Goal: Task Accomplishment & Management: Complete application form

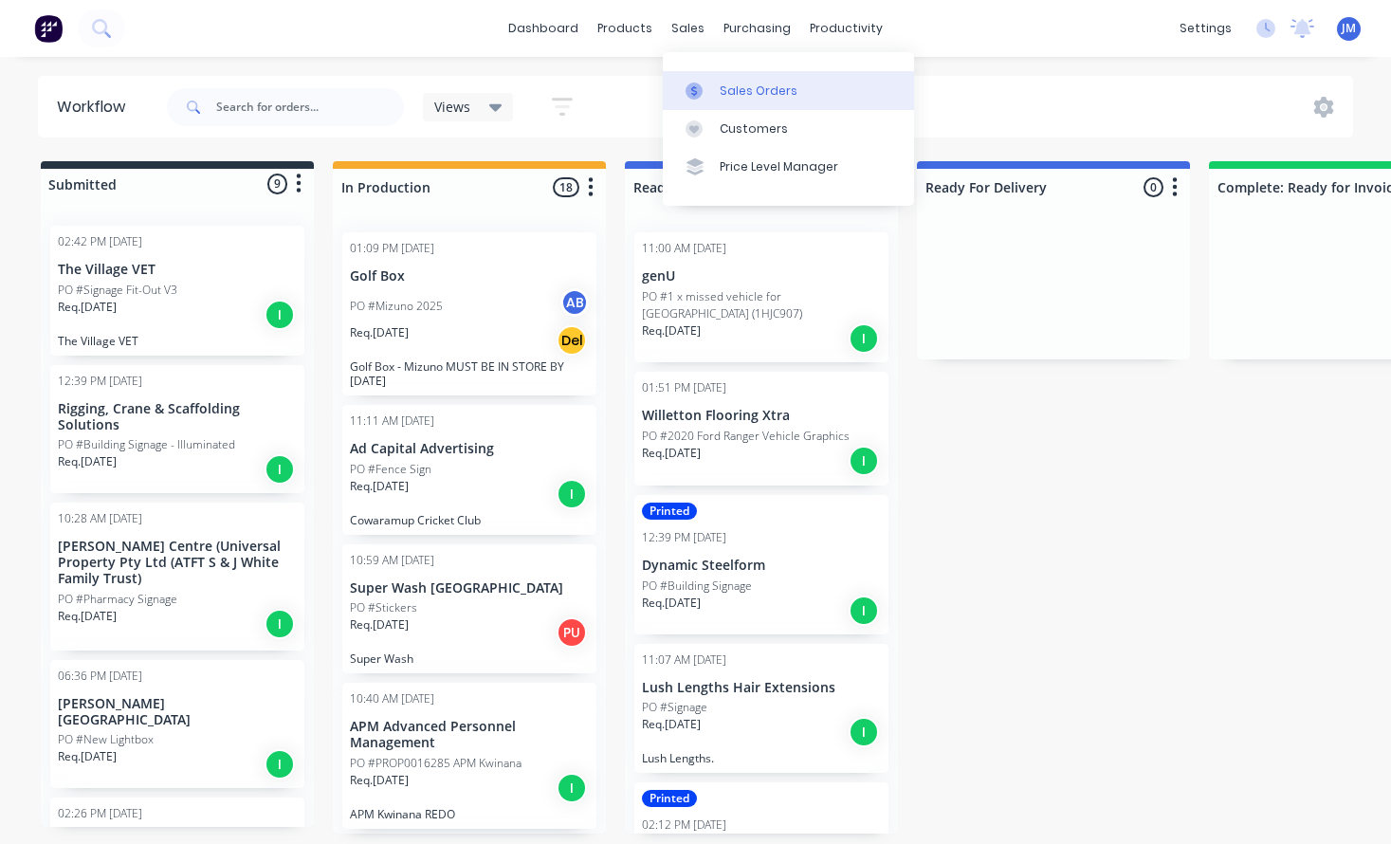
click at [753, 87] on div "Sales Orders" at bounding box center [758, 90] width 78 height 17
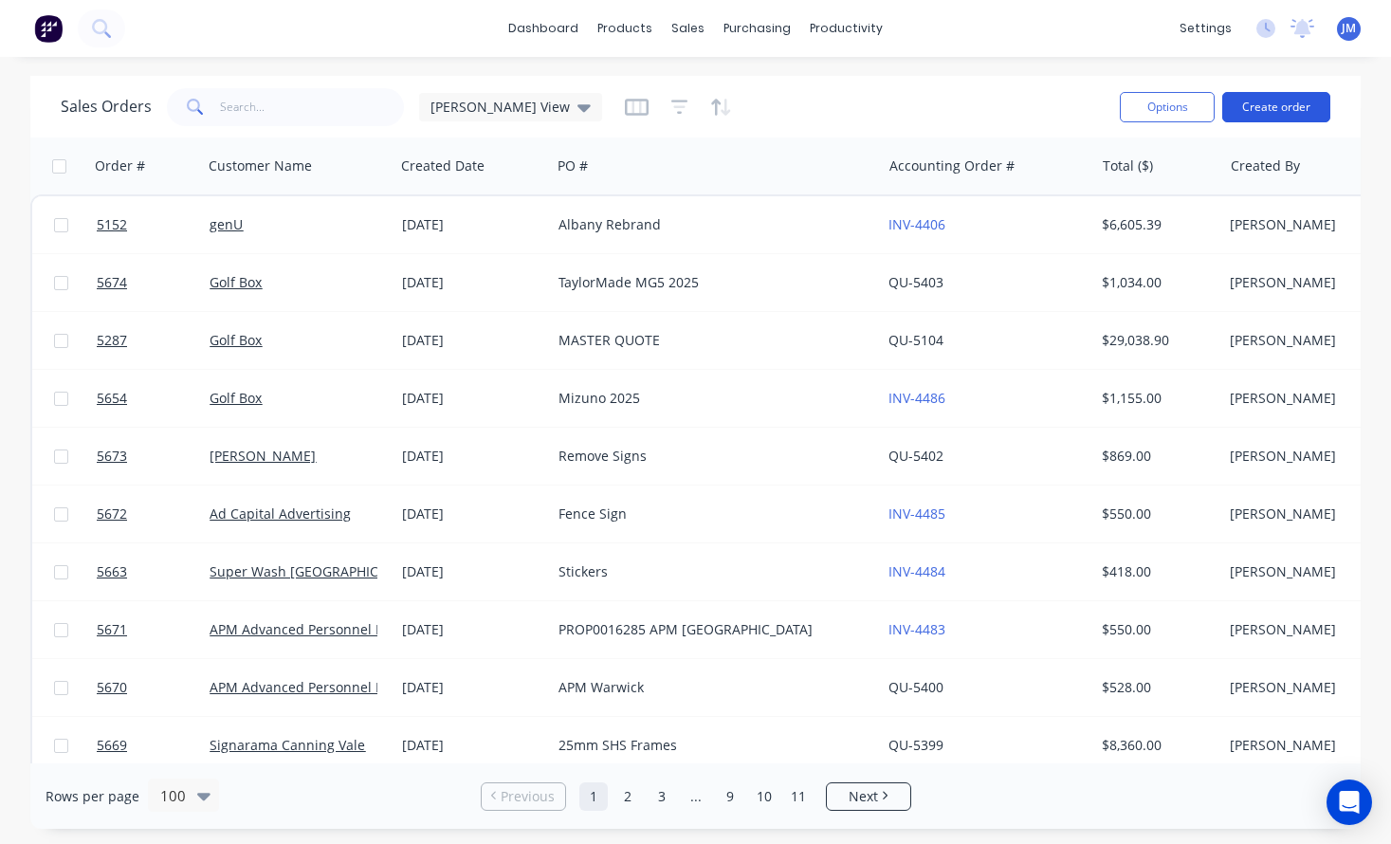
click at [1281, 119] on button "Create order" at bounding box center [1276, 107] width 108 height 30
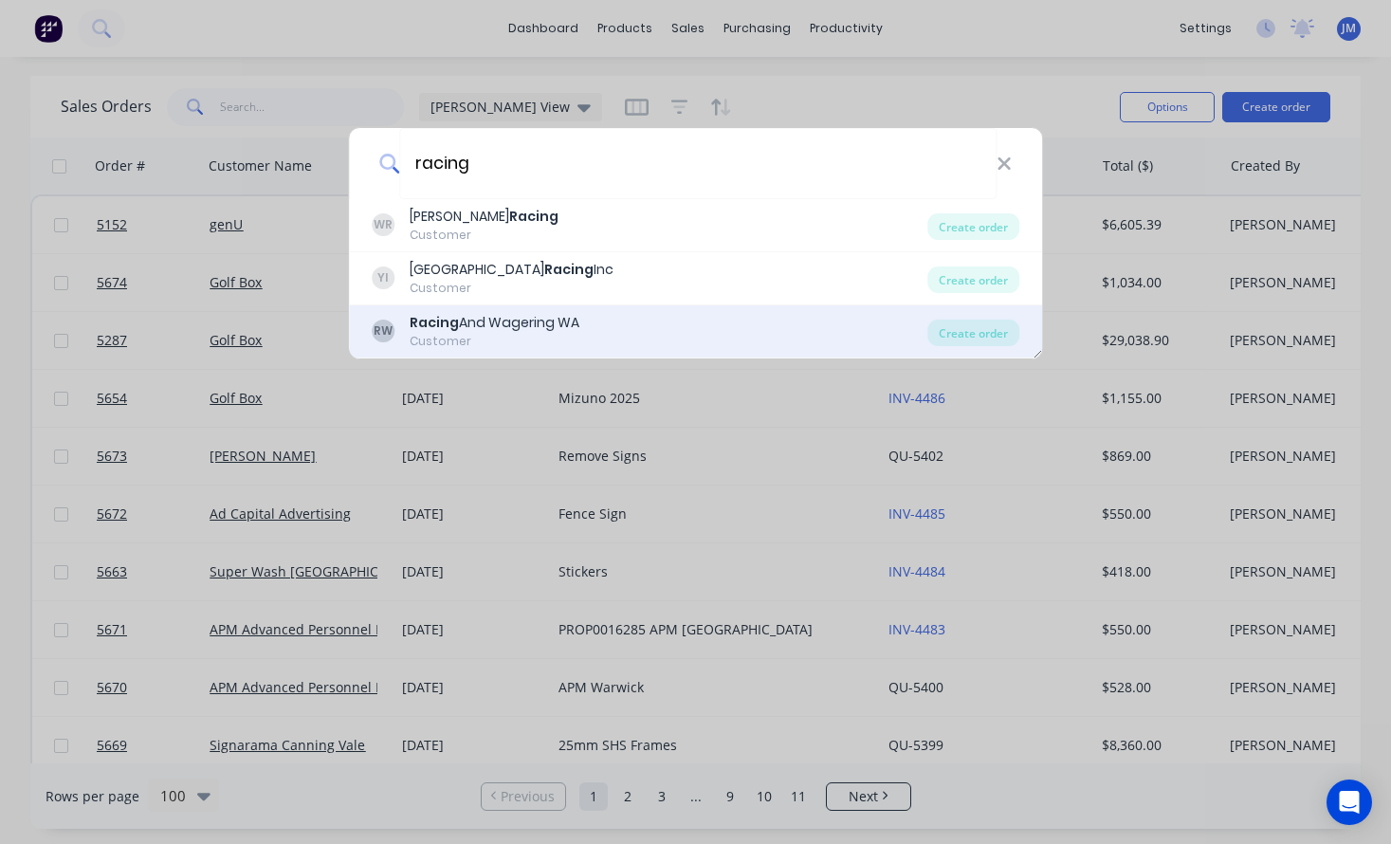
type input "racing"
click at [596, 326] on div "RW Racing And Wagering WA Customer" at bounding box center [650, 331] width 556 height 37
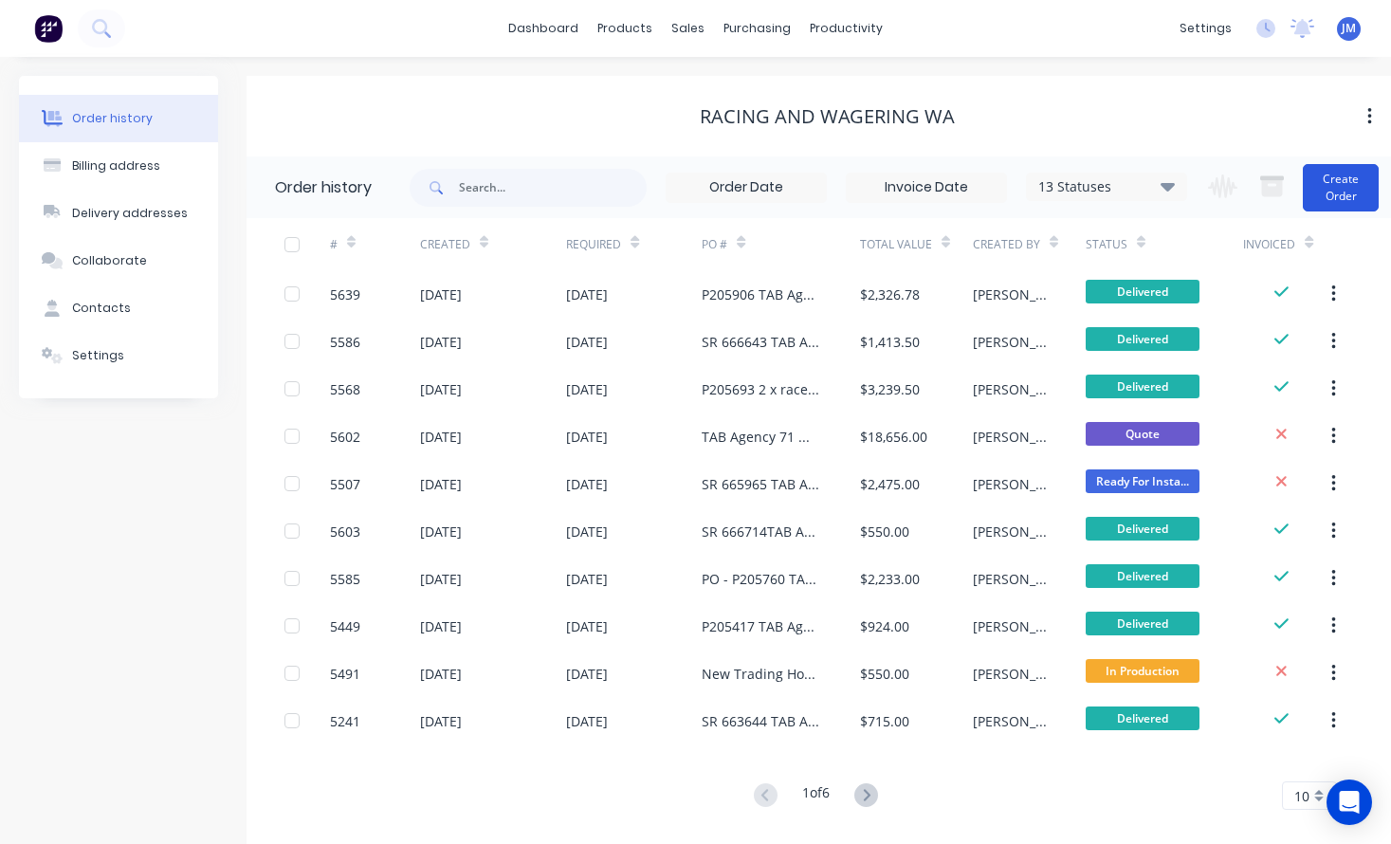
click at [1330, 191] on button "Create Order" at bounding box center [1340, 187] width 76 height 47
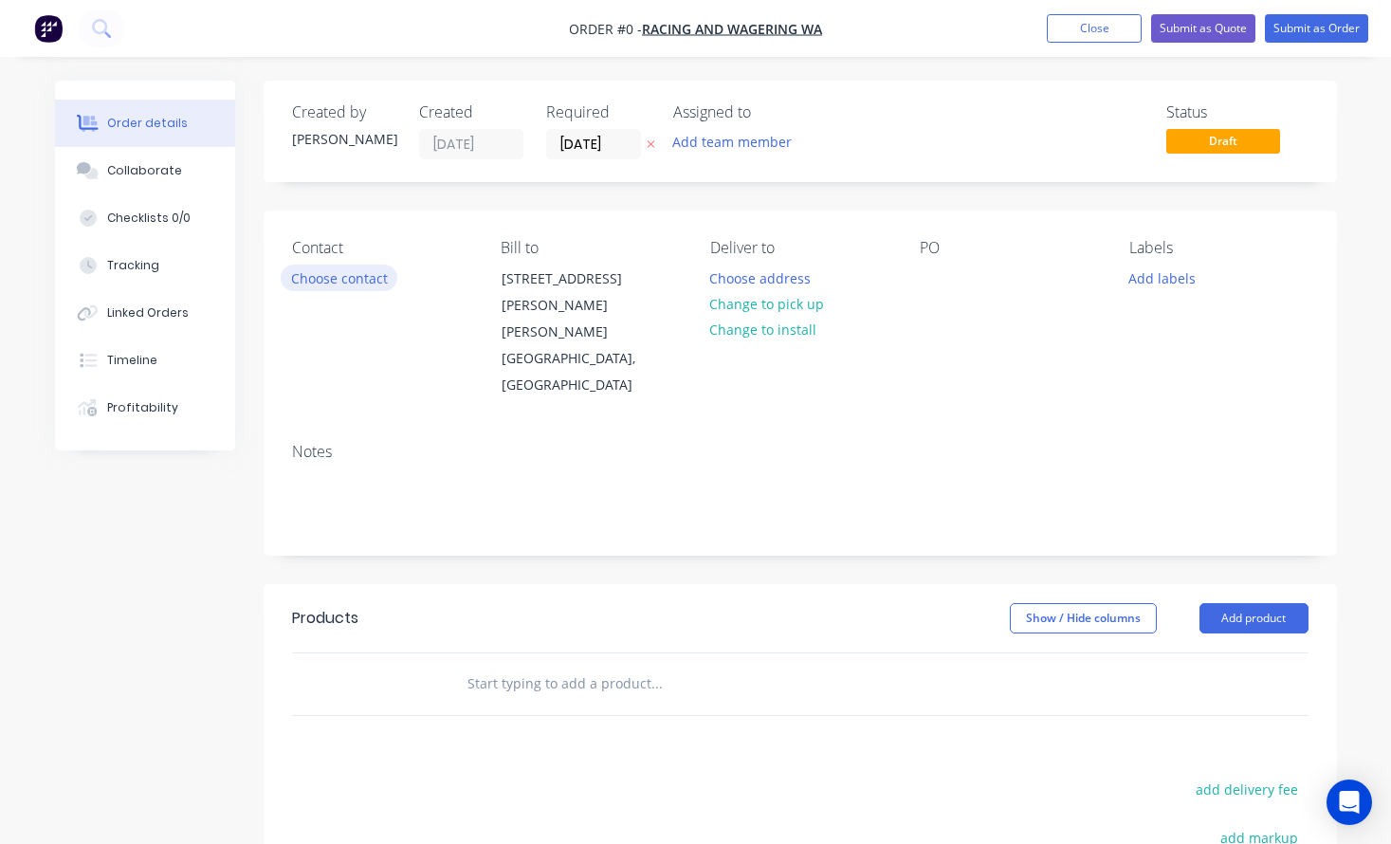
click at [358, 290] on button "Choose contact" at bounding box center [339, 277] width 117 height 26
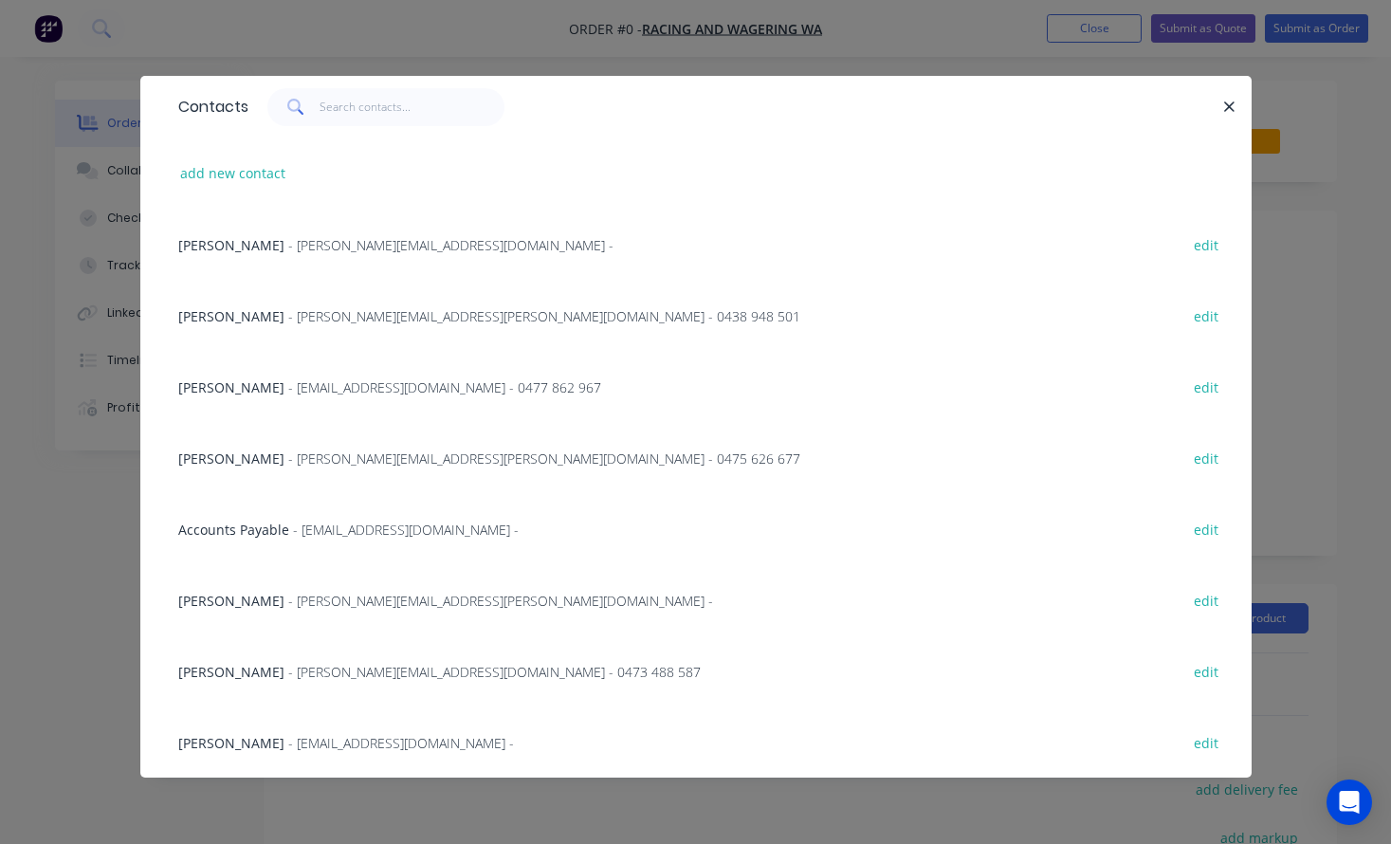
click at [321, 323] on span "- chris.mealor@rwwa.com.au - 0438 948 501" at bounding box center [544, 316] width 512 height 18
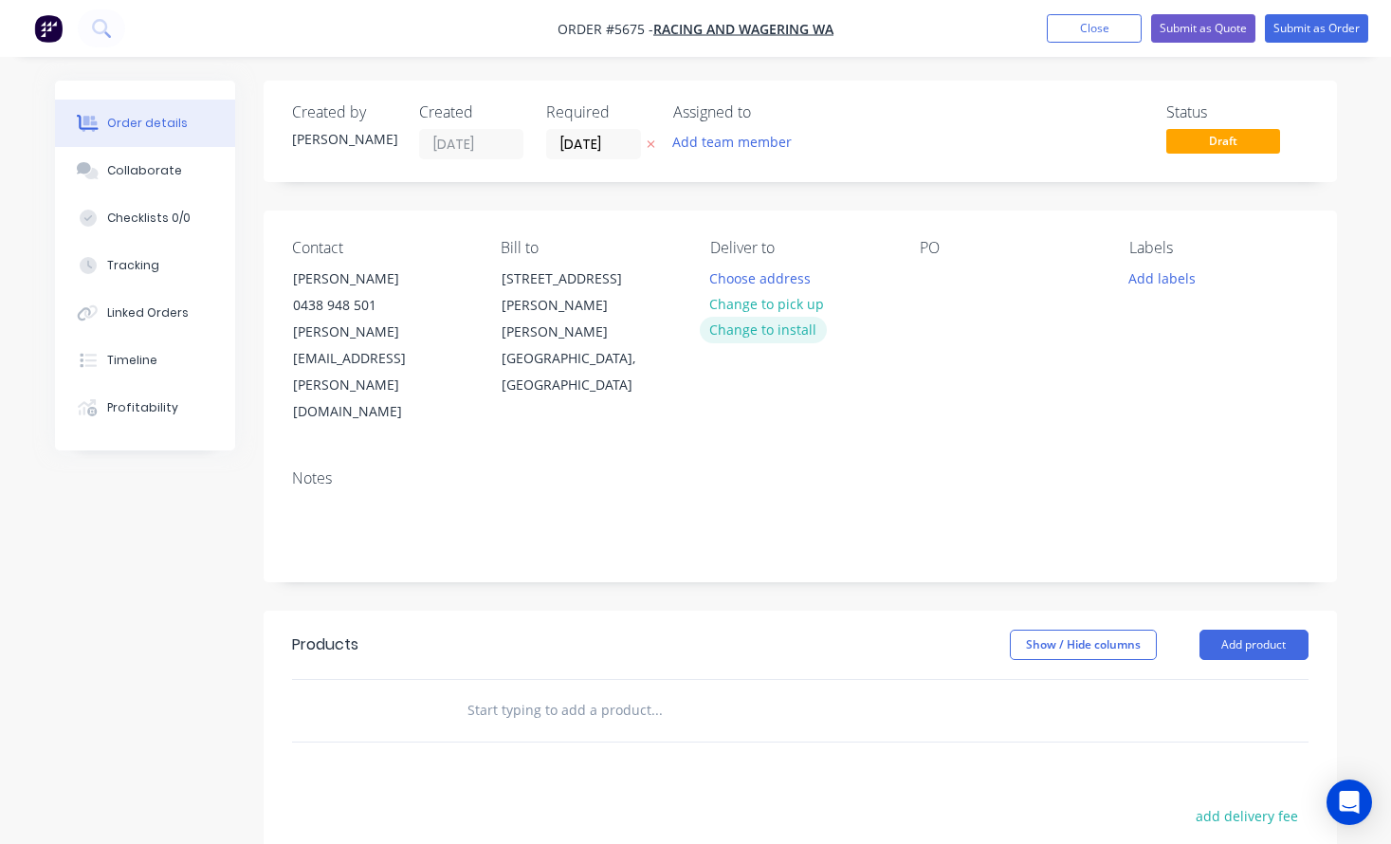
click at [782, 336] on button "Change to install" at bounding box center [763, 330] width 127 height 26
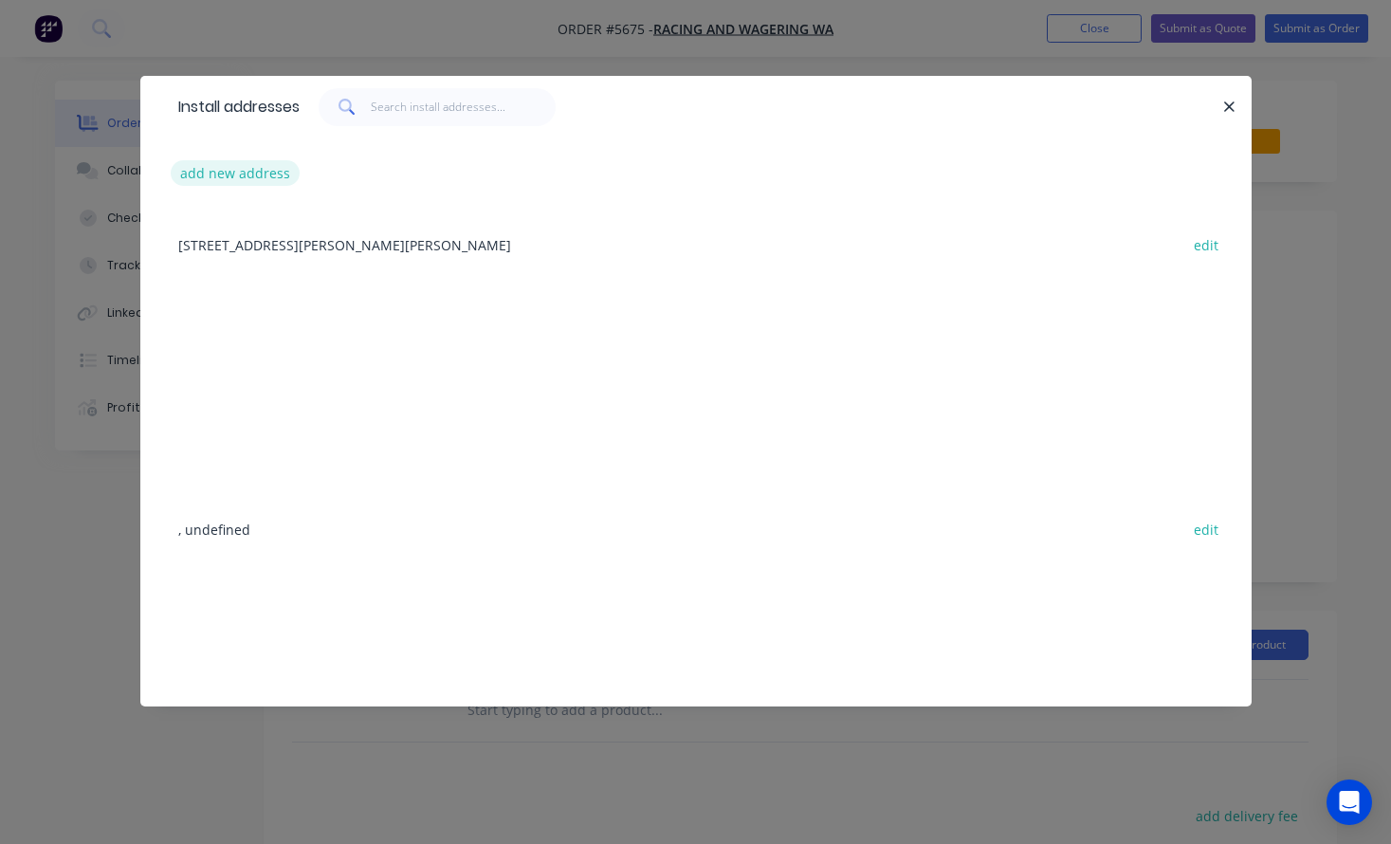
click at [246, 174] on button "add new address" at bounding box center [236, 173] width 130 height 26
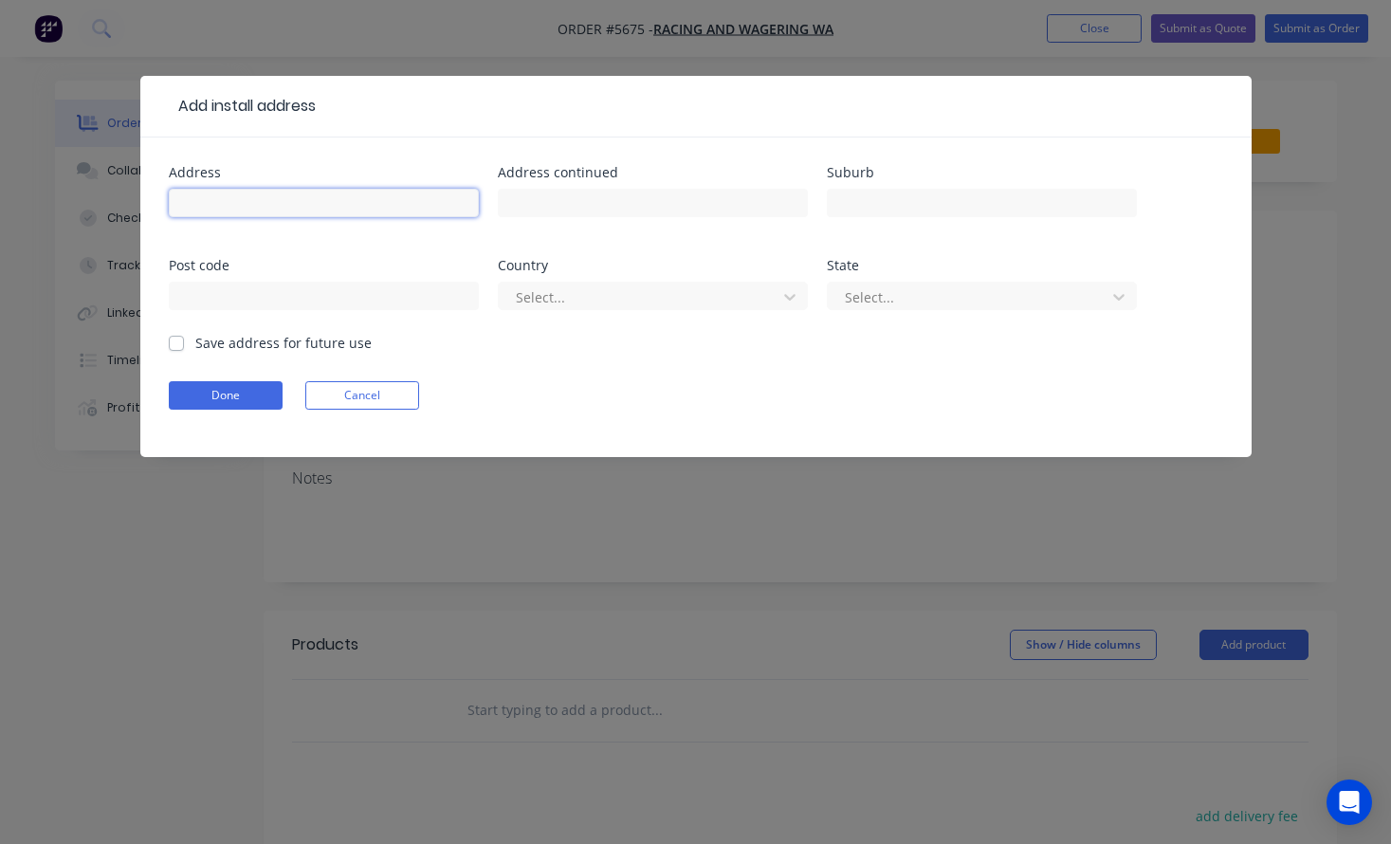
paste input "223 Railway Parade MAYLANDS"
type input "223 Railway Parade MAYLANDS"
click at [218, 396] on button "Done" at bounding box center [226, 395] width 114 height 28
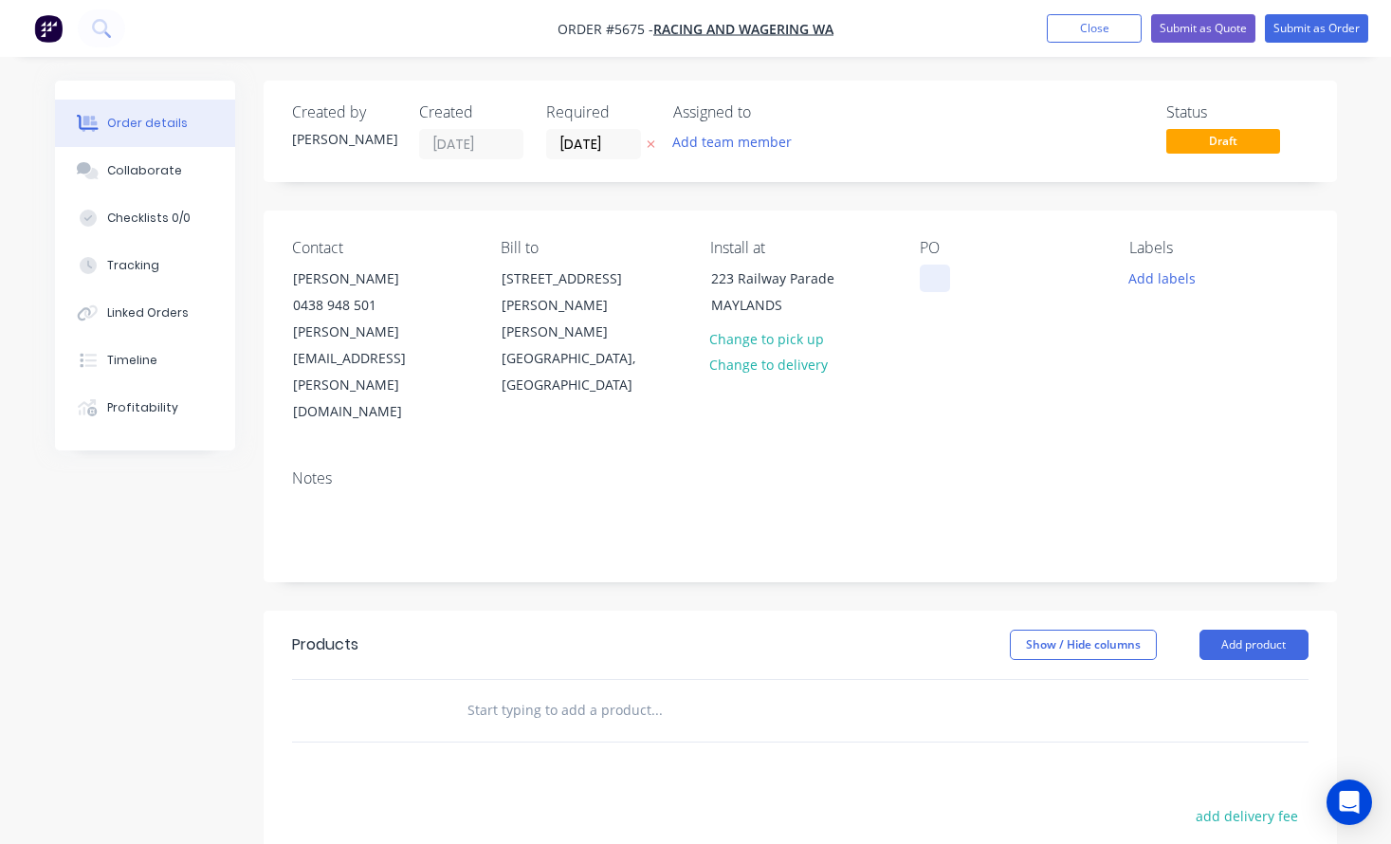
click at [936, 284] on div at bounding box center [934, 277] width 30 height 27
paste div
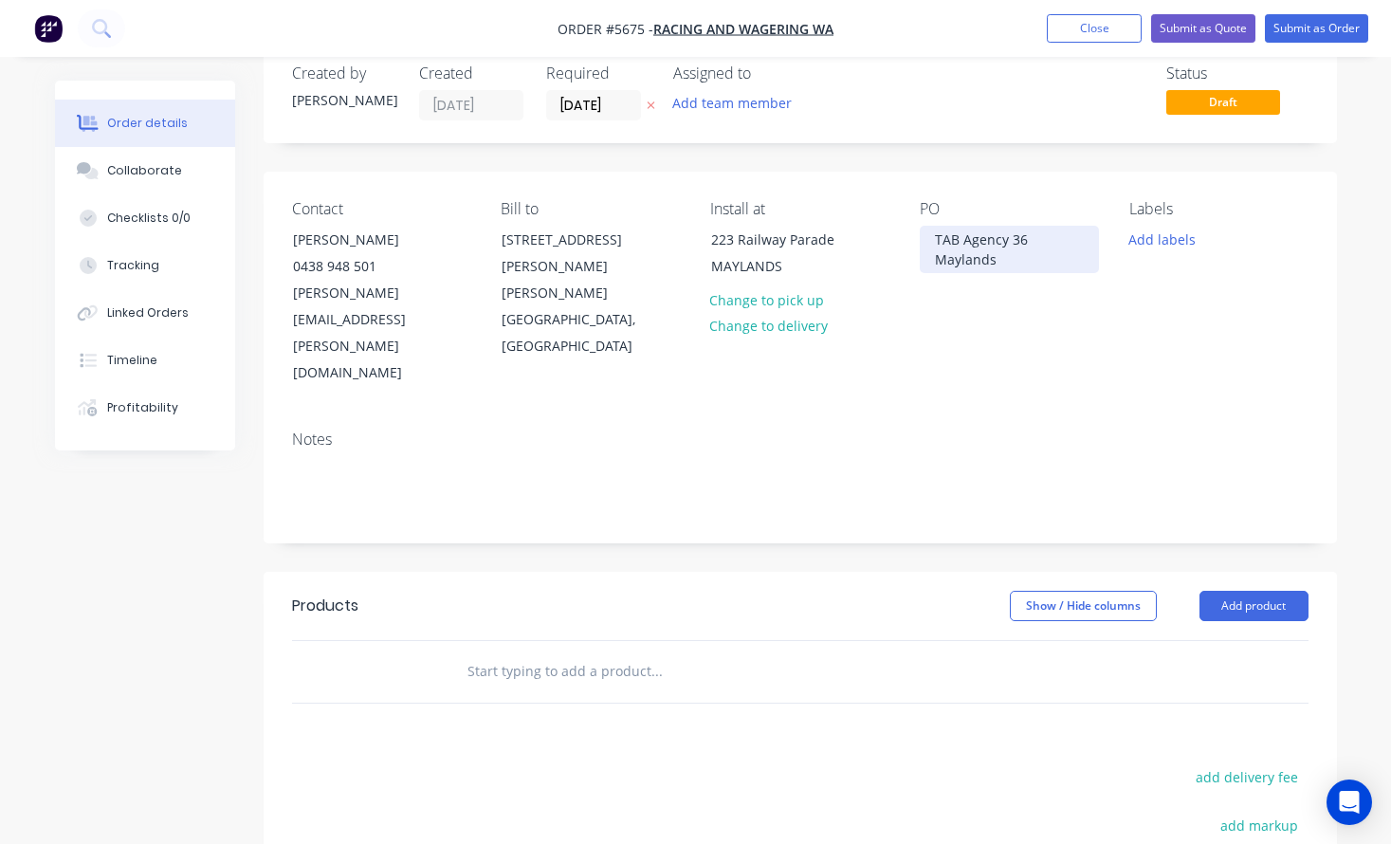
scroll to position [54, 0]
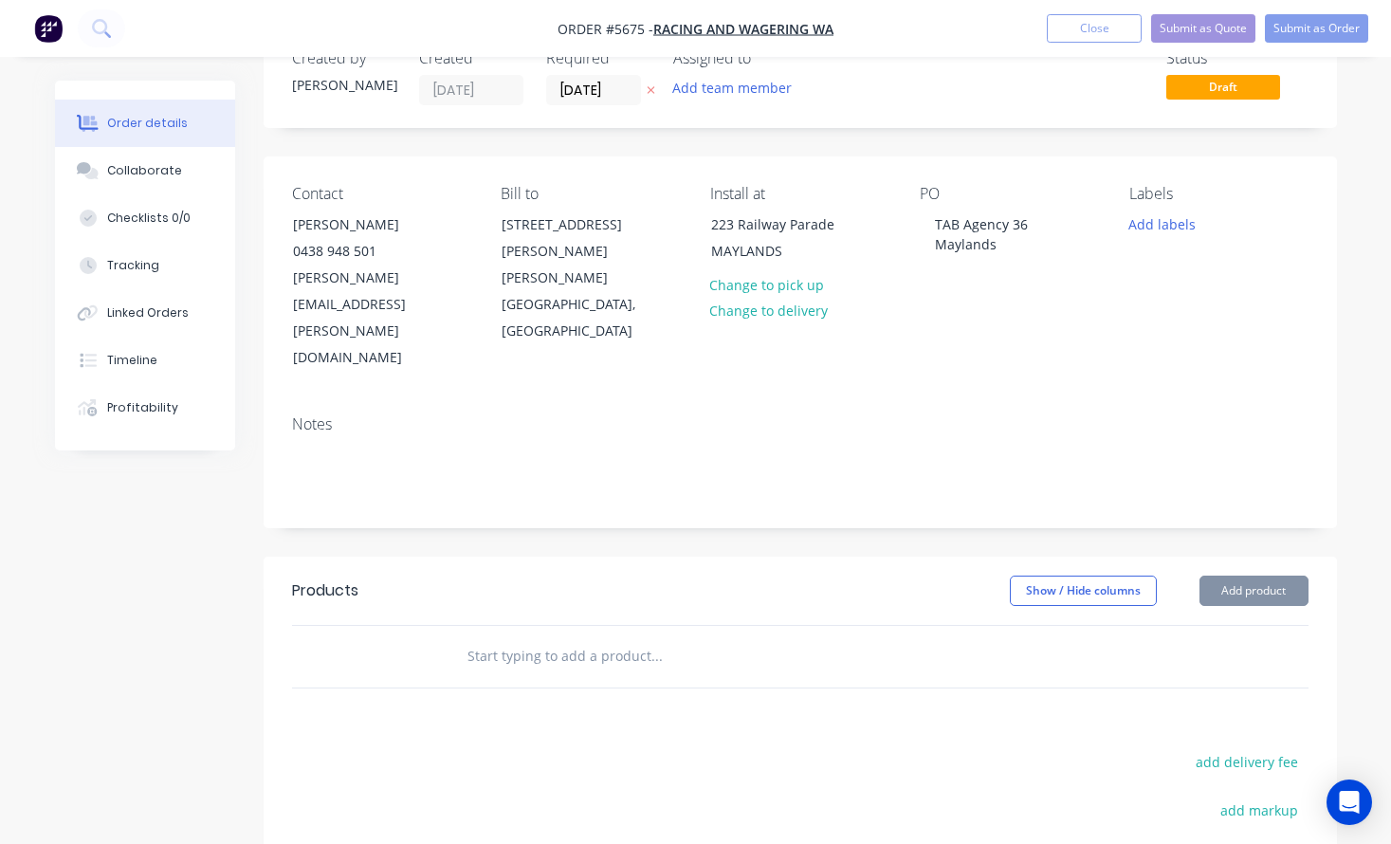
click at [576, 626] on div at bounding box center [785, 657] width 683 height 62
click at [548, 637] on input "text" at bounding box center [655, 656] width 379 height 38
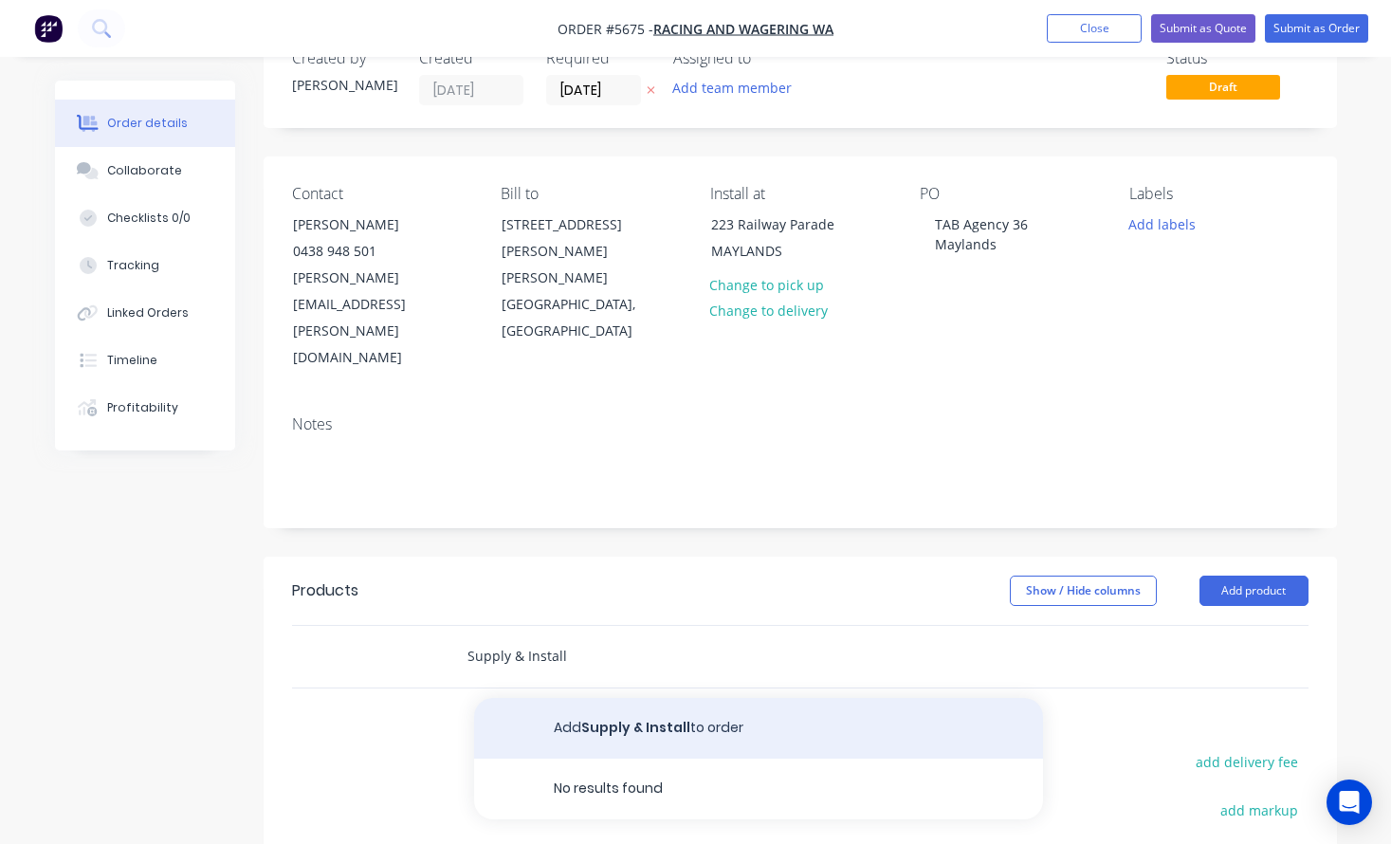
type input "Supply & Install"
click at [620, 698] on button "Add Supply & Install to order" at bounding box center [758, 728] width 569 height 61
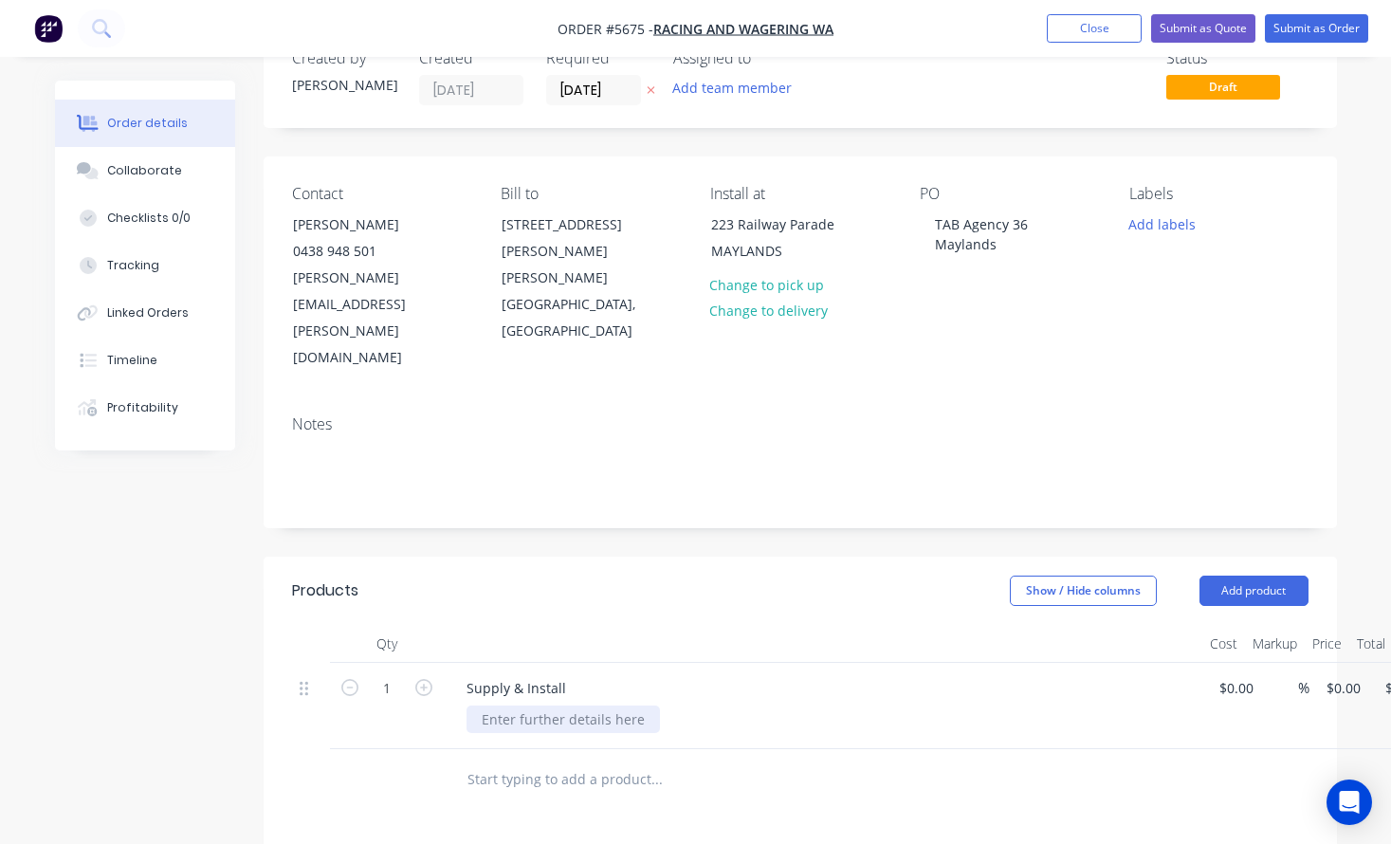
click at [531, 705] on div at bounding box center [562, 718] width 193 height 27
paste div
drag, startPoint x: 507, startPoint y: 640, endPoint x: 430, endPoint y: 639, distance: 76.8
click at [430, 663] on div "1 Supply & Install Cut 4.5mm polycarbonate to 1 x 2385mm w x 1190mm h $0.00 $0.…" at bounding box center [800, 706] width 1016 height 86
drag, startPoint x: 816, startPoint y: 640, endPoint x: 656, endPoint y: 637, distance: 160.2
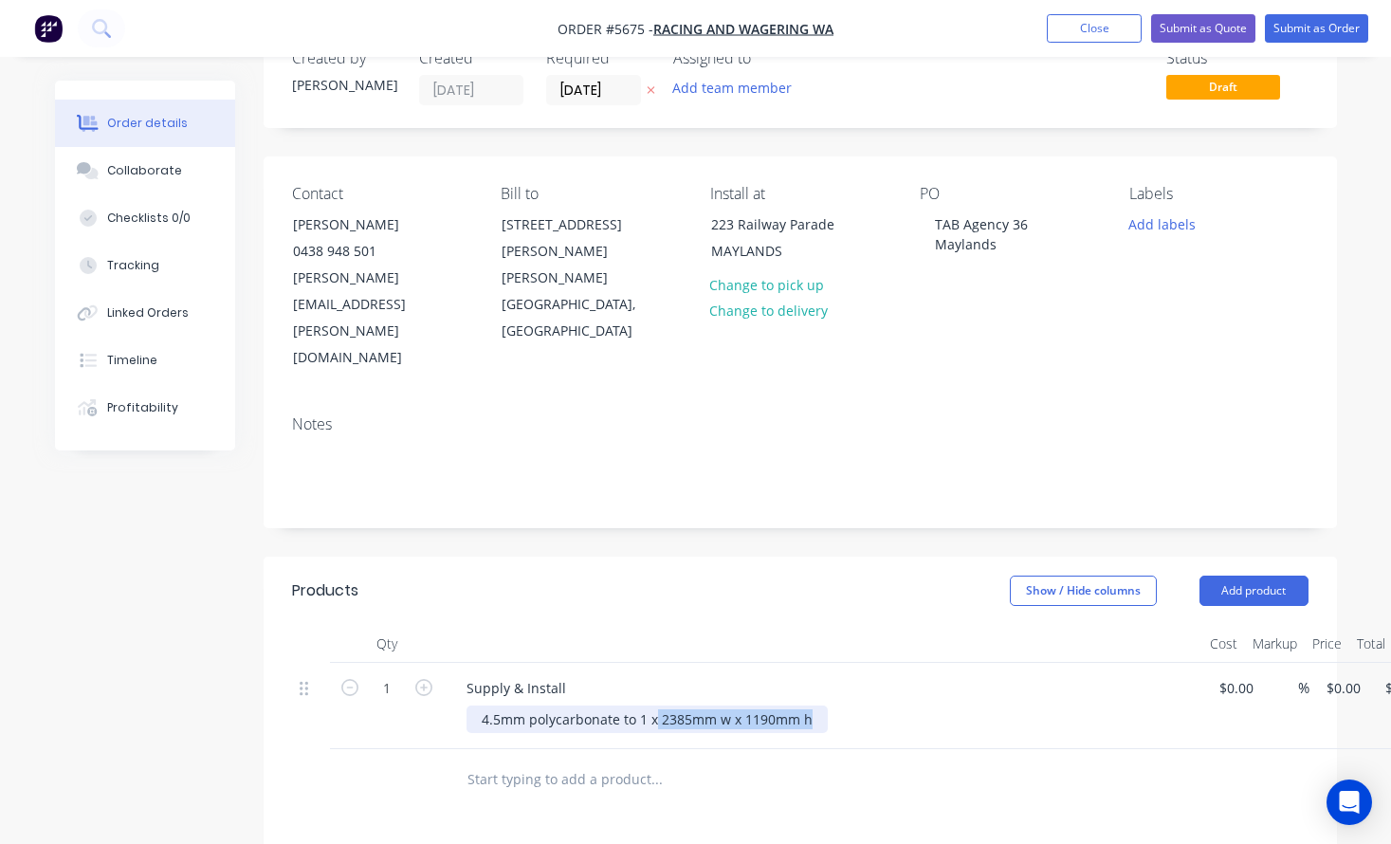
click at [656, 705] on div "4.5mm polycarbonate to 1 x 2385mm w x 1190mm h" at bounding box center [646, 718] width 361 height 27
copy div "2385mm w x 1190mm h"
click at [478, 705] on div "4.5mm polycarbonate to 1 x 2385mm w x 1190mm h" at bounding box center [646, 718] width 361 height 27
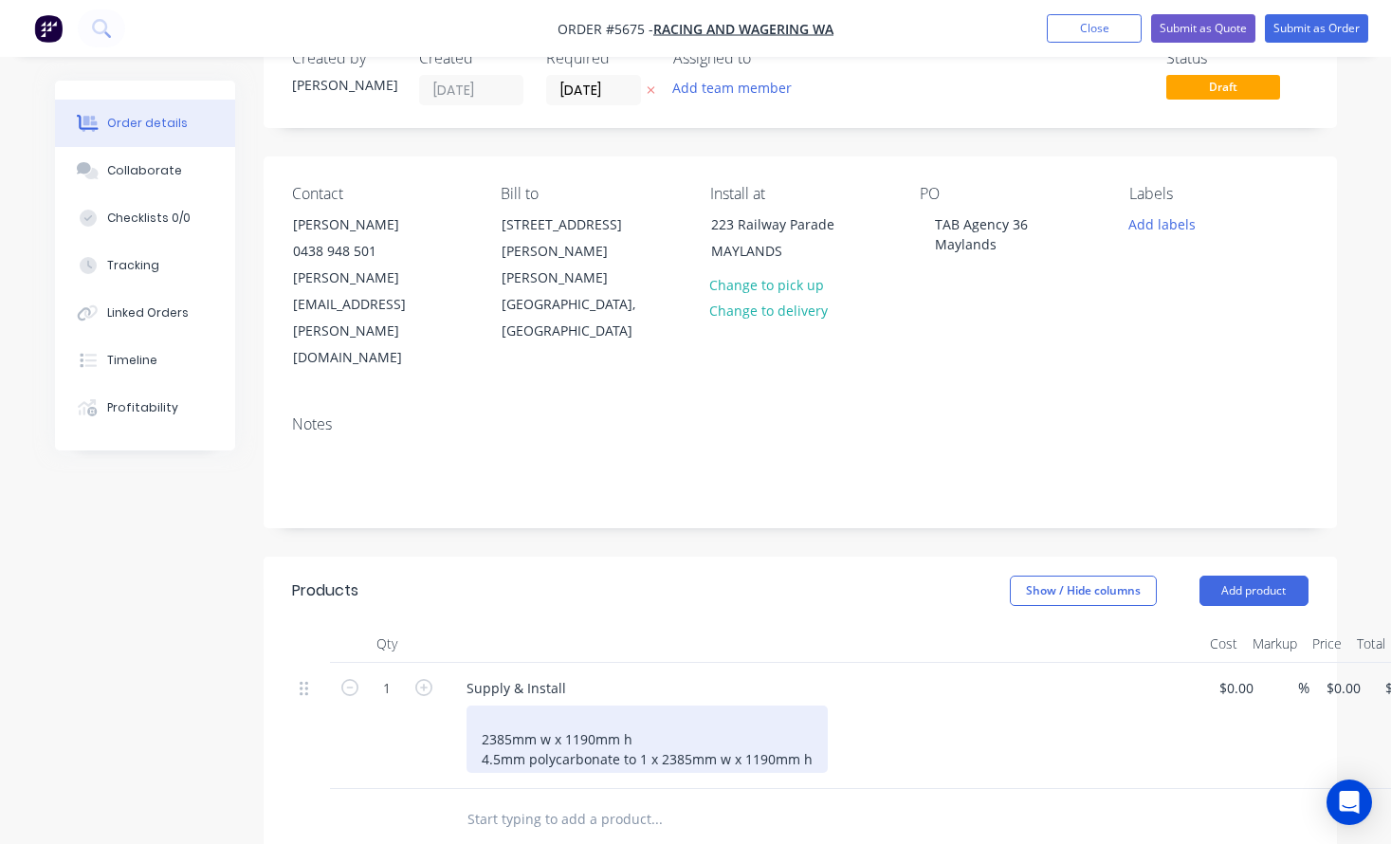
click at [475, 705] on div "2385mm w x 1190mm h 4.5mm polycarbonate to 1 x 2385mm w x 1190mm h" at bounding box center [646, 738] width 361 height 67
click at [484, 705] on div "1 x 2385mm w x 1190mm h 4.5mm polycarbonate to 1 x 2385mm w x 1190mm h" at bounding box center [646, 738] width 361 height 67
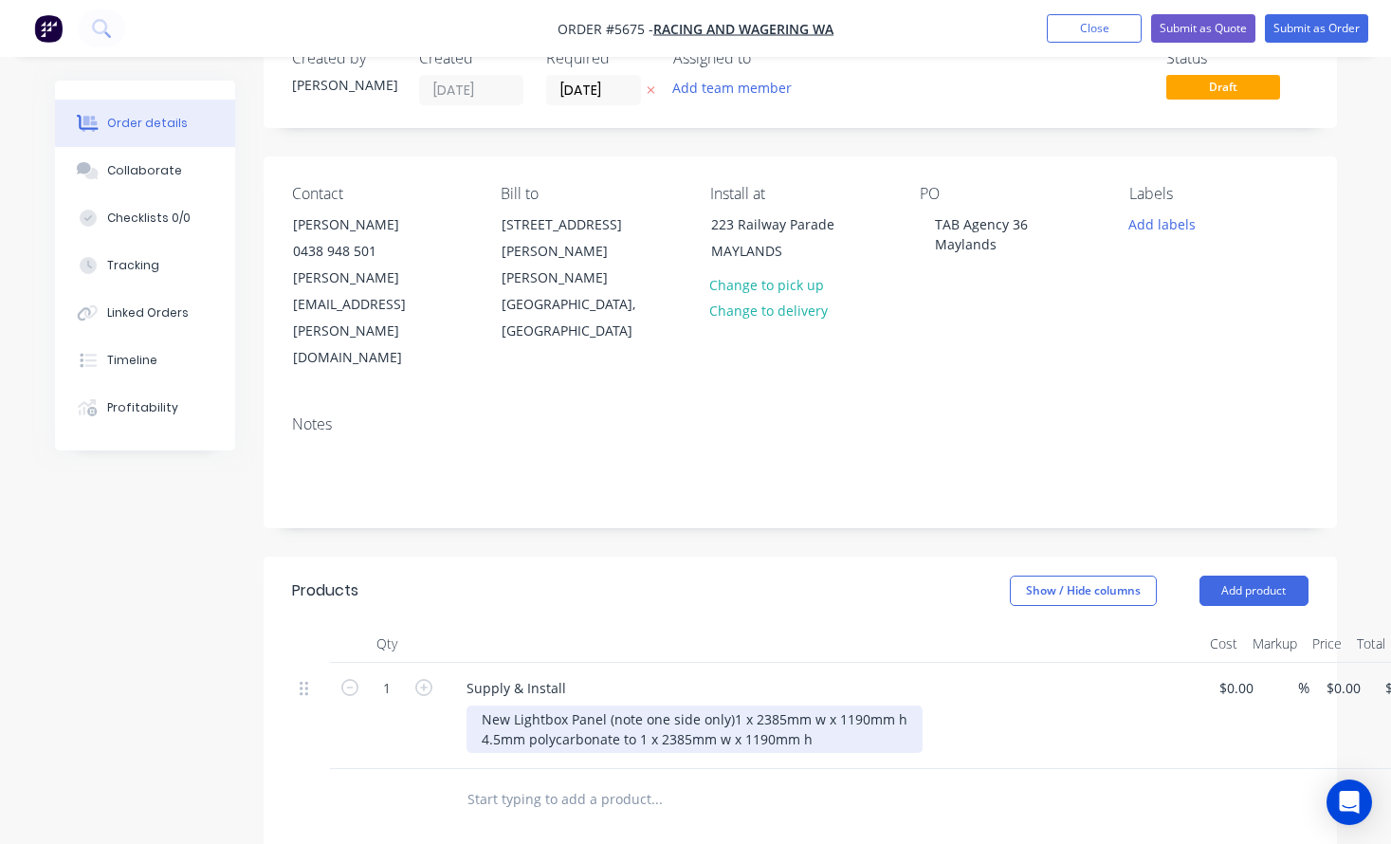
click at [663, 705] on div "New Lightbox Panel (note one side only) 1 x 2385mm w x 1190mm h 4.5mm polycarbo…" at bounding box center [694, 728] width 456 height 47
click at [527, 705] on div "New Lightbox Panel (note one side only) 1 x 2385mm w x 1190mm h Materials 4.5mm…" at bounding box center [694, 738] width 456 height 67
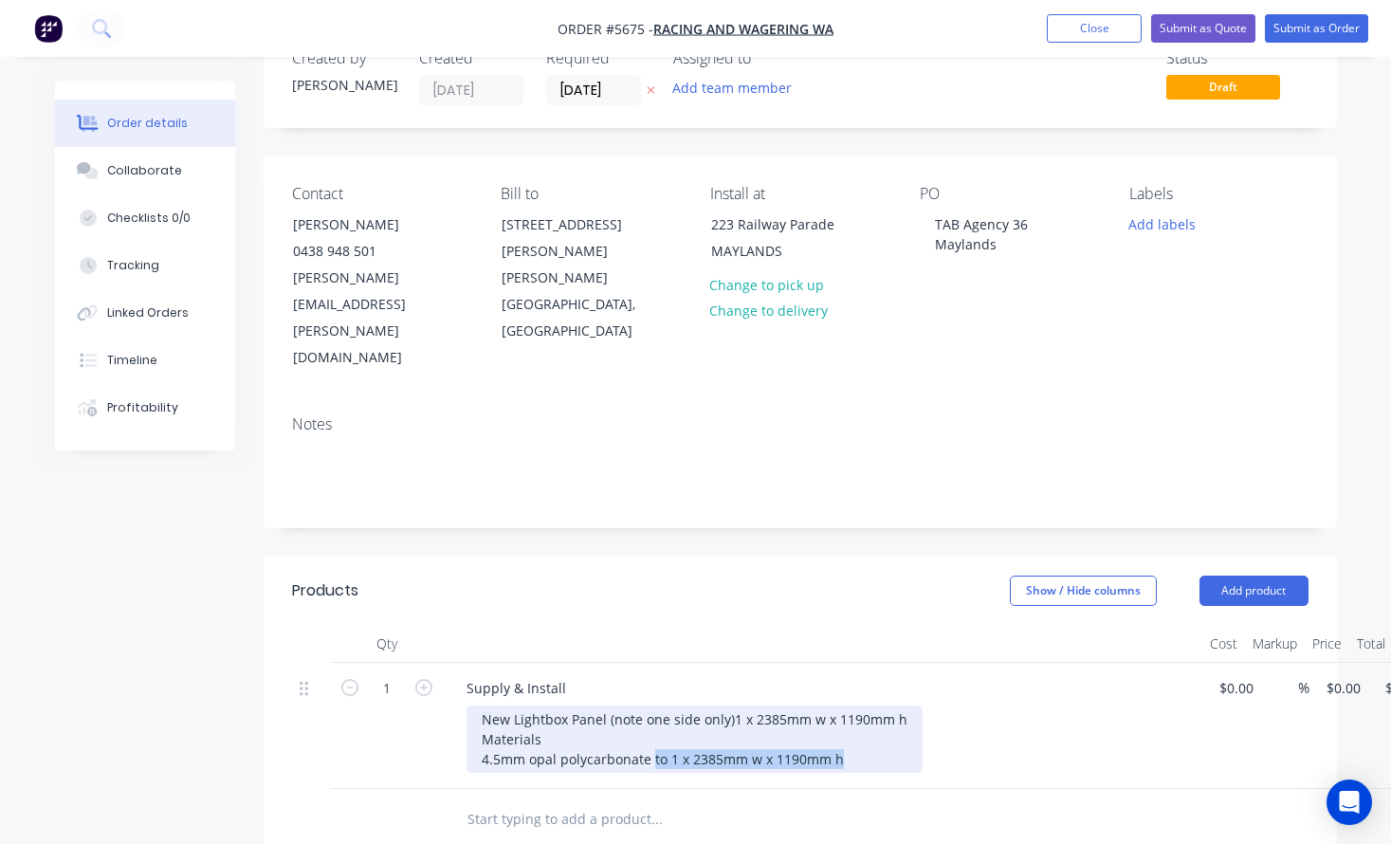
drag, startPoint x: 653, startPoint y: 698, endPoint x: 886, endPoint y: 696, distance: 233.2
click at [880, 705] on div "New Lightbox Panel (note one side only) 1 x 2385mm w x 1190mm h Materials 4.5mm…" at bounding box center [830, 738] width 728 height 67
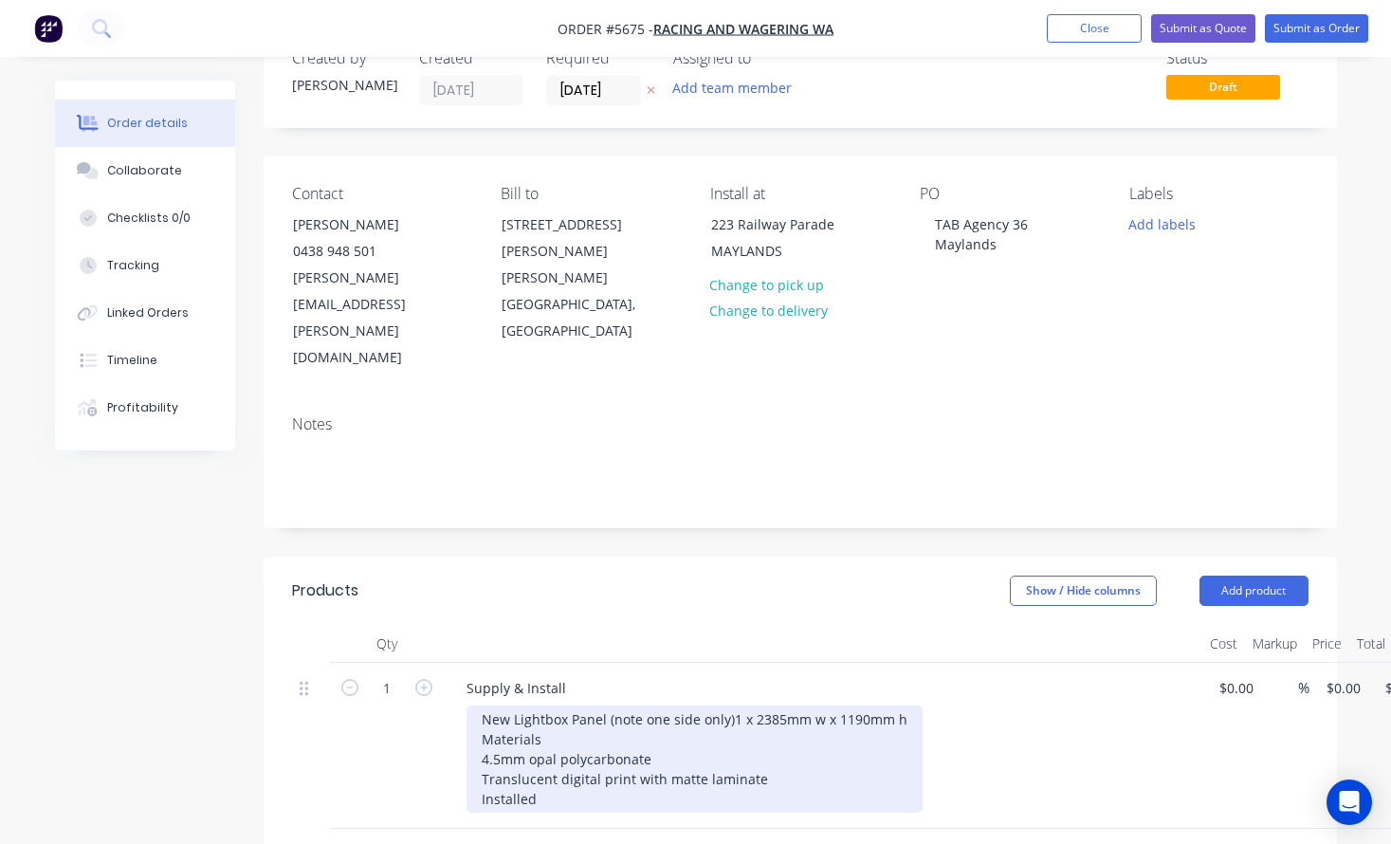
click at [475, 705] on div "New Lightbox Panel (note one side only) 1 x 2385mm w x 1190mm h Materials 4.5mm…" at bounding box center [694, 758] width 456 height 107
click at [474, 713] on div "New Lightbox Panel (note one side only) 1 x 2385mm w x 1190mm h Materials - 4.5…" at bounding box center [694, 758] width 456 height 107
click at [472, 737] on div "New Lightbox Panel (note one side only) 1 x 2385mm w x 1190mm h Materials - 4.5…" at bounding box center [694, 758] width 456 height 107
click at [557, 747] on div "New Lightbox Panel (note one side only) 1 x 2385mm w x 1190mm h Materials - 4.5…" at bounding box center [694, 758] width 456 height 107
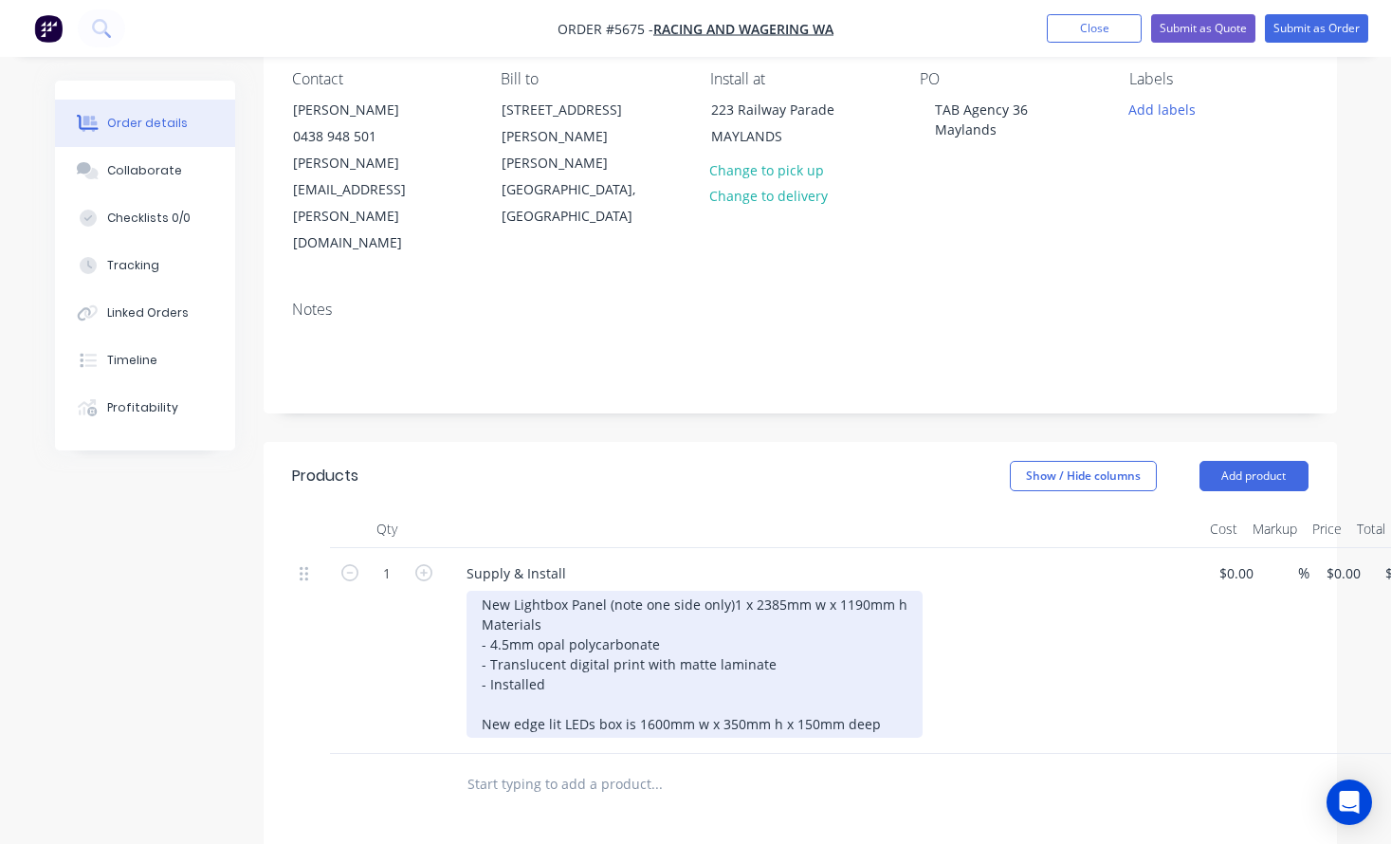
scroll to position [173, 0]
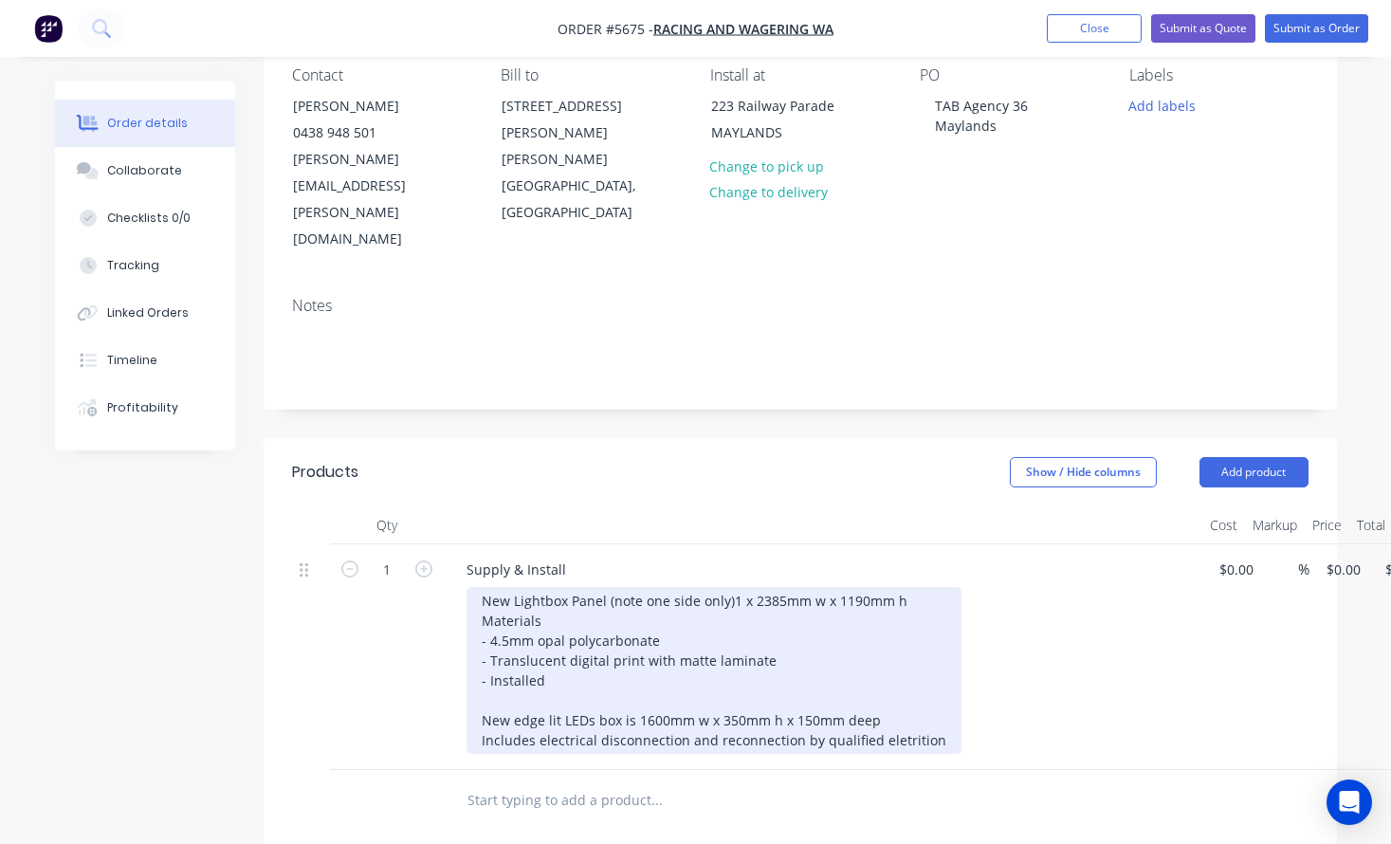
click at [915, 682] on div "New Lightbox Panel (note one side only) 1 x 2385mm w x 1190mm h Materials - 4.5…" at bounding box center [713, 670] width 495 height 167
click at [903, 684] on div "New Lightbox Panel (note one side only) 1 x 2385mm w x 1190mm h Materials - 4.5…" at bounding box center [713, 670] width 495 height 167
click at [898, 683] on div "New Lightbox Panel (note one side only) 1 x 2385mm w x 1190mm h Materials - 4.5…" at bounding box center [713, 670] width 495 height 167
click at [930, 684] on div "New Lightbox Panel (note one side only) 1 x 2385mm w x 1190mm h Materials - 4.5…" at bounding box center [713, 670] width 495 height 167
click at [912, 681] on div "New Lightbox Panel (note one side only) 1 x 2385mm w x 1190mm h Materials - 4.5…" at bounding box center [713, 670] width 495 height 167
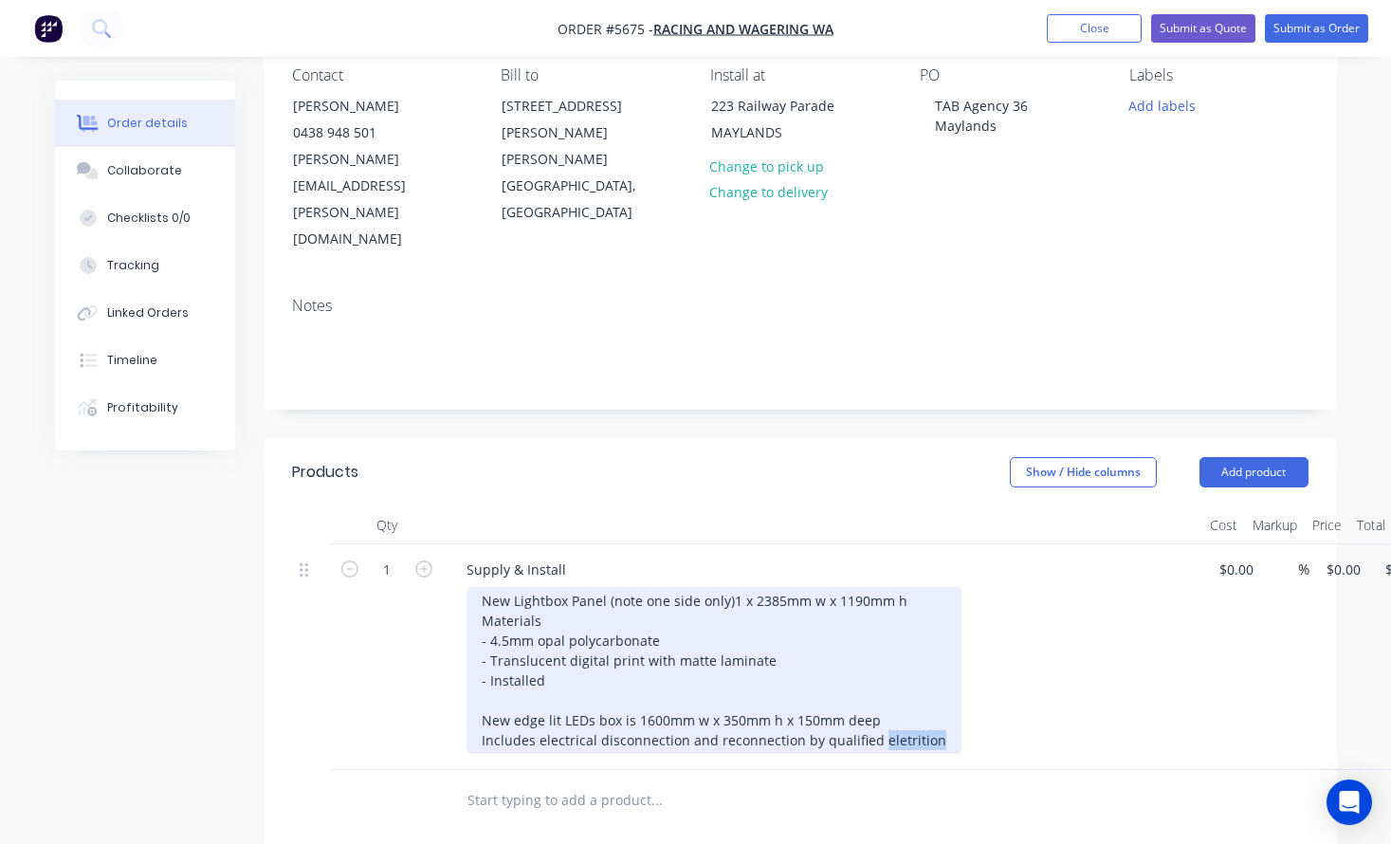
click at [912, 681] on div "New Lightbox Panel (note one side only) 1 x 2385mm w x 1190mm h Materials - 4.5…" at bounding box center [713, 670] width 495 height 167
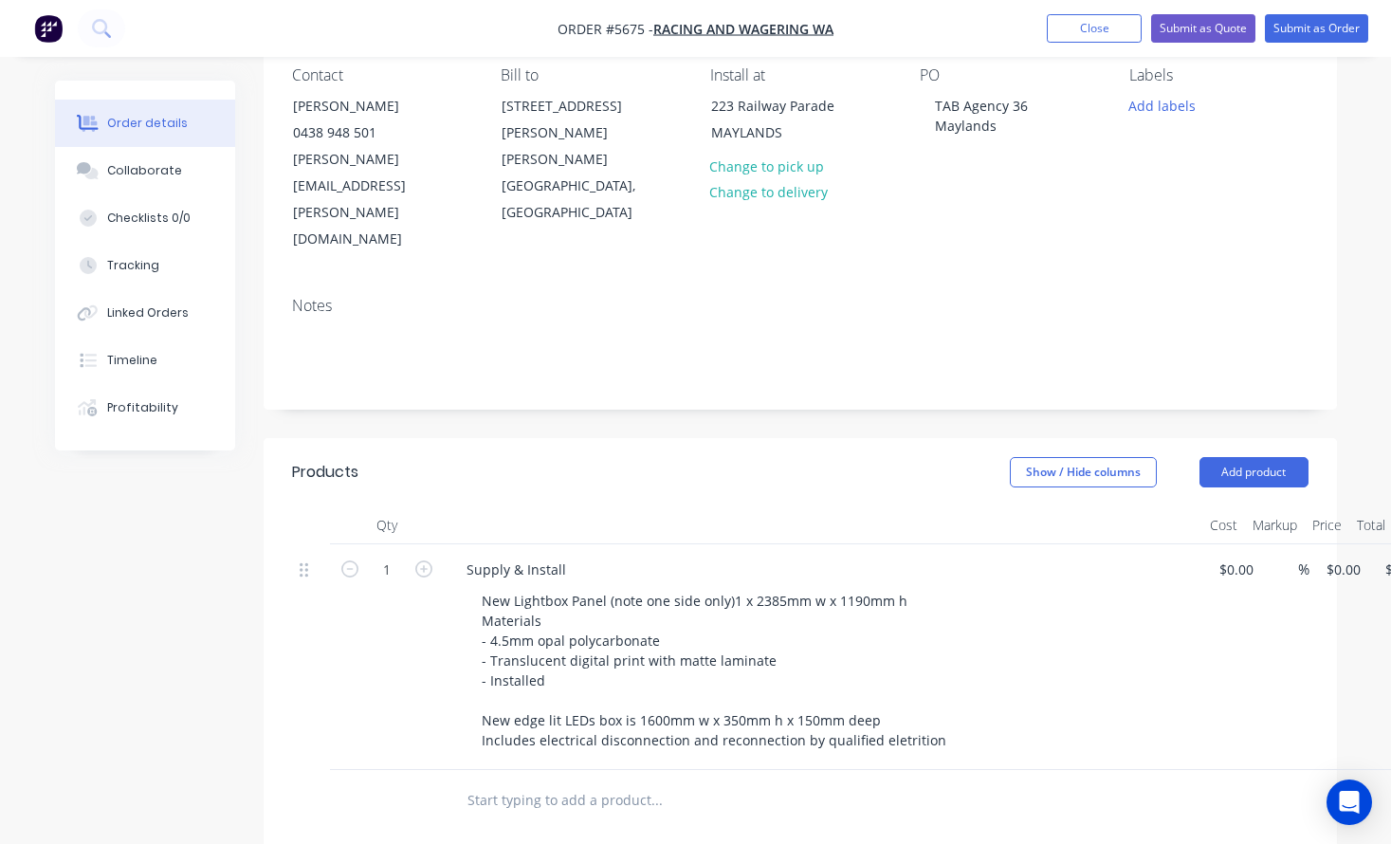
click at [912, 770] on div at bounding box center [785, 801] width 683 height 62
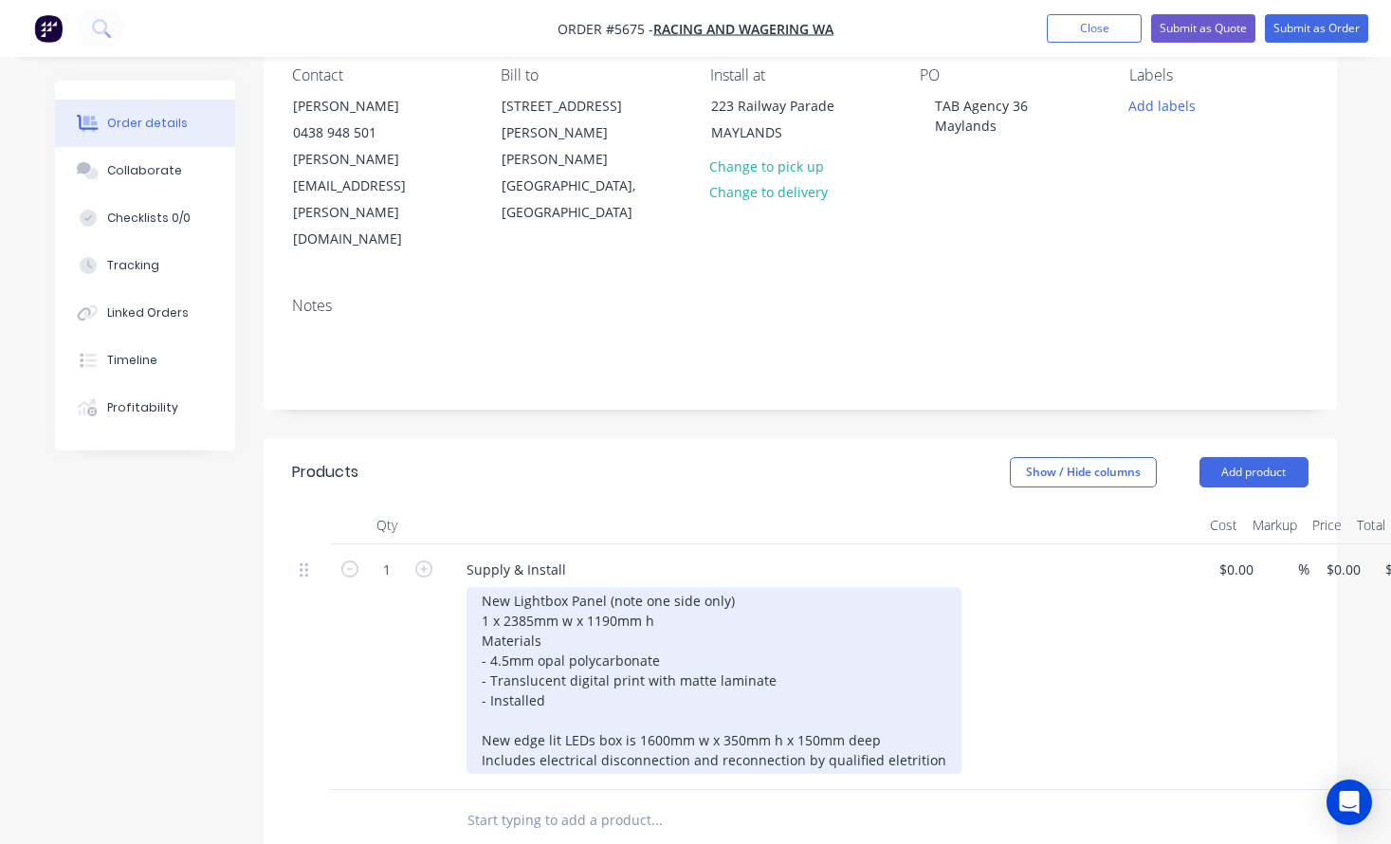
click at [907, 679] on div "New Lightbox Panel (note one side only) 1 x 2385mm w x 1190mm h Materials - 4.5…" at bounding box center [713, 680] width 495 height 187
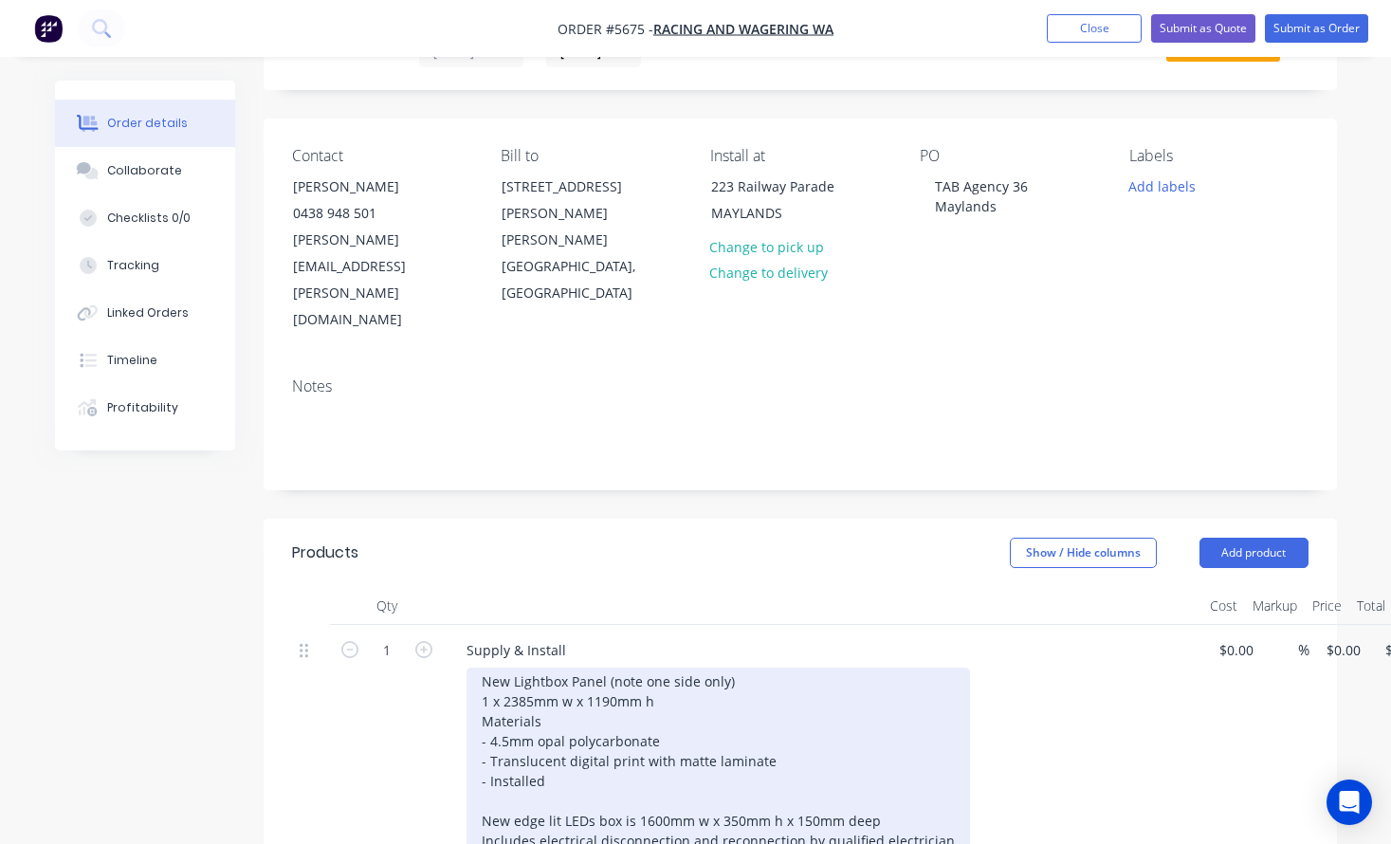
scroll to position [94, 0]
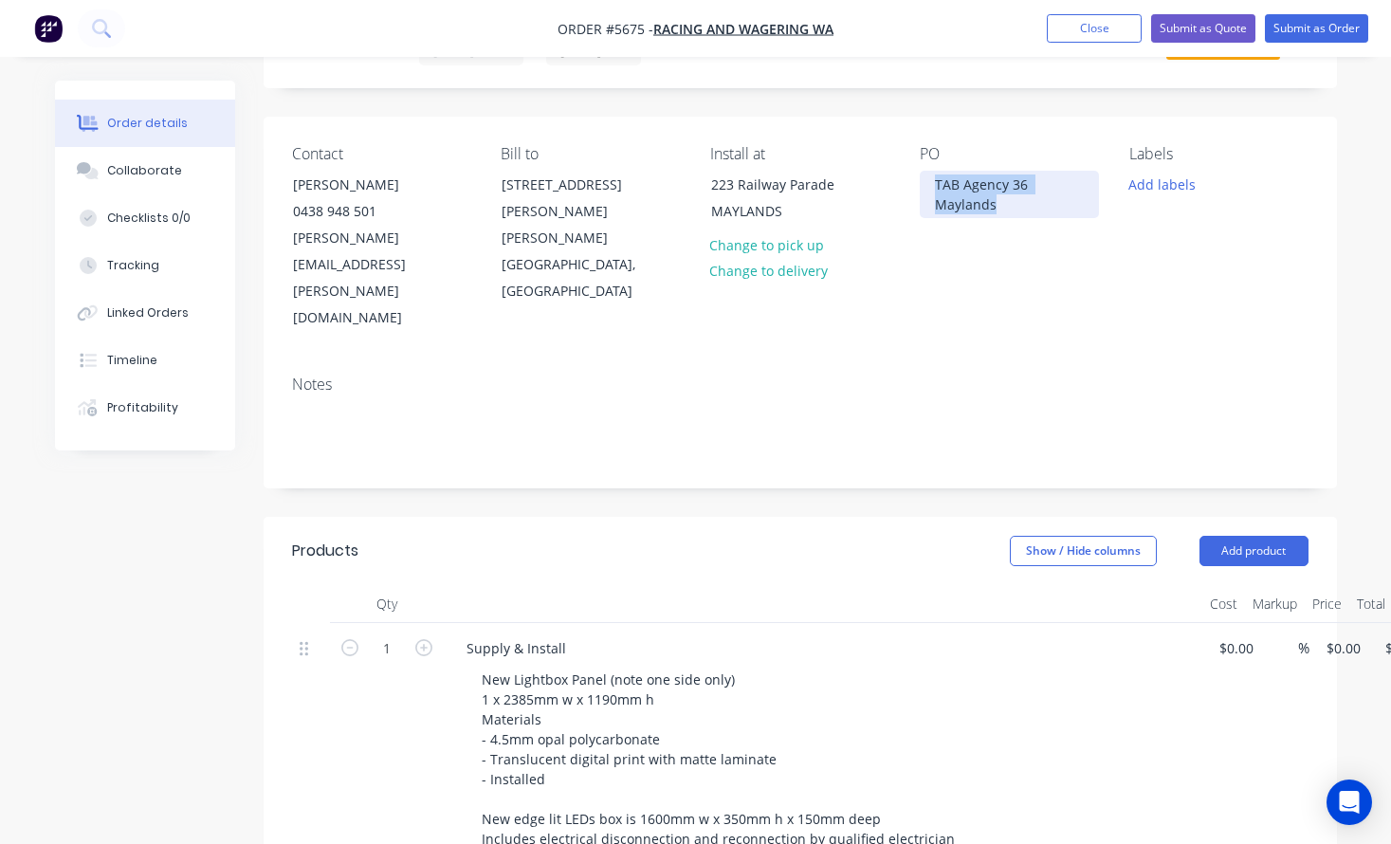
drag, startPoint x: 996, startPoint y: 208, endPoint x: 900, endPoint y: 156, distance: 109.4
click at [900, 156] on div "Contact Chris Mealor 0438 948 501 chris.mealor@rwwa.com.au Bill to 14 Hasler Ro…" at bounding box center [800, 239] width 1073 height 244
copy div "TAB Agency 36 Maylands"
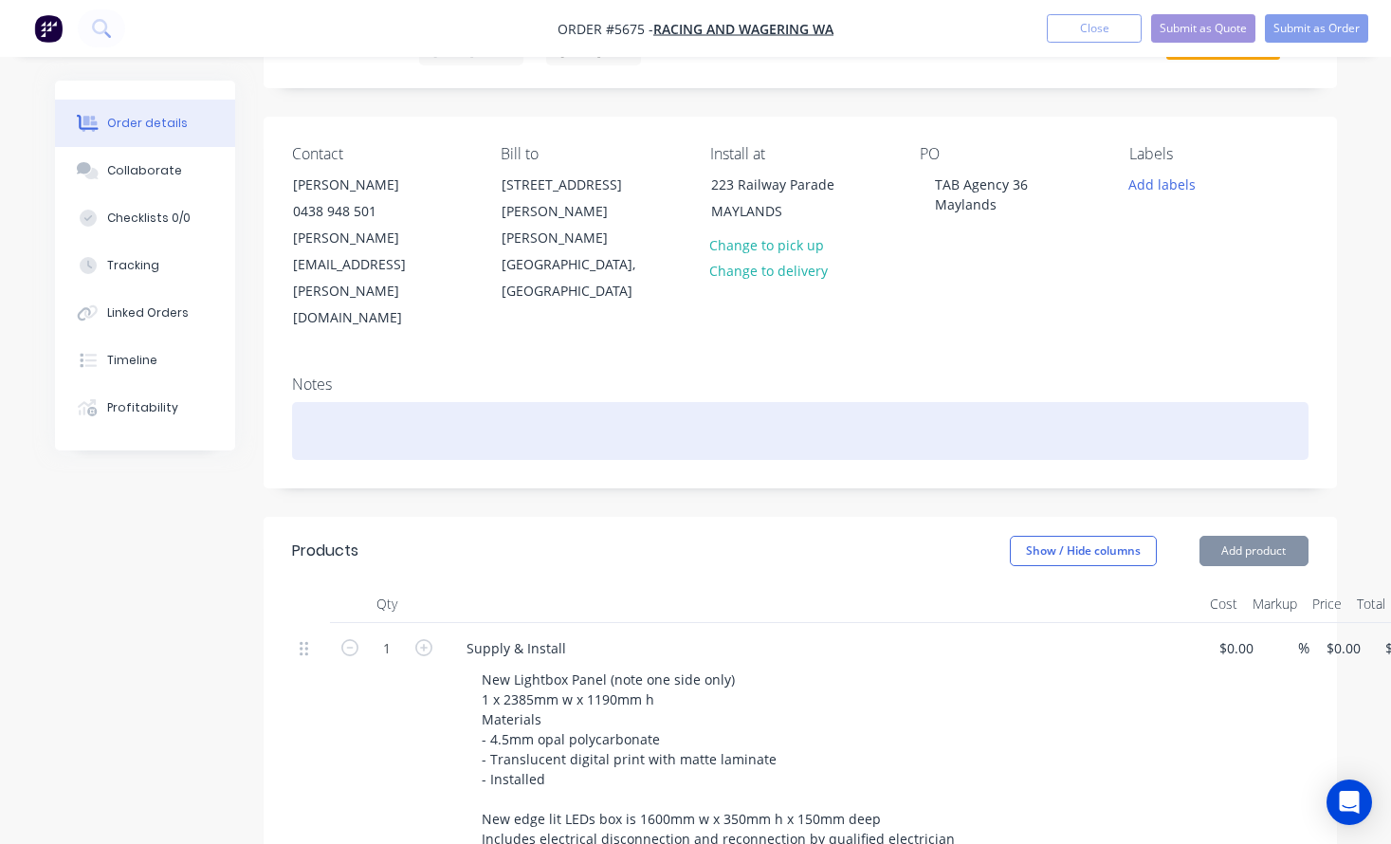
click at [337, 402] on div at bounding box center [800, 431] width 1016 height 58
paste div
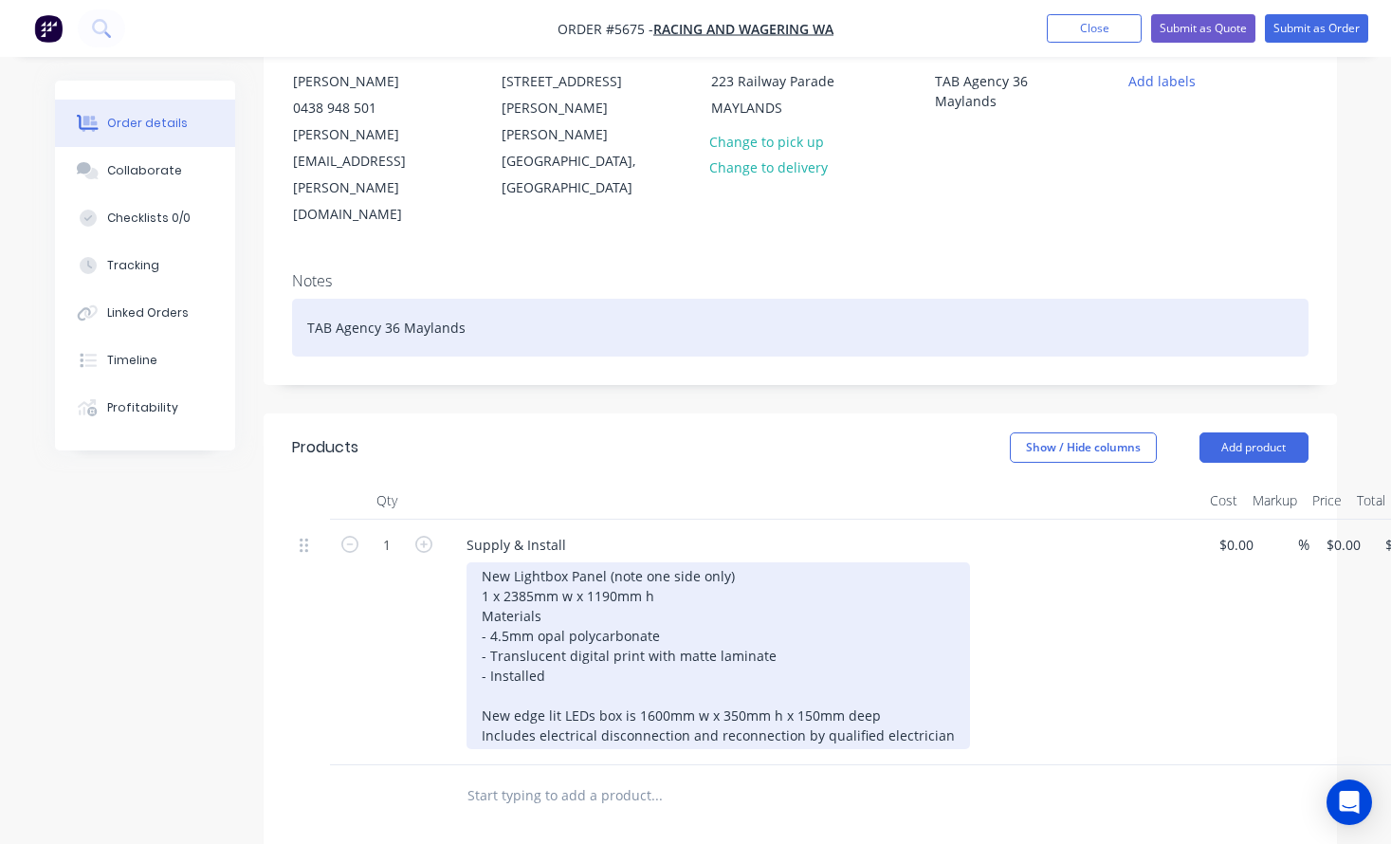
scroll to position [202, 0]
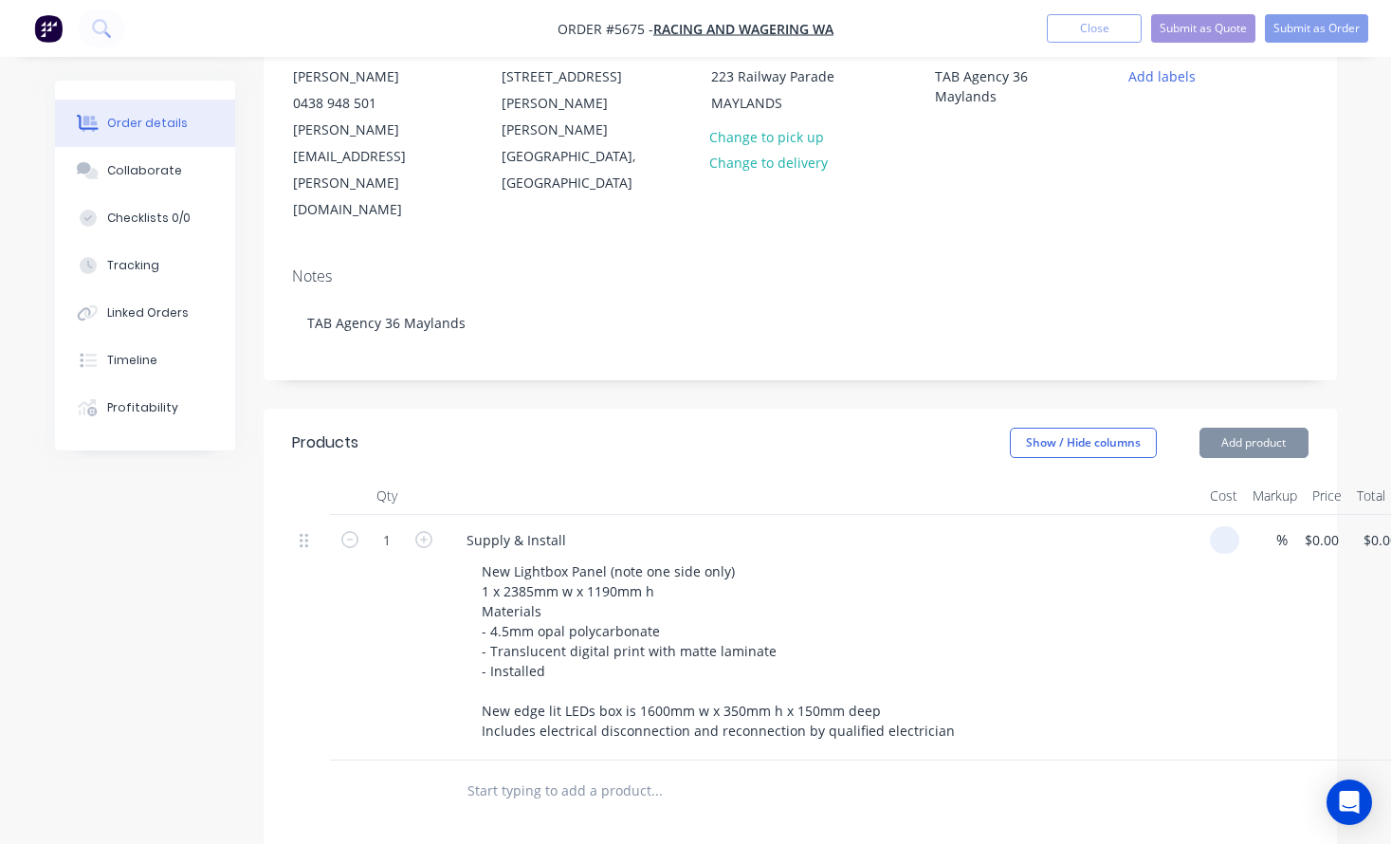
click at [1234, 526] on input at bounding box center [1228, 539] width 22 height 27
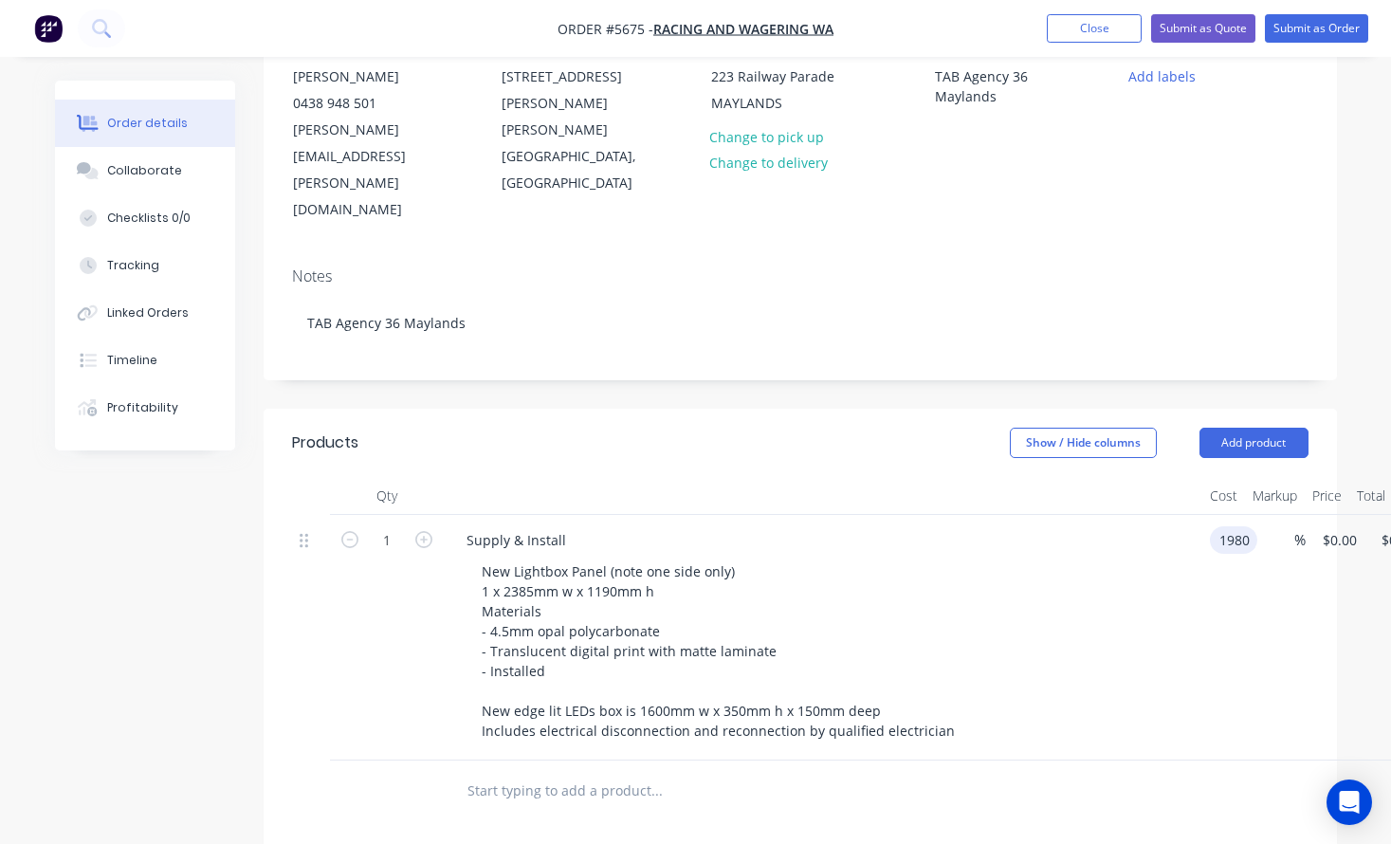
type input "$1,980.00"
click at [1084, 592] on div "New Lightbox Panel (note one side only) 1 x 2385mm w x 1190mm h Materials - 4.5…" at bounding box center [830, 650] width 728 height 187
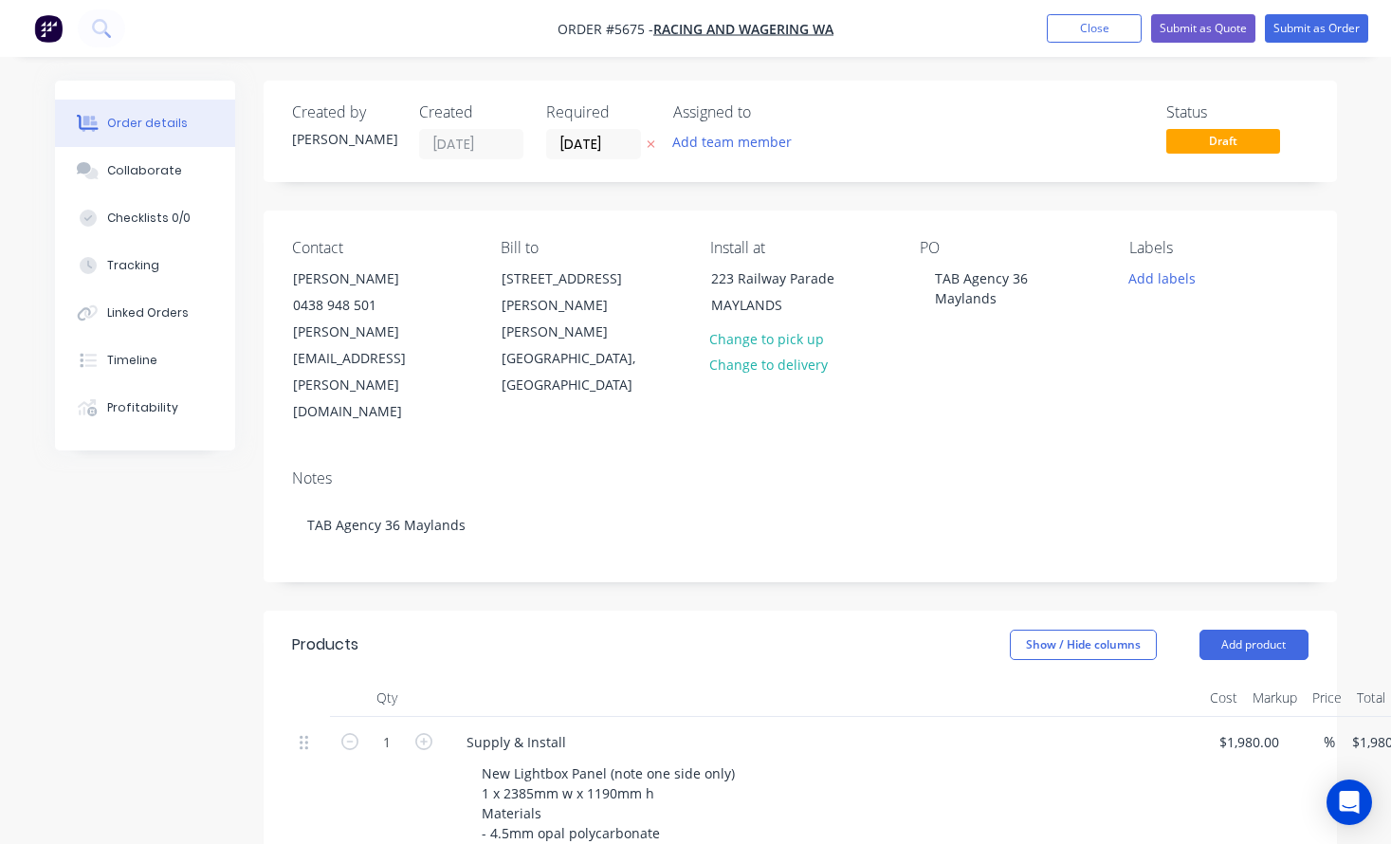
scroll to position [0, 0]
click at [593, 137] on input "[DATE]" at bounding box center [593, 144] width 93 height 28
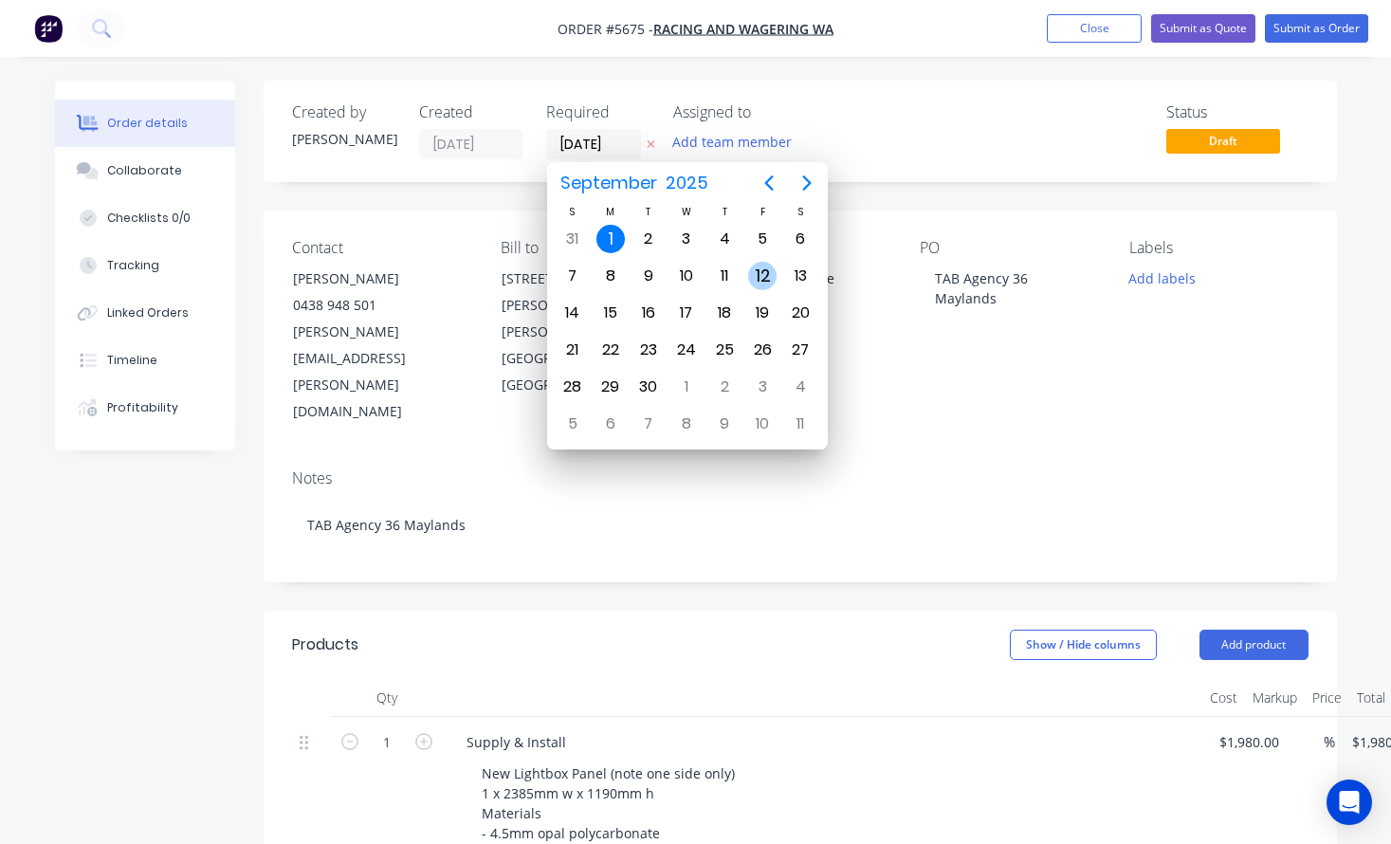
click at [756, 270] on div "12" at bounding box center [762, 276] width 28 height 28
type input "12/09/25"
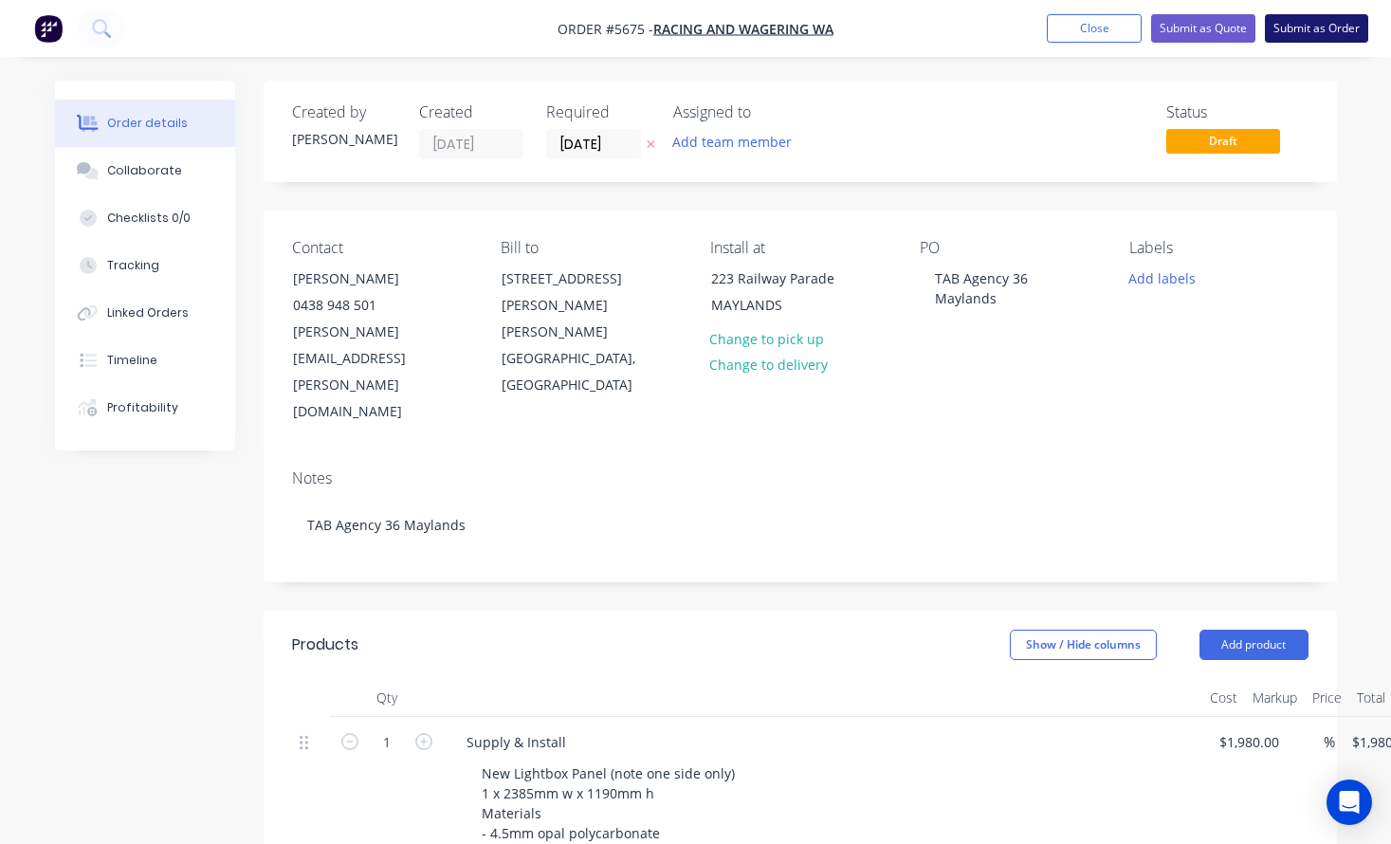
click at [1320, 29] on button "Submit as Order" at bounding box center [1316, 28] width 103 height 28
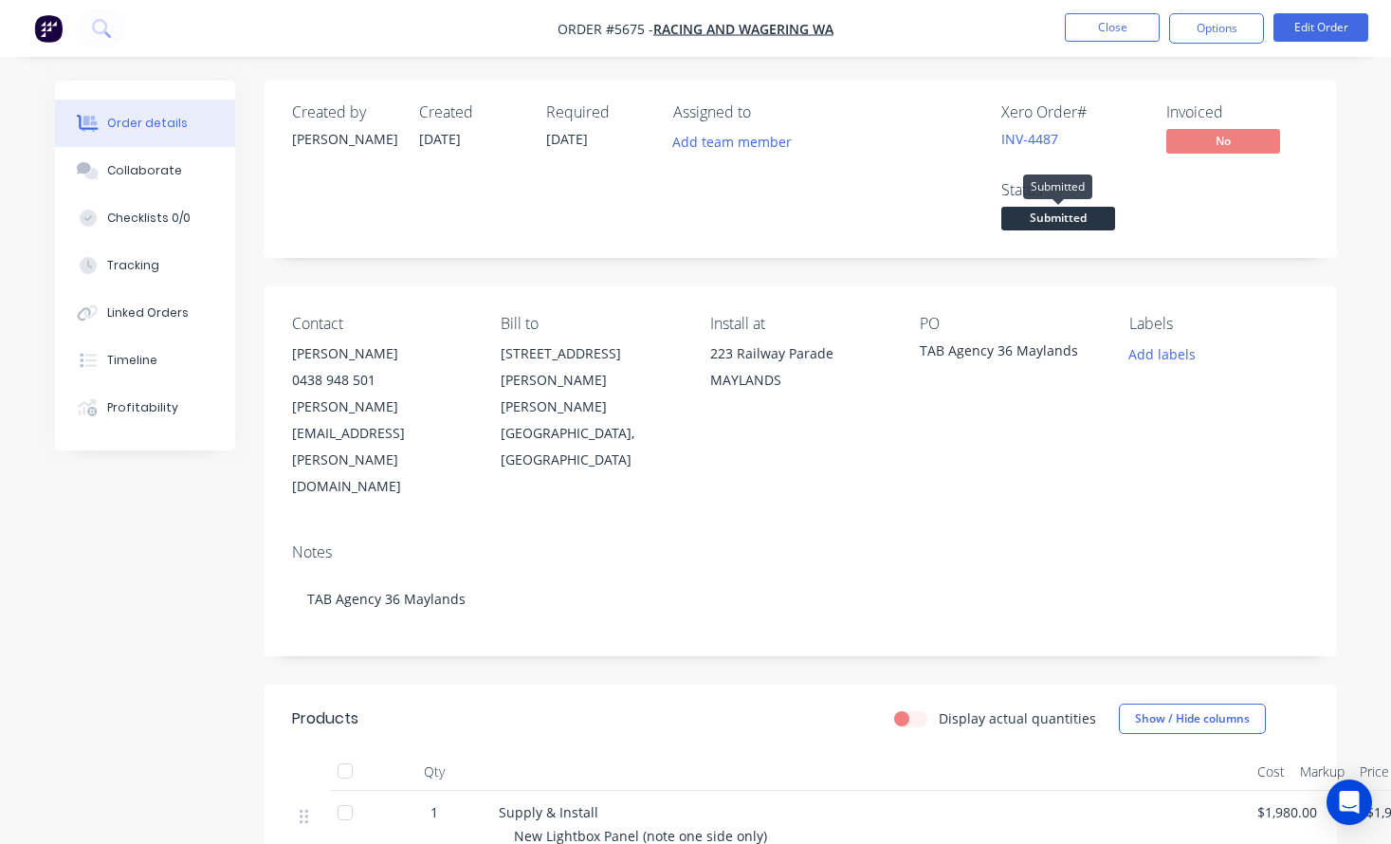
click at [1029, 216] on span "Submitted" at bounding box center [1058, 219] width 114 height 24
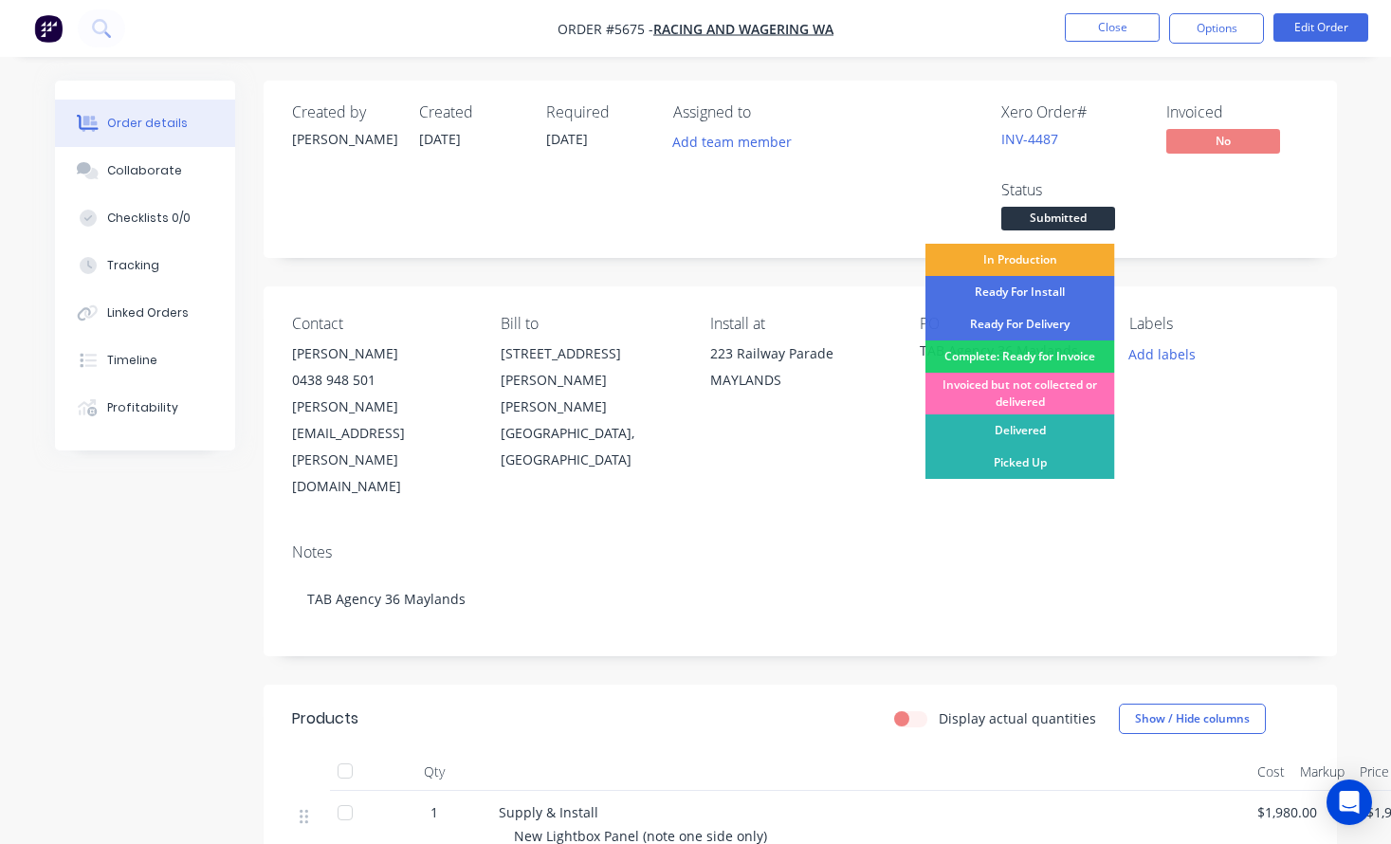
click at [1029, 264] on div "In Production" at bounding box center [1020, 260] width 190 height 32
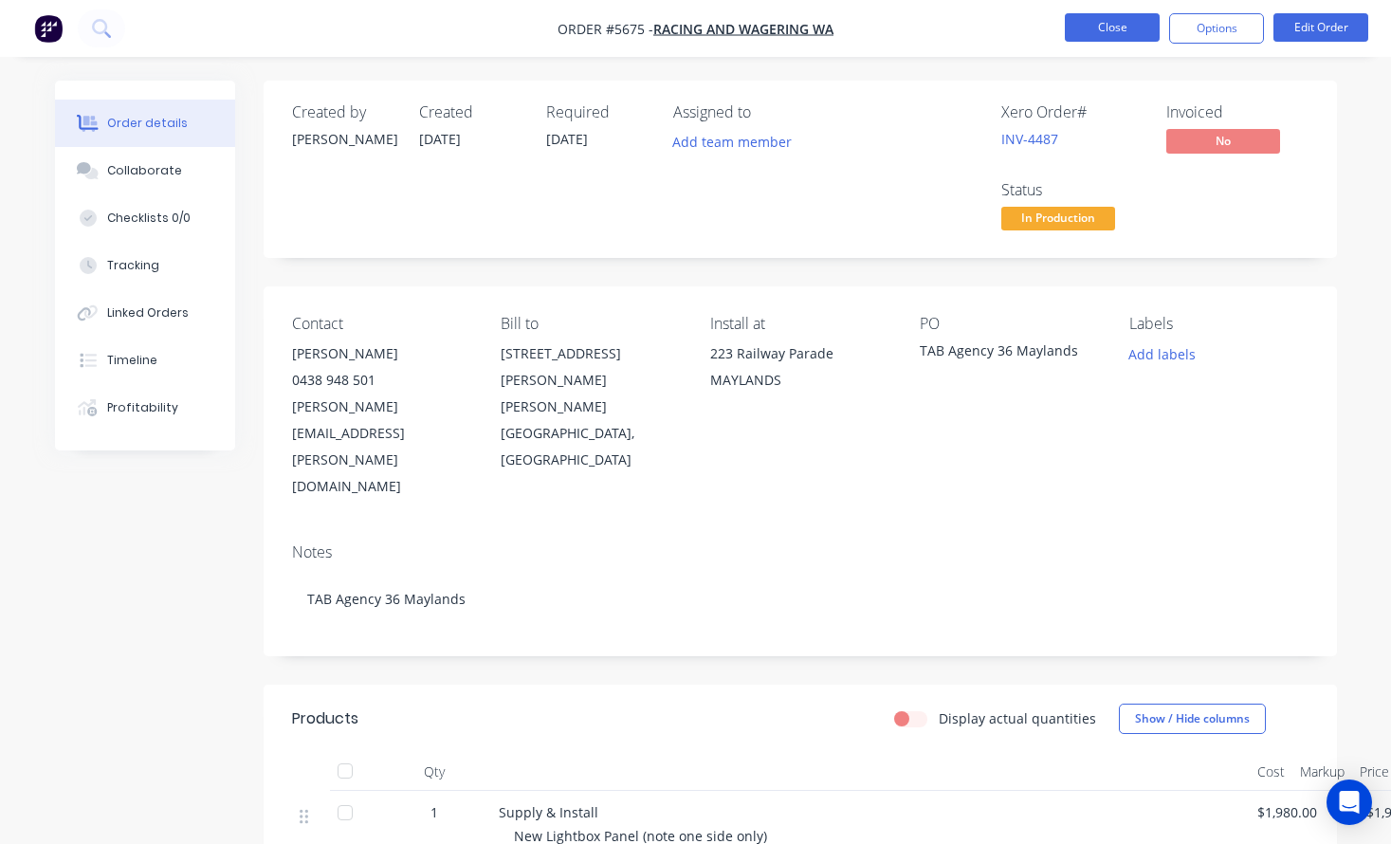
click at [1135, 28] on button "Close" at bounding box center [1112, 27] width 95 height 28
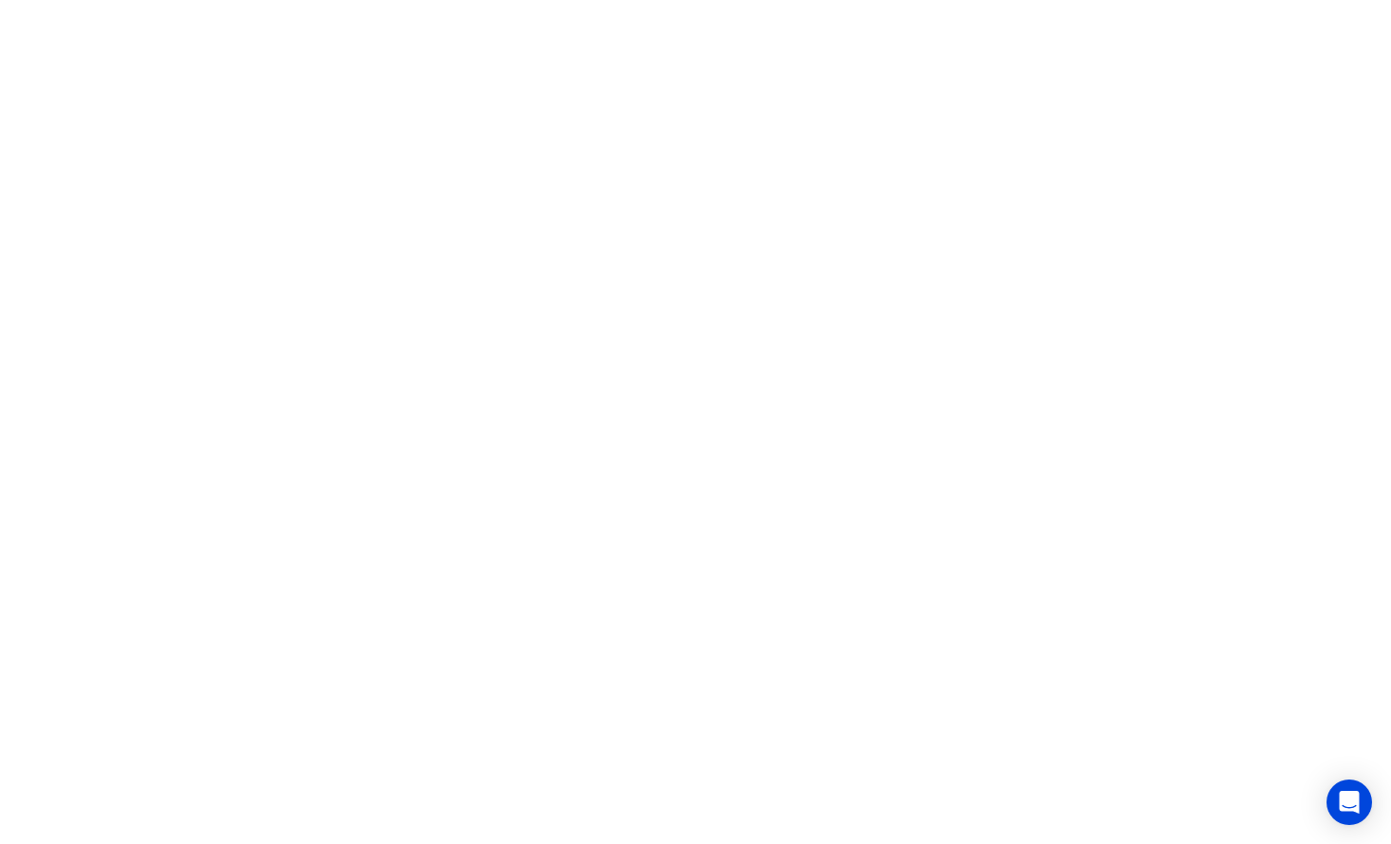
drag, startPoint x: 1131, startPoint y: 1, endPoint x: 737, endPoint y: 100, distance: 405.8
click at [737, 0] on html at bounding box center [695, 0] width 1391 height 0
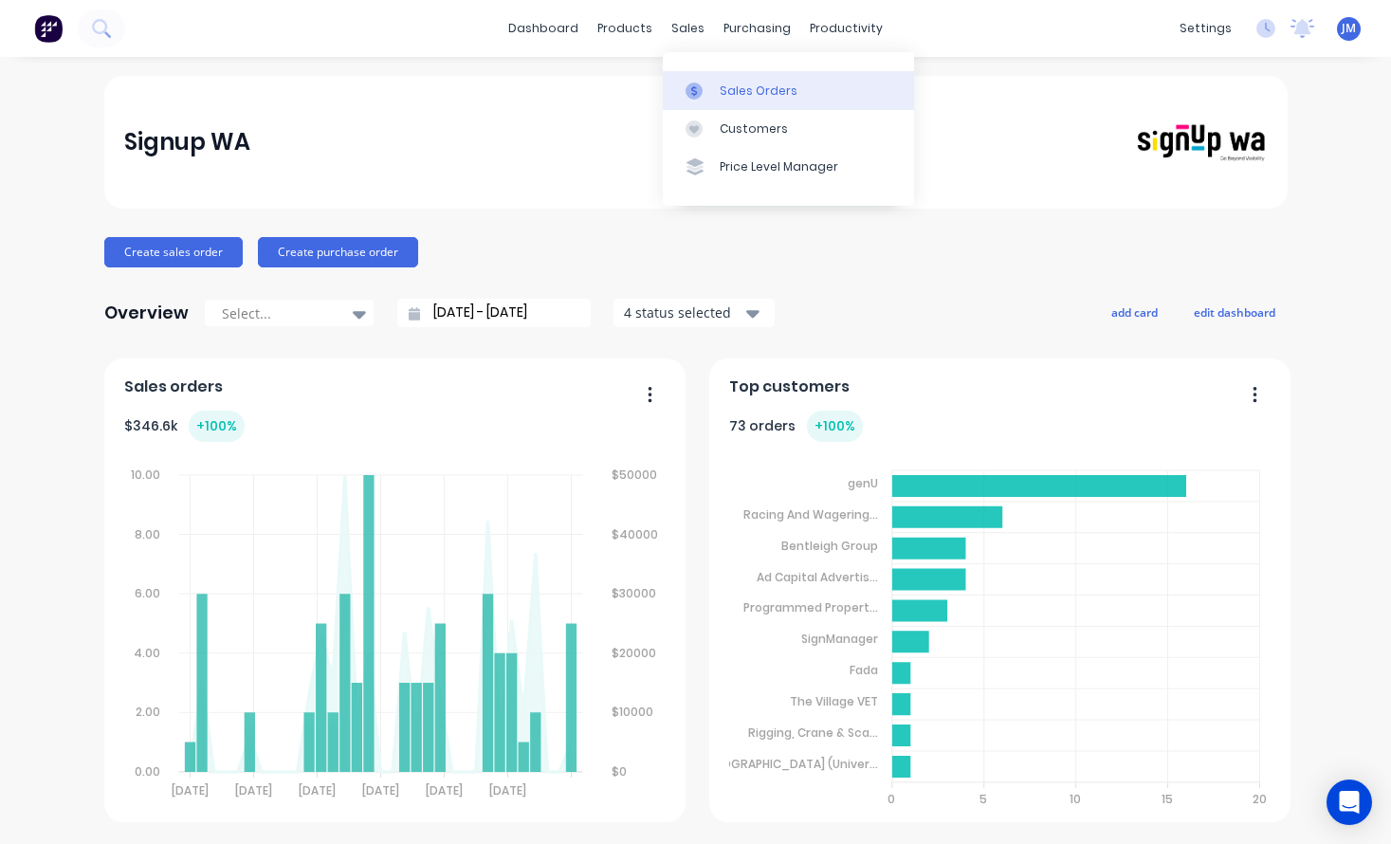
click at [744, 85] on div "Sales Orders" at bounding box center [758, 90] width 78 height 17
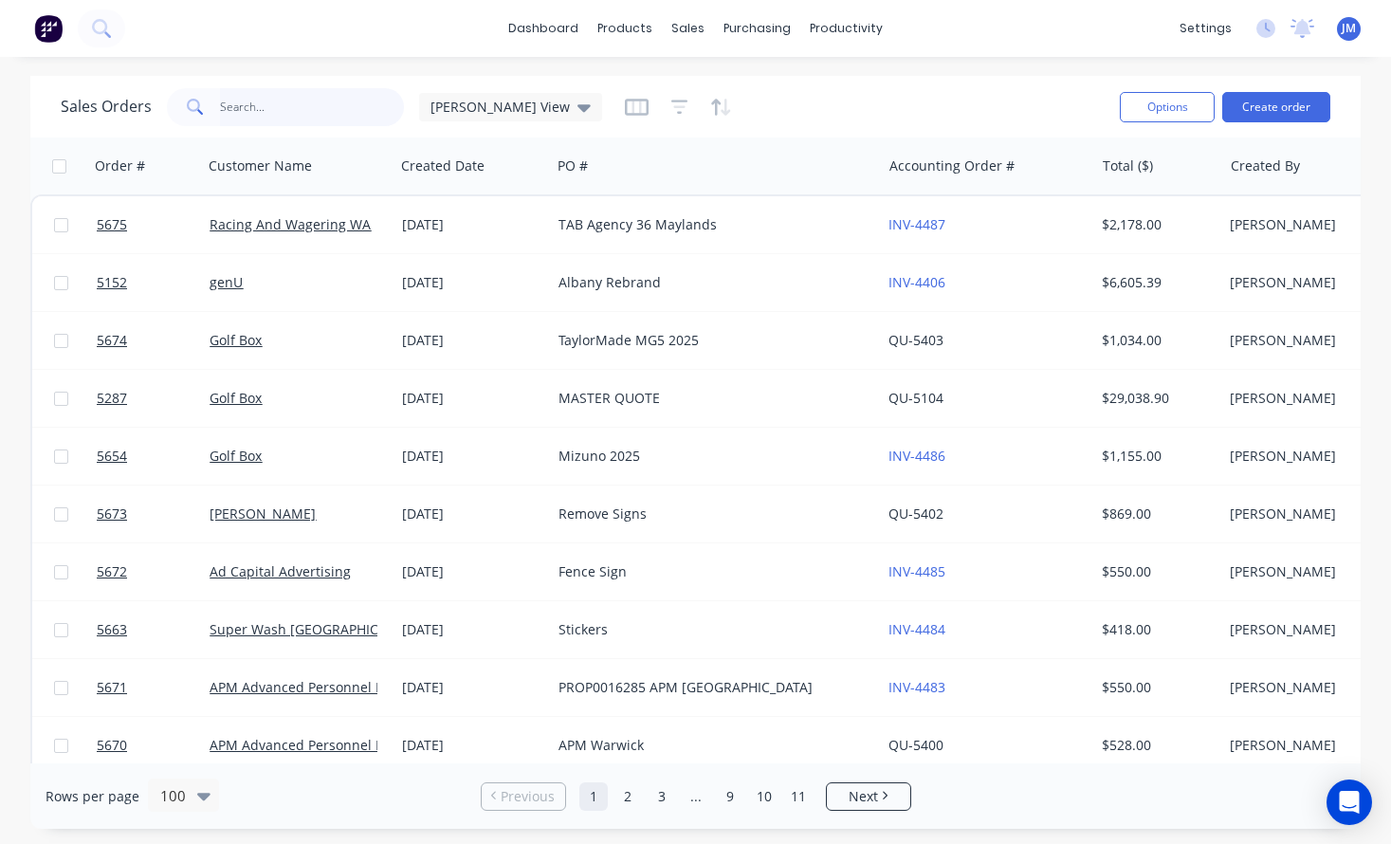
click at [296, 97] on input "text" at bounding box center [312, 107] width 185 height 38
type input "vasse"
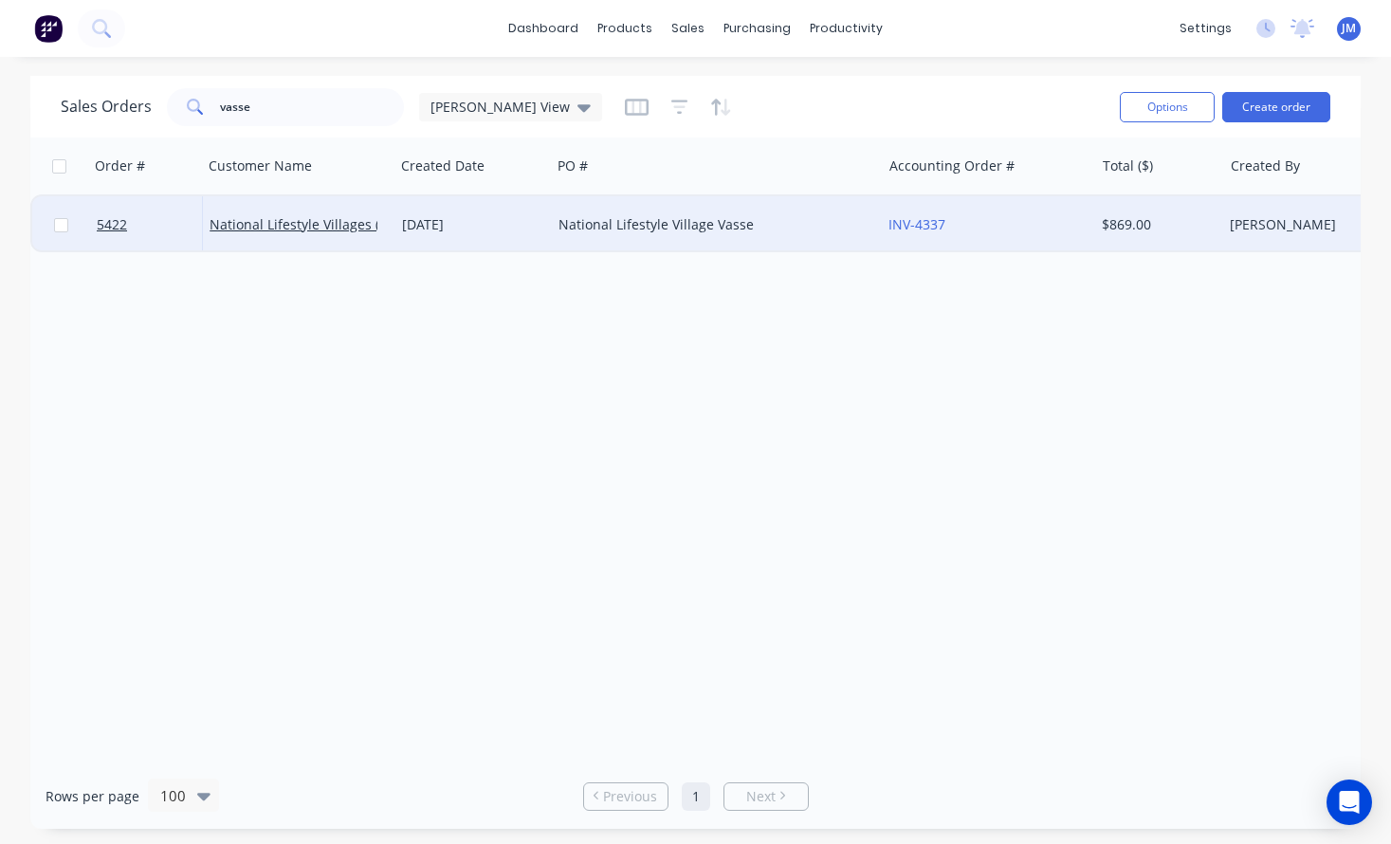
click at [778, 224] on div "National Lifestyle Village Vasse" at bounding box center [708, 224] width 300 height 19
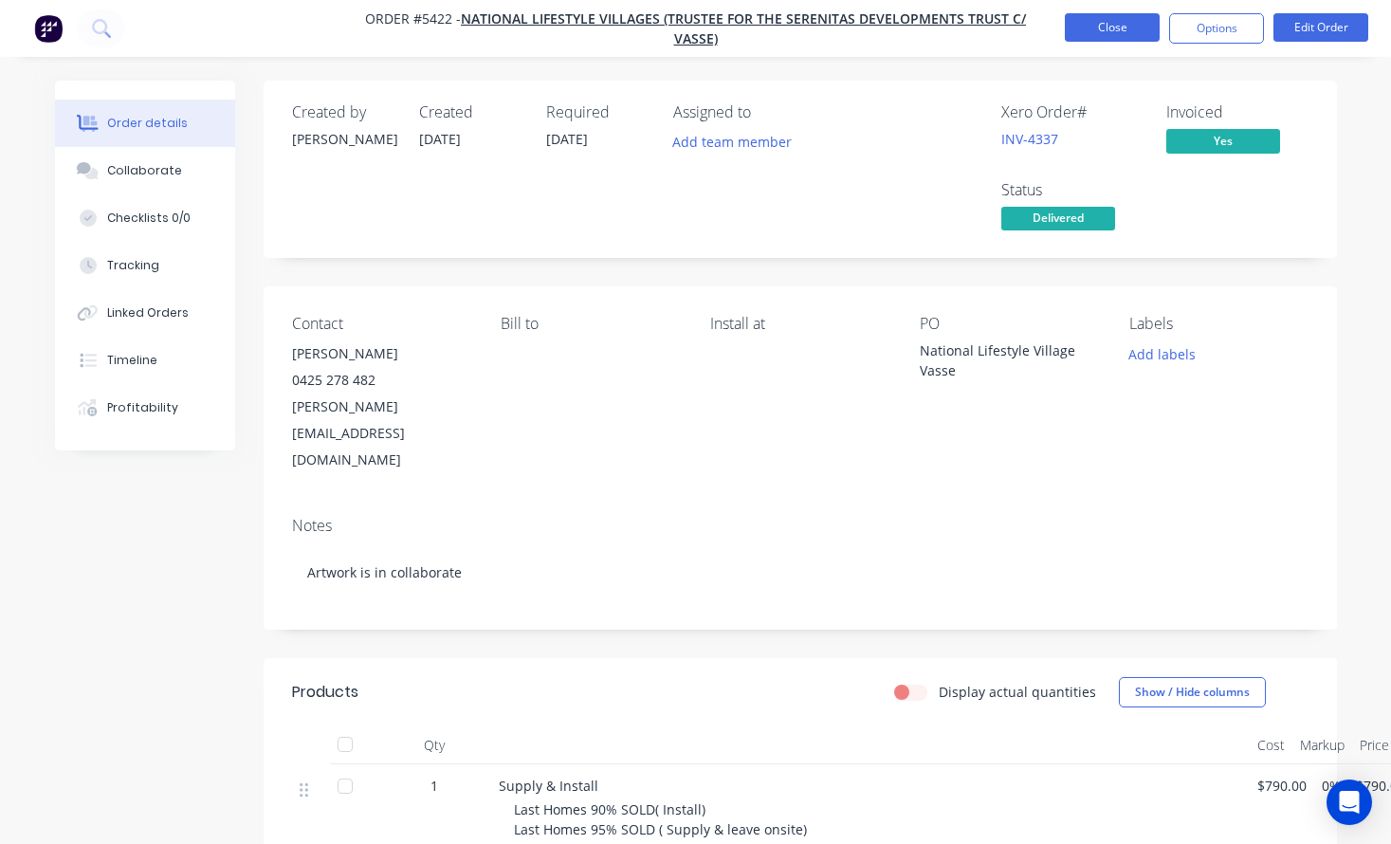
click at [1101, 28] on button "Close" at bounding box center [1112, 27] width 95 height 28
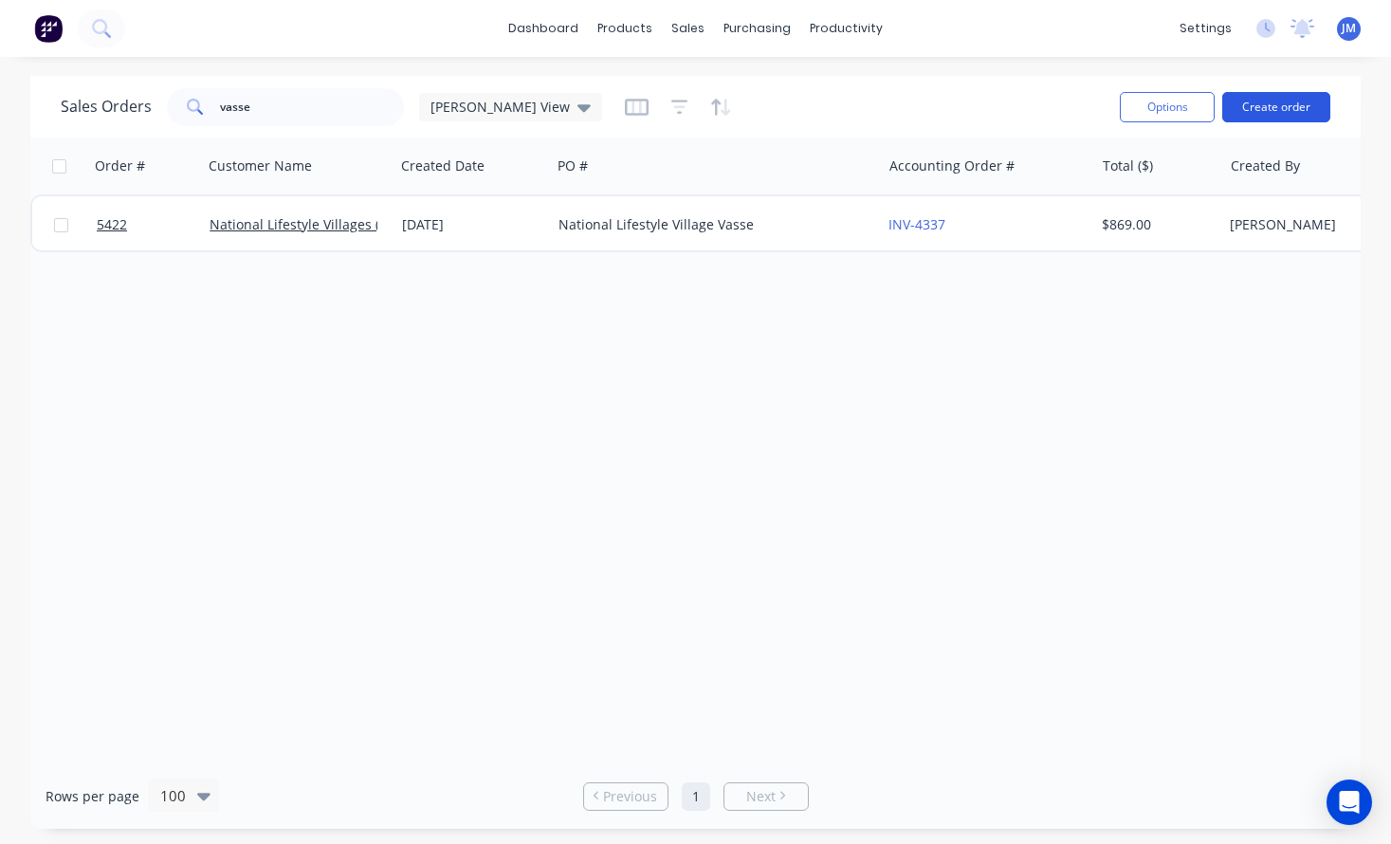
click at [1265, 103] on button "Create order" at bounding box center [1276, 107] width 108 height 30
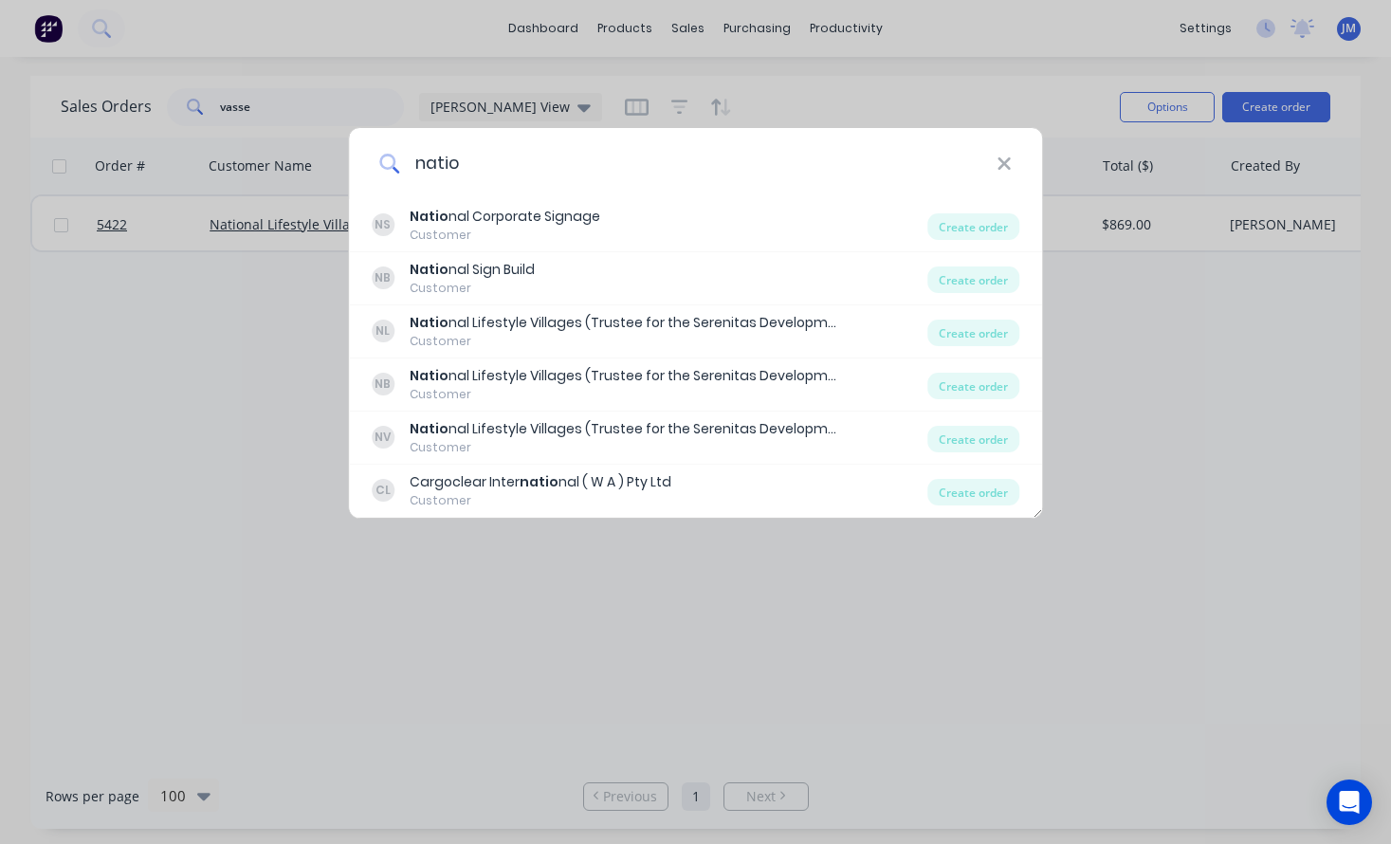
type input "natio"
drag, startPoint x: 904, startPoint y: 129, endPoint x: 1213, endPoint y: 305, distance: 355.8
click at [1213, 305] on div "natio NS Natio nal Corporate Signage Customer Create order NB Natio nal Sign Bu…" at bounding box center [695, 422] width 1391 height 844
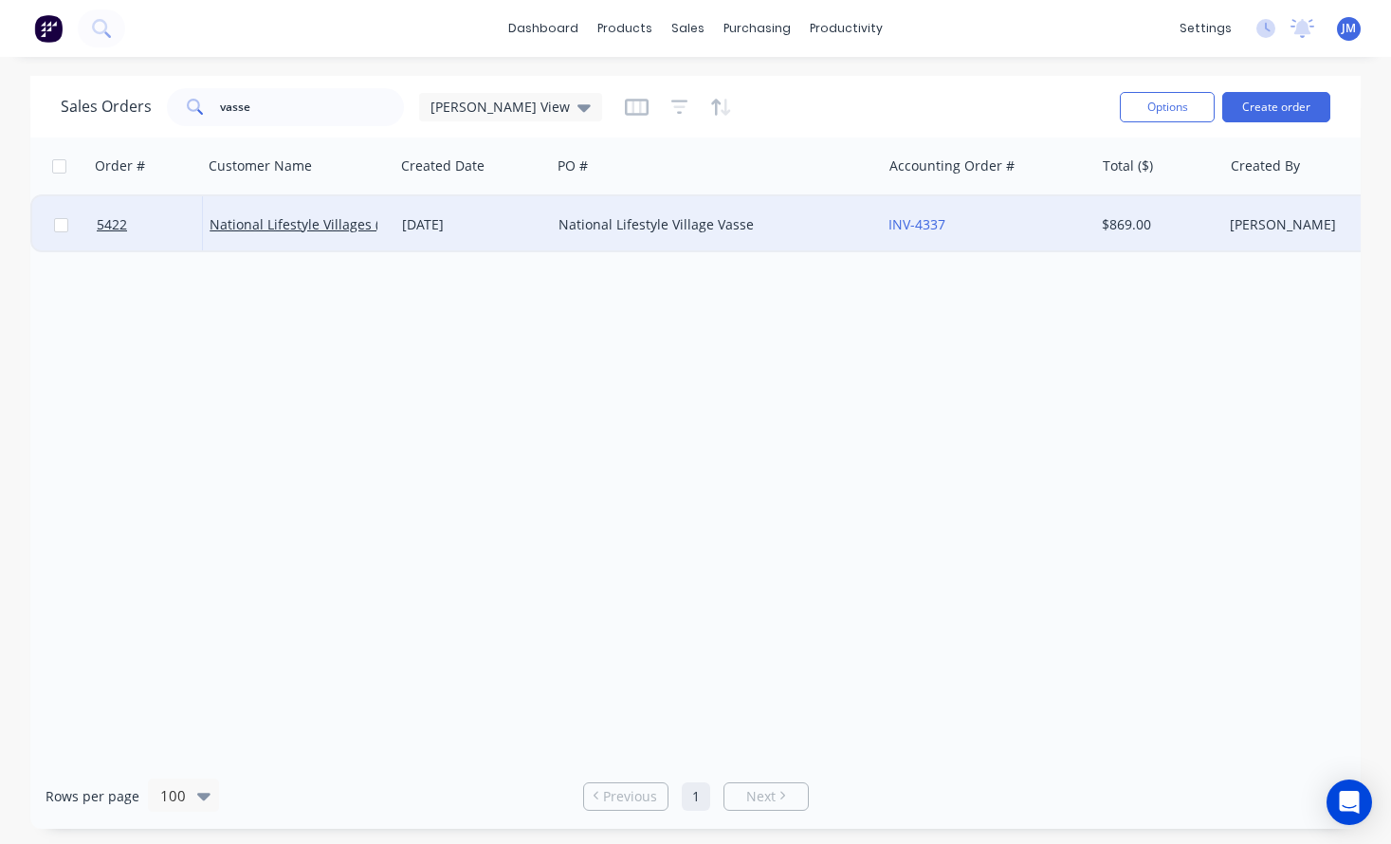
click at [528, 239] on div "[DATE]" at bounding box center [472, 224] width 156 height 57
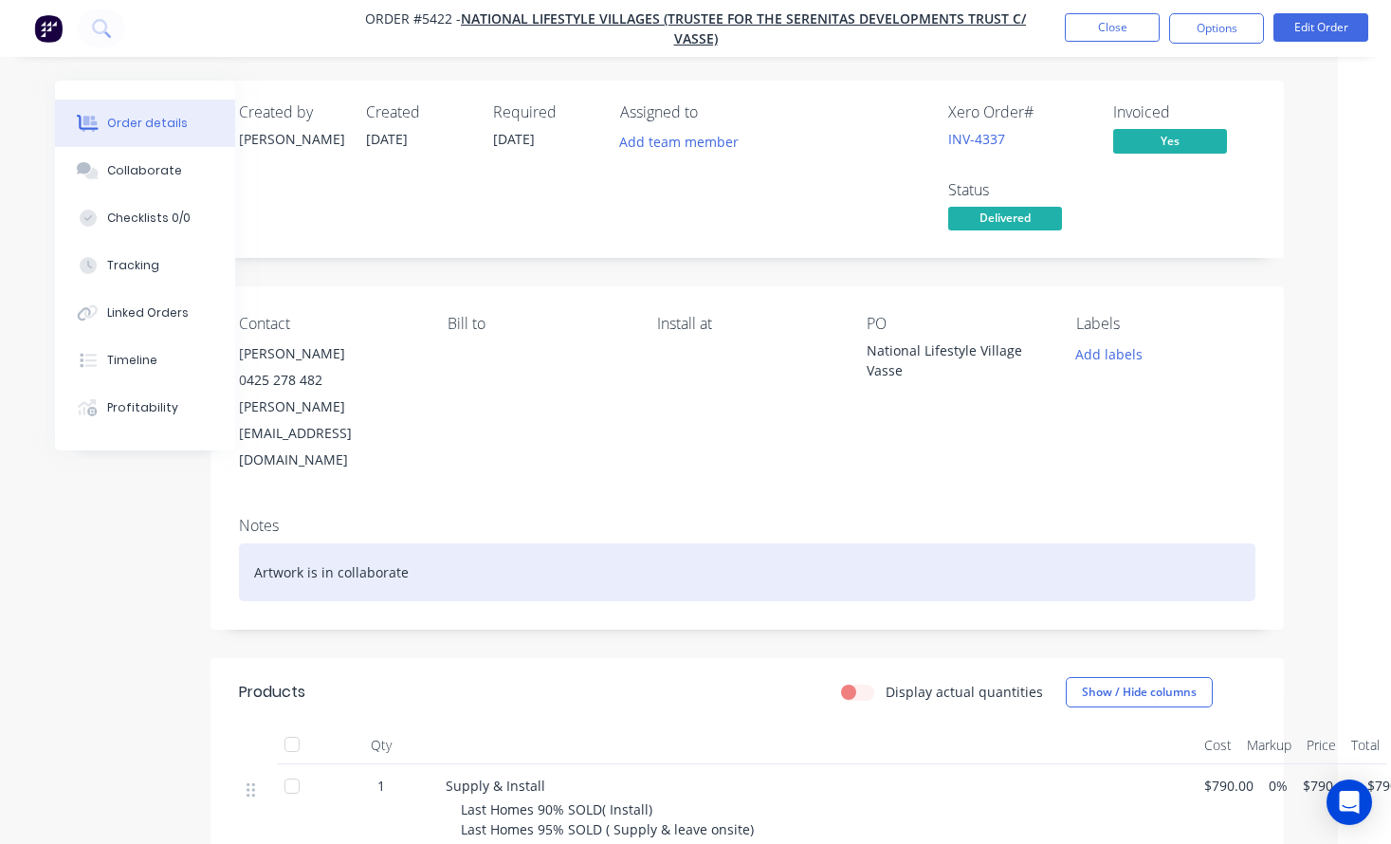
scroll to position [0, 55]
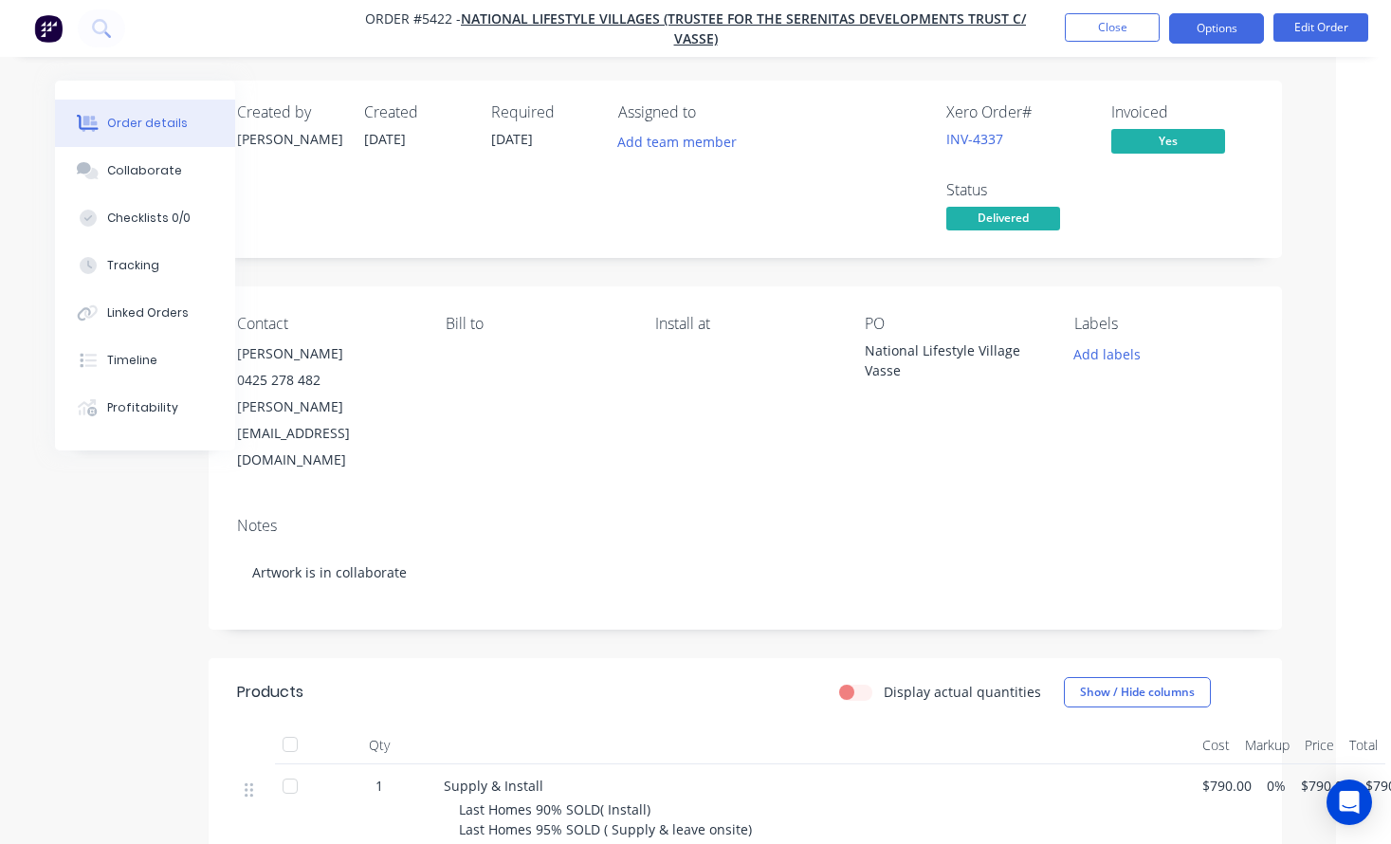
click at [1221, 37] on button "Options" at bounding box center [1216, 28] width 95 height 30
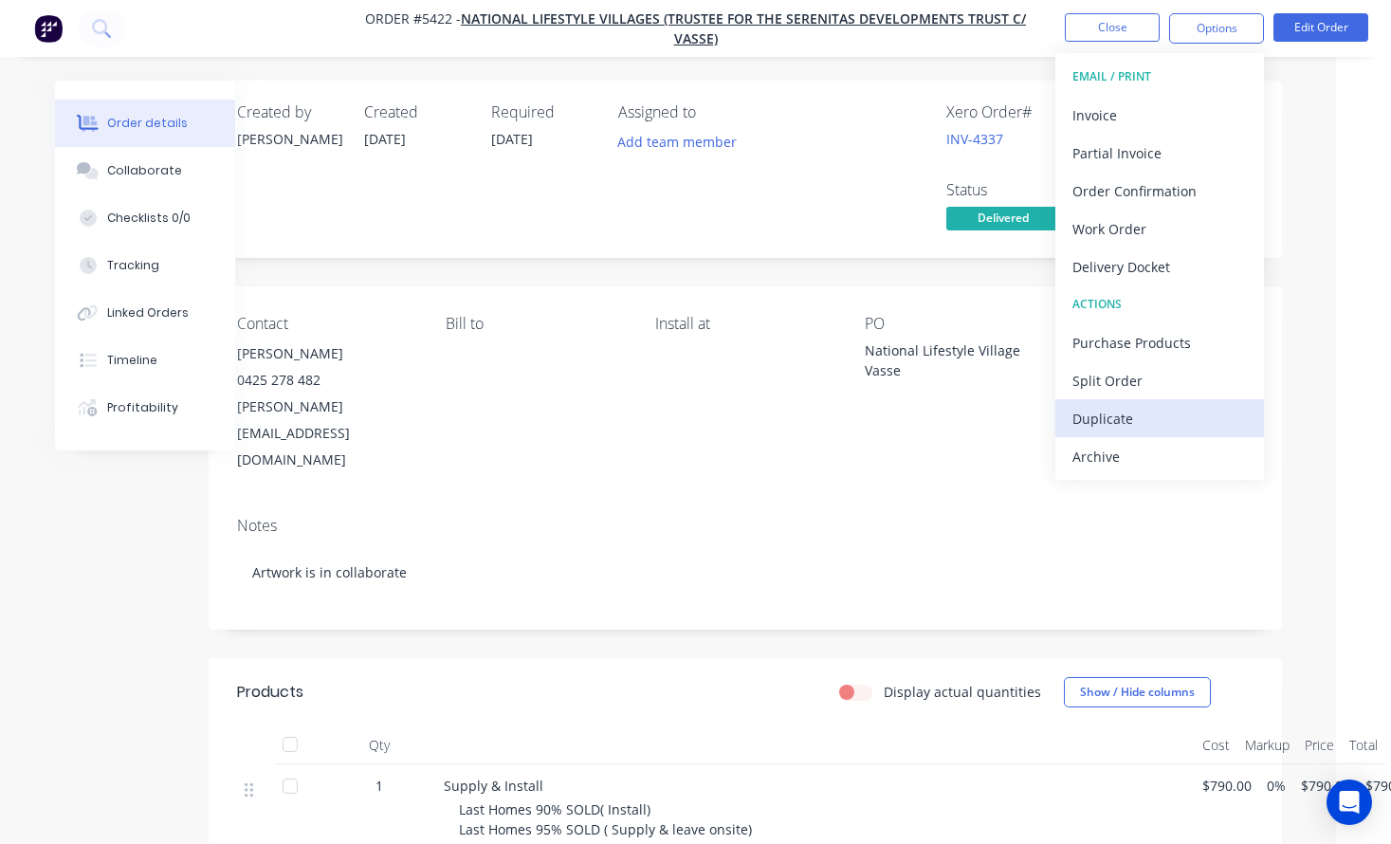
click at [1177, 410] on div "Duplicate" at bounding box center [1159, 418] width 174 height 27
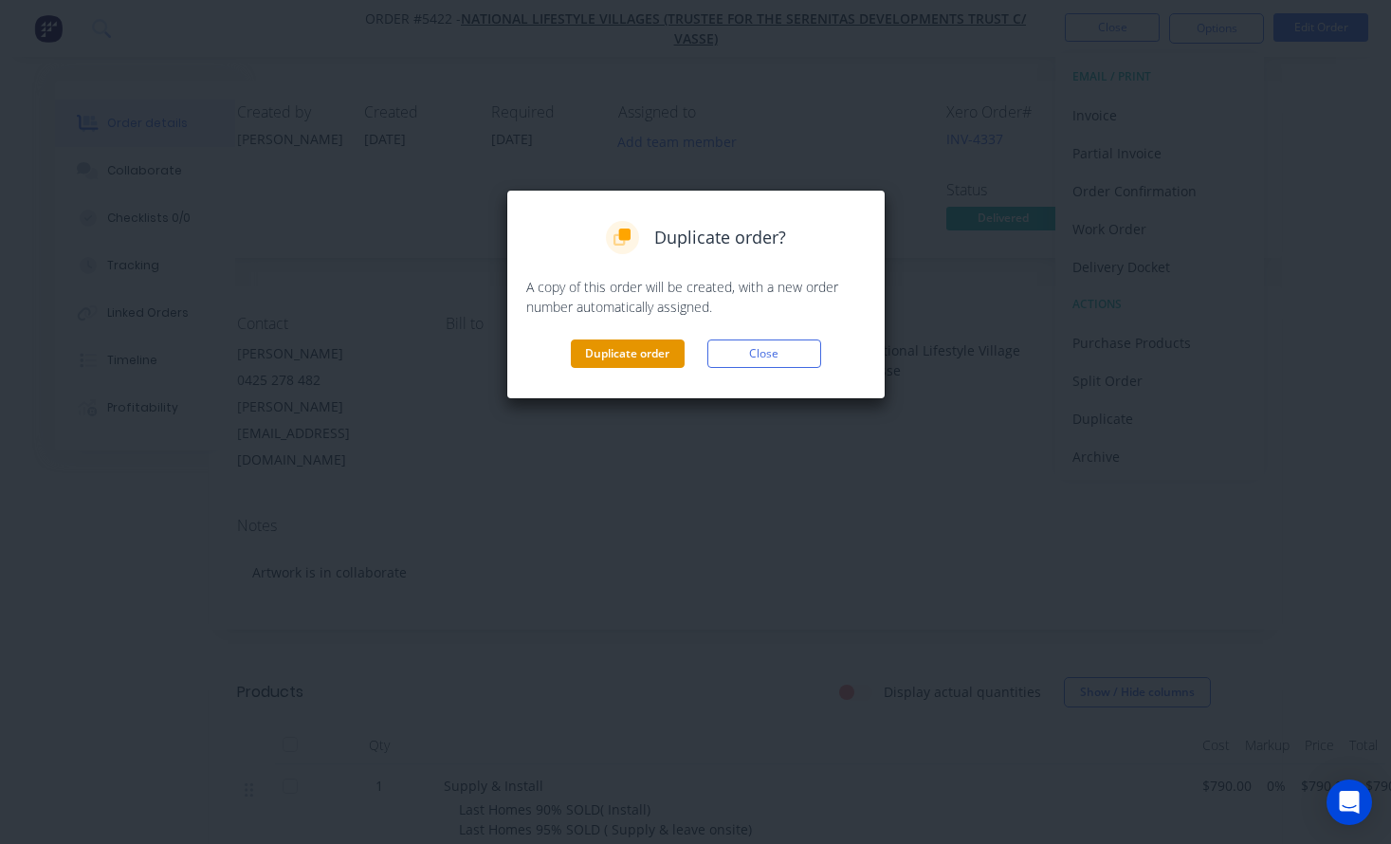
click at [650, 367] on button "Duplicate order" at bounding box center [628, 353] width 114 height 28
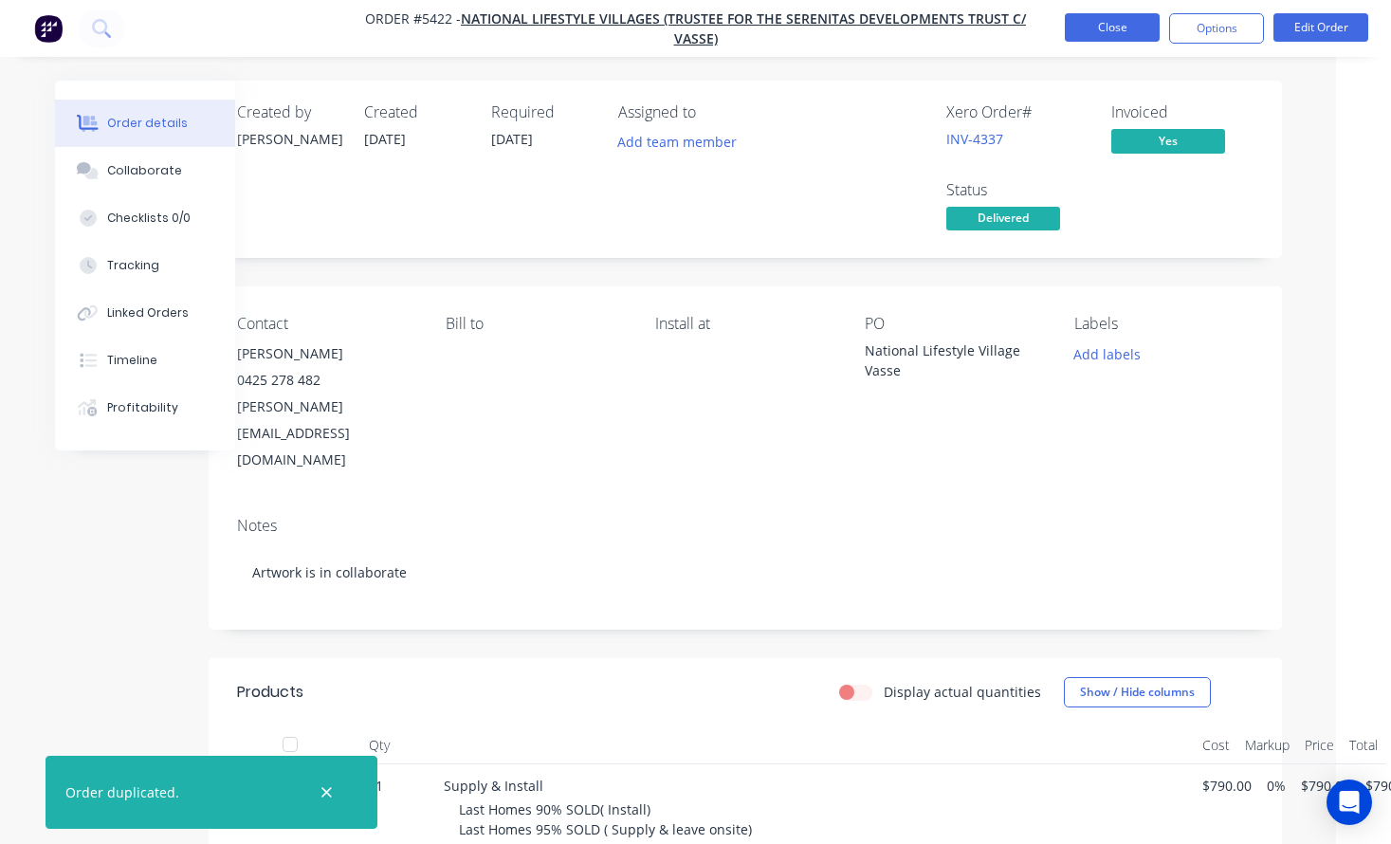
click at [1094, 35] on button "Close" at bounding box center [1112, 27] width 95 height 28
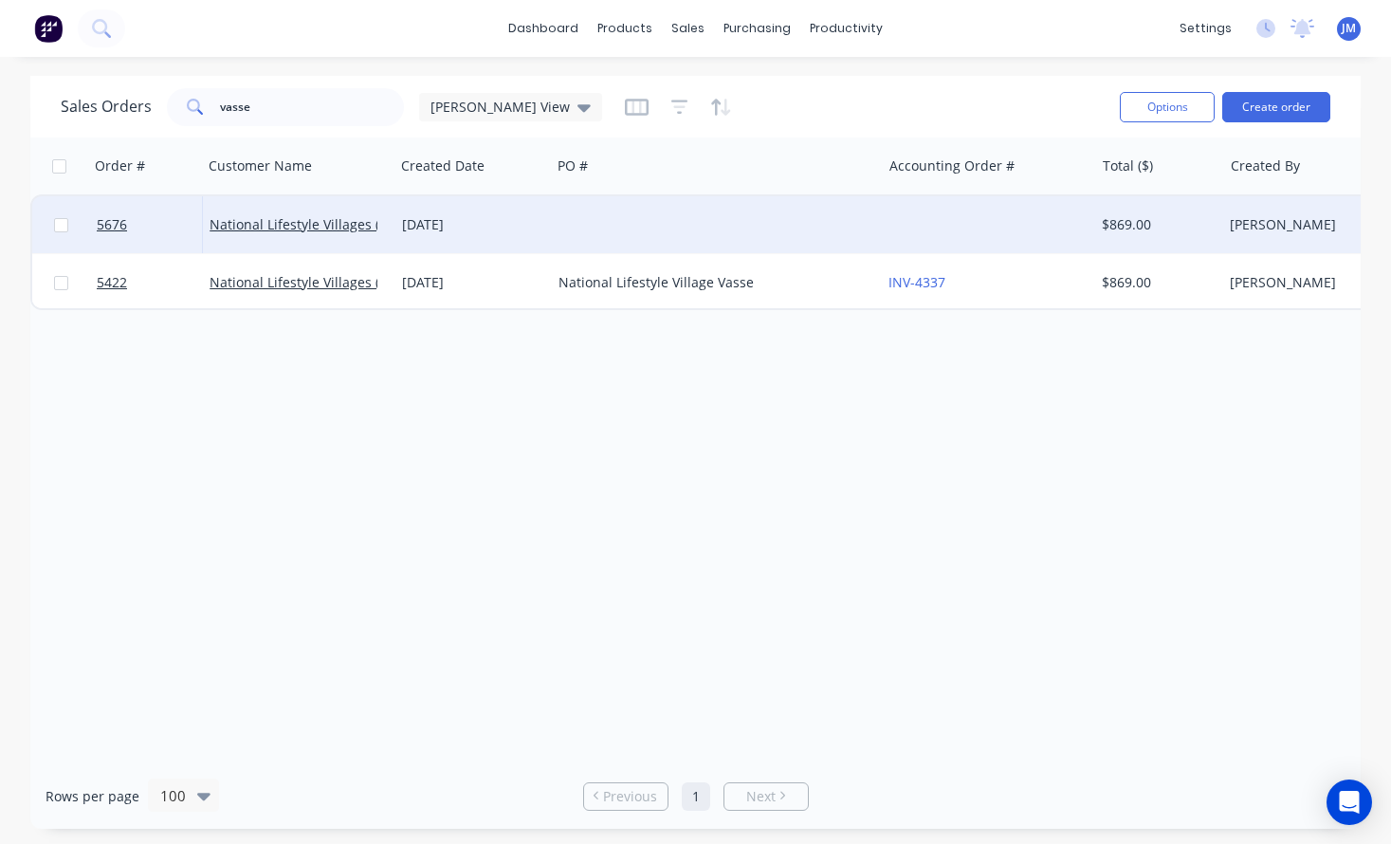
click at [572, 219] on div at bounding box center [716, 224] width 330 height 57
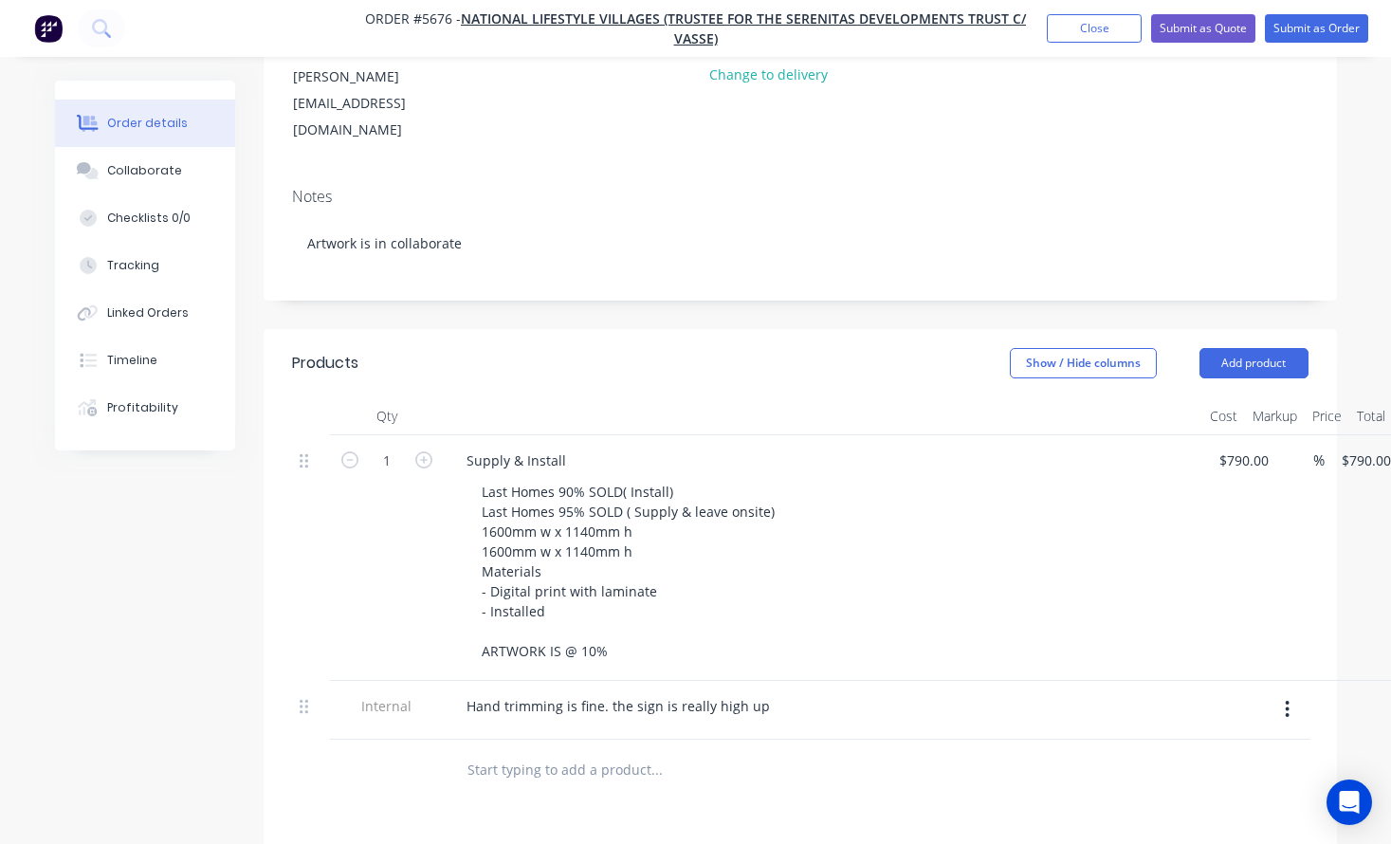
scroll to position [265, 0]
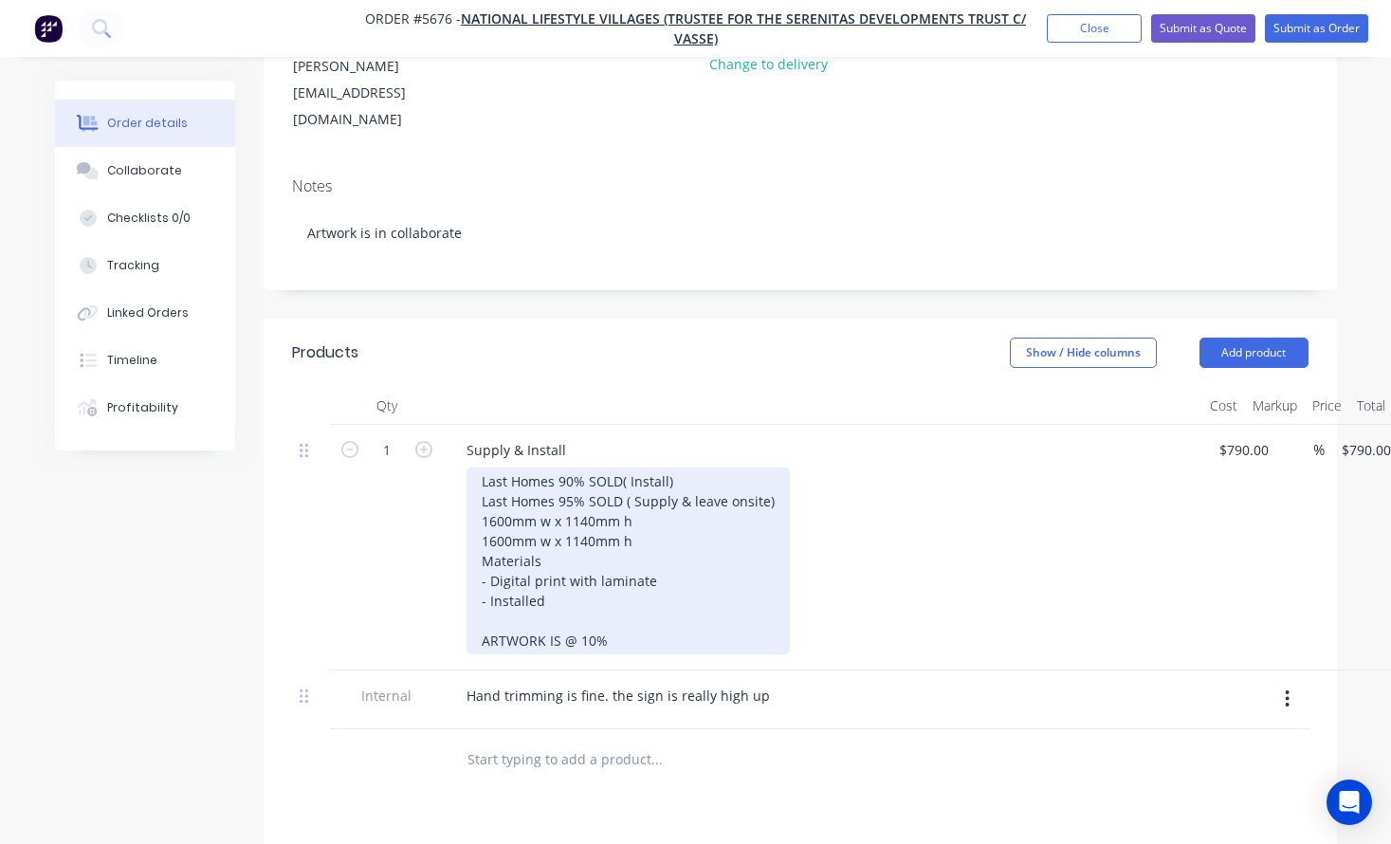
click at [586, 551] on div "Last Homes 90% SOLD( Install) Last Homes 95% SOLD ( Supply & leave onsite) 1600…" at bounding box center [627, 560] width 323 height 187
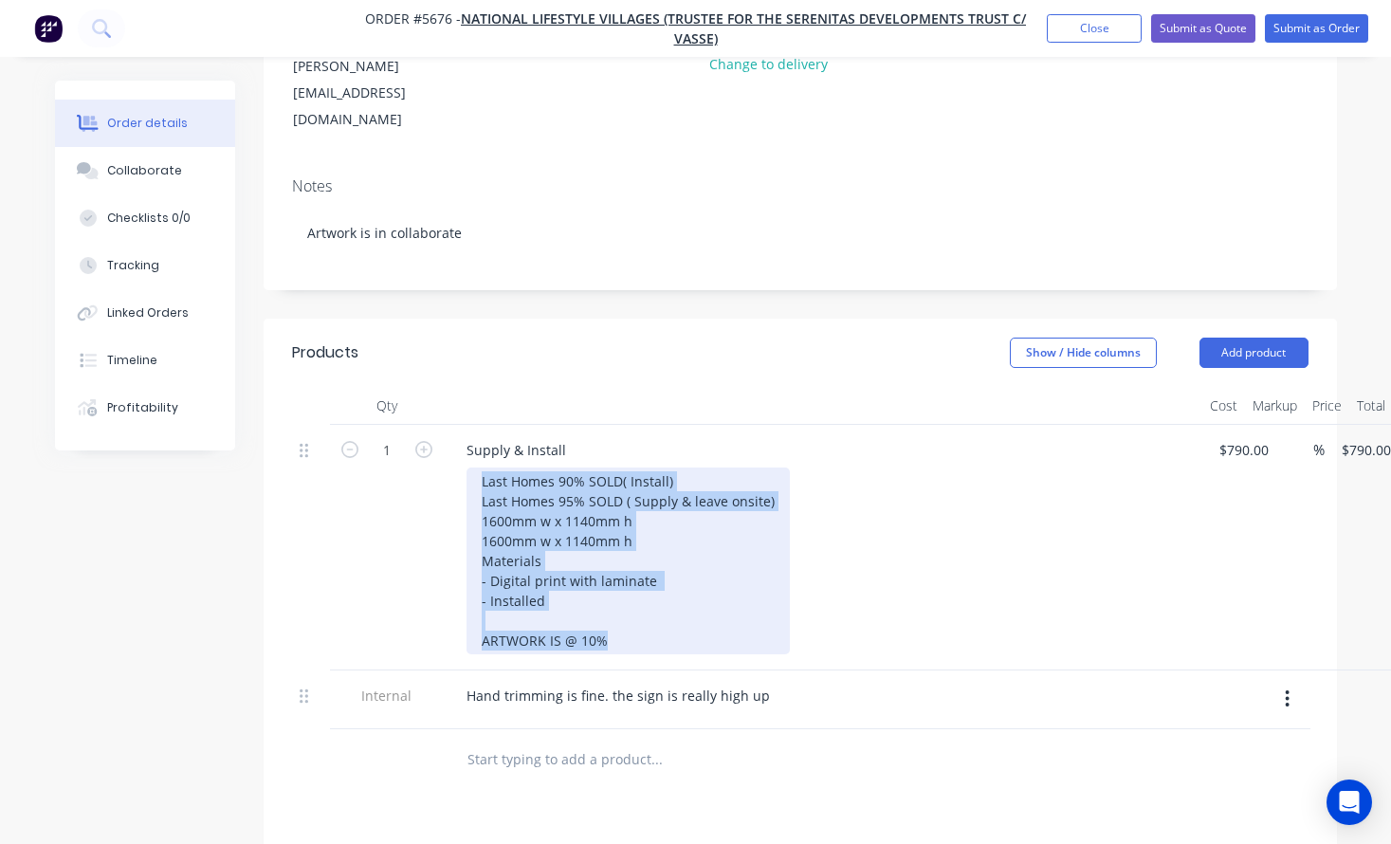
drag, startPoint x: 476, startPoint y: 424, endPoint x: 782, endPoint y: 628, distance: 368.3
click at [782, 628] on div "1 Supply & Install Last Homes 90% SOLD( Install) Last Homes 95% SOLD ( Supply &…" at bounding box center [800, 577] width 1016 height 304
paste div
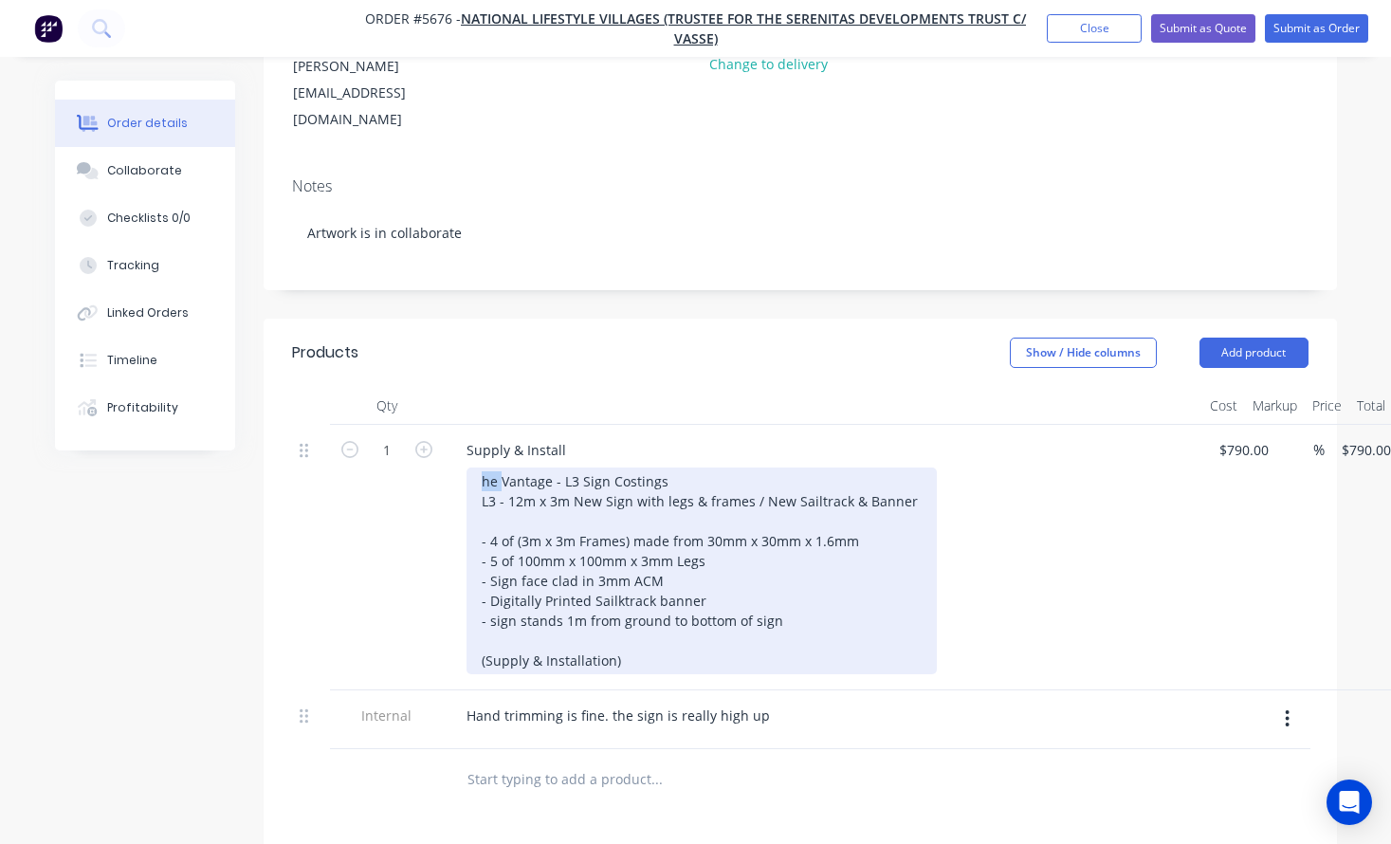
drag, startPoint x: 501, startPoint y: 428, endPoint x: 444, endPoint y: 428, distance: 56.9
click at [444, 428] on div "Supply & Install he Vantage - L3 Sign Costings L3 - 12m x 3m New Sign with legs…" at bounding box center [823, 557] width 758 height 265
click at [540, 467] on div "Vantage - L3 Sign Costings L3 - 12m x 3m New Sign with legs & frames / New Sail…" at bounding box center [701, 570] width 470 height 207
click at [479, 467] on div "Vantage - L3 Sign Costings L3 - 12m x 3m New Sign with legs & frames / New Sail…" at bounding box center [701, 570] width 470 height 207
drag, startPoint x: 694, startPoint y: 424, endPoint x: 582, endPoint y: 420, distance: 111.9
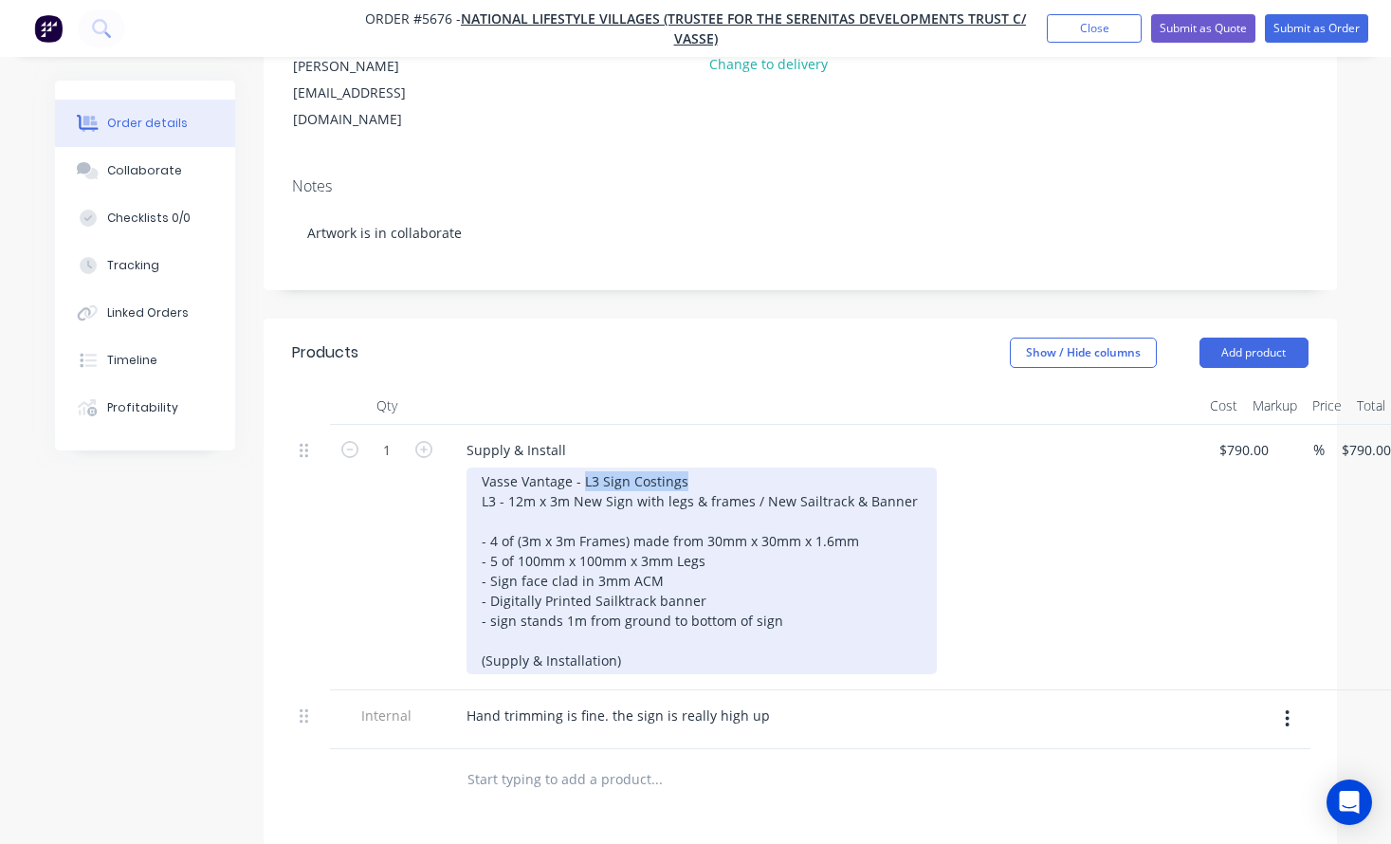
click at [582, 467] on div "Vasse Vantage - L3 Sign Costings L3 - 12m x 3m New Sign with legs & frames / Ne…" at bounding box center [701, 570] width 470 height 207
drag, startPoint x: 482, startPoint y: 443, endPoint x: 457, endPoint y: 443, distance: 24.6
click at [457, 443] on div "Supply & Install Vasse Vantage - L3 - 12m x 3m New Sign with legs & frames / Ne…" at bounding box center [823, 557] width 758 height 265
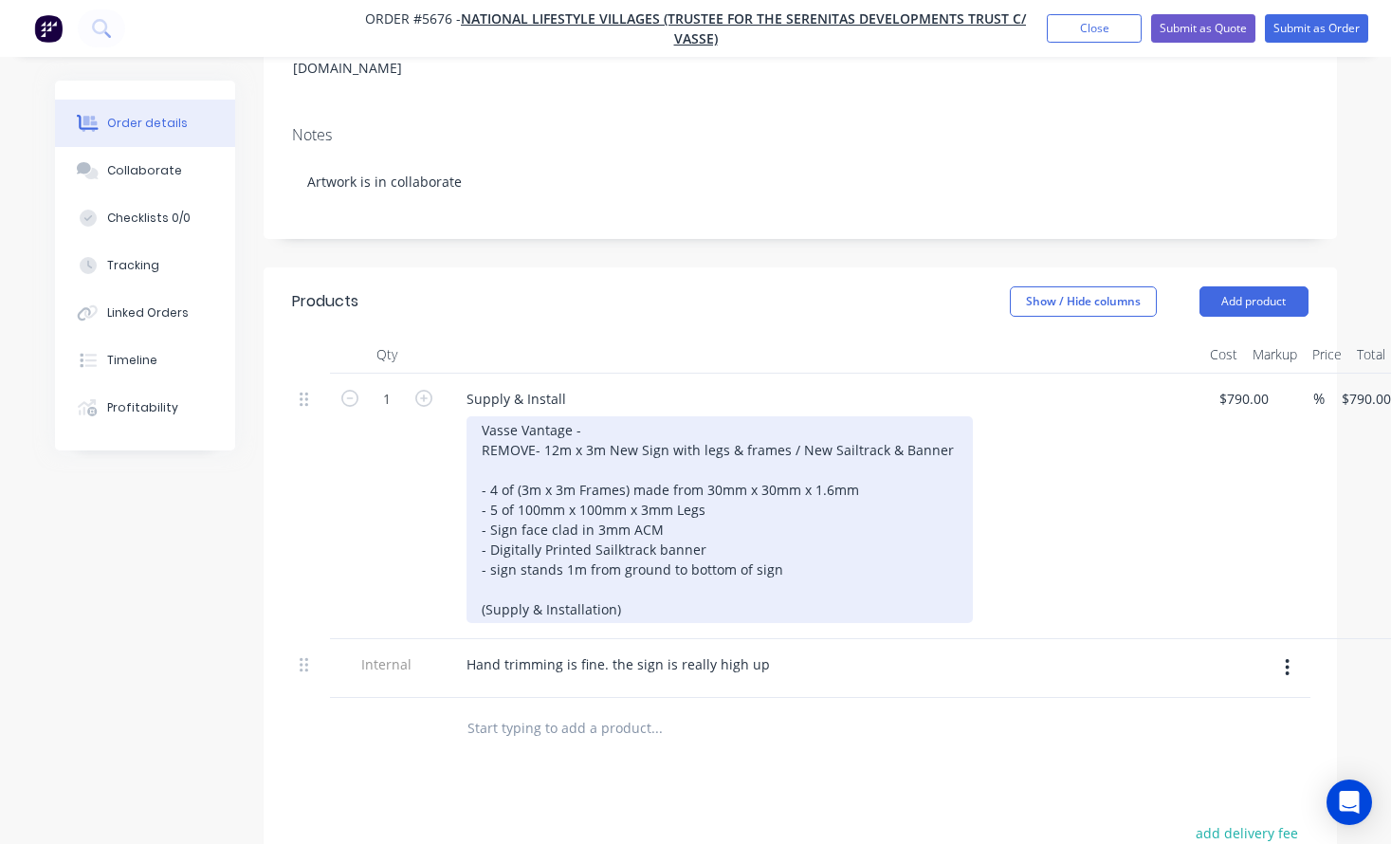
scroll to position [319, 0]
drag, startPoint x: 685, startPoint y: 545, endPoint x: 424, endPoint y: 565, distance: 262.4
click at [423, 569] on div "1 Supply & Install Vasse Vantage - REMOVE- 12m x 3m New Sign with legs & frames…" at bounding box center [800, 504] width 1016 height 265
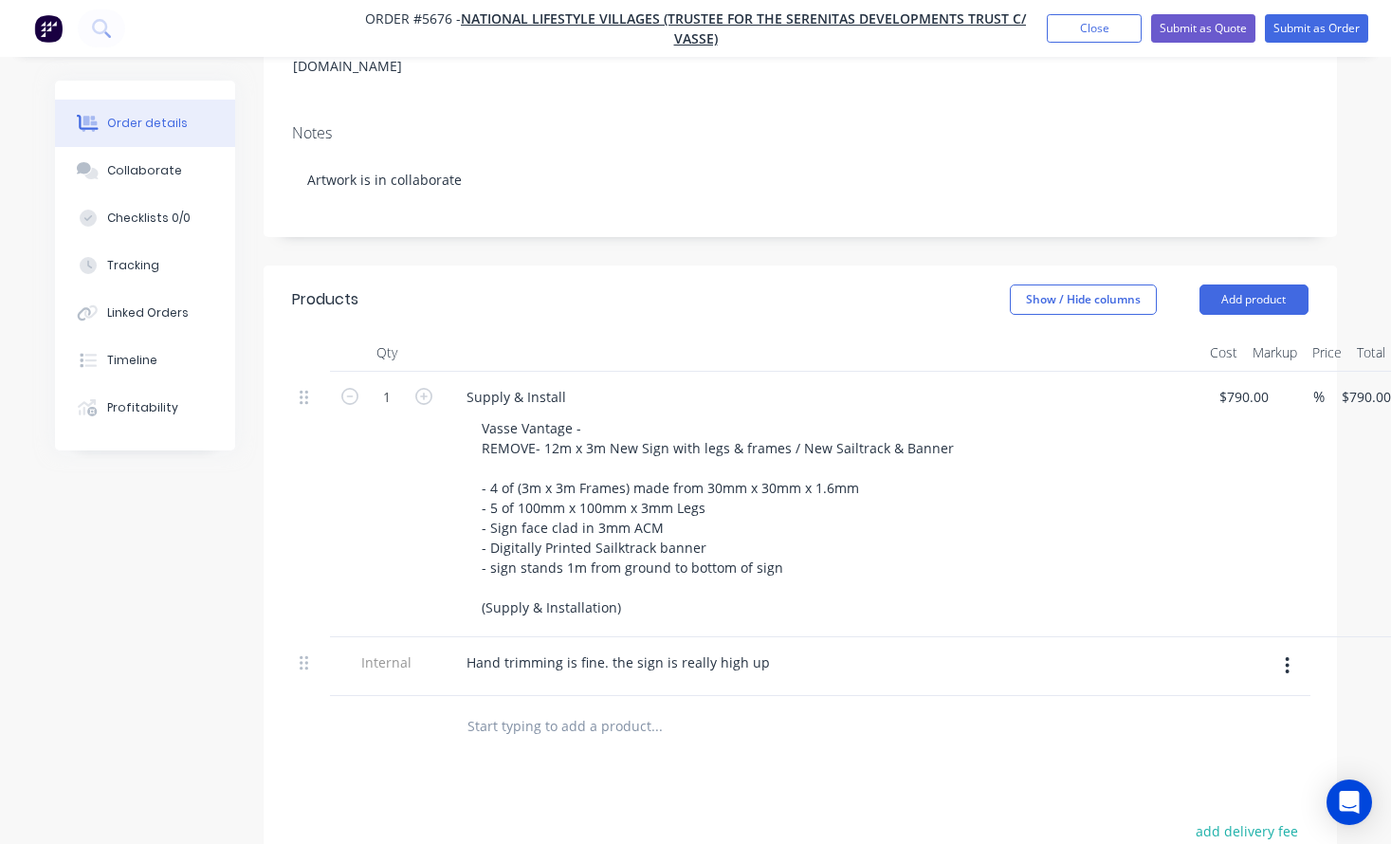
click at [424, 565] on div "1" at bounding box center [387, 504] width 114 height 265
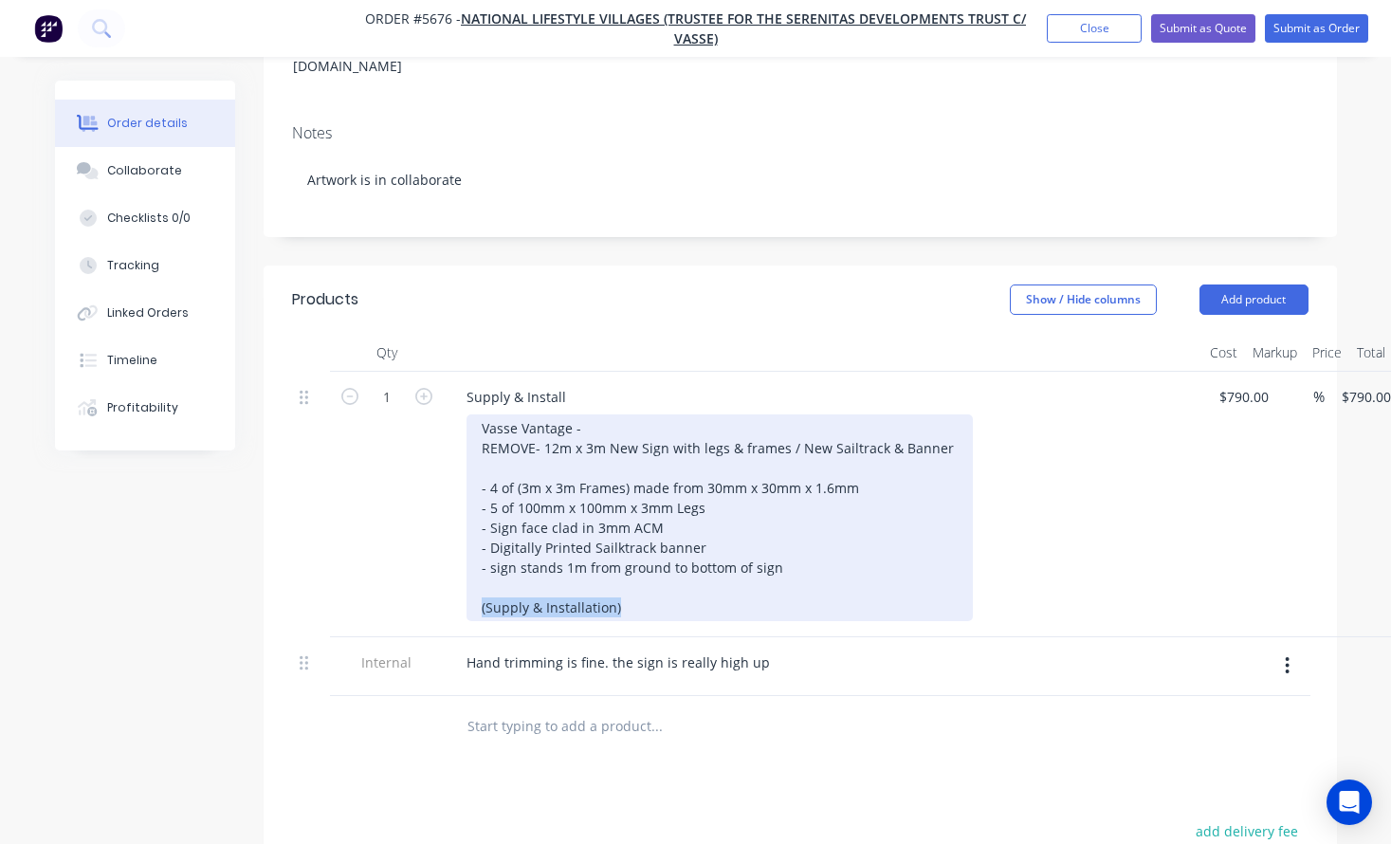
drag, startPoint x: 663, startPoint y: 561, endPoint x: 407, endPoint y: 547, distance: 256.3
click at [407, 547] on div "1 Supply & Install Vasse Vantage - REMOVE- 12m x 3m New Sign with legs & frames…" at bounding box center [800, 504] width 1016 height 265
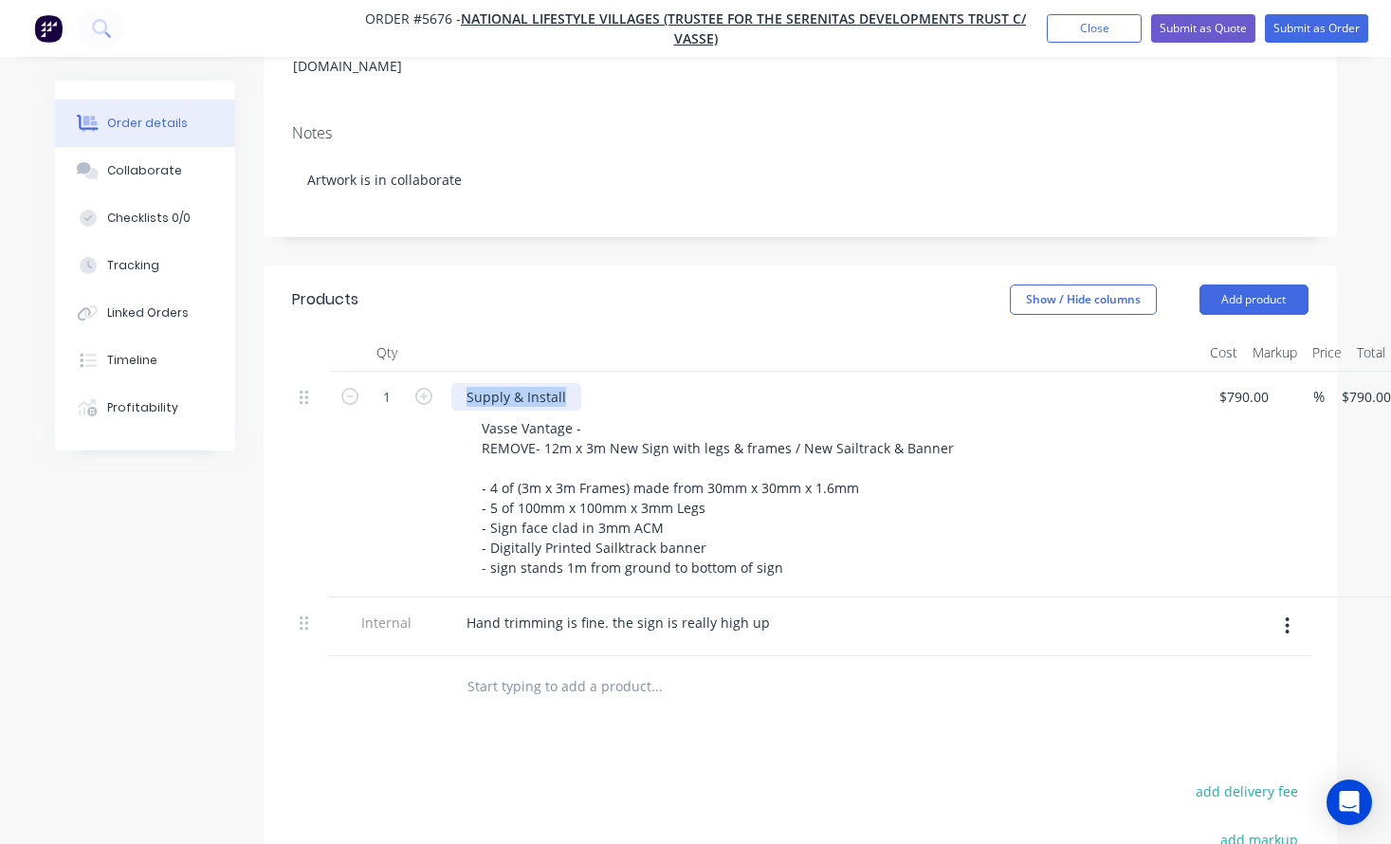
drag, startPoint x: 473, startPoint y: 337, endPoint x: 309, endPoint y: 337, distance: 164.0
click at [309, 372] on div "1 Supply & Install Vasse Vantage - REMOVE- 12m x 3m New Sign with legs & frames…" at bounding box center [800, 485] width 1016 height 226
click at [392, 460] on div "1" at bounding box center [387, 485] width 114 height 226
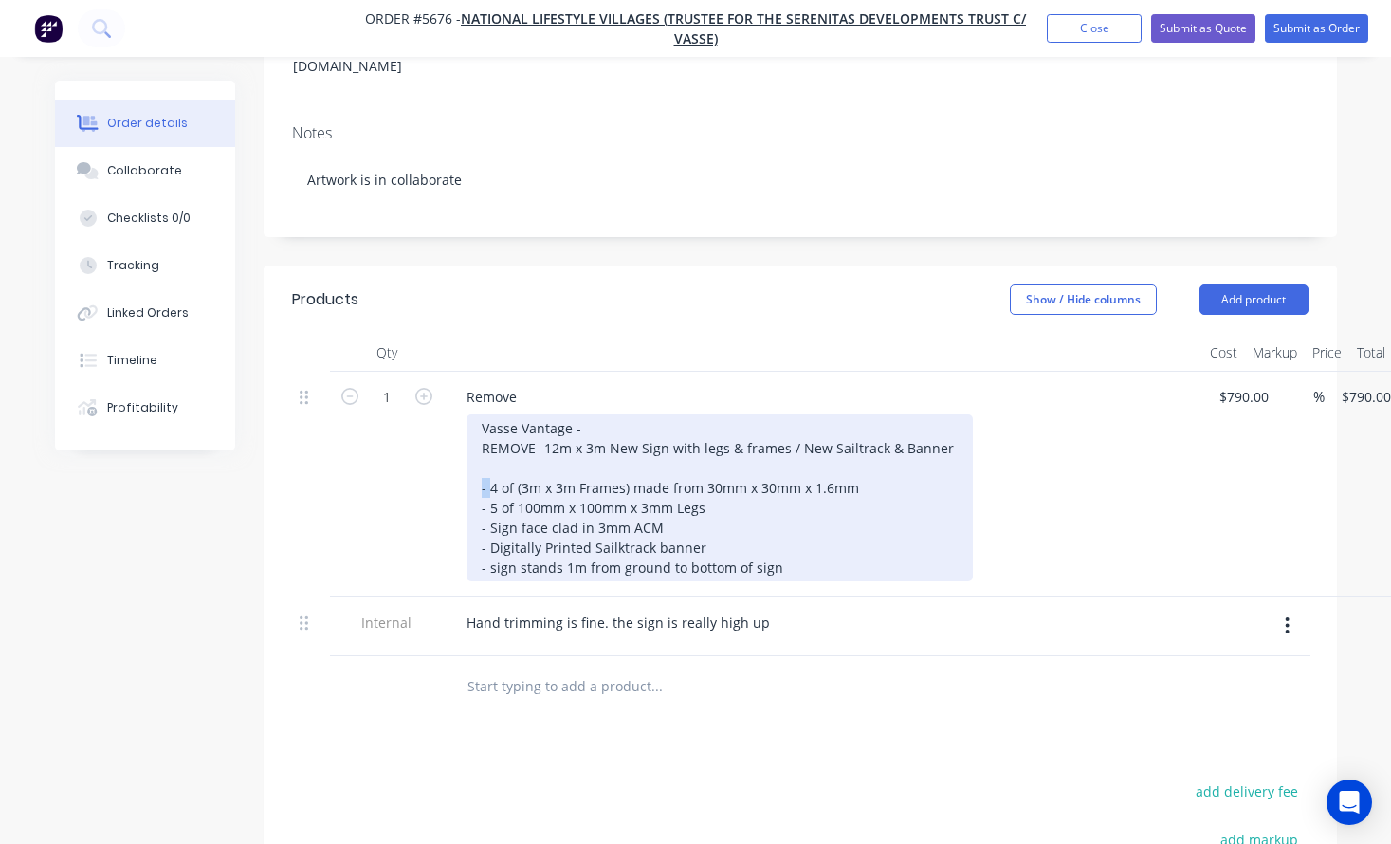
drag, startPoint x: 487, startPoint y: 431, endPoint x: 459, endPoint y: 431, distance: 28.4
click at [460, 431] on div "Remove Vasse Vantage - REMOVE- 12m x 3m New Sign with legs & frames / New Sailt…" at bounding box center [823, 485] width 758 height 226
drag, startPoint x: 557, startPoint y: 428, endPoint x: 422, endPoint y: 428, distance: 135.6
click at [422, 428] on div "1 Remove Vasse Vantage - REMOVE- 12m x 3m New Sign with legs & frames / New Sai…" at bounding box center [800, 485] width 1016 height 226
copy div "DISPOSE OF"
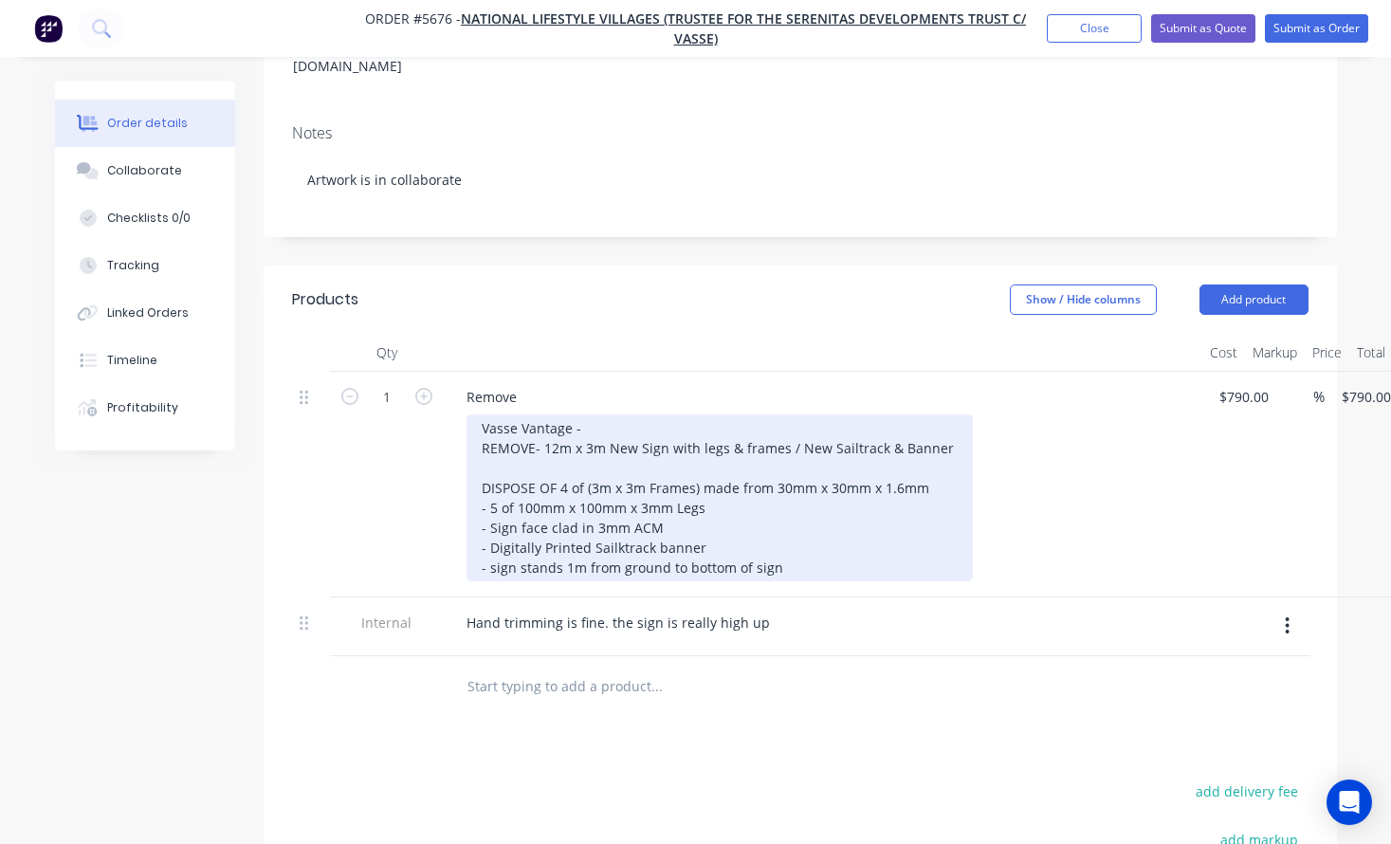
click at [572, 459] on div "Vasse Vantage - REMOVE- 12m x 3m New Sign with legs & frames / New Sailtrack & …" at bounding box center [719, 497] width 506 height 167
drag, startPoint x: 489, startPoint y: 451, endPoint x: 477, endPoint y: 451, distance: 12.3
click at [477, 451] on div "Vasse Vantage - REMOVE- 12m x 3m New Sign with legs & frames / New Sailtrack & …" at bounding box center [719, 497] width 506 height 167
drag, startPoint x: 488, startPoint y: 476, endPoint x: 441, endPoint y: 476, distance: 47.4
click at [441, 476] on div "1 Remove Vasse Vantage - REMOVE- 12m x 3m New Sign with legs & frames / New Sai…" at bounding box center [800, 485] width 1016 height 226
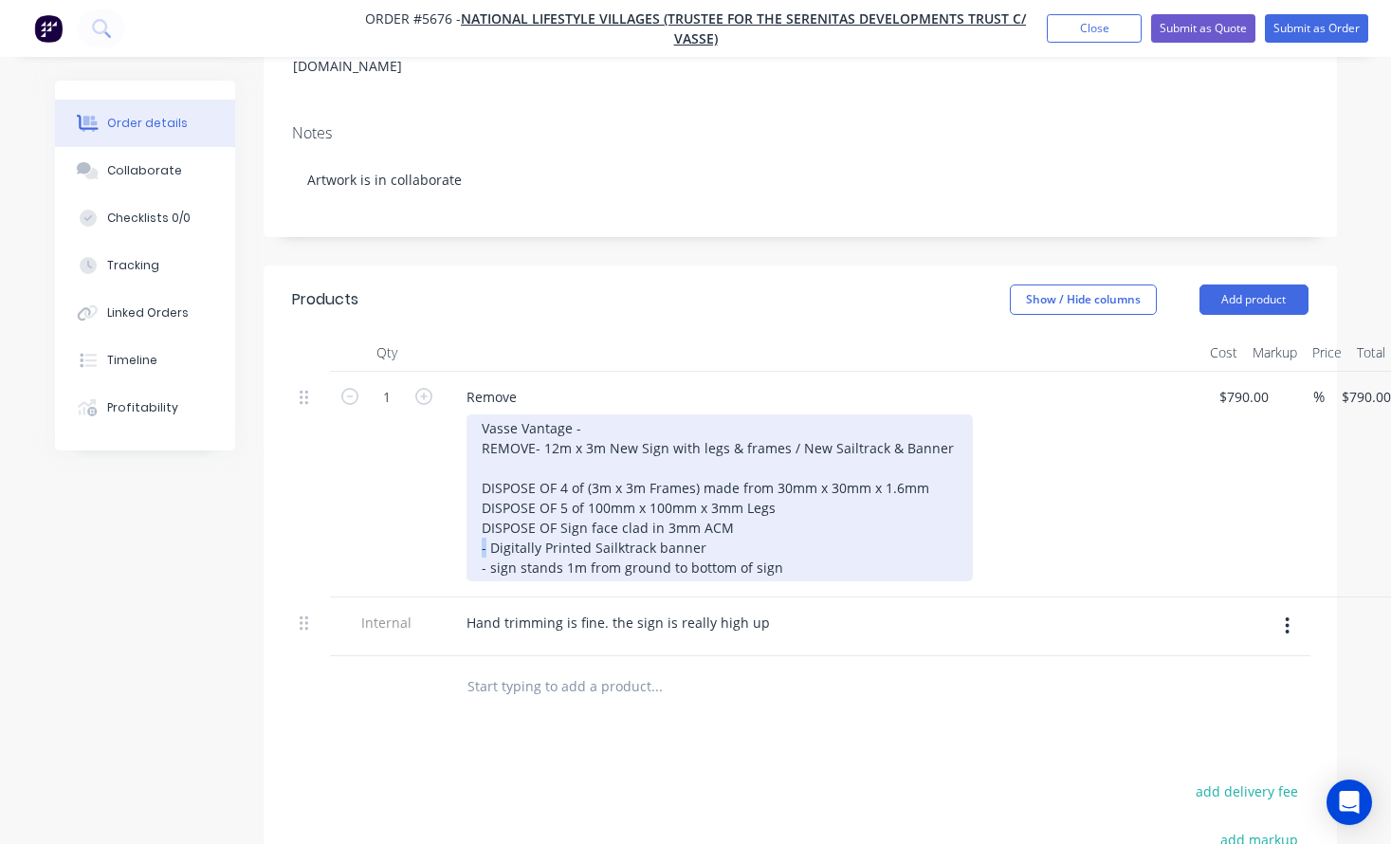
drag, startPoint x: 485, startPoint y: 494, endPoint x: 434, endPoint y: 494, distance: 51.2
click at [434, 494] on div "1 Remove Vasse Vantage - REMOVE- 12m x 3m New Sign with legs & frames / New Sai…" at bounding box center [800, 485] width 1016 height 226
drag, startPoint x: 702, startPoint y: 515, endPoint x: 388, endPoint y: 512, distance: 314.7
click at [388, 512] on div "1 Remove Vasse Vantage - REMOVE- 12m x 3m New Sign with legs & frames / New Sai…" at bounding box center [800, 485] width 1016 height 226
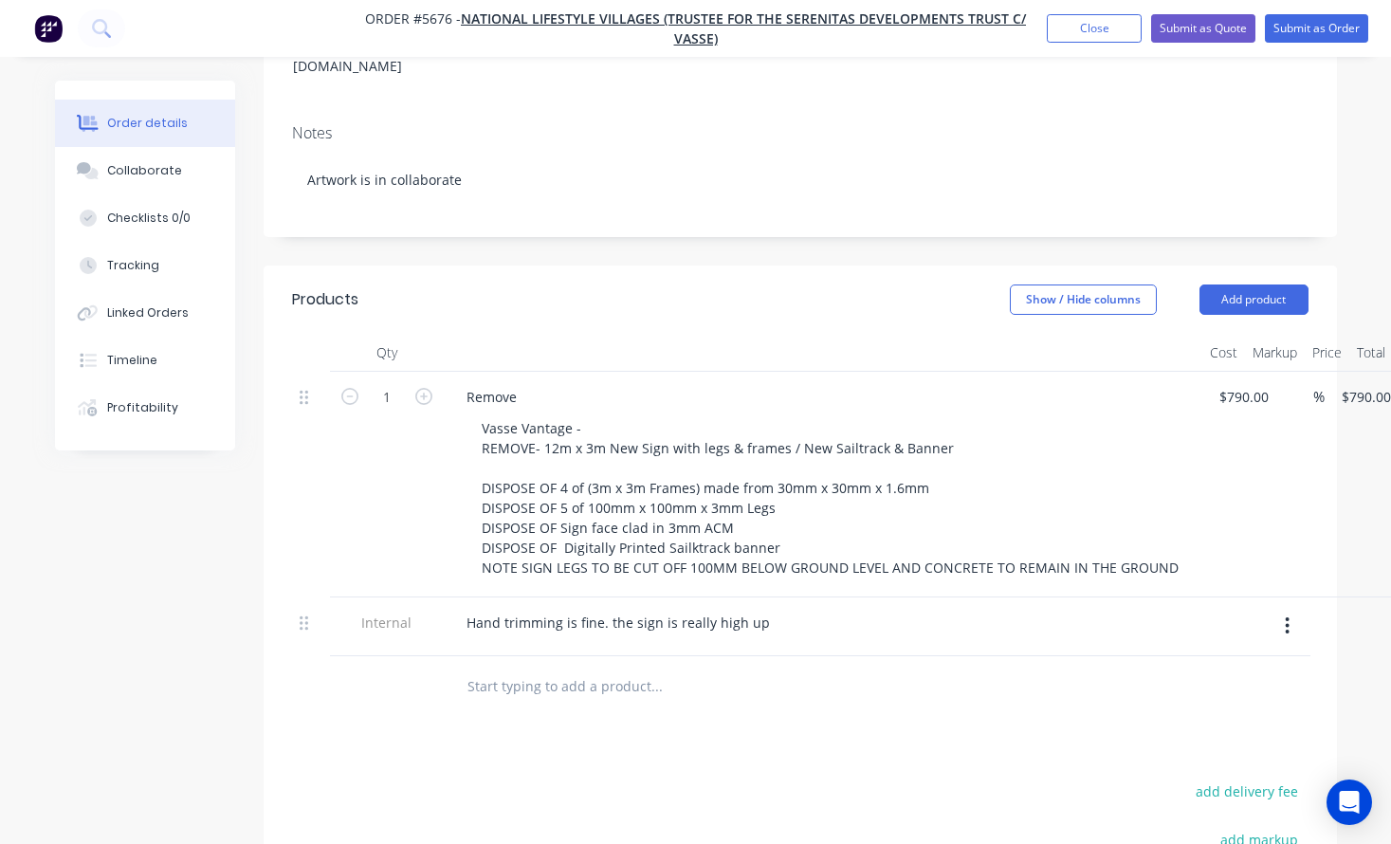
click at [1282, 609] on button "button" at bounding box center [1287, 626] width 45 height 34
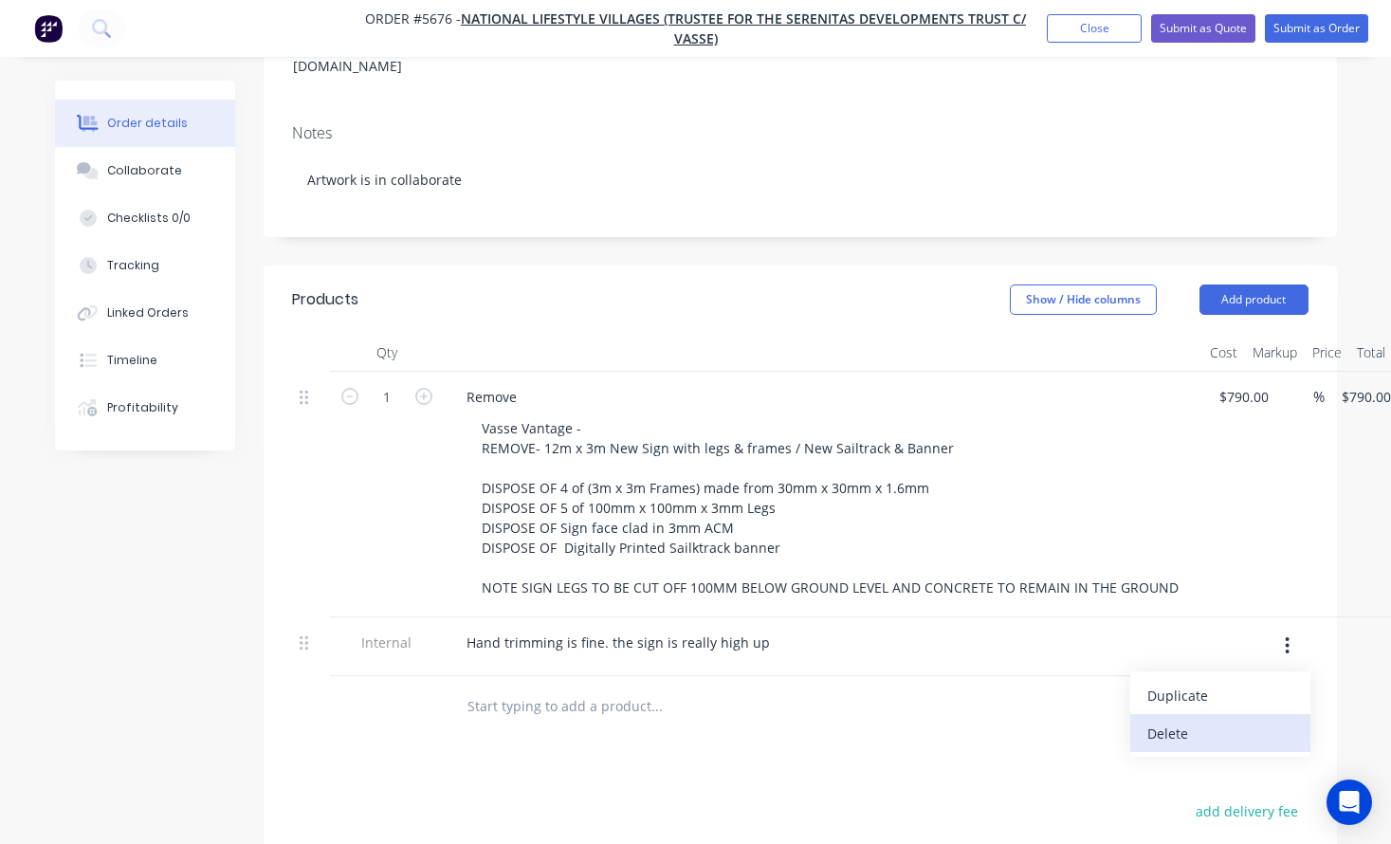
click at [1225, 719] on div "Delete" at bounding box center [1220, 732] width 146 height 27
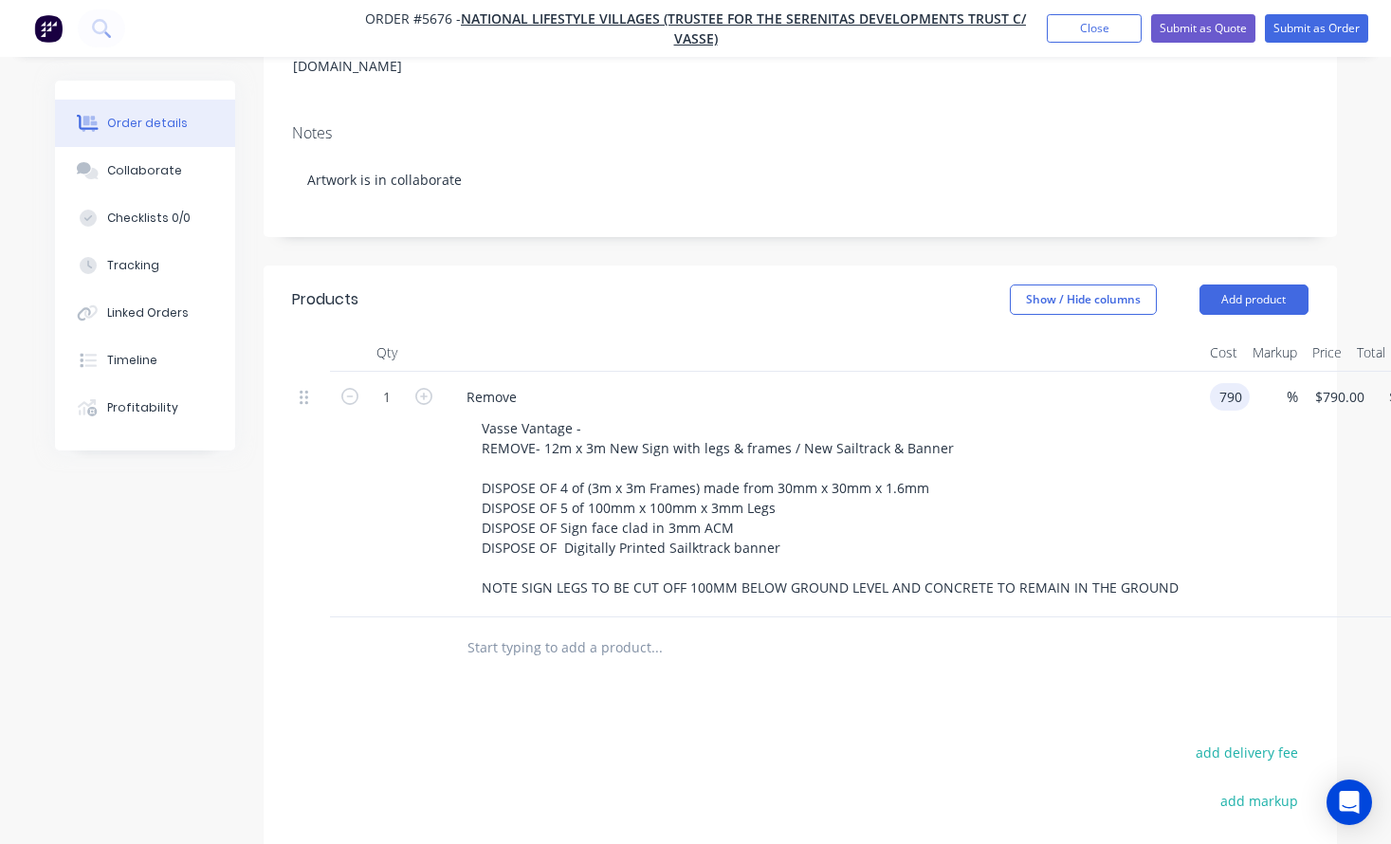
click at [1230, 383] on input "790" at bounding box center [1233, 396] width 32 height 27
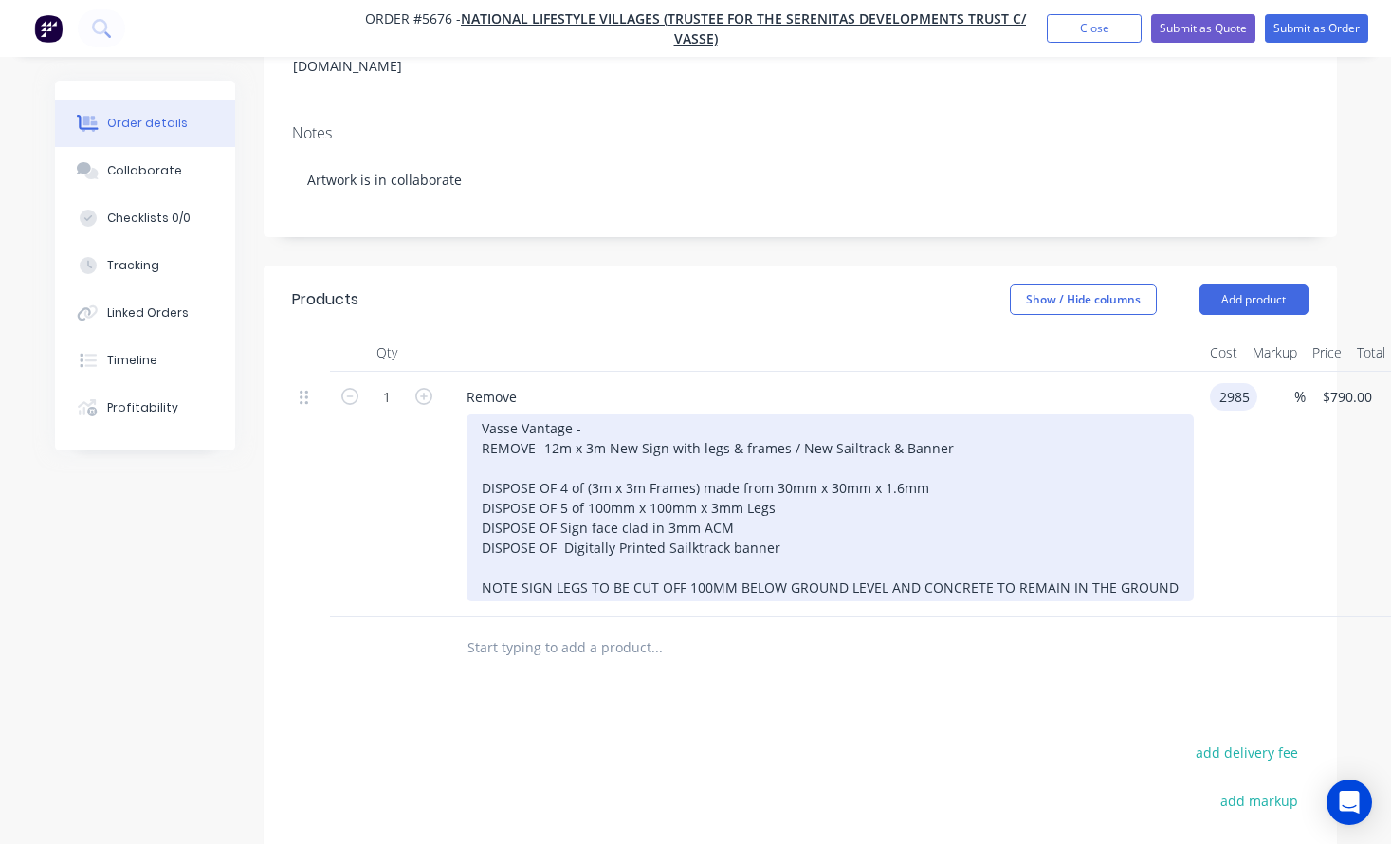
type input "$2,985.00"
click at [1169, 429] on div "Vasse Vantage - REMOVE- 12m x 3m New Sign with legs & frames / New Sailtrack & …" at bounding box center [829, 507] width 727 height 187
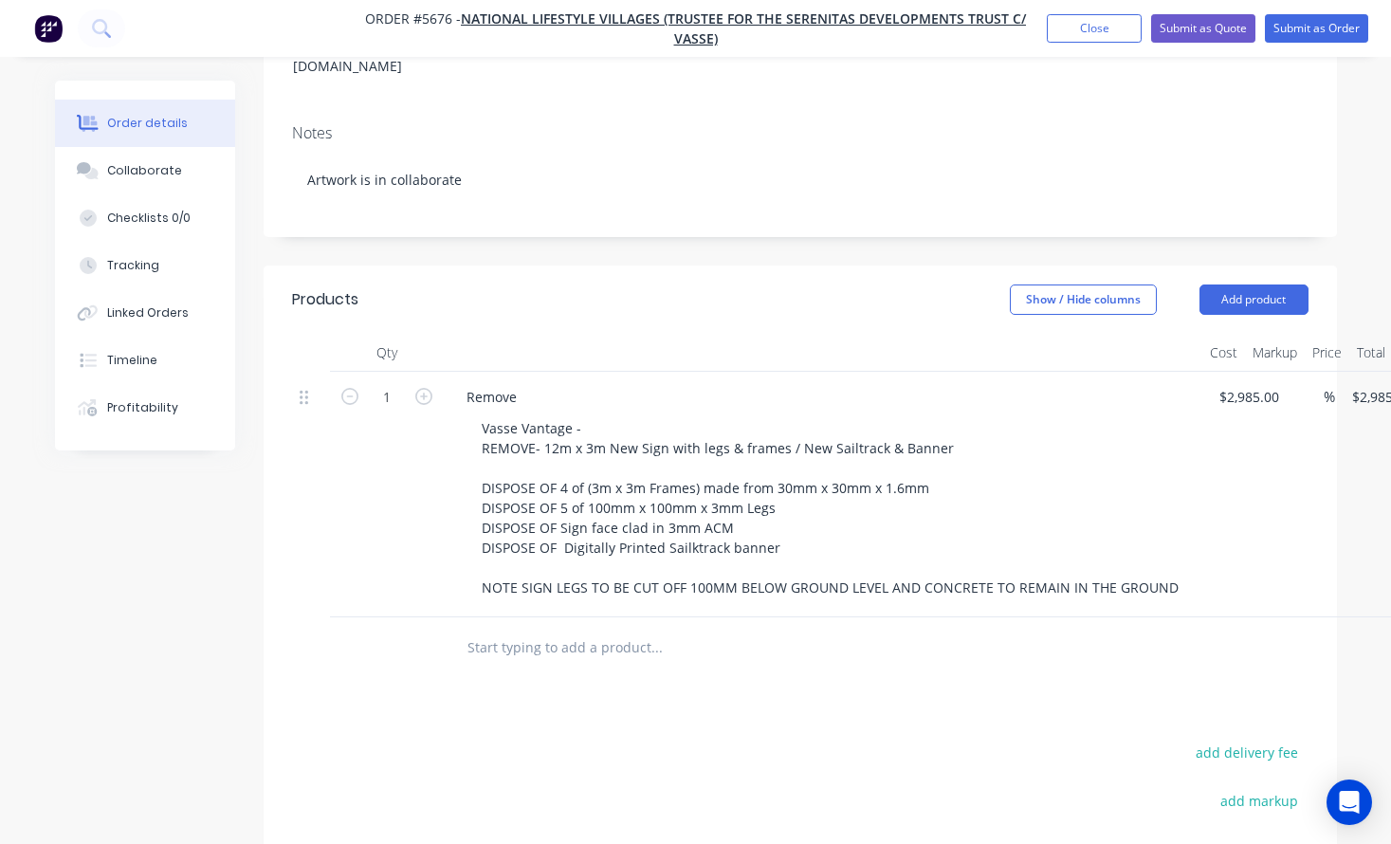
click at [1053, 643] on div "Products Show / Hide columns Add product Qty Cost Markup Price Total 1 Remove V…" at bounding box center [800, 699] width 1073 height 868
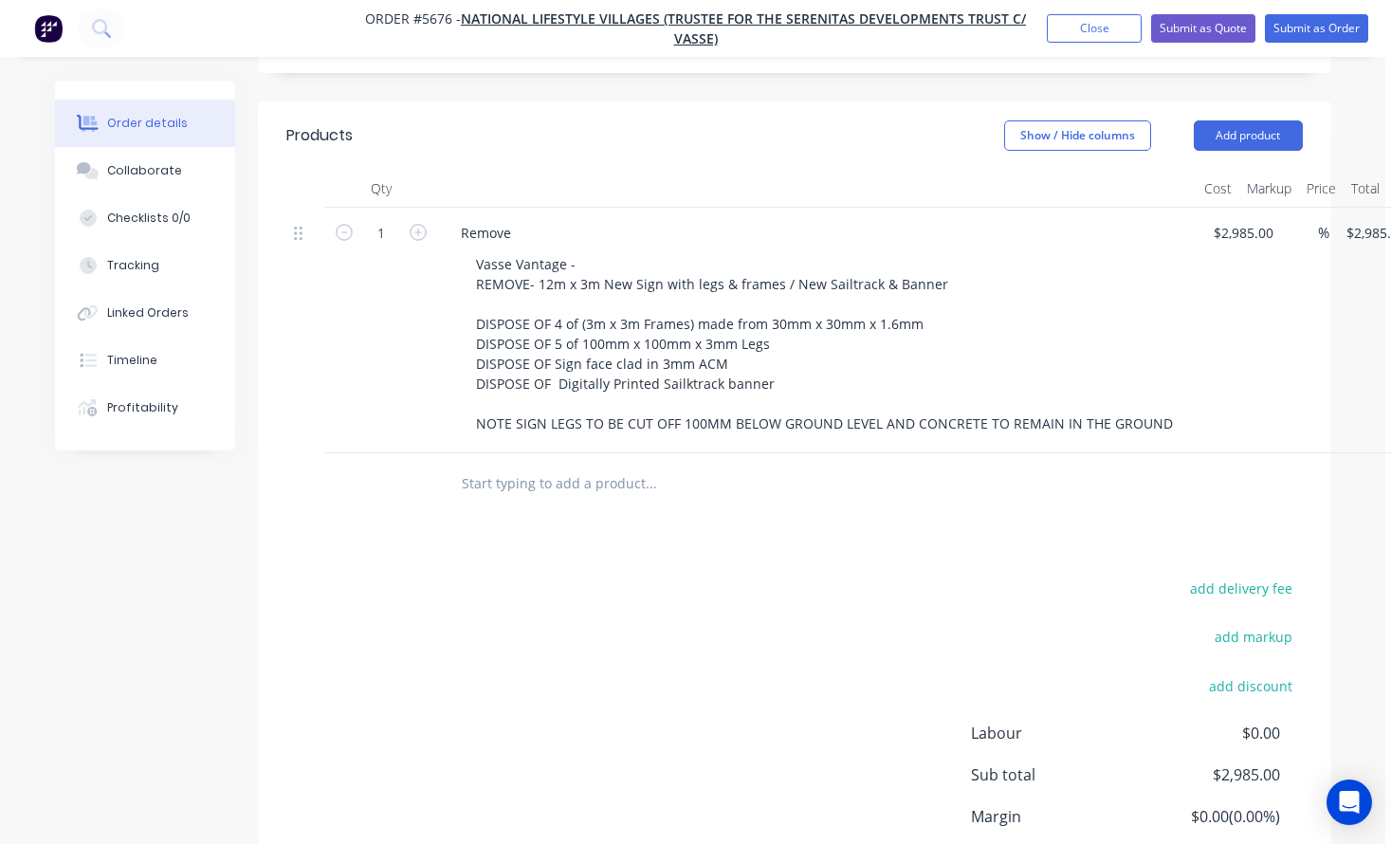
scroll to position [475, 6]
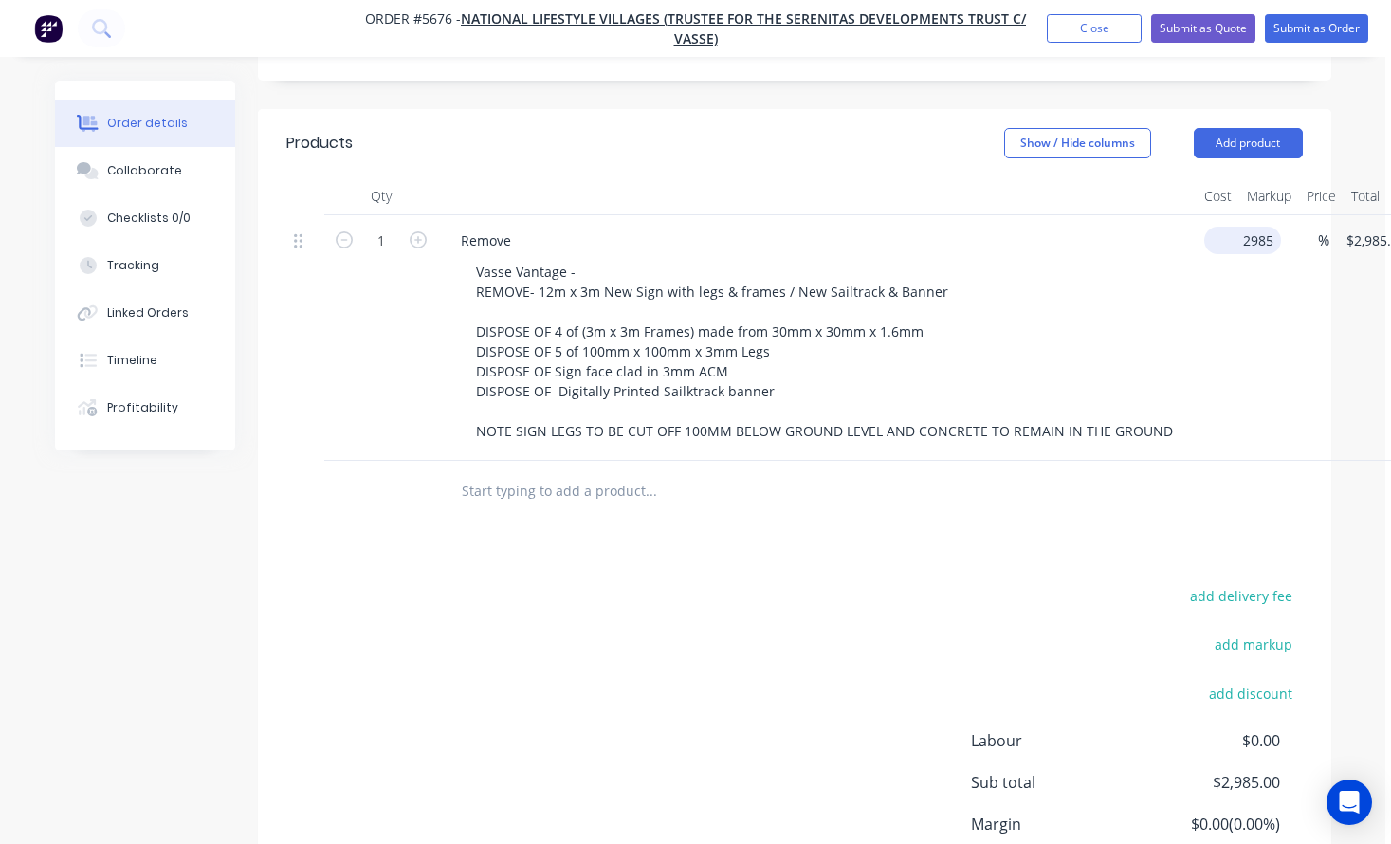
click at [1237, 227] on input "2985" at bounding box center [1245, 240] width 69 height 27
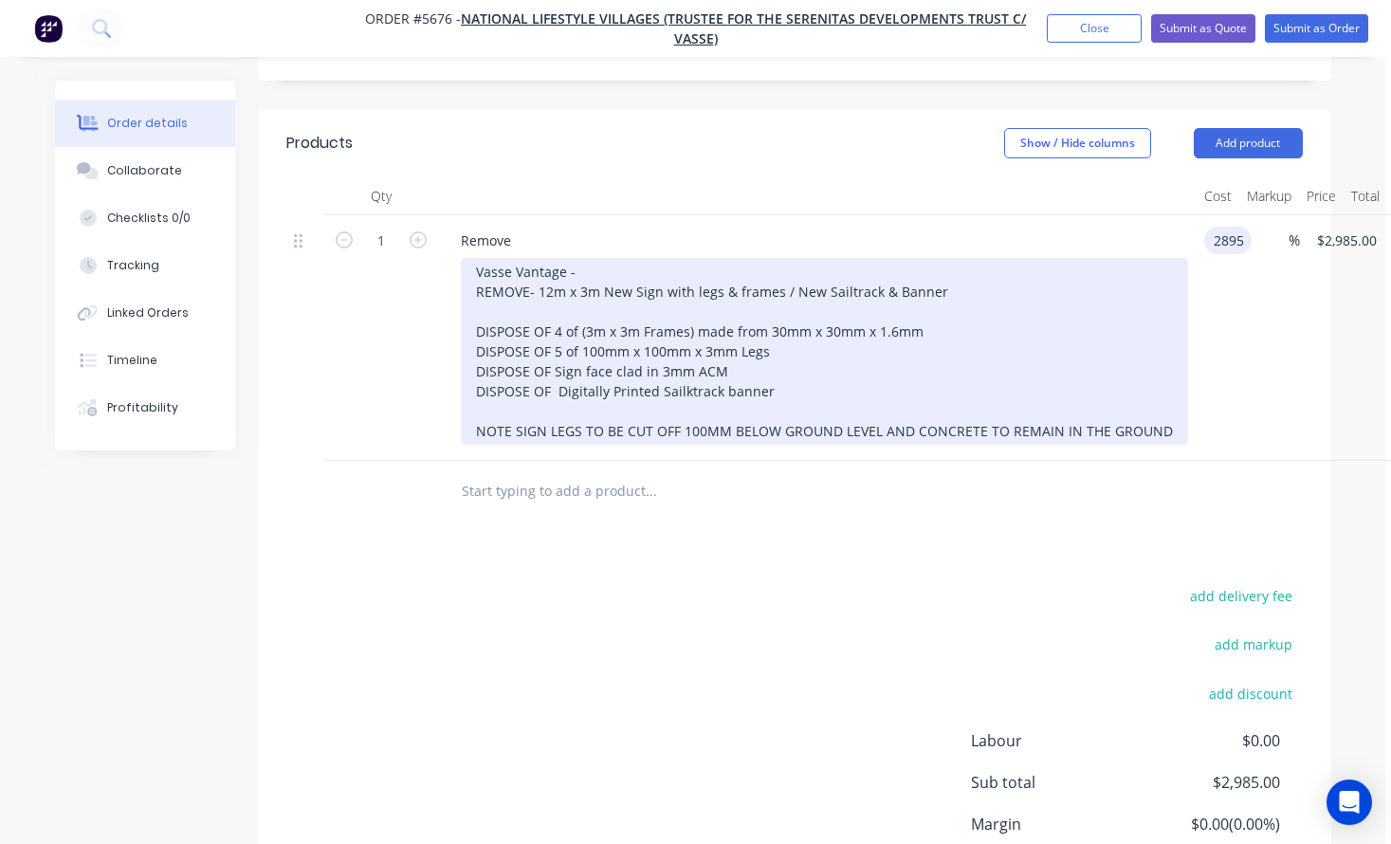
type input "$2,895.00"
click at [1172, 258] on div "Vasse Vantage - REMOVE- 12m x 3m New Sign with legs & frames / New Sailtrack & …" at bounding box center [824, 351] width 727 height 187
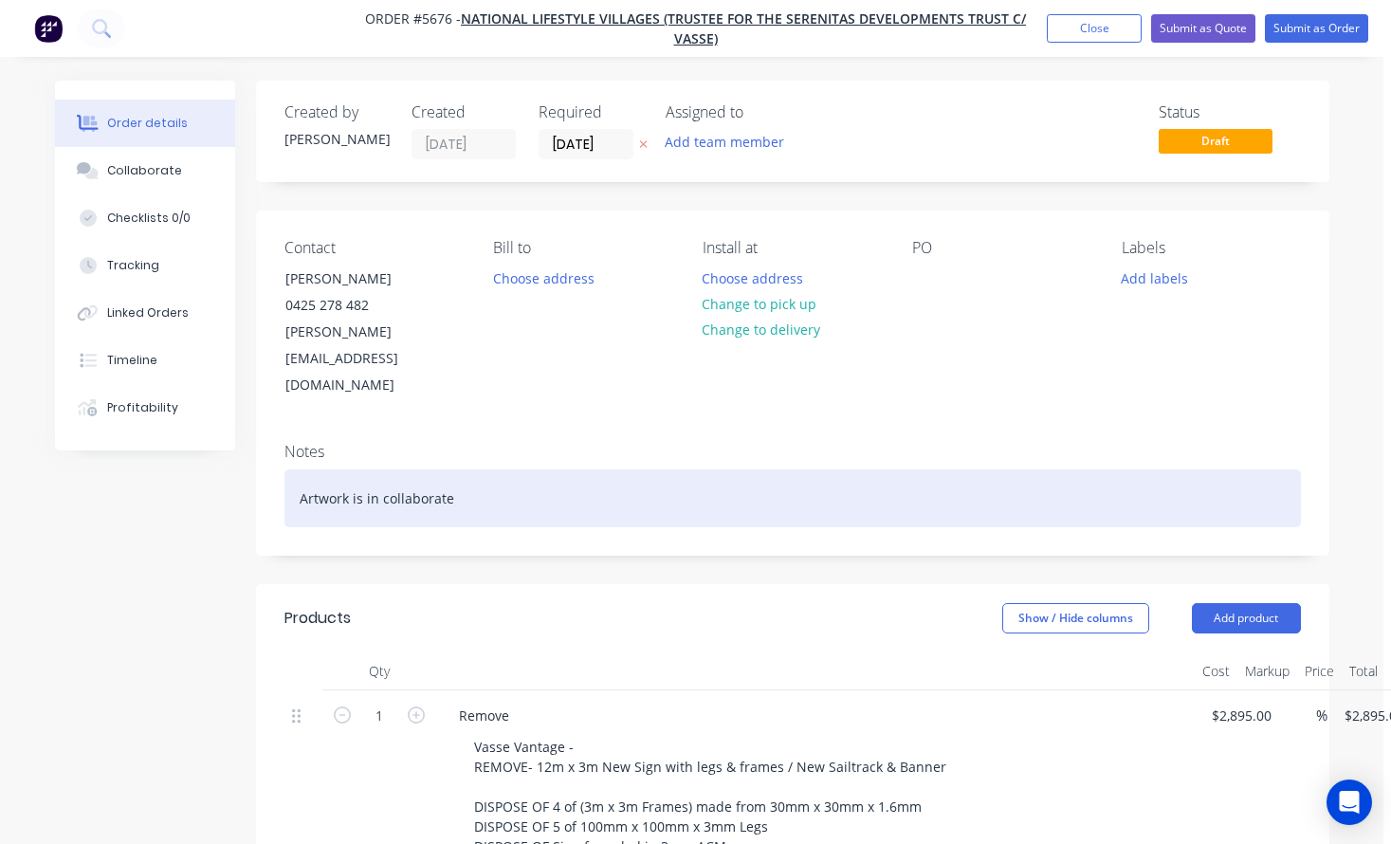
scroll to position [0, 8]
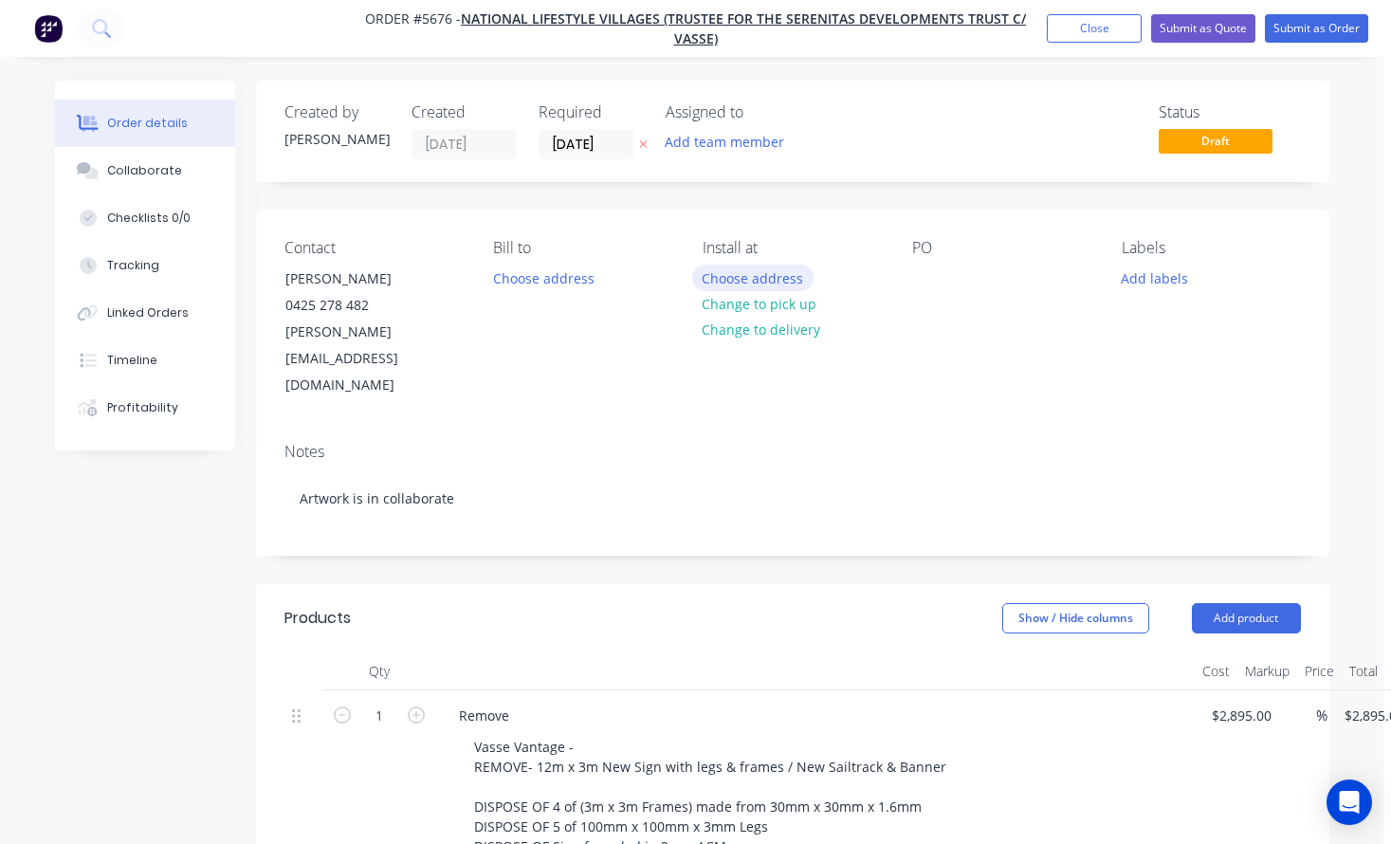
click at [771, 281] on button "Choose address" at bounding box center [752, 277] width 121 height 26
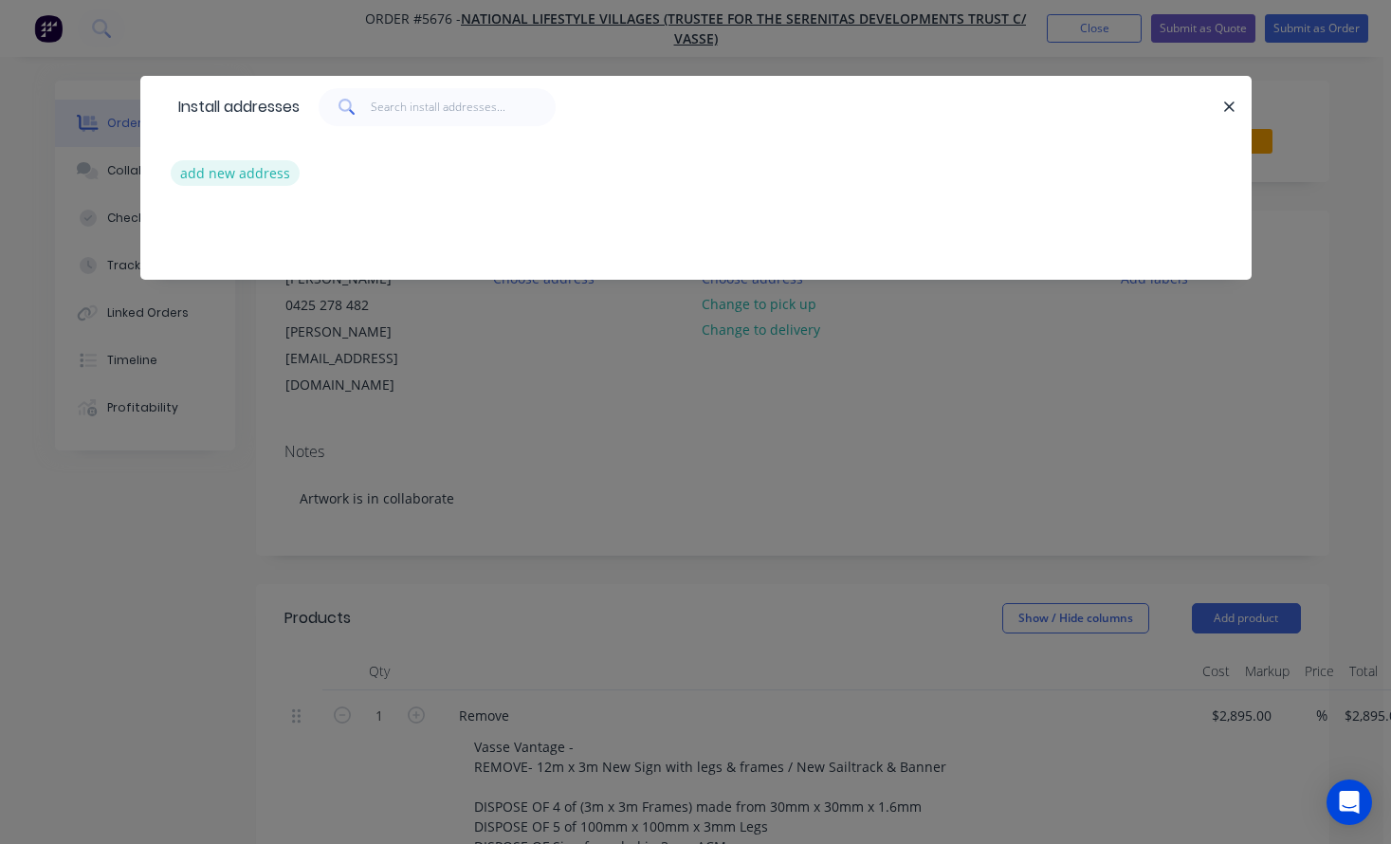
click at [255, 173] on button "add new address" at bounding box center [236, 173] width 130 height 26
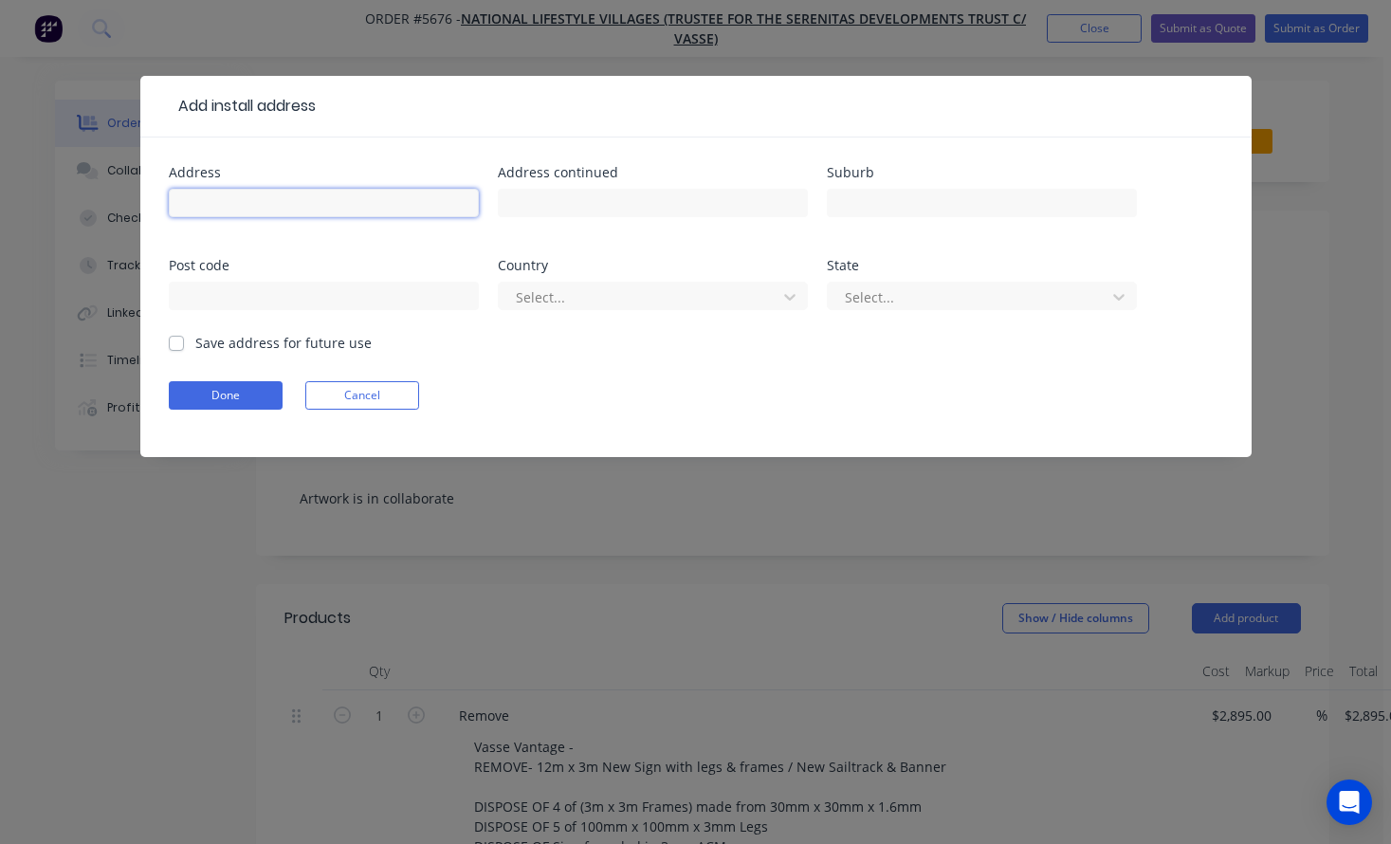
drag, startPoint x: 570, startPoint y: 17, endPoint x: 355, endPoint y: 207, distance: 286.1
paste input "2 Data Wy, Vasse WA 6280"
type input "2 Data Wy, Vasse WA 6280"
click at [246, 399] on button "Done" at bounding box center [226, 395] width 114 height 28
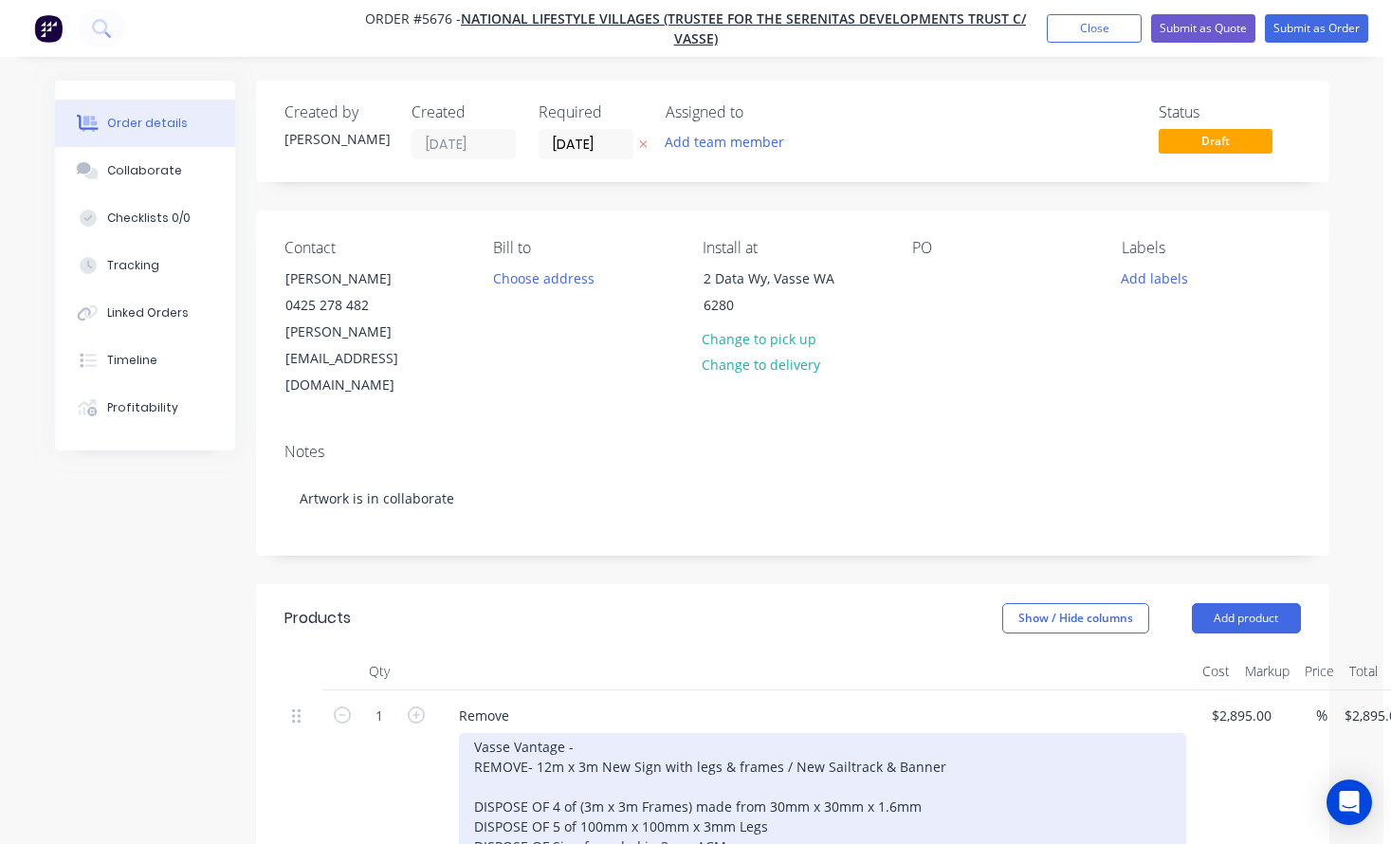
click at [503, 733] on div "Vasse Vantage - REMOVE- 12m x 3m New Sign with legs & frames / New Sailtrack & …" at bounding box center [822, 826] width 727 height 187
click at [509, 733] on div "Vasse Vantage - REMOVE- 12m x 3m New Sign with legs & frames / New Sailtrack & …" at bounding box center [822, 826] width 727 height 187
drag, startPoint x: 355, startPoint y: 207, endPoint x: 446, endPoint y: 690, distance: 491.8
click at [446, 690] on div "Remove Vasse Vantage - REMOVE- 12m x 3m New Sign with legs & frames / New Sailt…" at bounding box center [815, 813] width 758 height 246
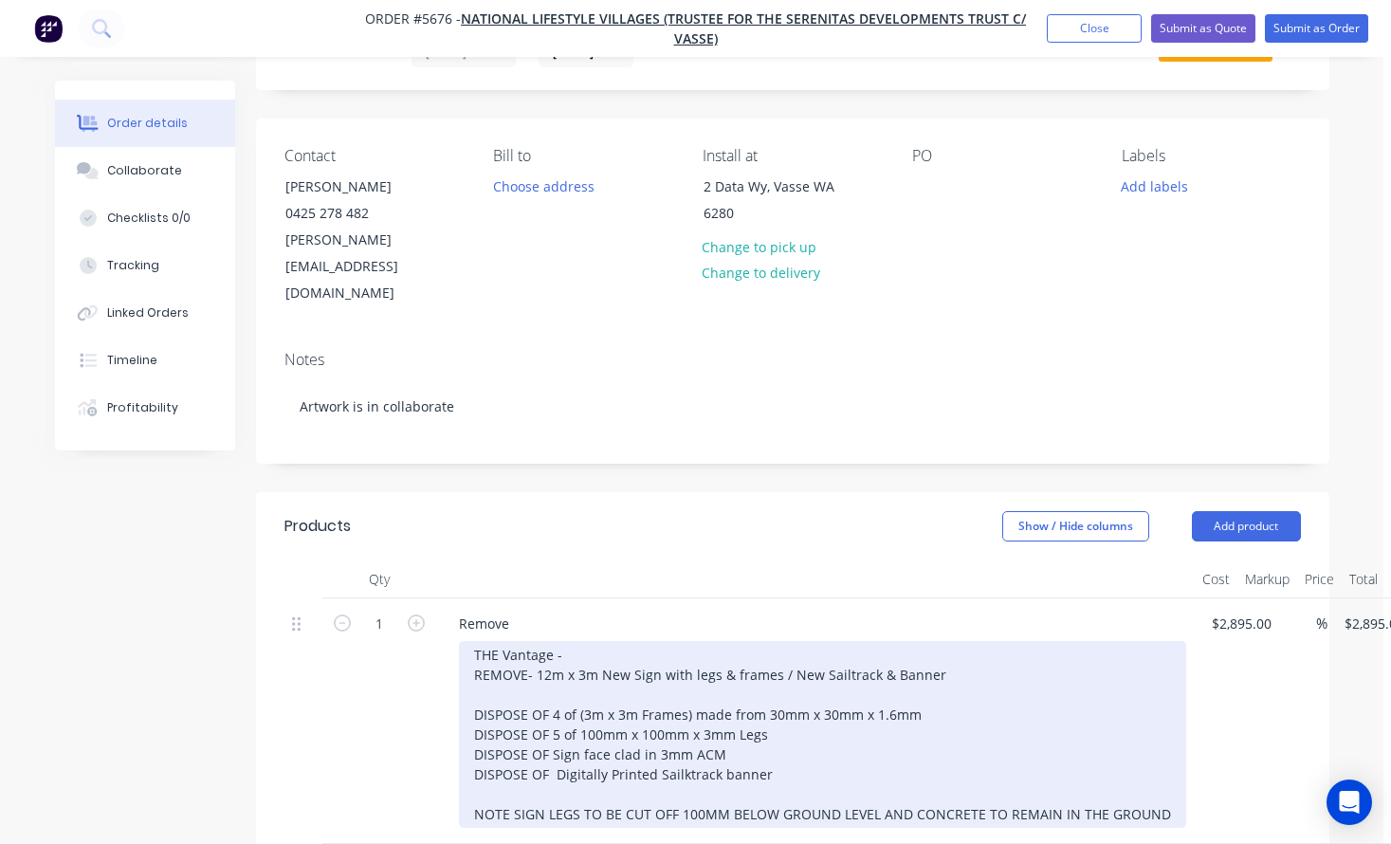
scroll to position [107, 4]
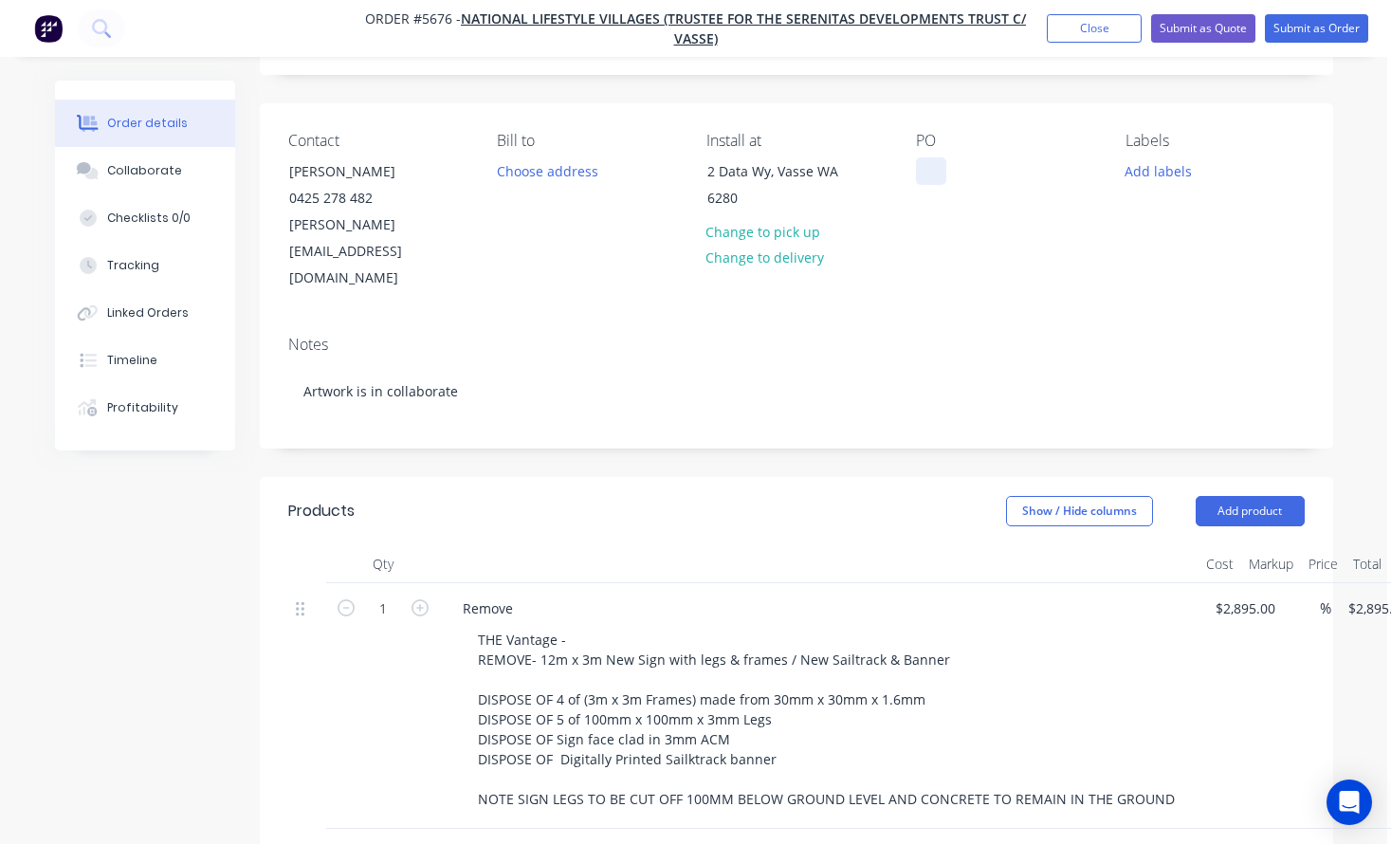
click at [921, 172] on div at bounding box center [931, 170] width 30 height 27
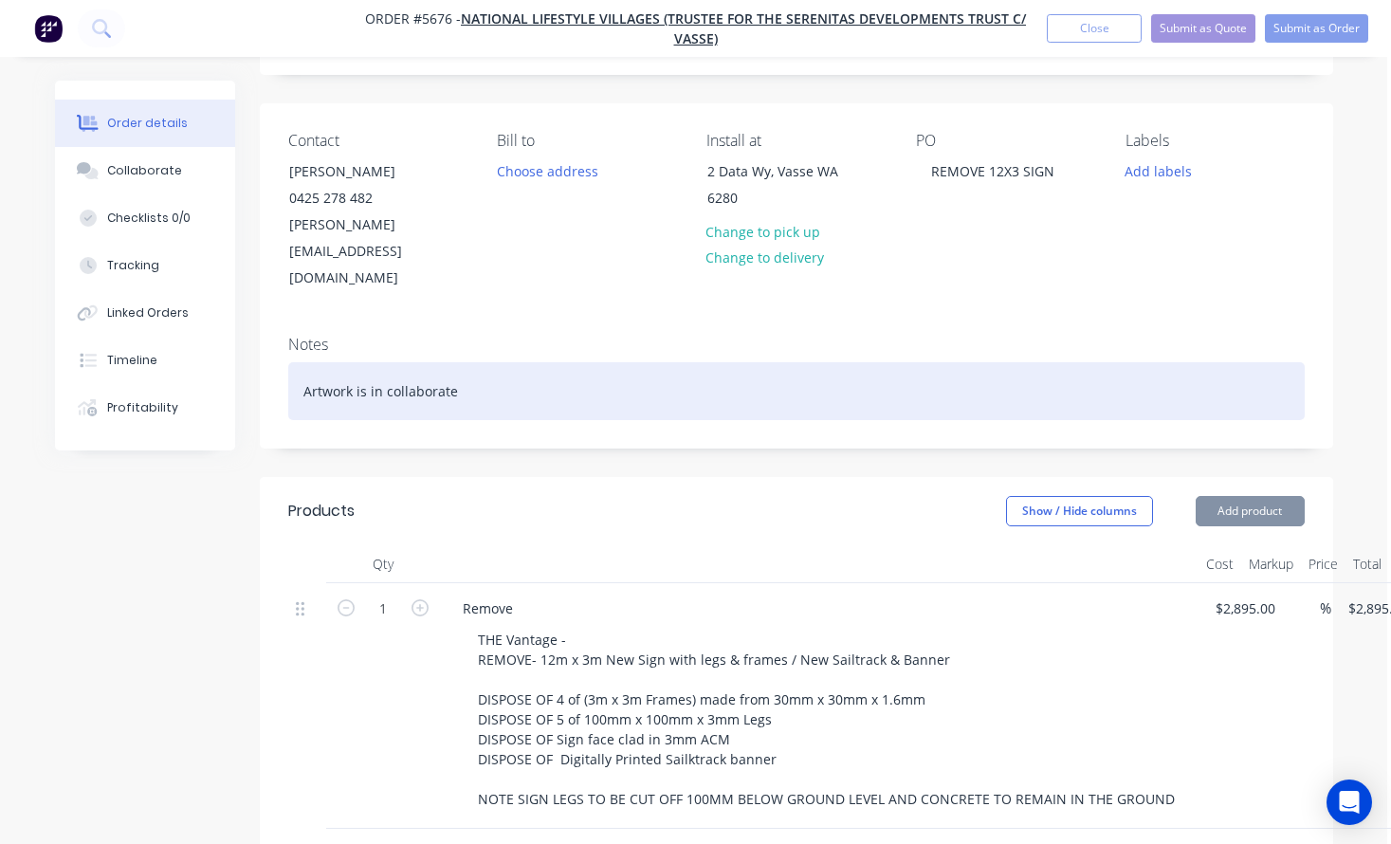
click at [452, 362] on div "Artwork is in collaborate" at bounding box center [796, 391] width 1016 height 58
drag, startPoint x: 679, startPoint y: 539, endPoint x: 240, endPoint y: 339, distance: 482.3
click at [240, 339] on div "Order details Collaborate Checklists 0/0 Tracking Linked Orders Timeline Profit…" at bounding box center [692, 673] width 1320 height 1400
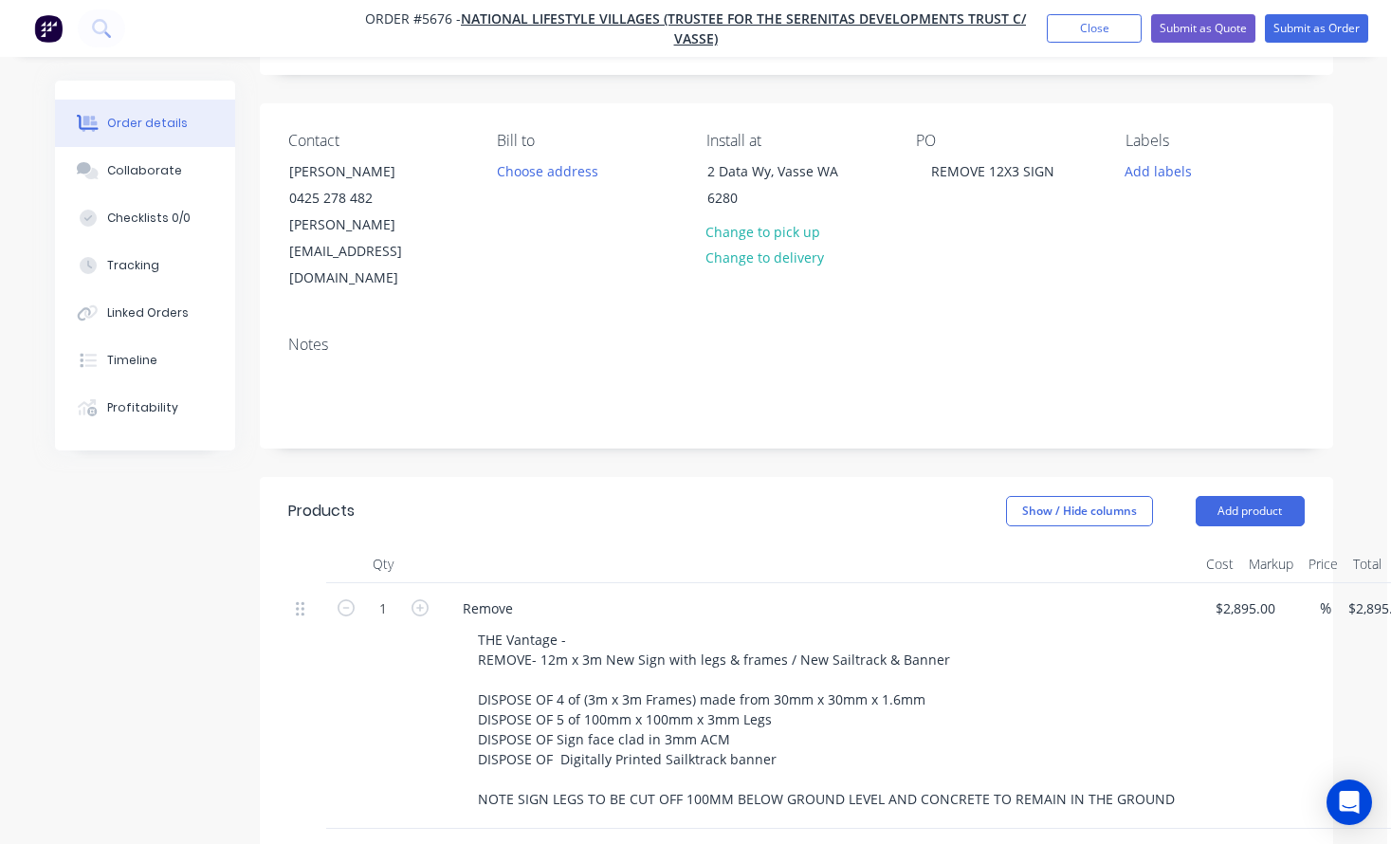
click at [1222, 28] on button "Submit as Quote" at bounding box center [1203, 28] width 104 height 28
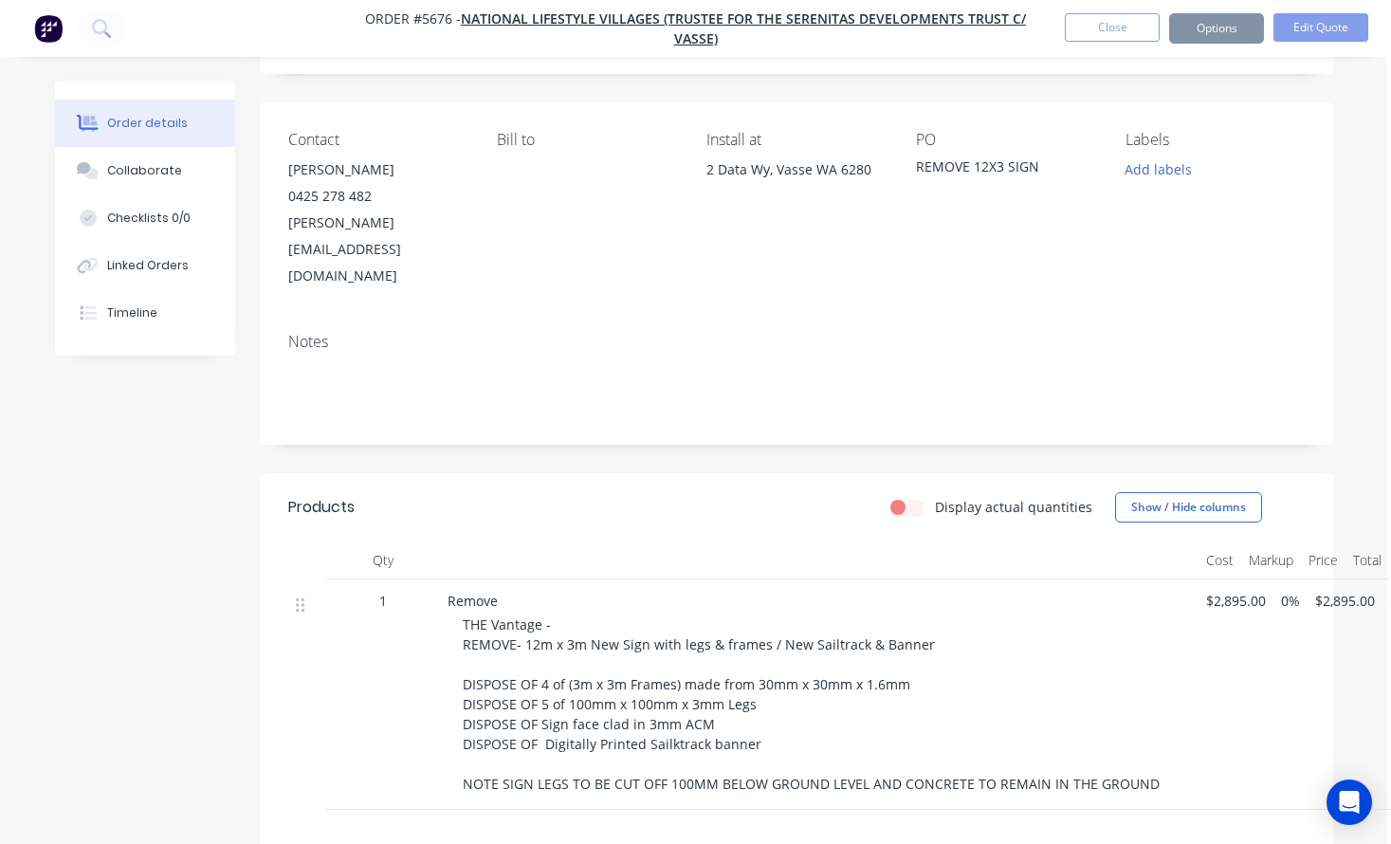
scroll to position [0, 0]
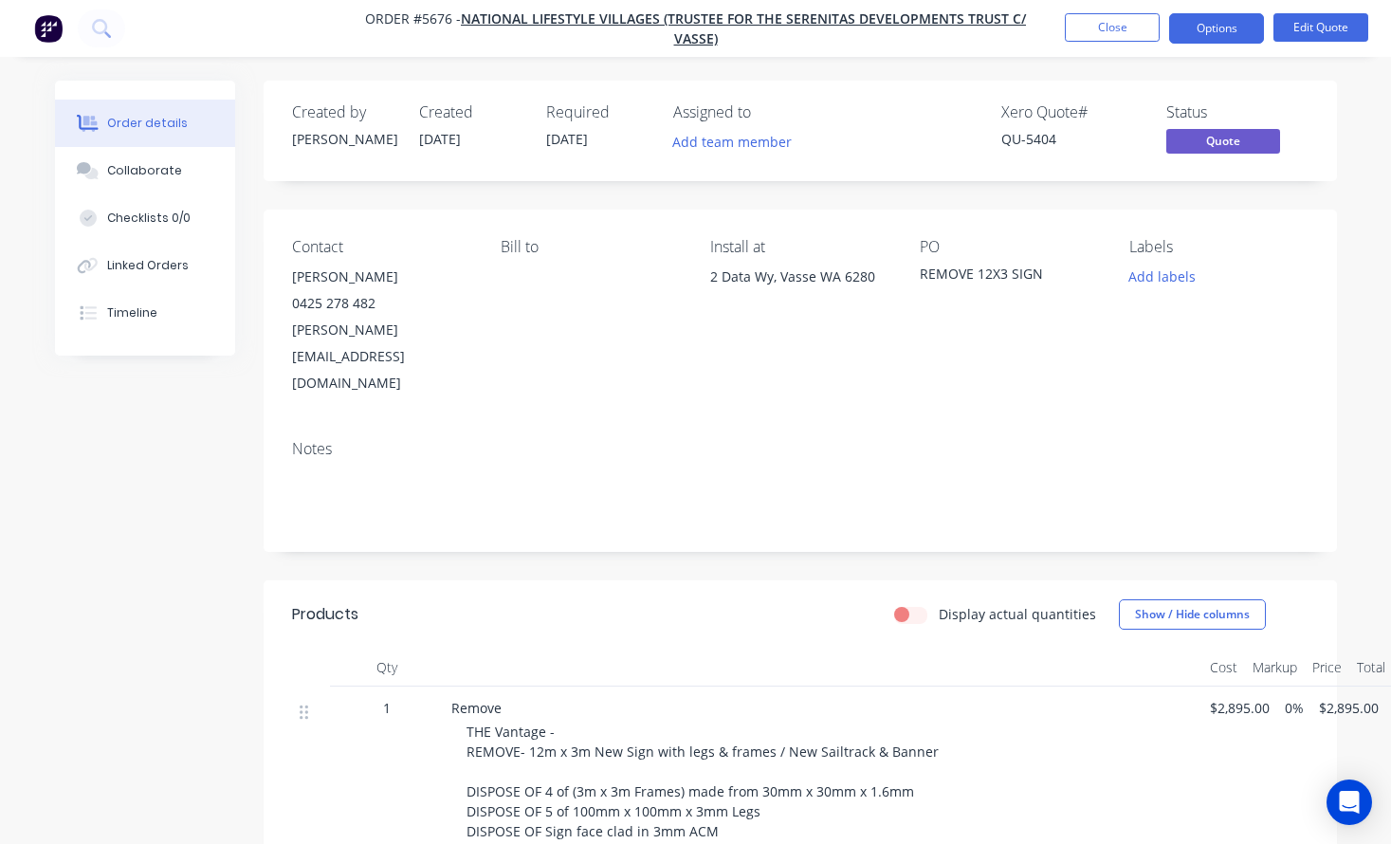
click at [1222, 33] on button "Options" at bounding box center [1216, 28] width 95 height 30
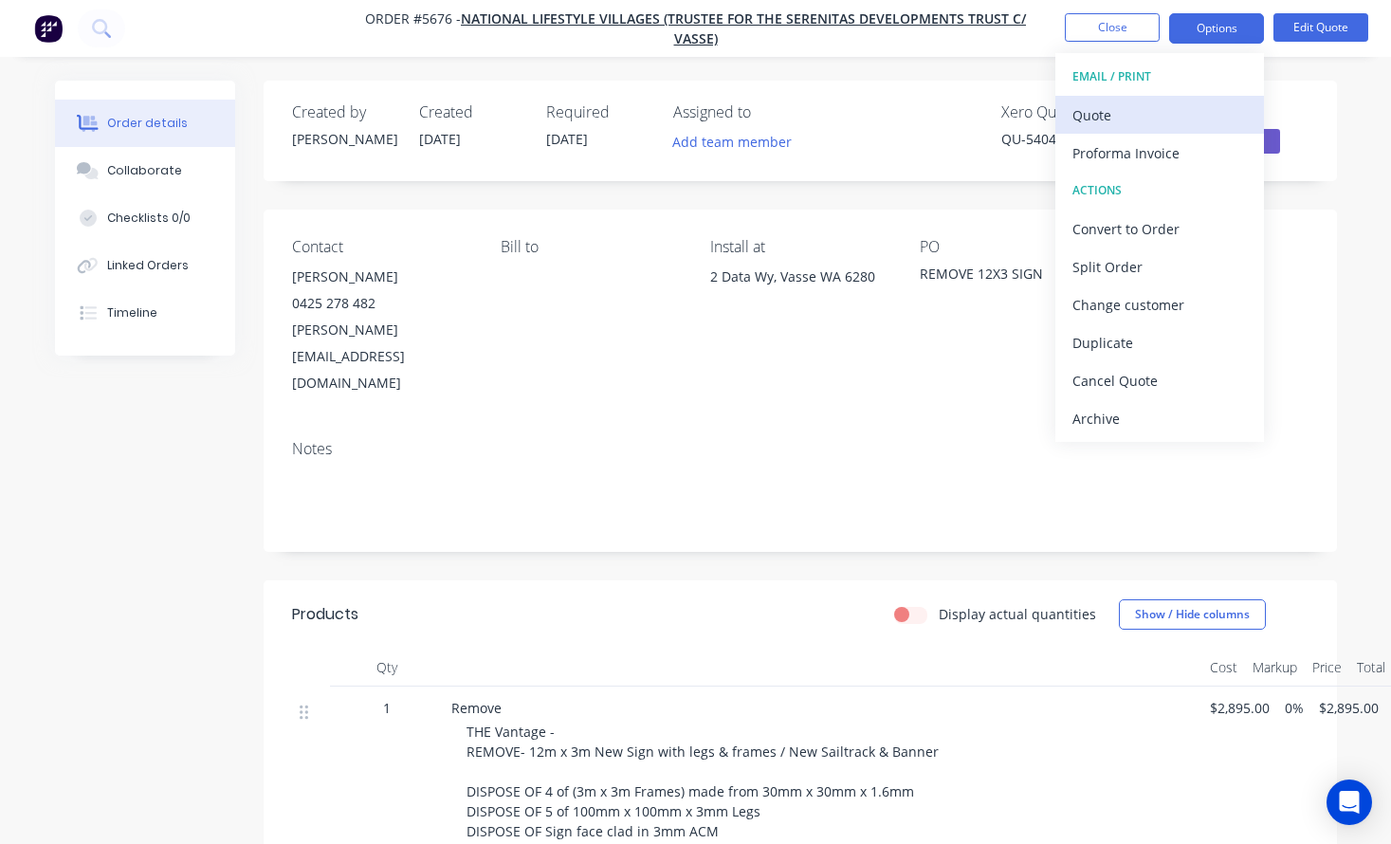
drag, startPoint x: 1222, startPoint y: 28, endPoint x: 1200, endPoint y: 118, distance: 92.7
click at [1200, 118] on div "Quote" at bounding box center [1159, 114] width 174 height 27
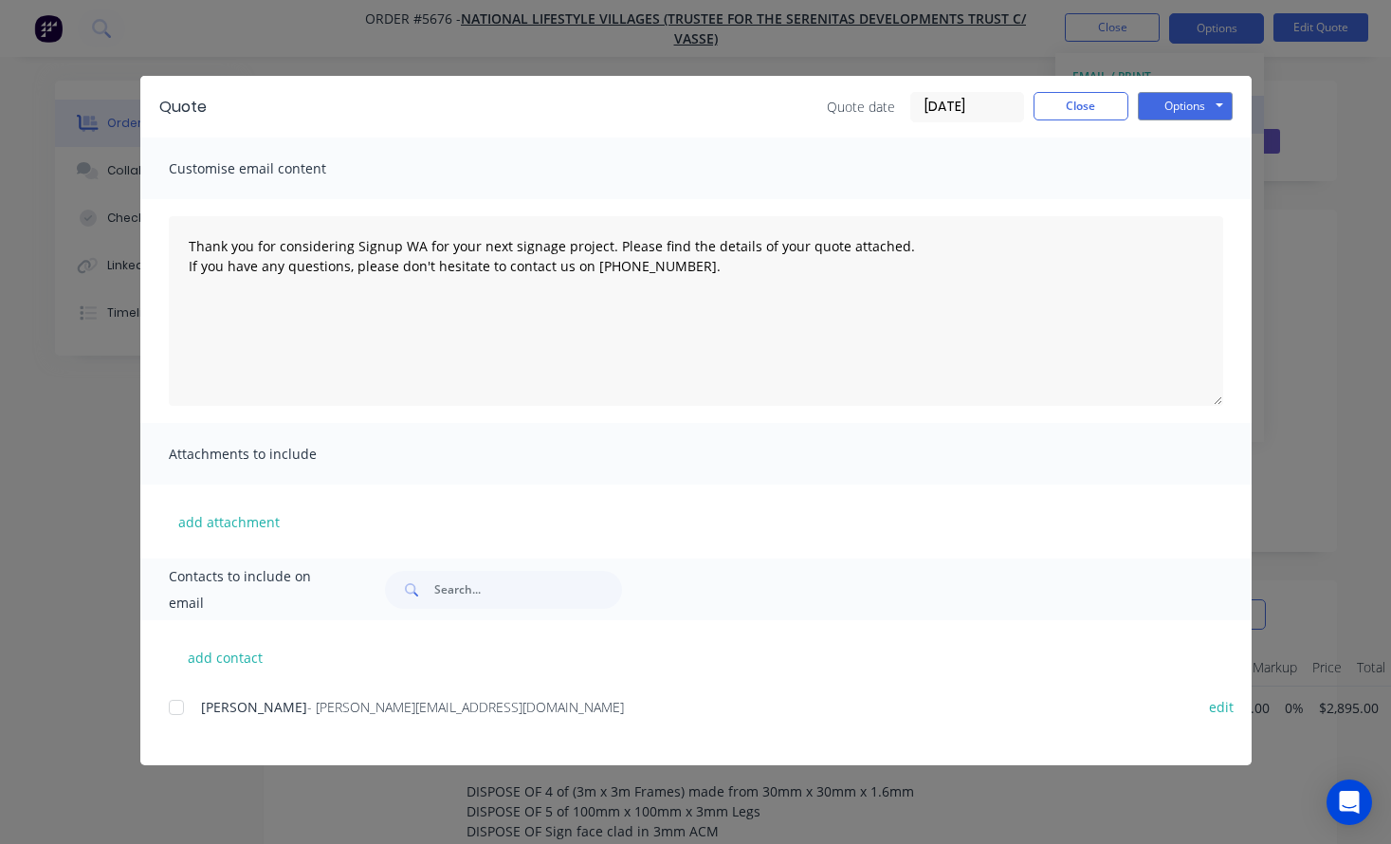
click at [1187, 107] on button "Options" at bounding box center [1185, 106] width 95 height 28
click at [1192, 170] on button "Print" at bounding box center [1198, 170] width 121 height 31
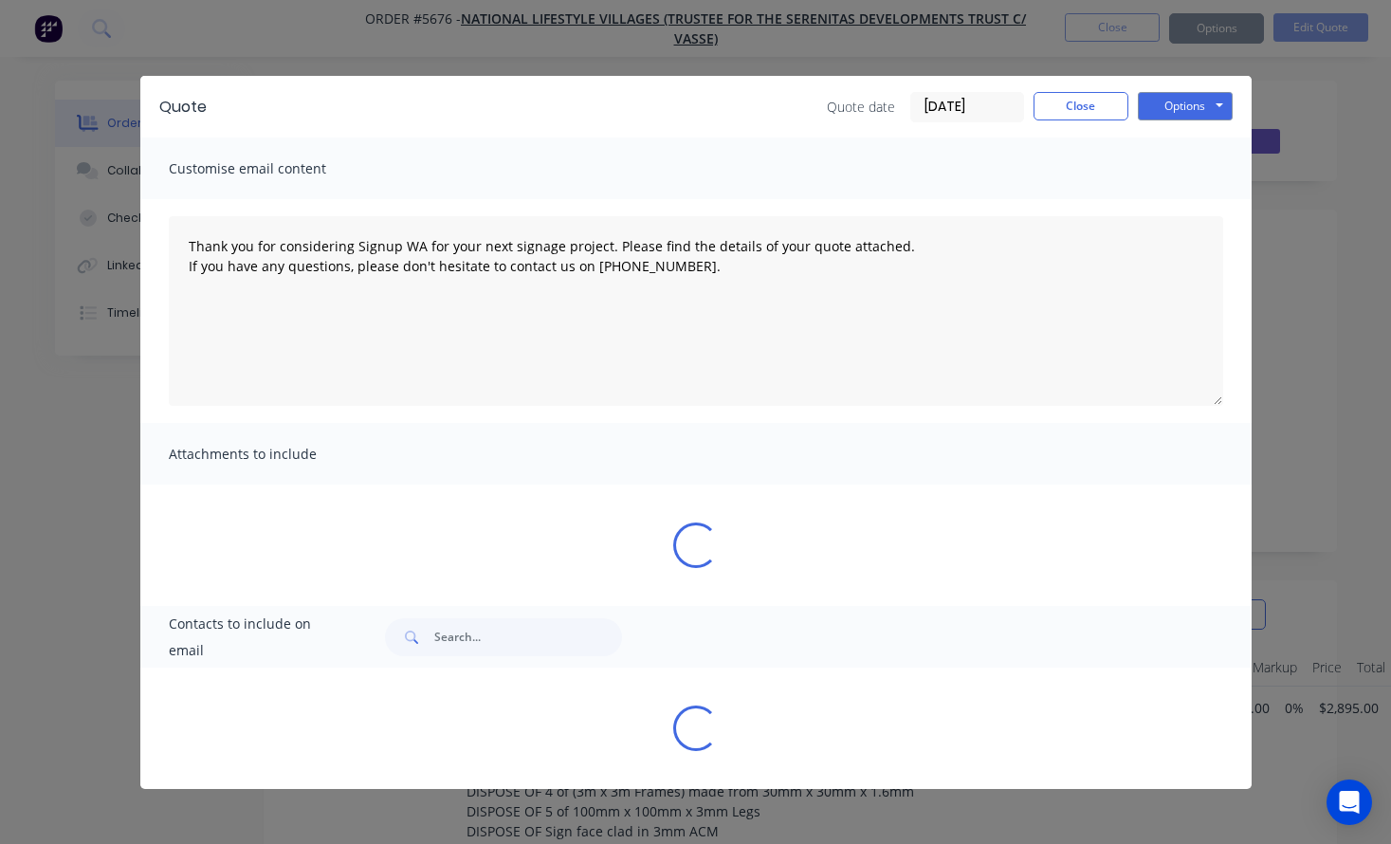
type textarea "Thank you for considering Signup WA for your next signage project. Please find …"
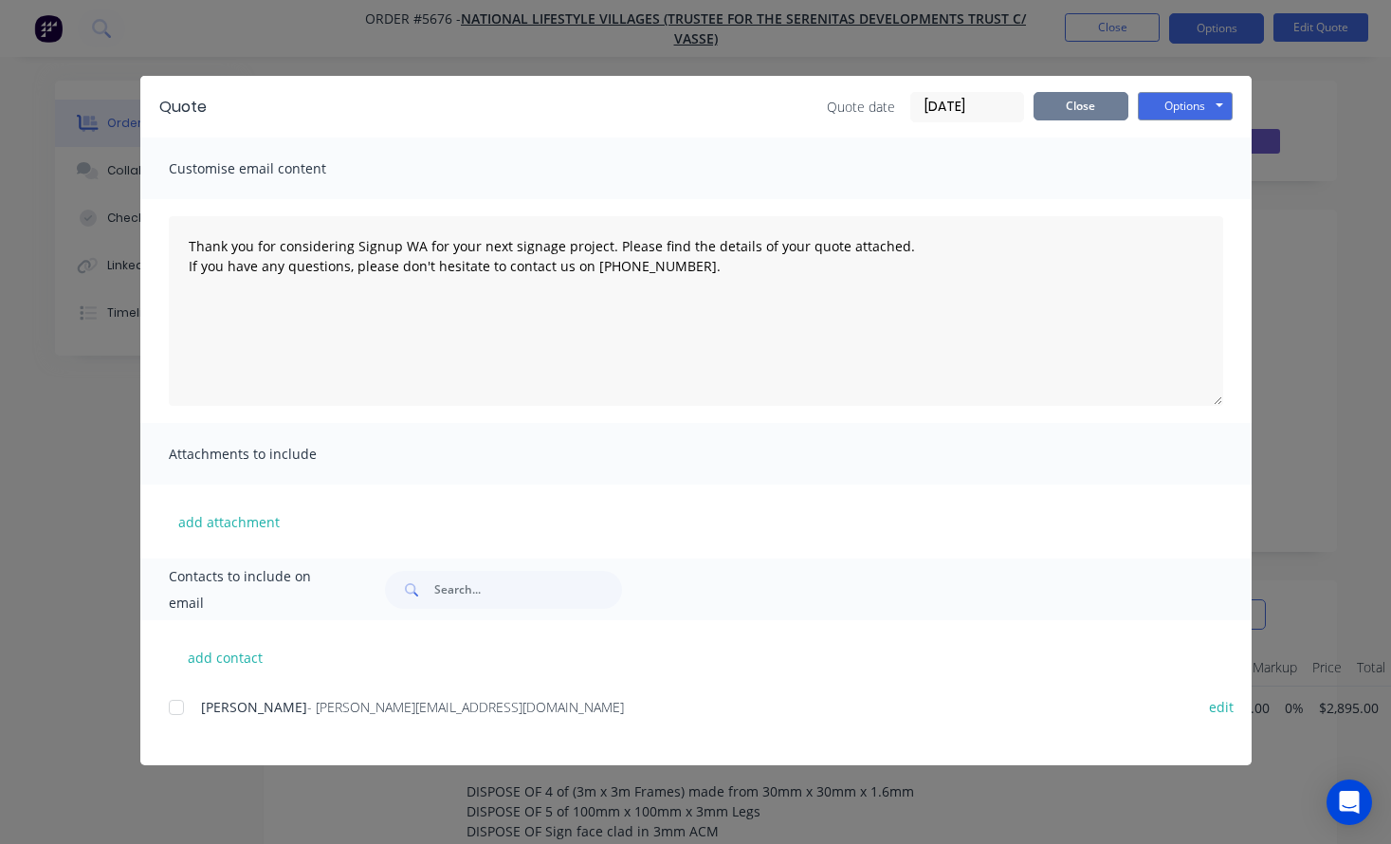
click at [1105, 108] on button "Close" at bounding box center [1080, 106] width 95 height 28
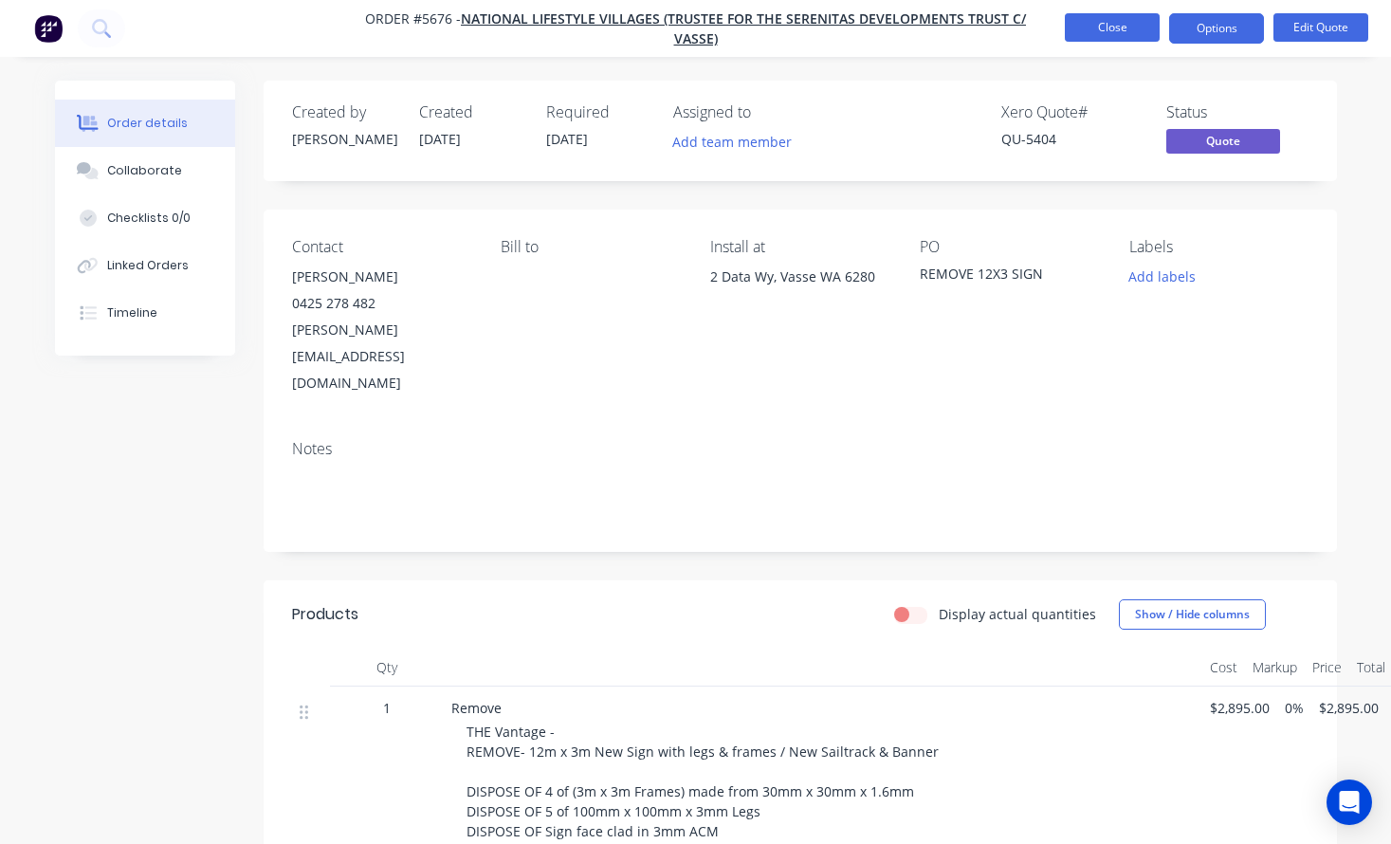
click at [1122, 26] on button "Close" at bounding box center [1112, 27] width 95 height 28
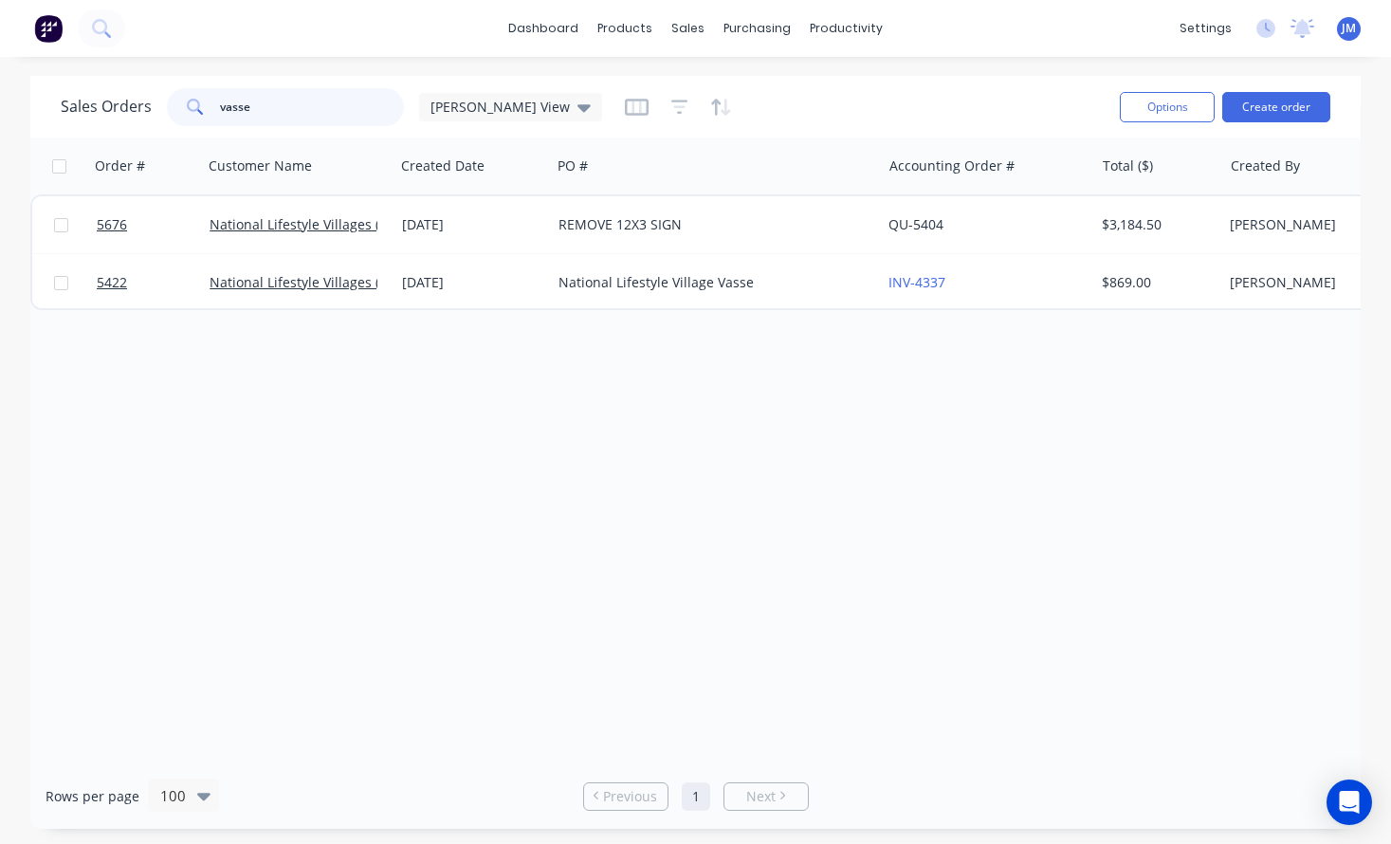
click at [319, 109] on input "vasse" at bounding box center [312, 107] width 185 height 38
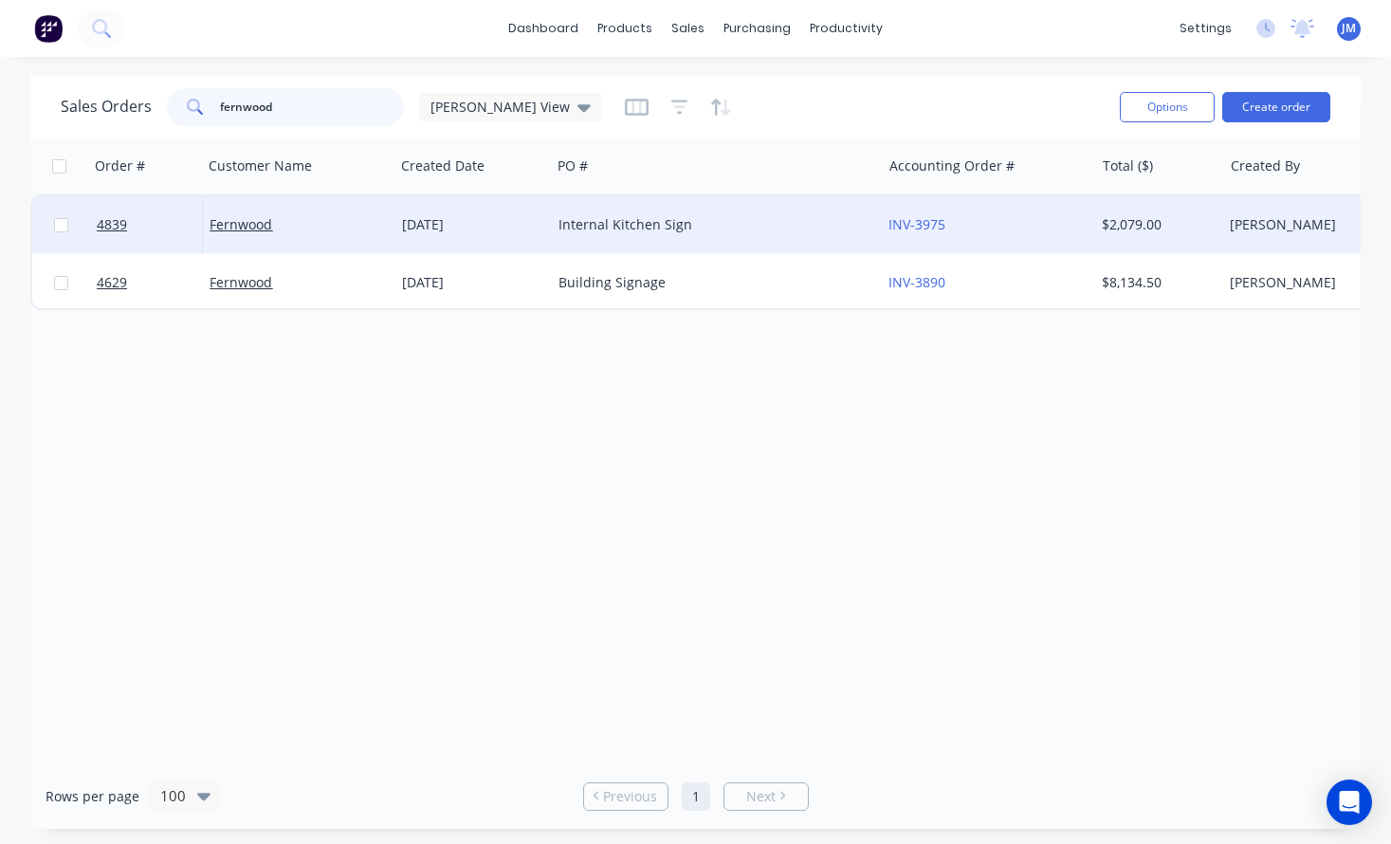
type input "fernwood"
click at [446, 244] on div "[DATE]" at bounding box center [472, 224] width 156 height 57
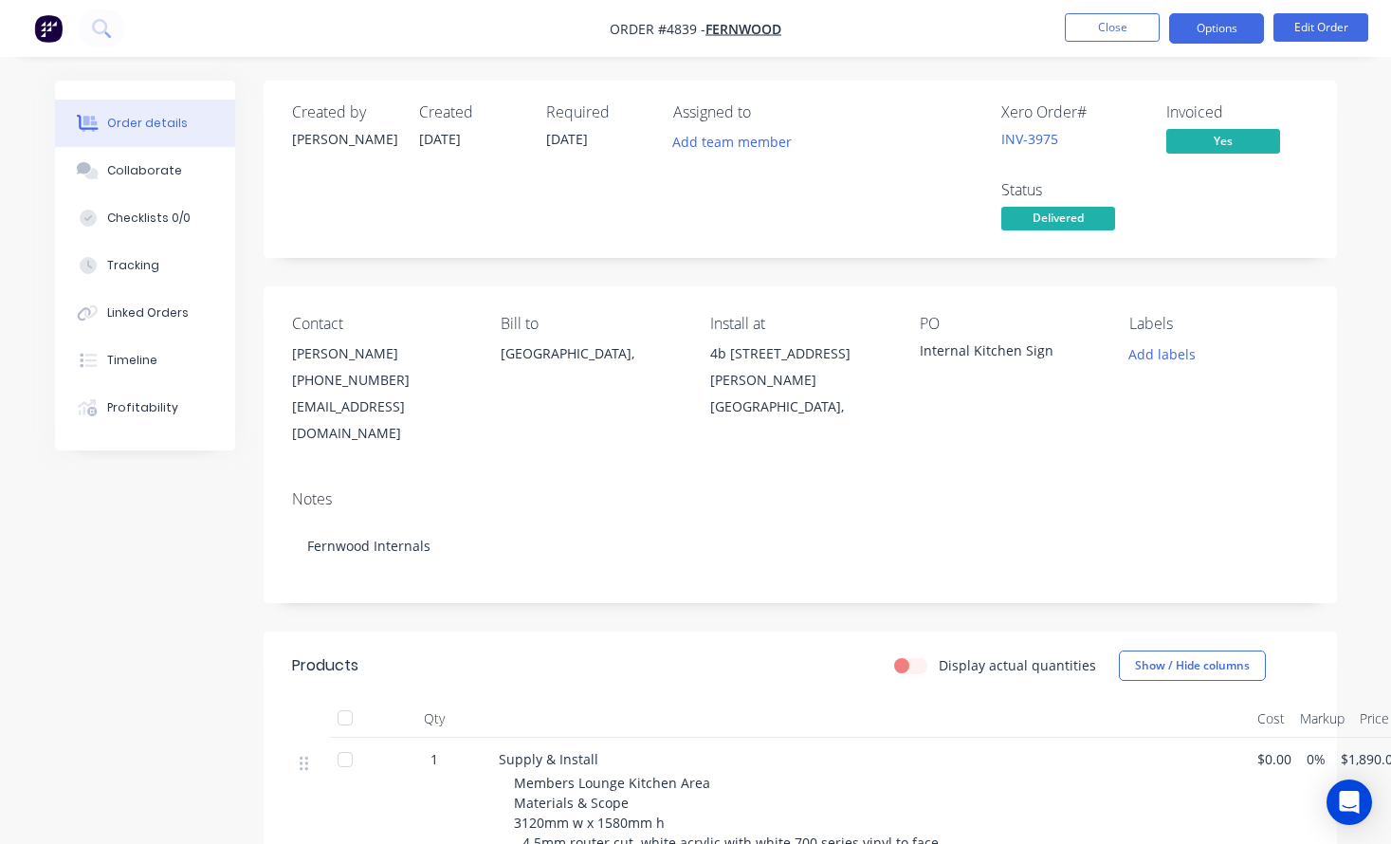
click at [1202, 20] on button "Options" at bounding box center [1216, 28] width 95 height 30
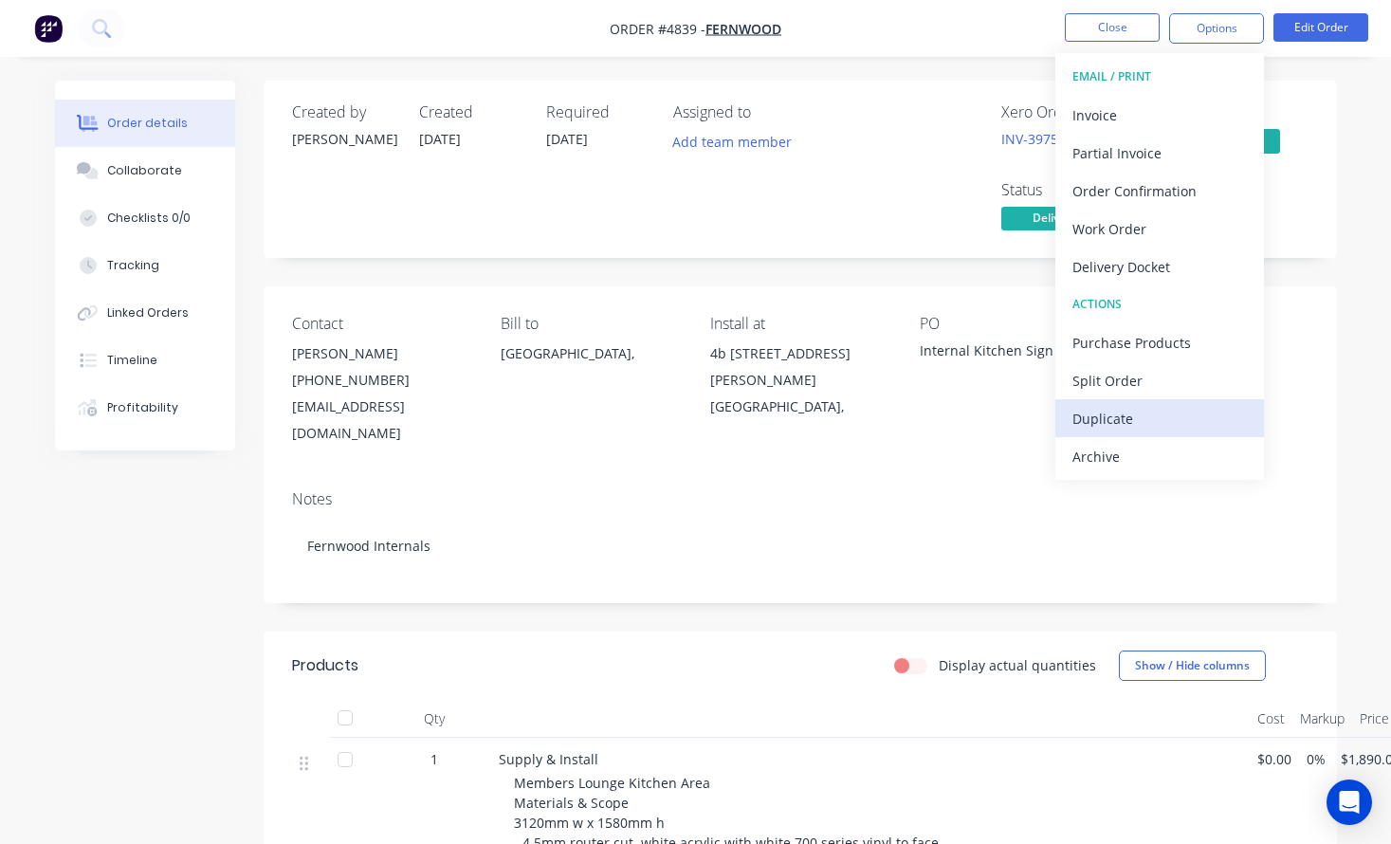
click at [1176, 411] on div "Duplicate" at bounding box center [1159, 418] width 174 height 27
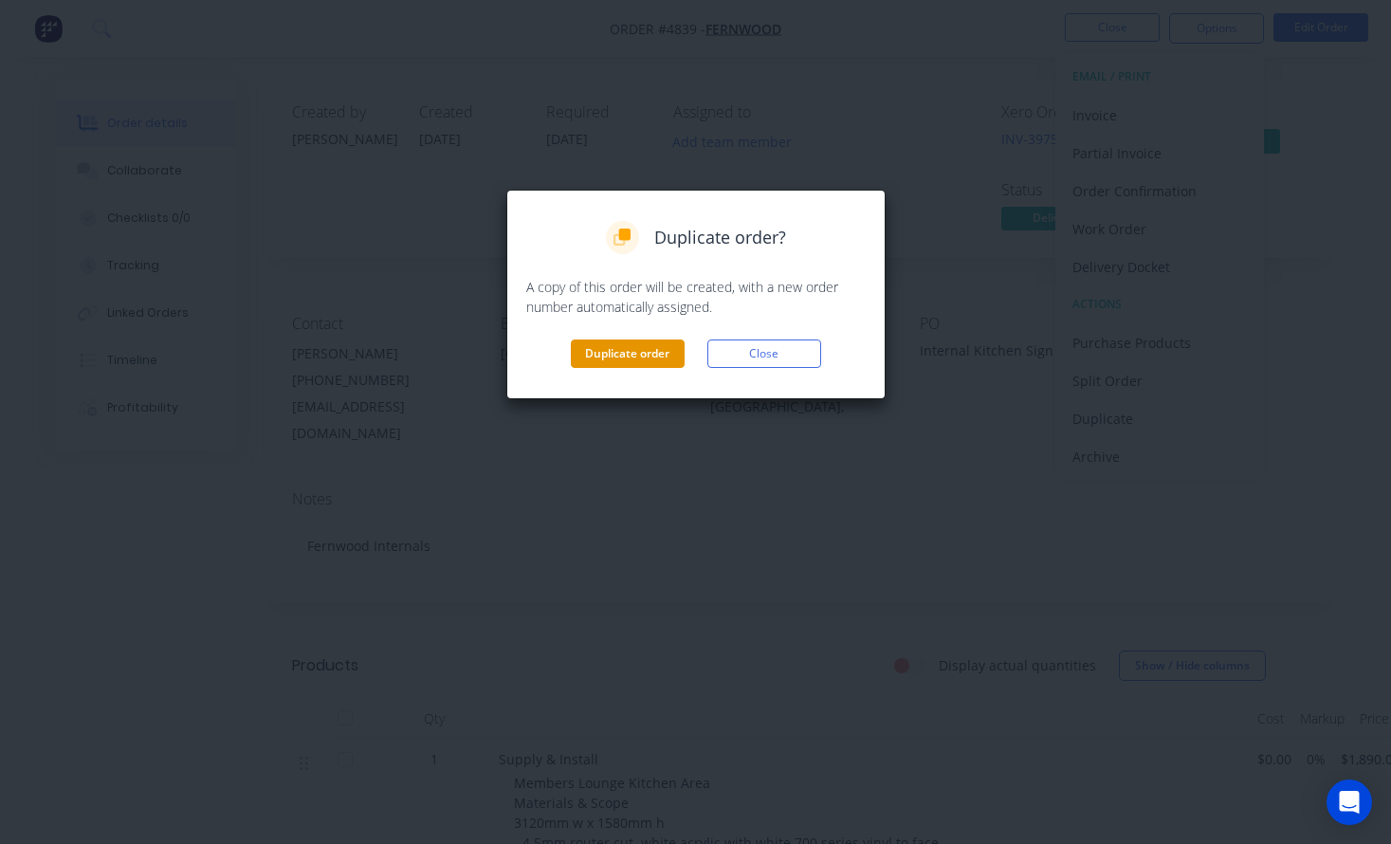
click at [614, 339] on button "Duplicate order" at bounding box center [628, 353] width 114 height 28
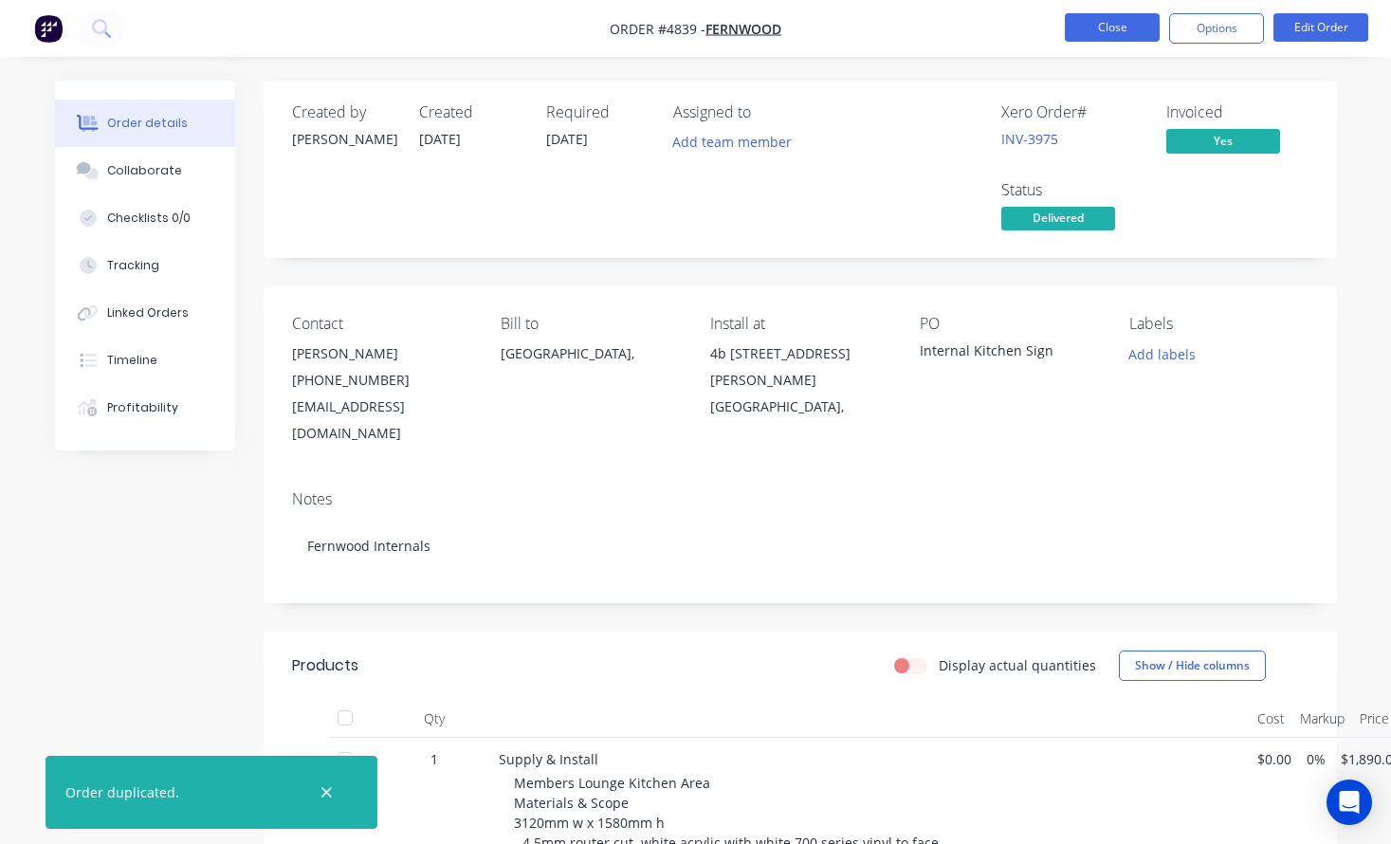
click at [1130, 28] on button "Close" at bounding box center [1112, 27] width 95 height 28
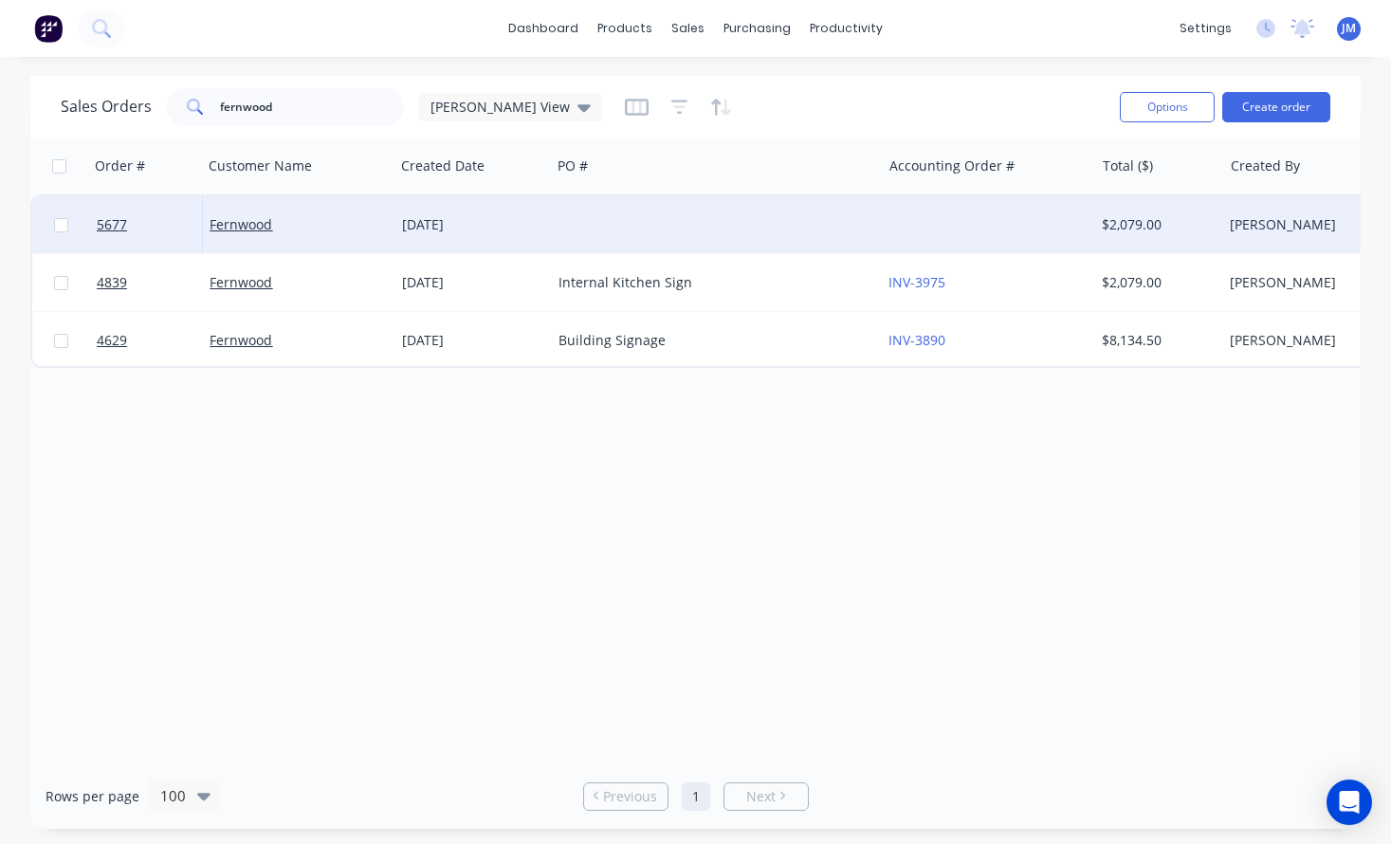
click at [739, 235] on div at bounding box center [716, 224] width 330 height 57
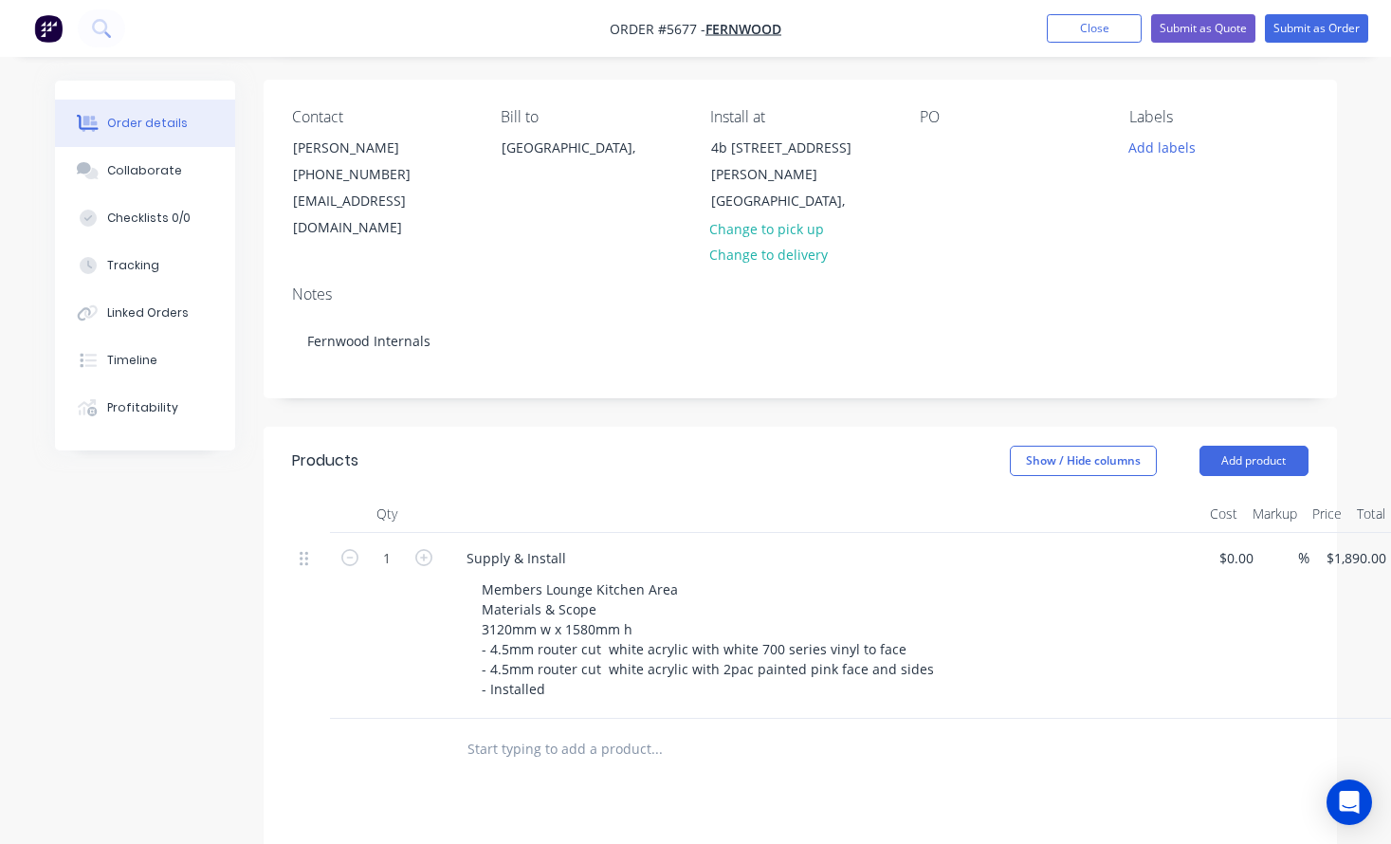
scroll to position [111, 0]
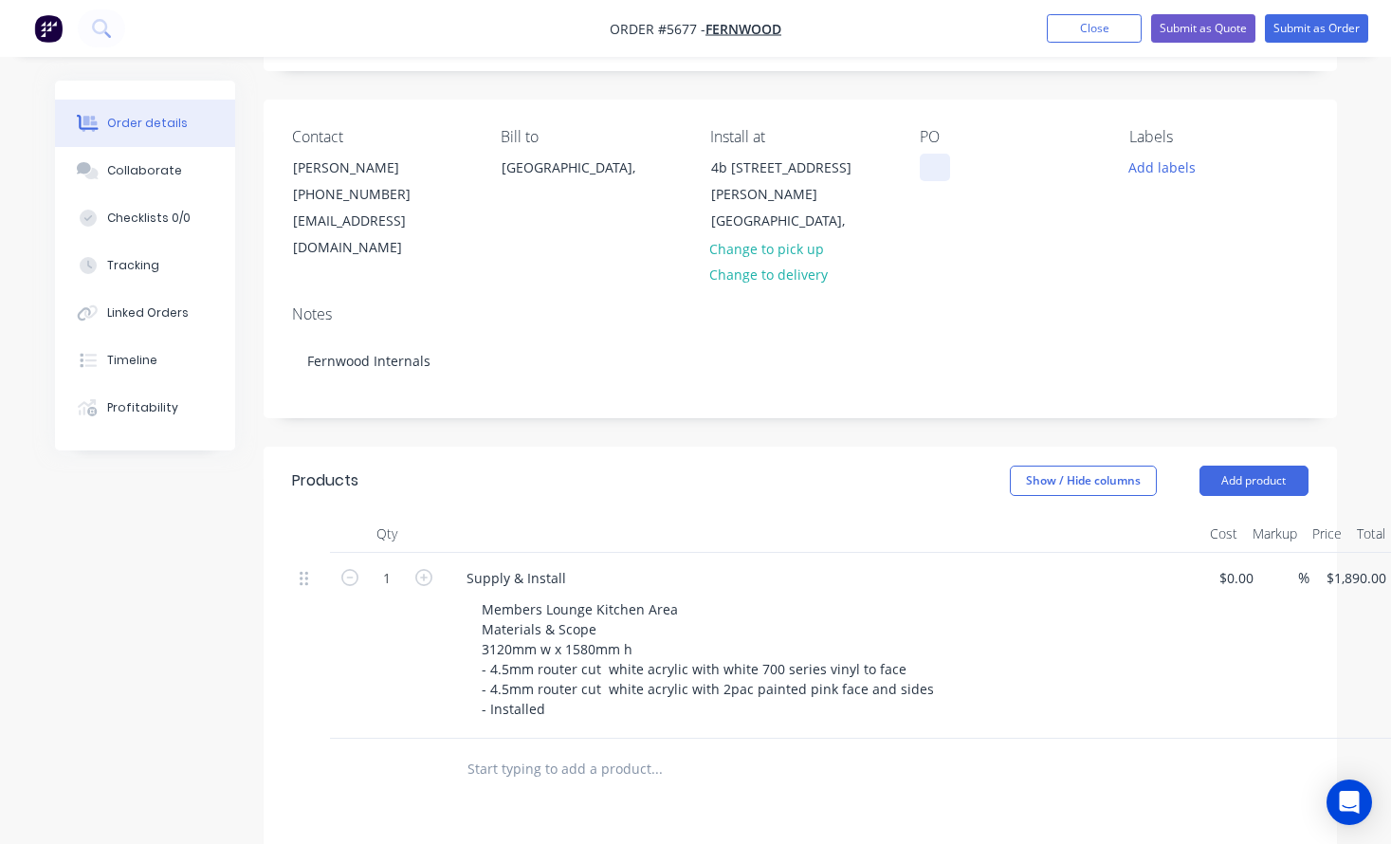
click at [937, 167] on div at bounding box center [934, 167] width 30 height 27
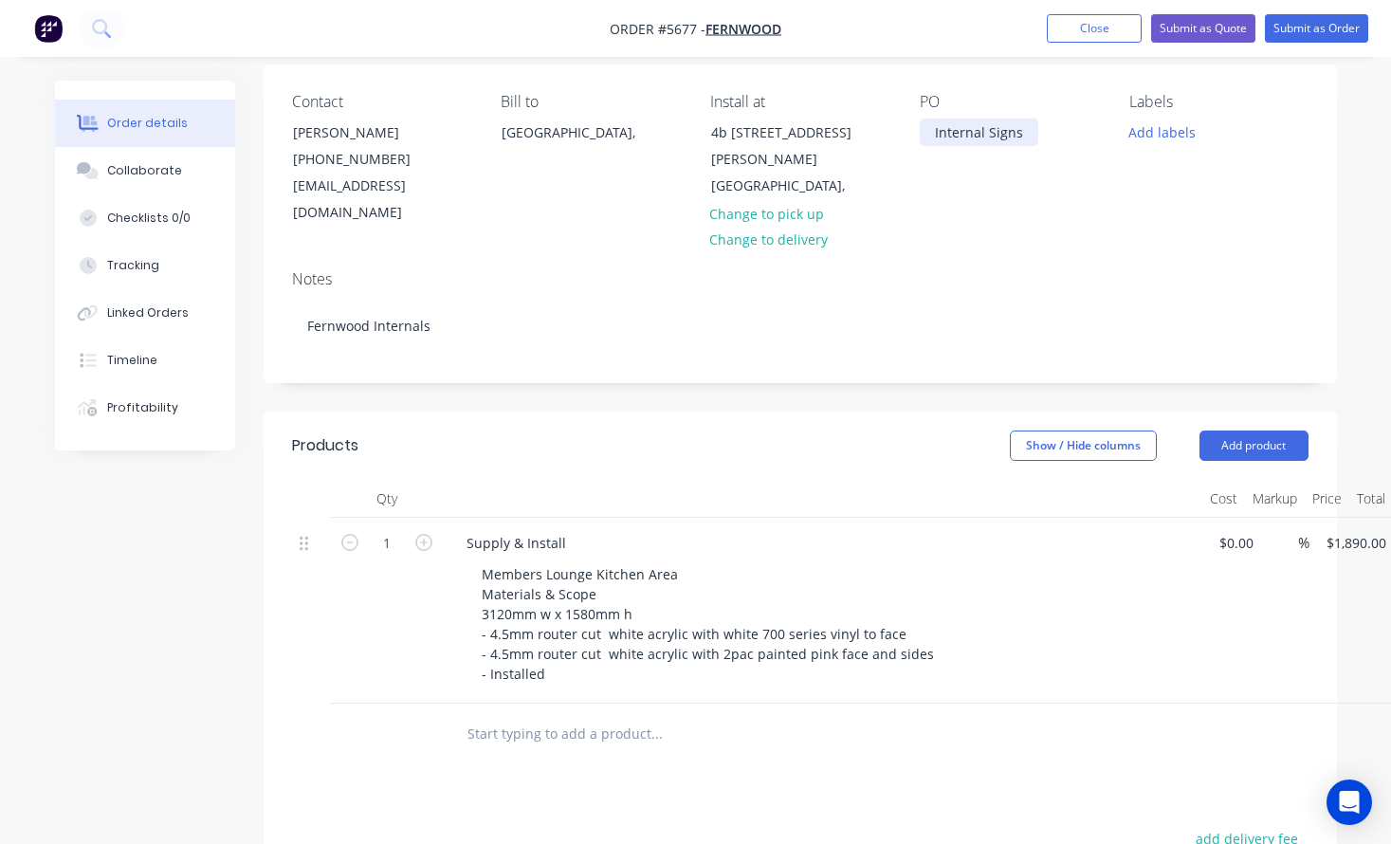
scroll to position [144, 0]
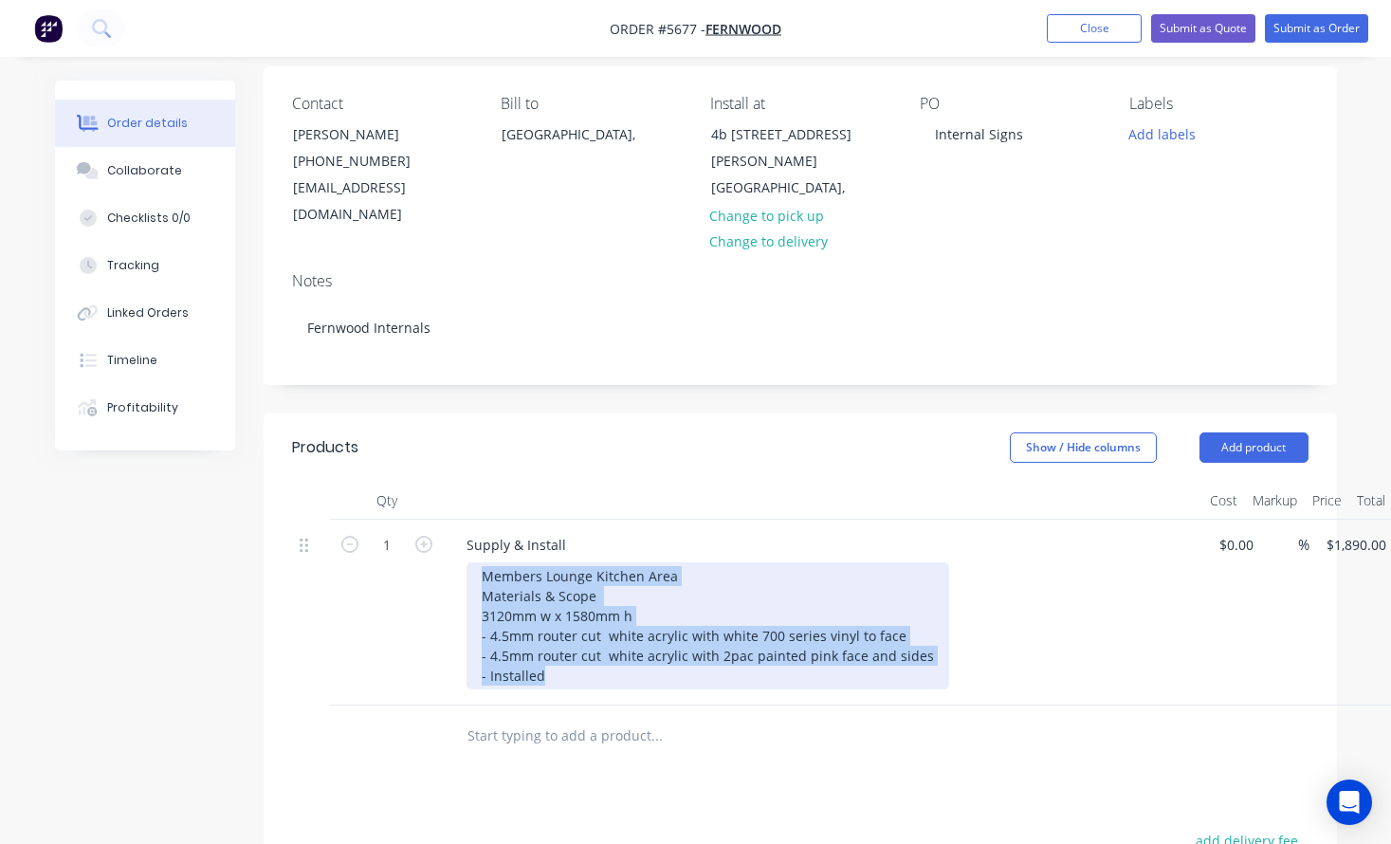
drag, startPoint x: 875, startPoint y: 660, endPoint x: 436, endPoint y: 537, distance: 455.9
click at [436, 537] on div "1 Supply & Install Members Lounge Kitchen Area Materials & Scope 3120mm w x 158…" at bounding box center [800, 612] width 1016 height 186
paste div
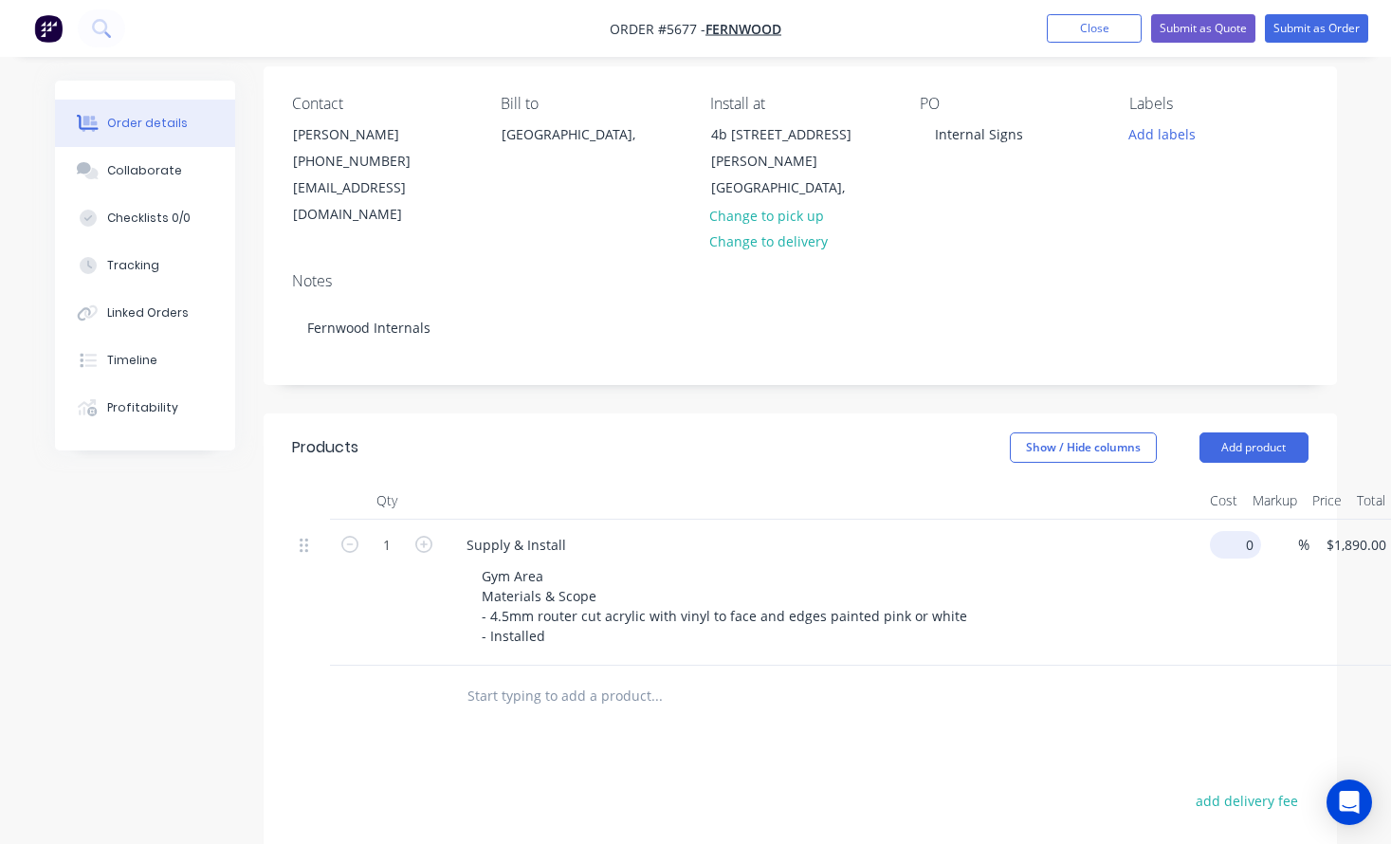
click at [1232, 531] on input "0" at bounding box center [1239, 544] width 44 height 27
type input "$2,175.00"
click at [1167, 636] on div "Supply & Install Gym Area Materials & Scope - 4.5mm router cut acrylic with vin…" at bounding box center [823, 592] width 758 height 146
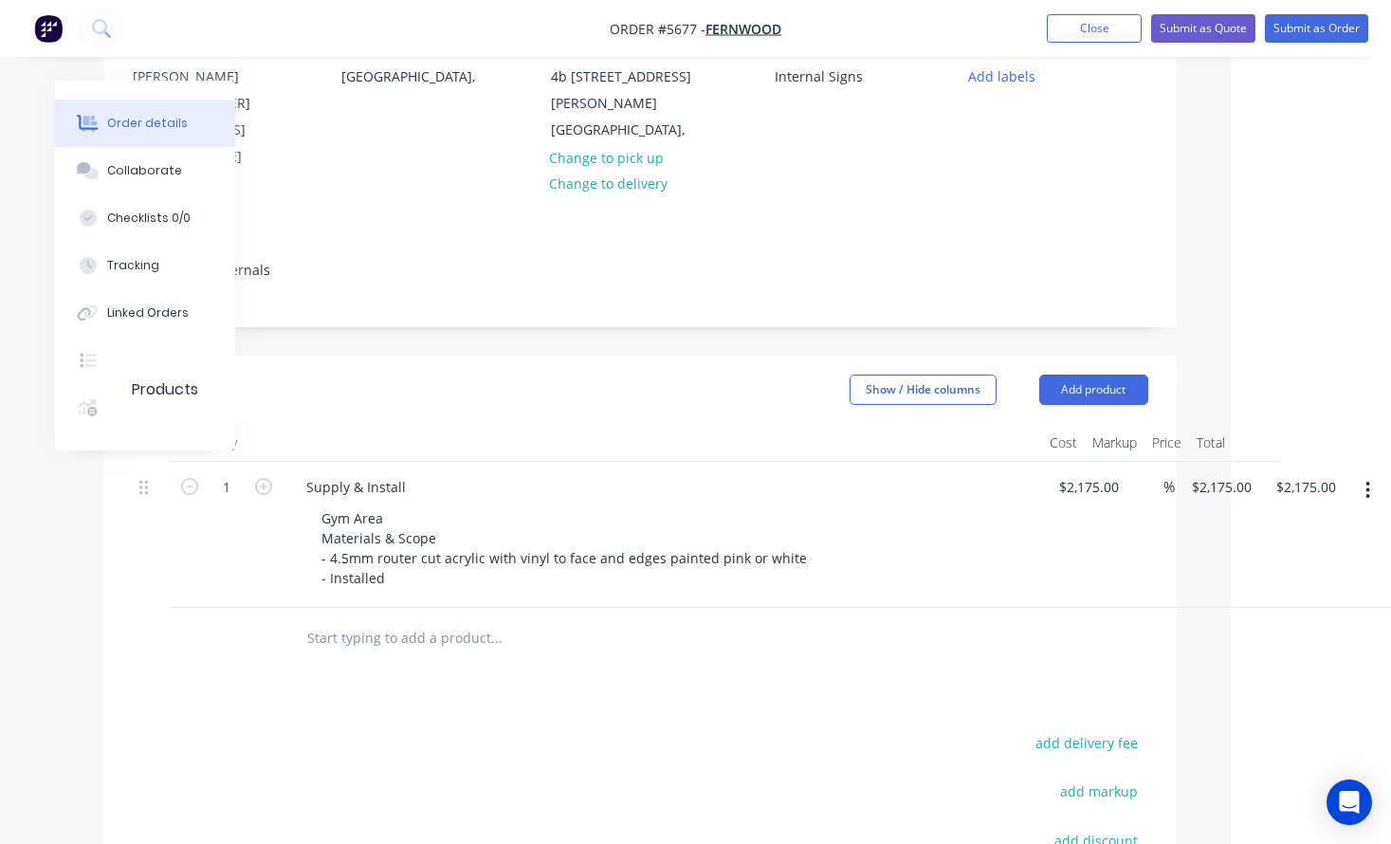
scroll to position [202, 160]
click at [1371, 473] on button "button" at bounding box center [1367, 490] width 45 height 34
click at [1323, 564] on div "Duplicate" at bounding box center [1301, 577] width 146 height 27
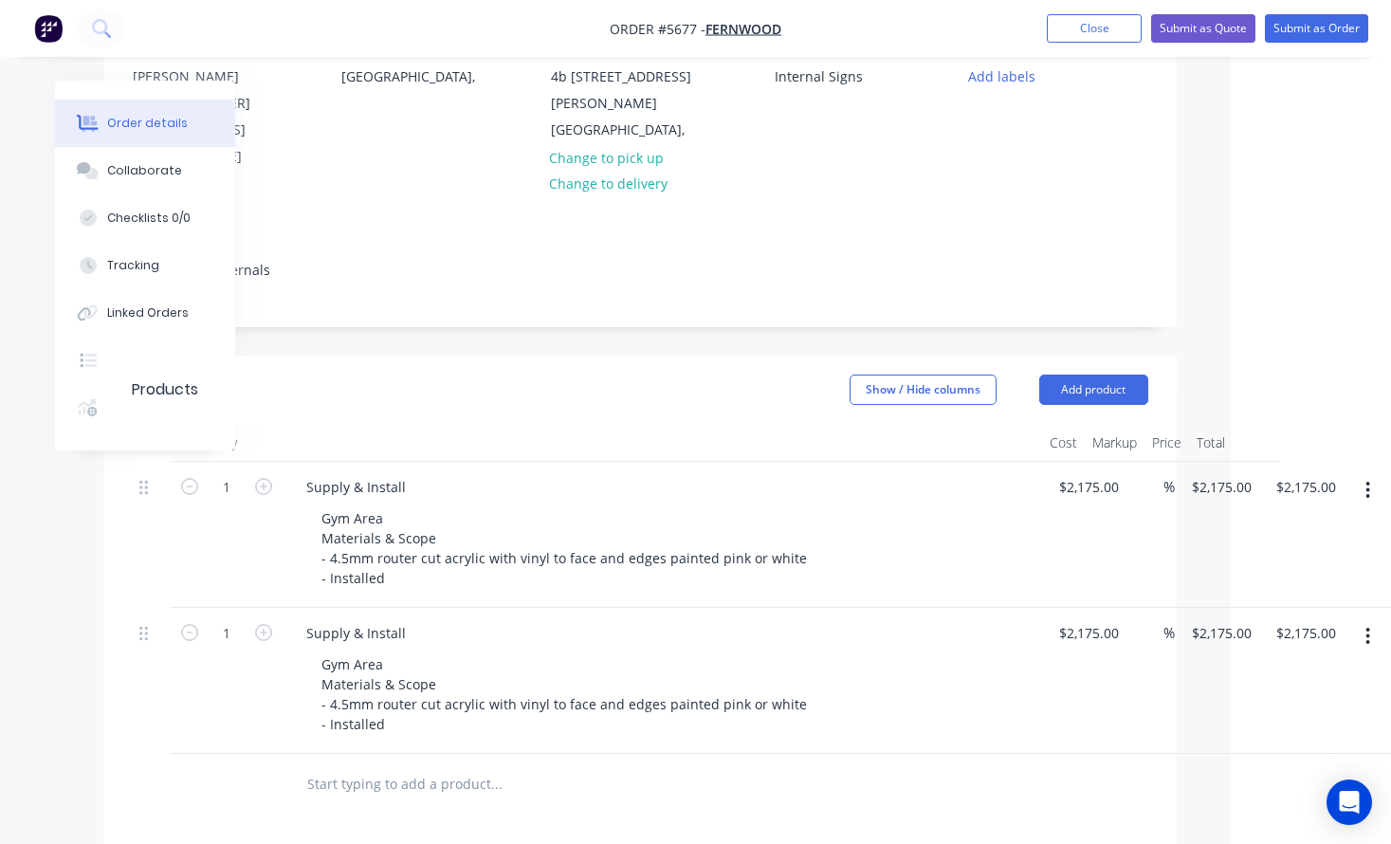
click at [415, 711] on div "Supply & Install Gym Area Materials & Scope - 4.5mm router cut acrylic with vin…" at bounding box center [662, 681] width 758 height 146
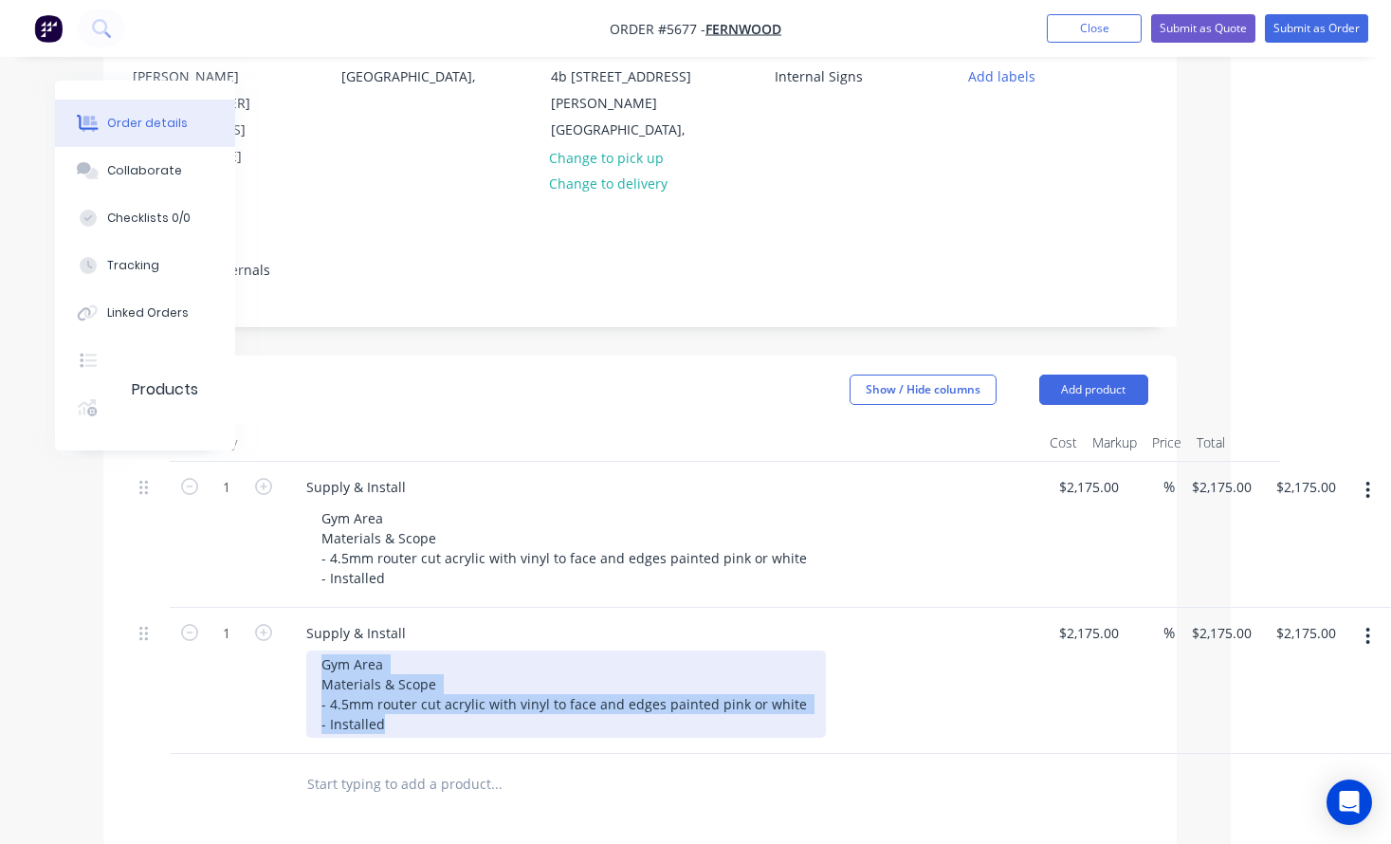
drag, startPoint x: 373, startPoint y: 697, endPoint x: 264, endPoint y: 623, distance: 132.5
click at [263, 625] on div "1 Supply & Install Gym Area Materials & Scope - 4.5mm router cut acrylic with v…" at bounding box center [640, 681] width 1016 height 146
paste div
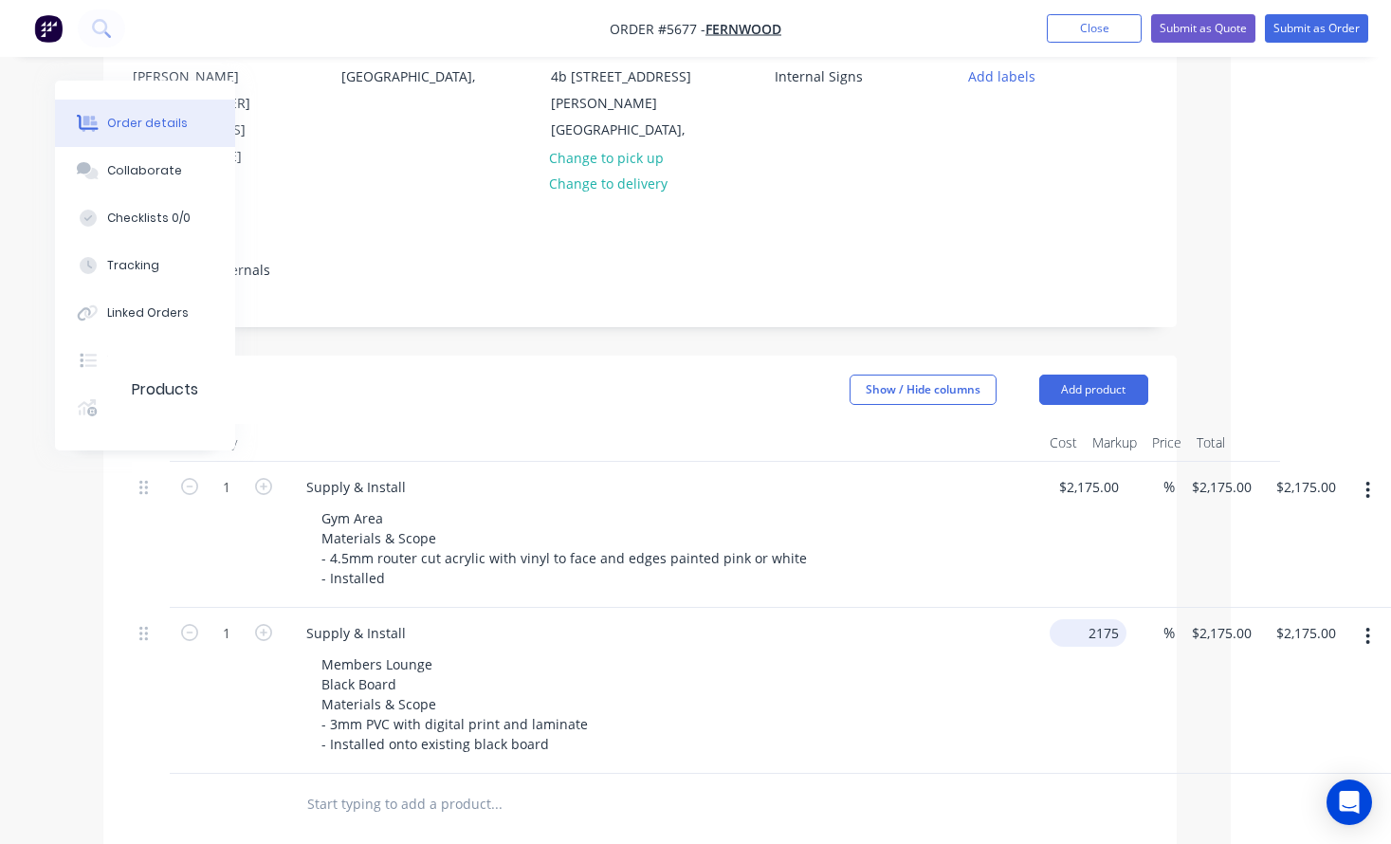
click at [1084, 619] on input "2175" at bounding box center [1091, 632] width 69 height 27
click at [1084, 619] on input "2175" at bounding box center [1077, 632] width 40 height 27
type input "$95.00"
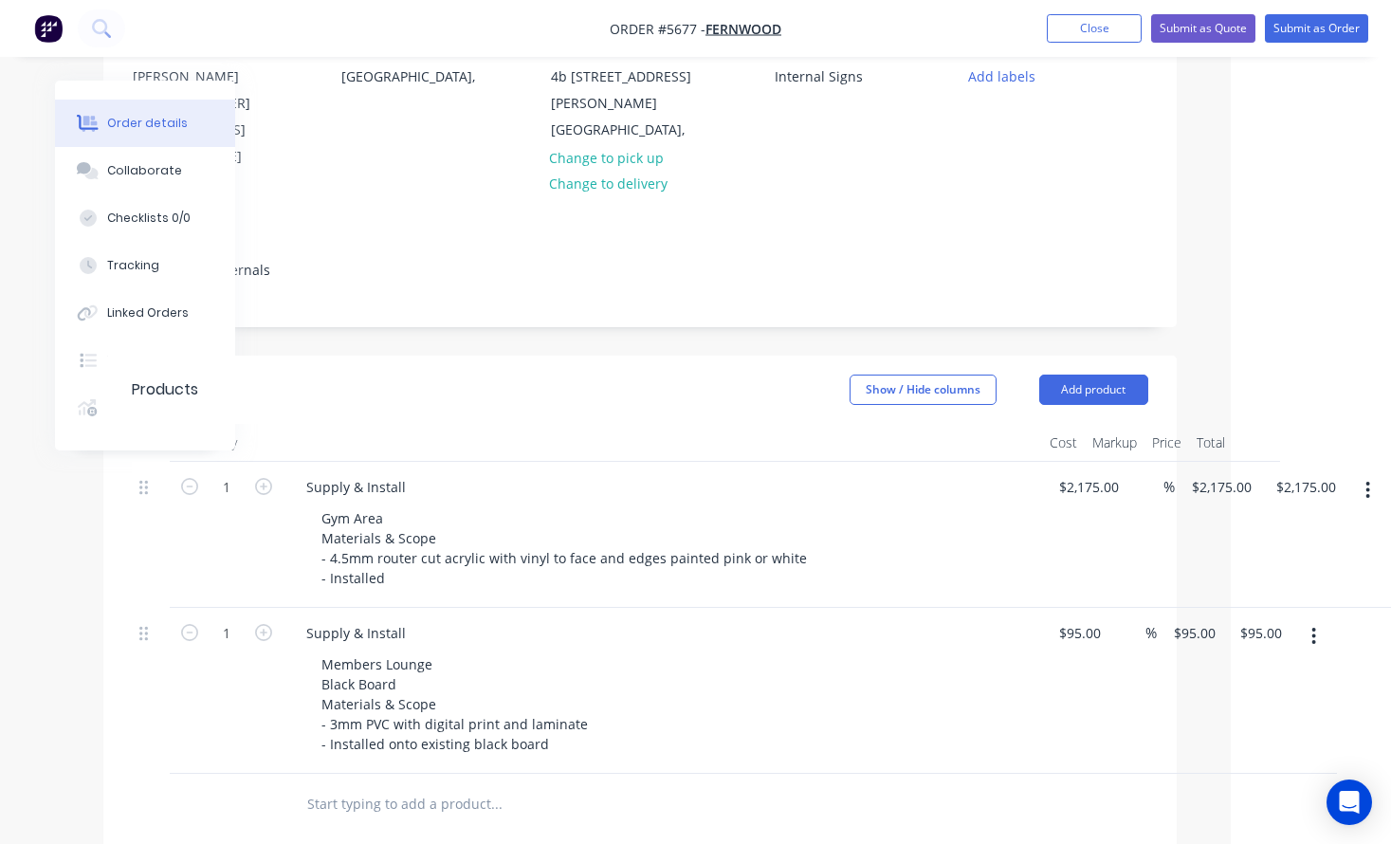
click at [938, 707] on div "Members Lounge Black Board Materials & Scope - 3mm PVC with digital print and l…" at bounding box center [670, 703] width 728 height 107
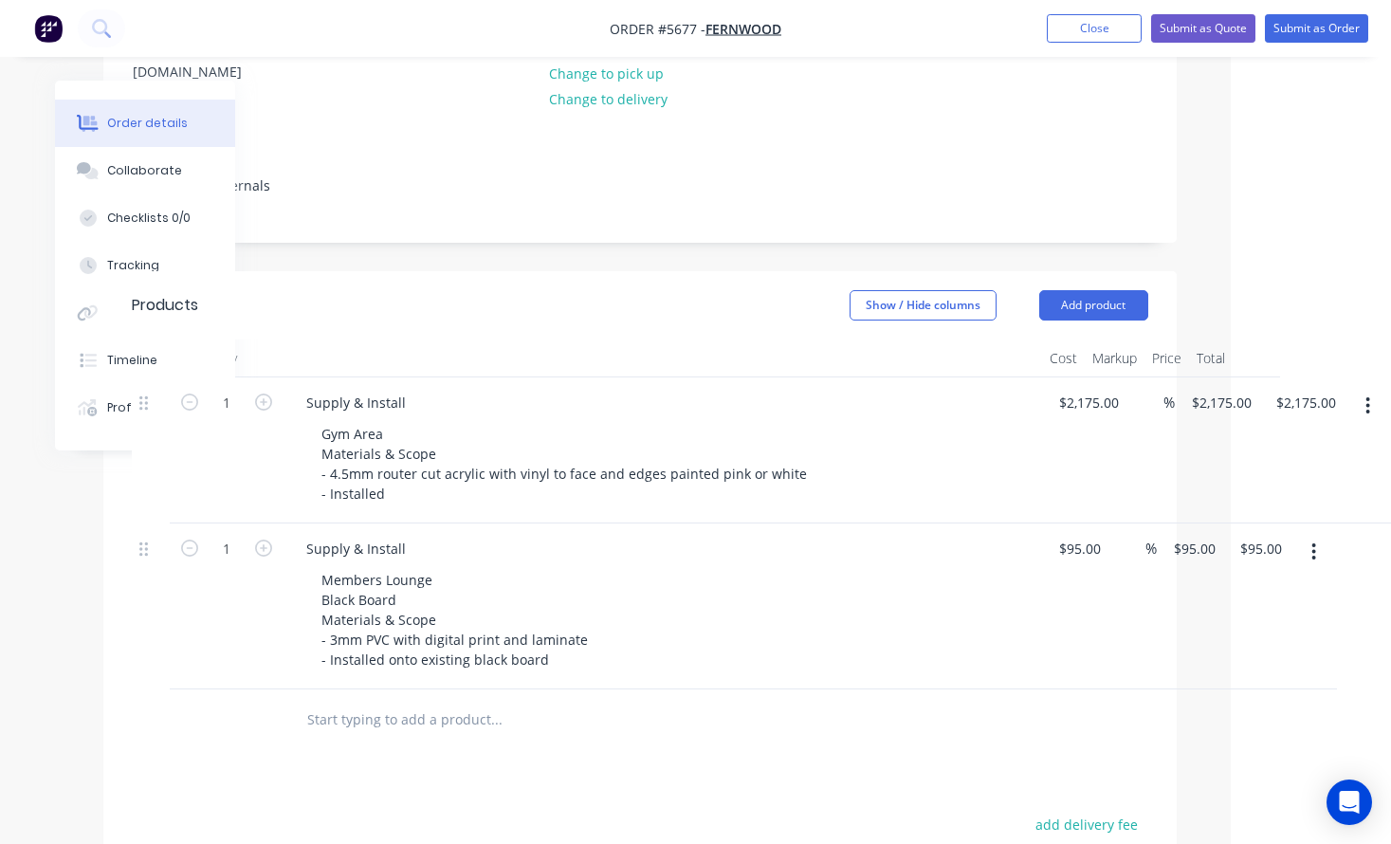
scroll to position [286, 160]
click at [1310, 535] on button "button" at bounding box center [1313, 552] width 45 height 34
click at [1283, 626] on div "Duplicate" at bounding box center [1247, 639] width 146 height 27
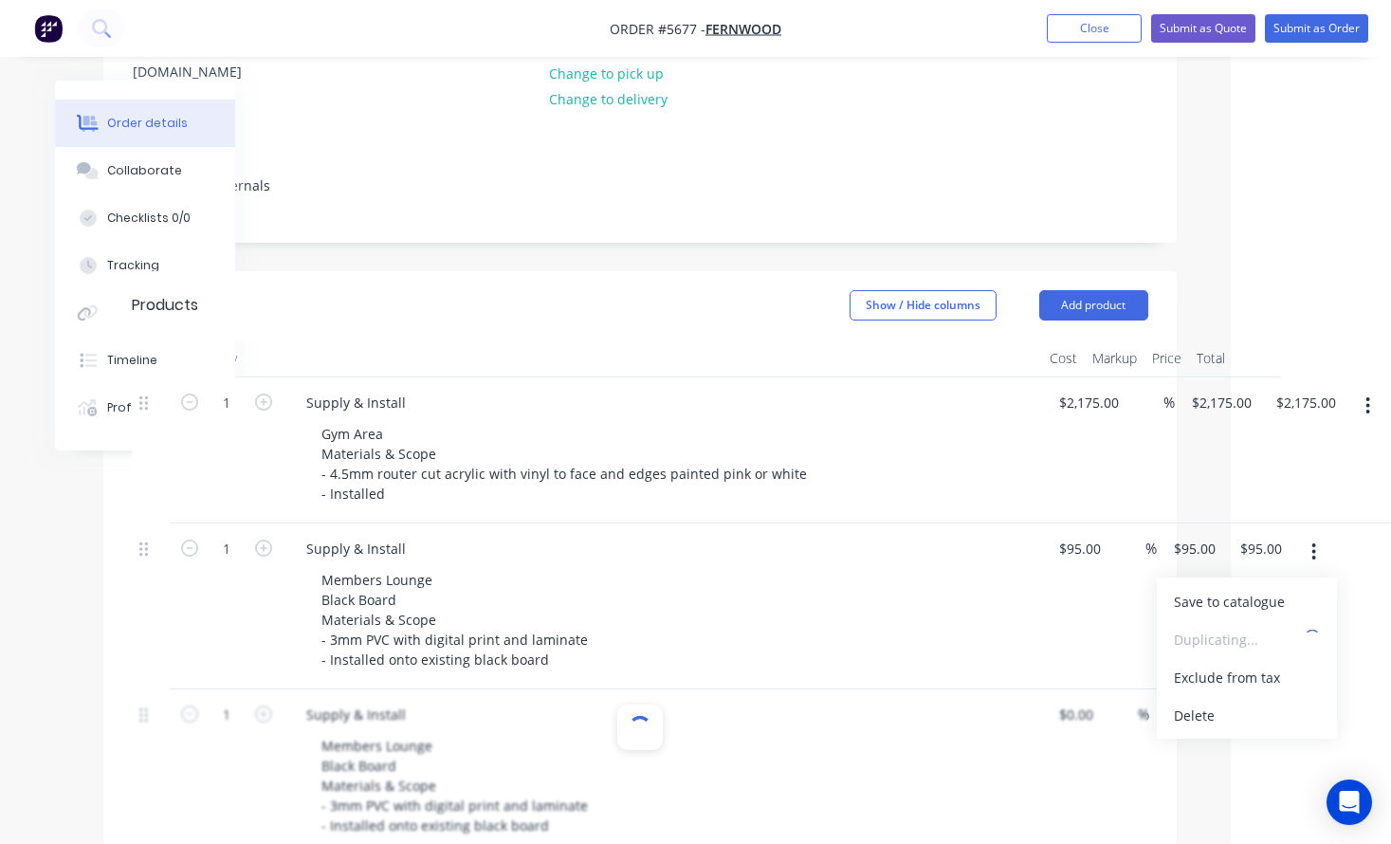
type input "$95.00"
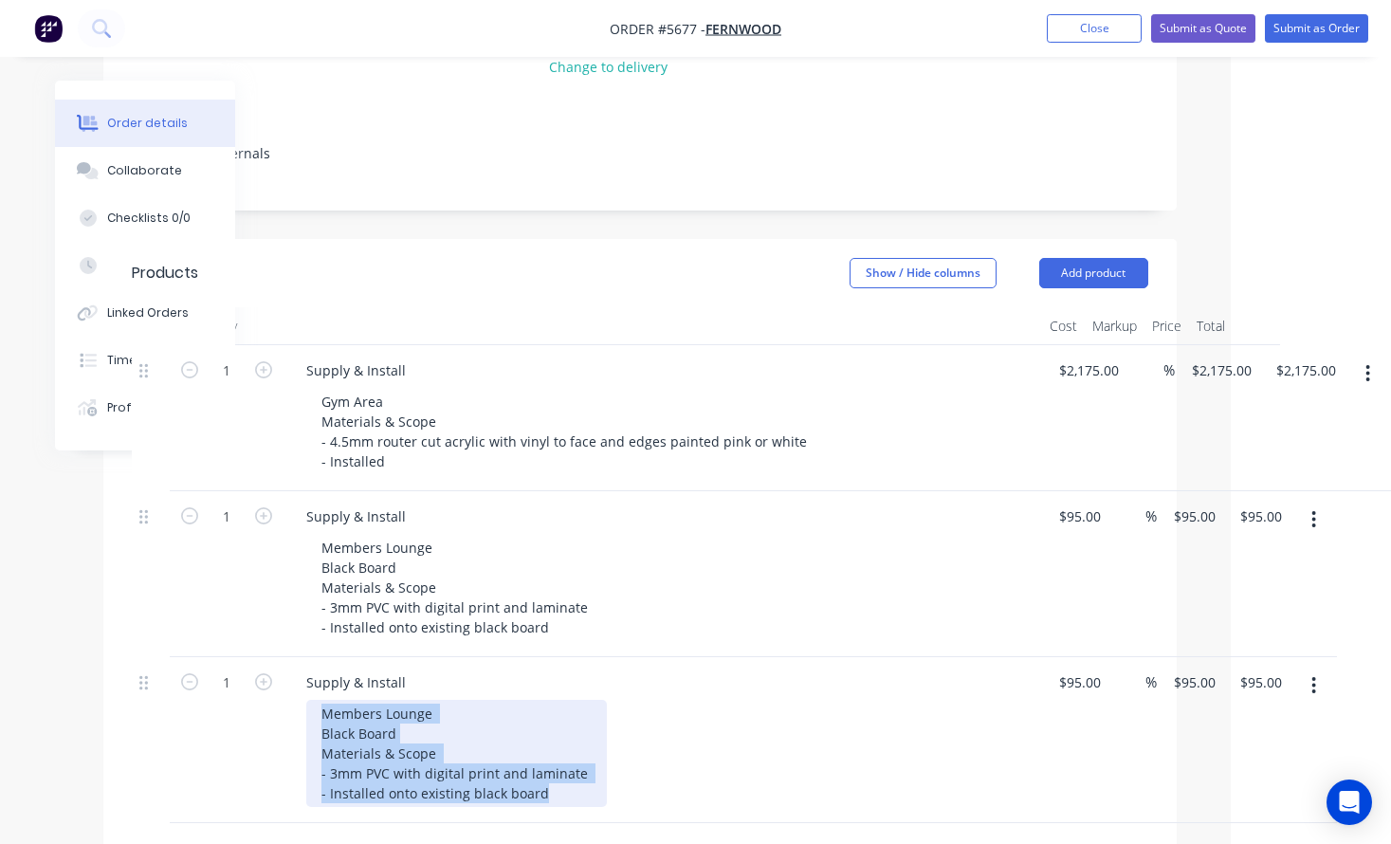
drag, startPoint x: 322, startPoint y: 717, endPoint x: 603, endPoint y: 855, distance: 312.9
click at [603, 843] on html "Order #5677 - Fernwood Add product Close Submit as Quote Submit as Order Order …" at bounding box center [535, 524] width 1391 height 1686
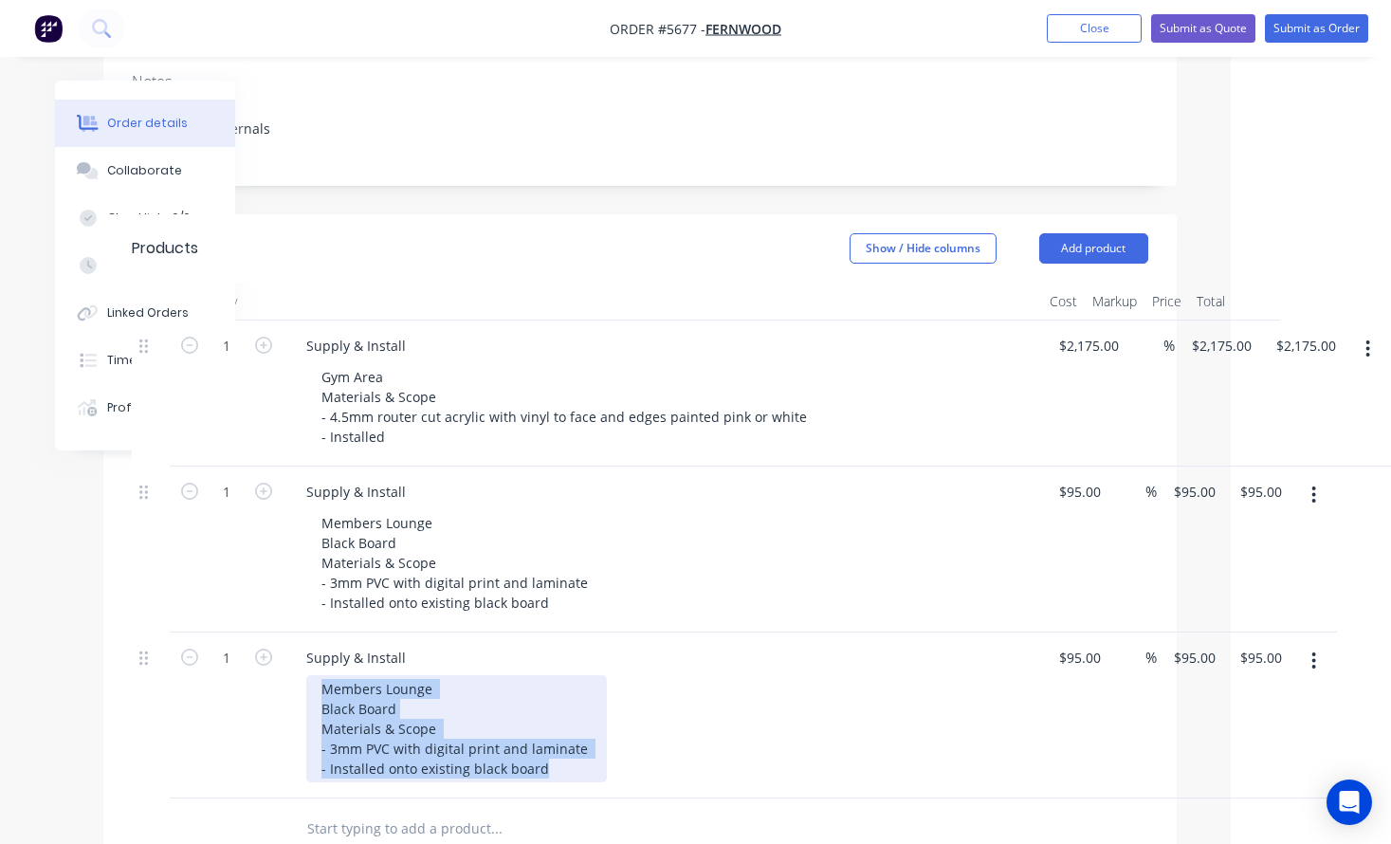
paste div
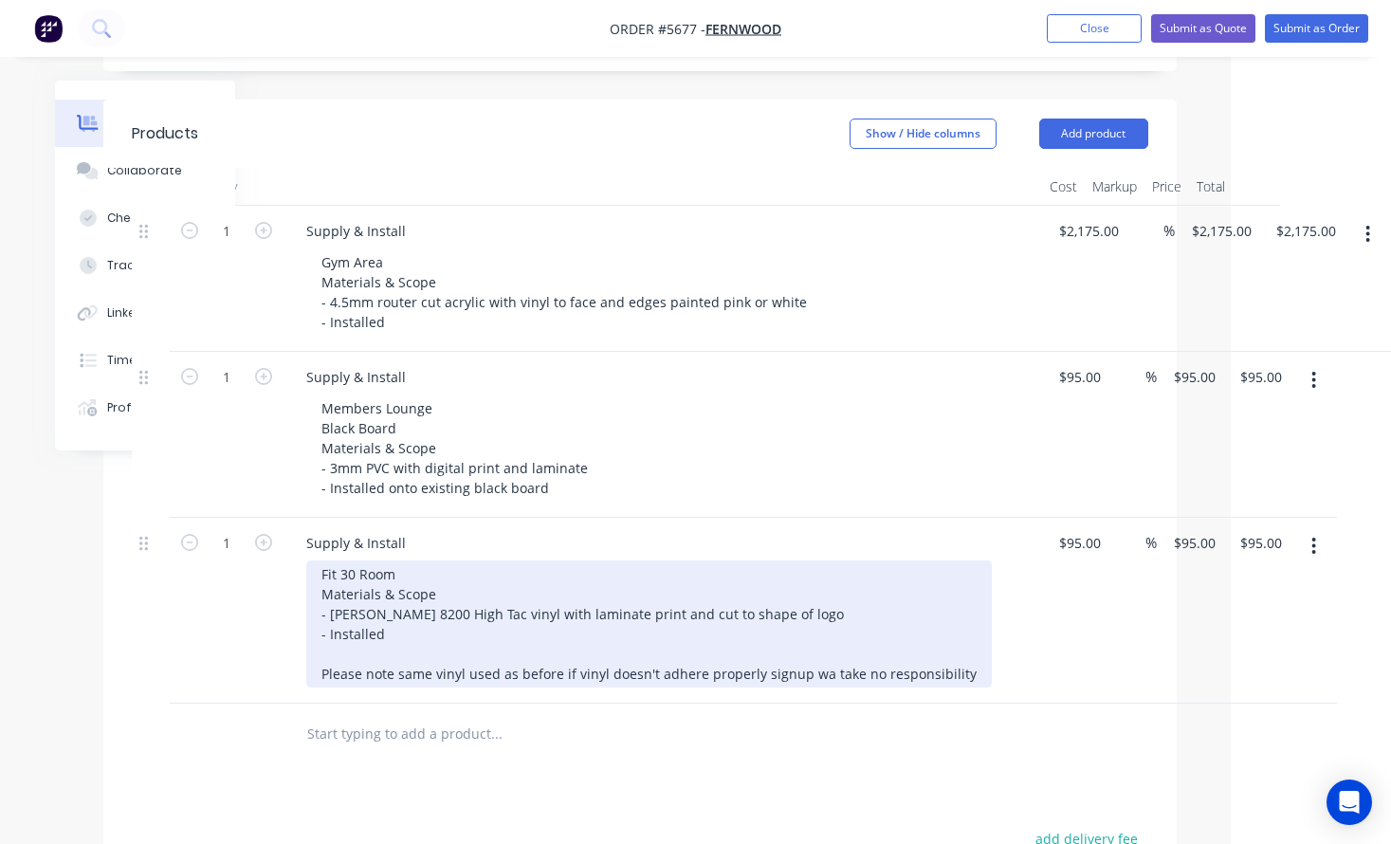
scroll to position [465, 160]
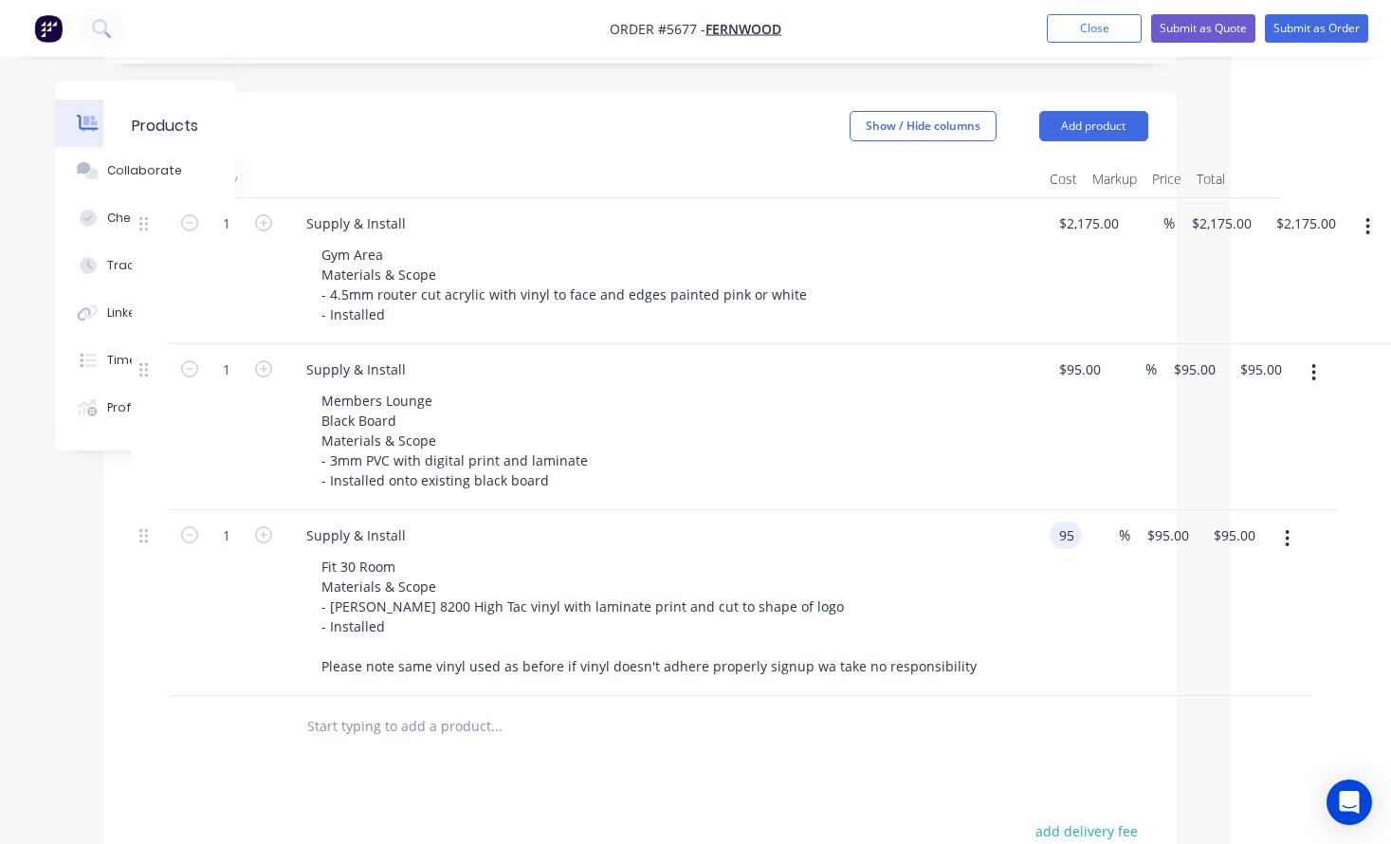
click at [1083, 510] on div "1 Supply & Install Fit 30 Room Materials & Scope - [PERSON_NAME] 8200 High Tac …" at bounding box center [640, 603] width 1016 height 186
type input "9"
type input "$290.00"
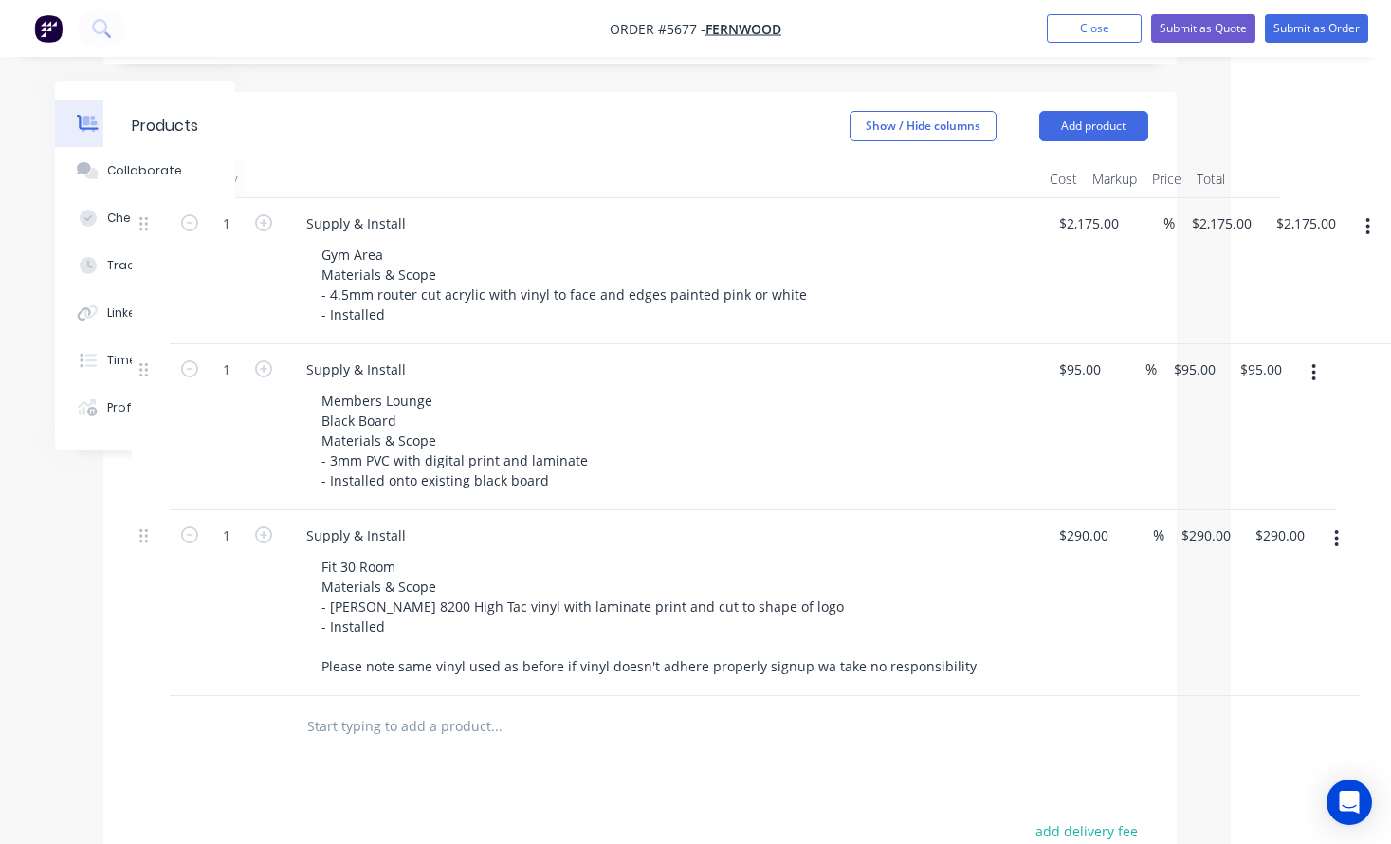
click at [1007, 570] on div "Fit 30 Room Materials & Scope - [PERSON_NAME] 8200 High Tac vinyl with laminate…" at bounding box center [670, 616] width 728 height 127
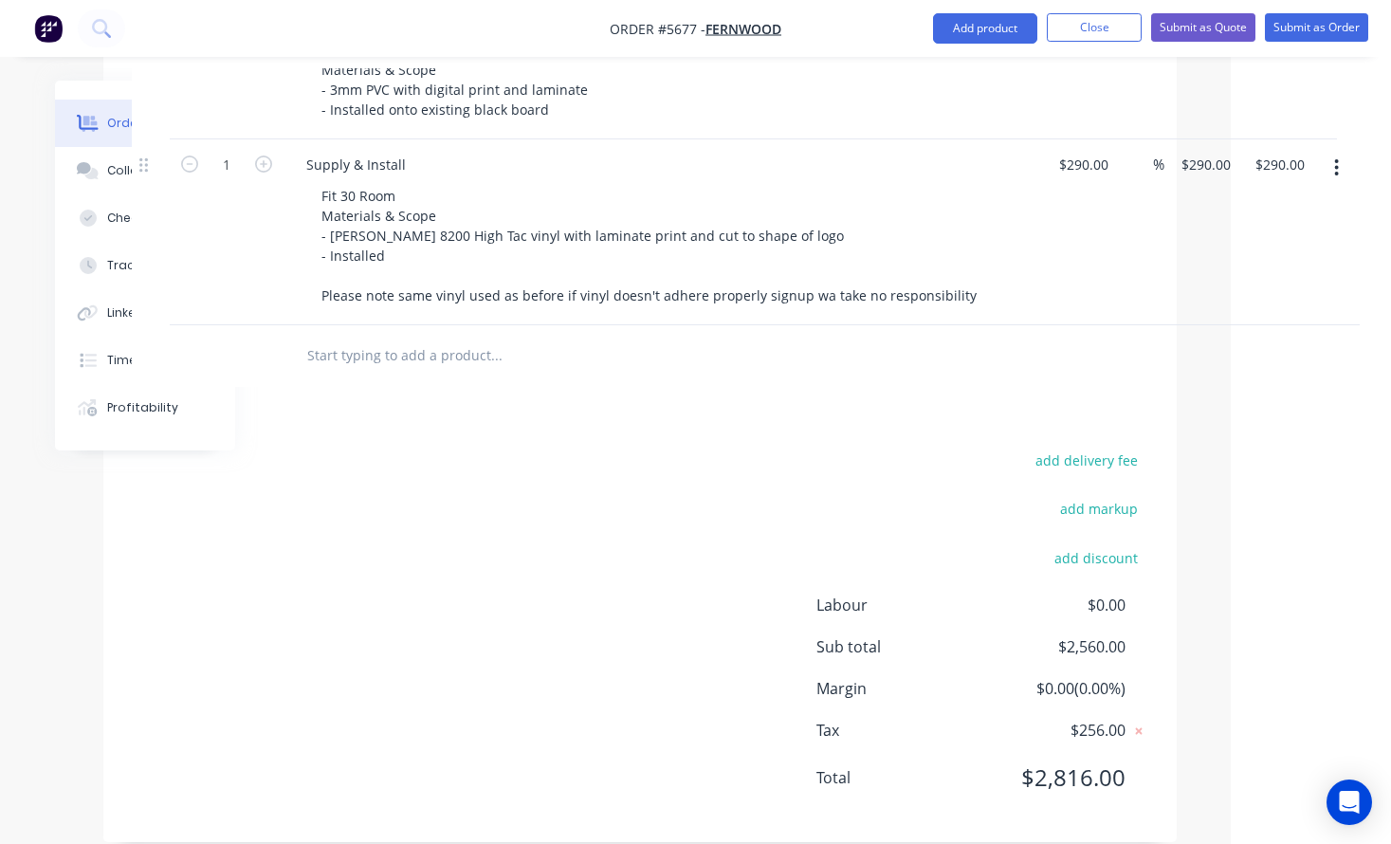
scroll to position [835, 160]
click at [1333, 152] on button "button" at bounding box center [1336, 169] width 45 height 34
click at [1284, 243] on div "Duplicate" at bounding box center [1269, 256] width 146 height 27
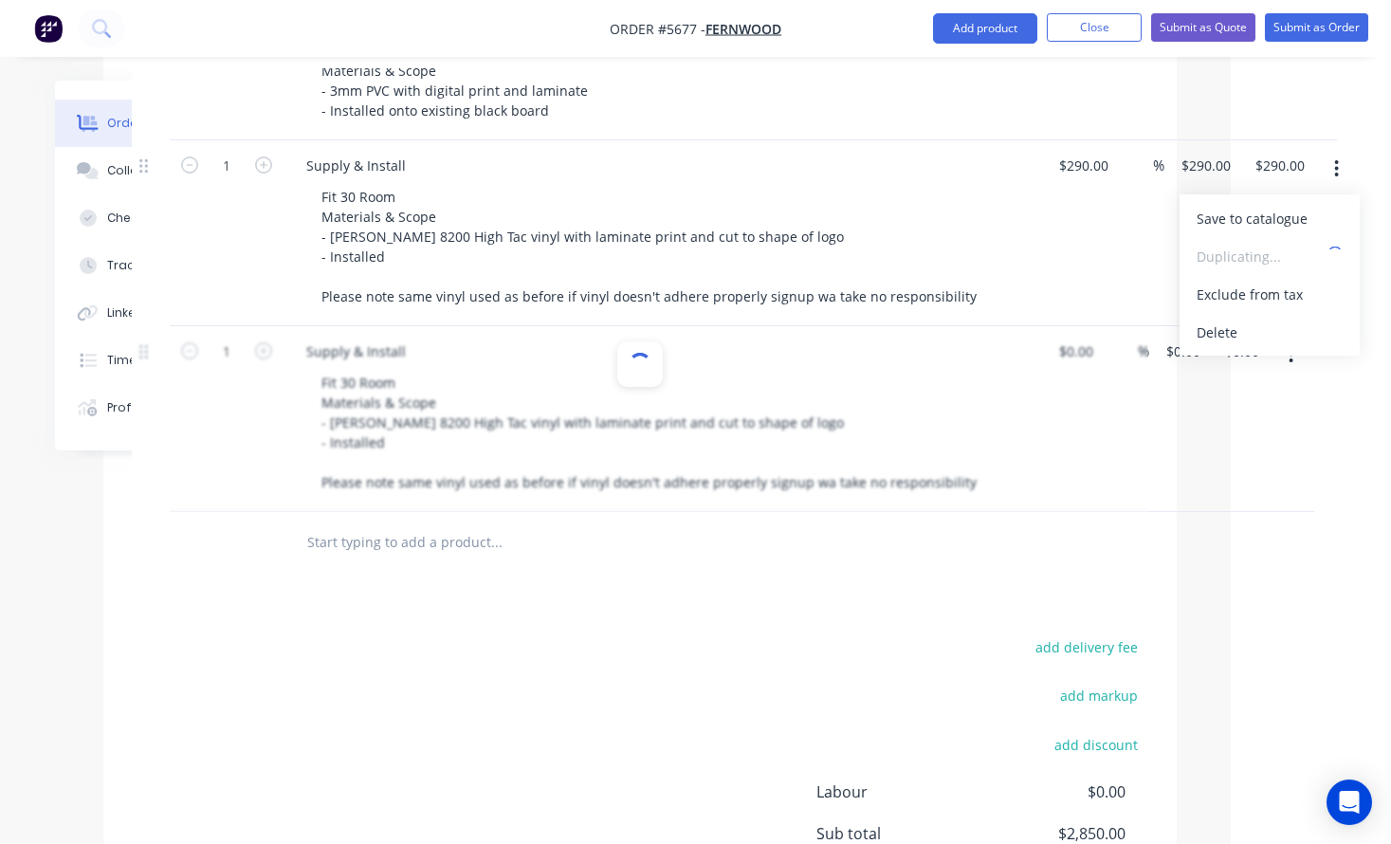
type input "$290.00"
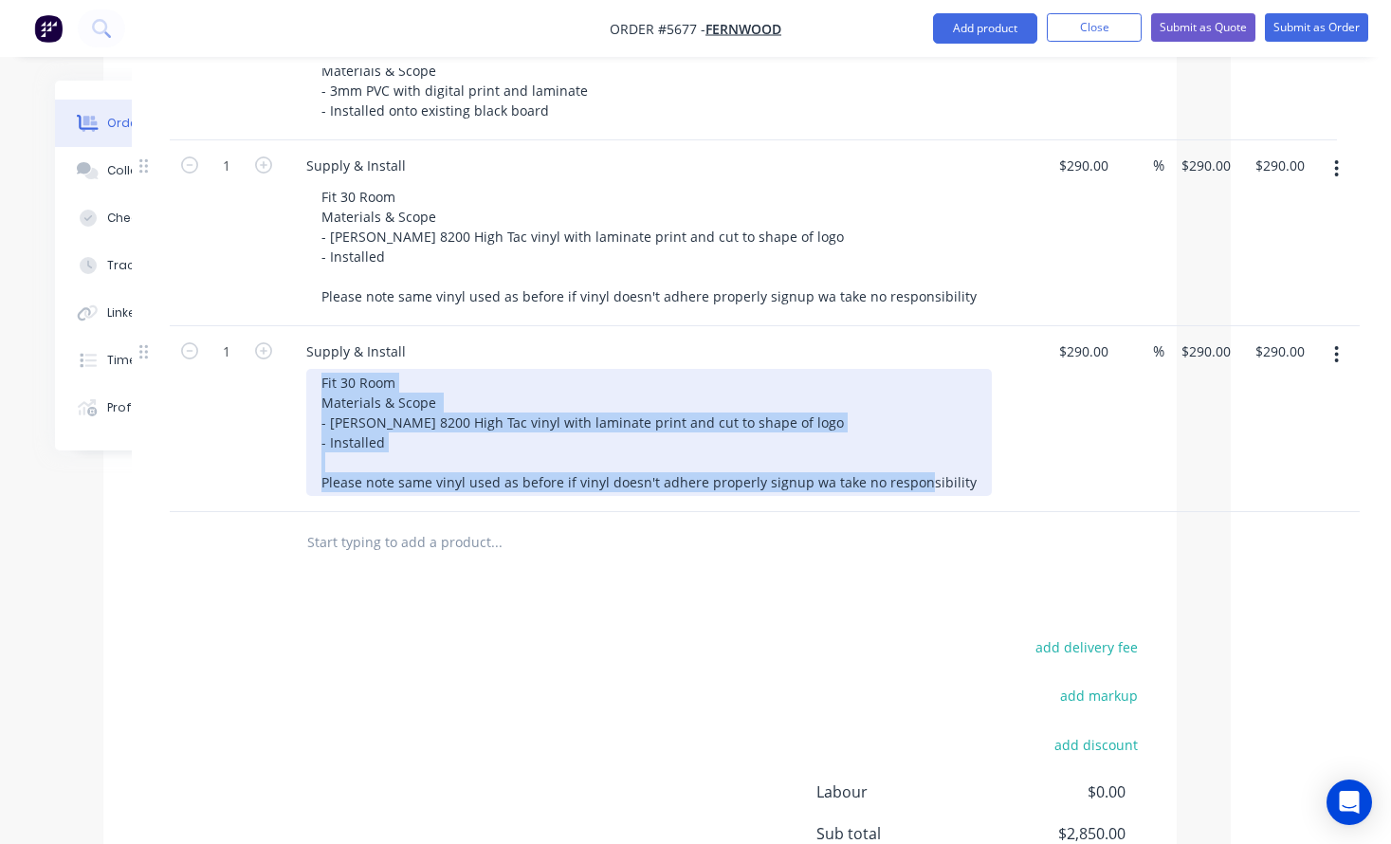
drag, startPoint x: 352, startPoint y: 356, endPoint x: 752, endPoint y: 509, distance: 428.2
click at [752, 509] on div "Qty Cost Markup Price Total 1 Supply & Install Gym Area Materials & Scope - 4.5…" at bounding box center [639, 182] width 1073 height 783
paste div
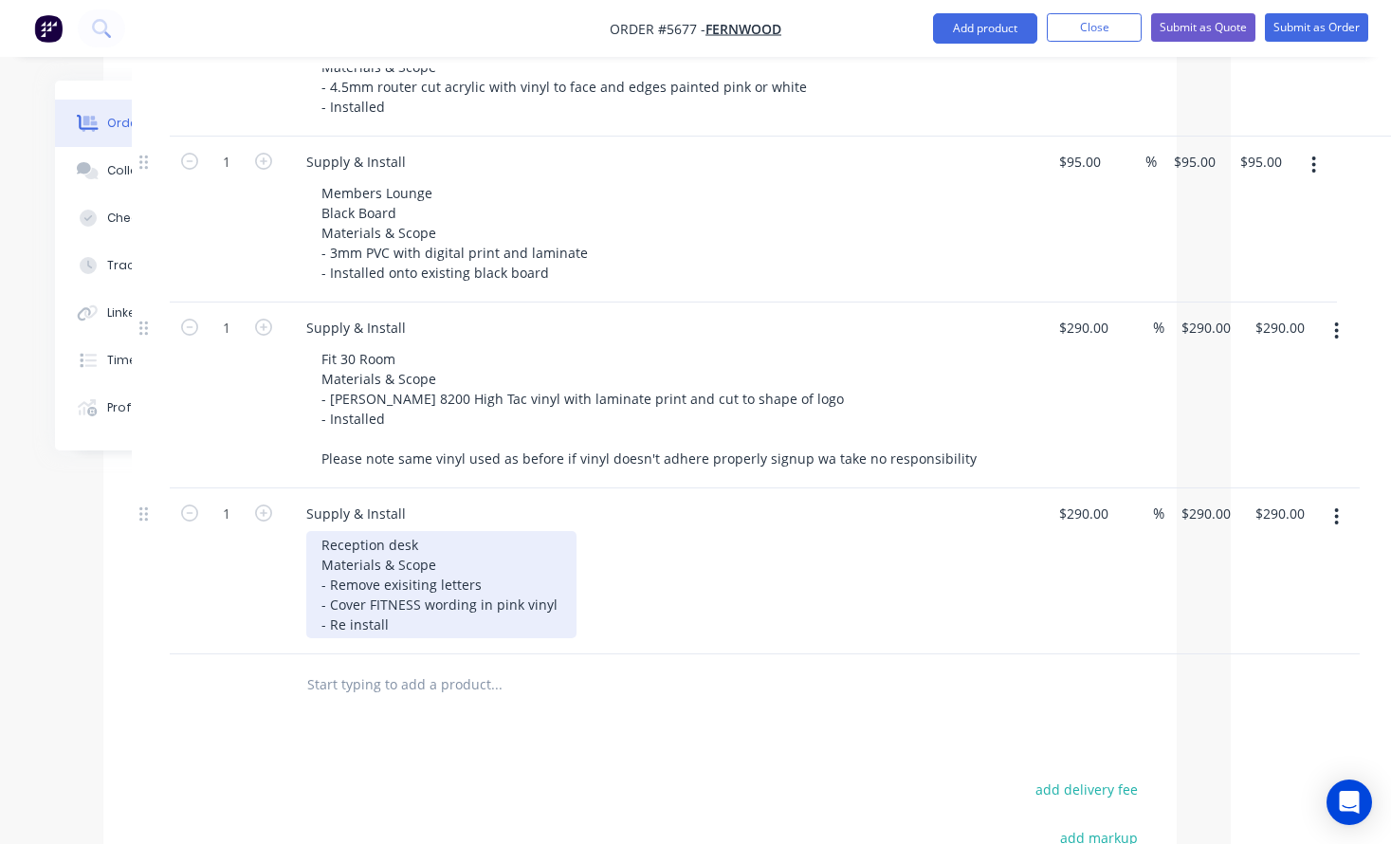
scroll to position [657, 160]
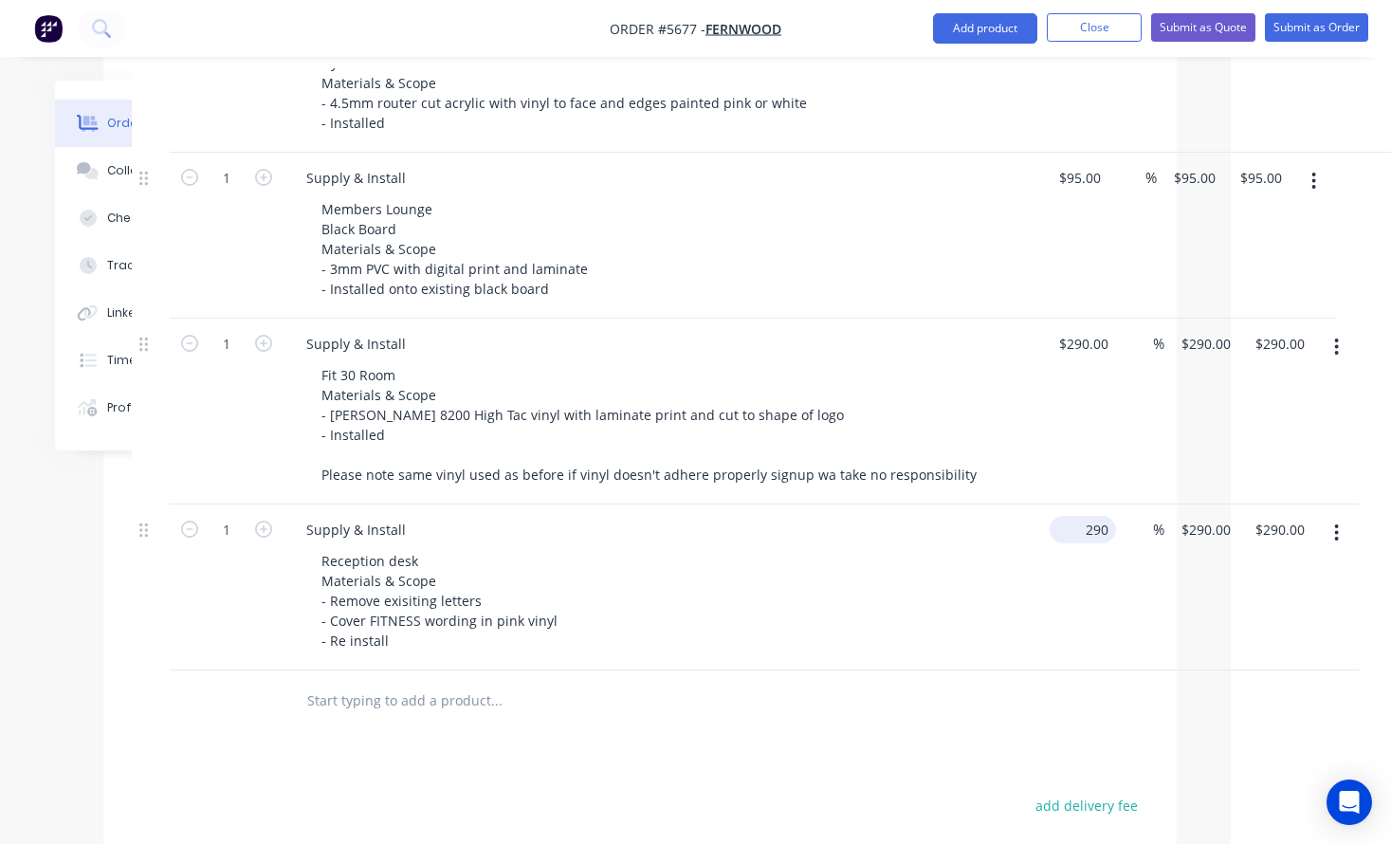
click at [1083, 516] on input "290" at bounding box center [1086, 529] width 59 height 27
type input "$350.00"
click at [931, 581] on div "Reception desk Materials & Scope - Remove exisiting letters - Cover FITNESS wor…" at bounding box center [670, 600] width 728 height 107
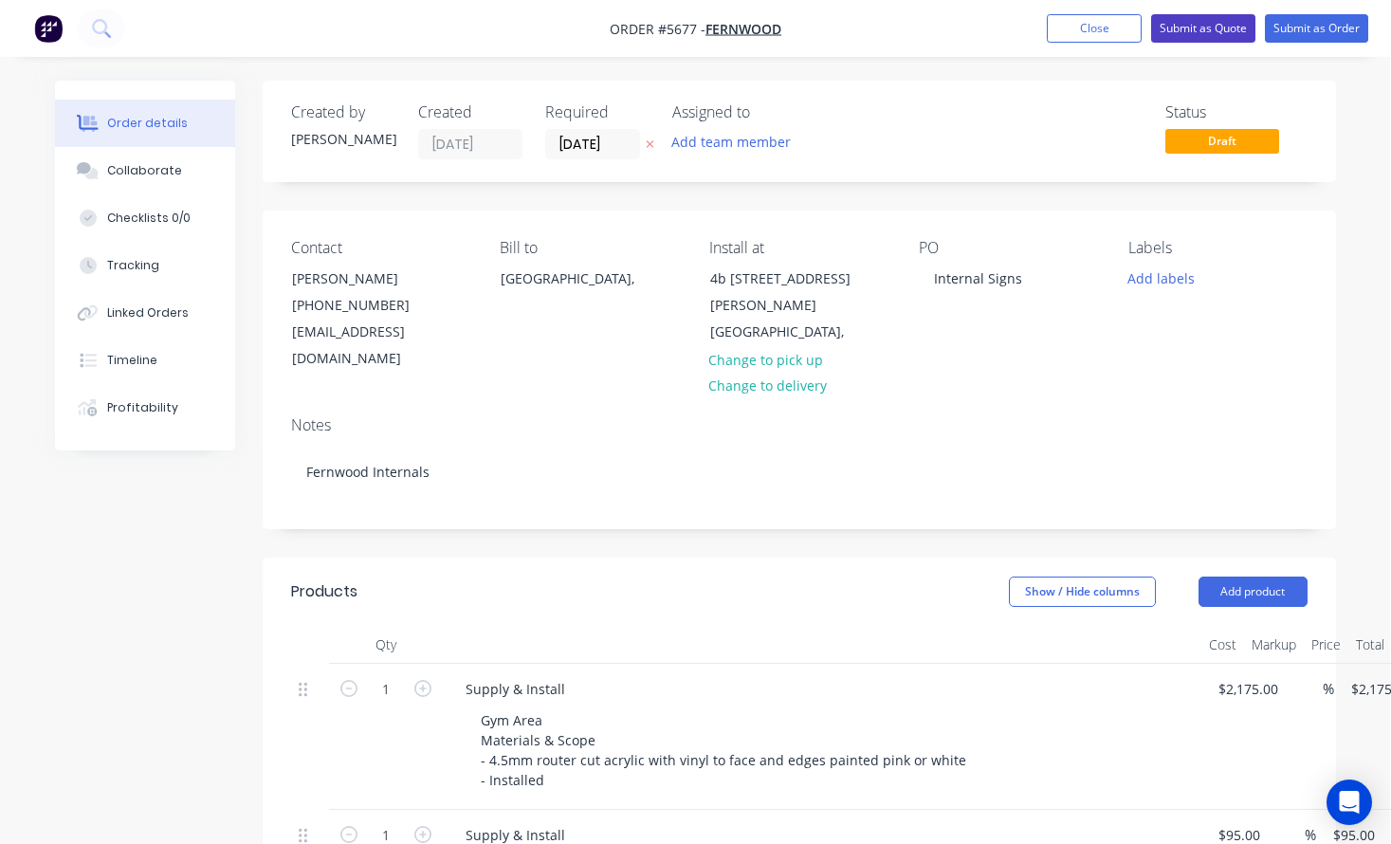
scroll to position [0, 0]
click at [1217, 28] on button "Submit as Quote" at bounding box center [1203, 28] width 104 height 28
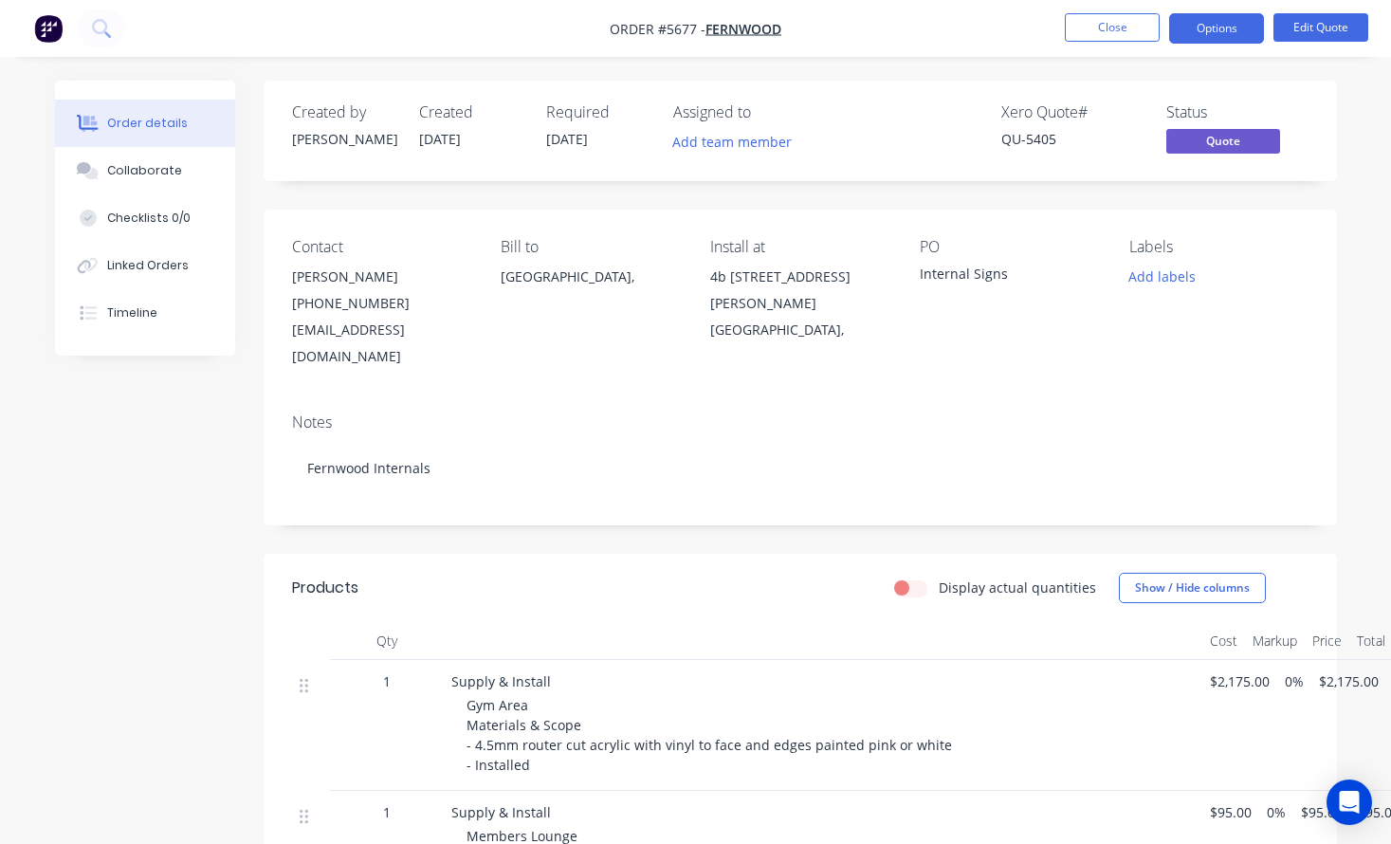
click at [1217, 33] on button "Options" at bounding box center [1216, 28] width 95 height 30
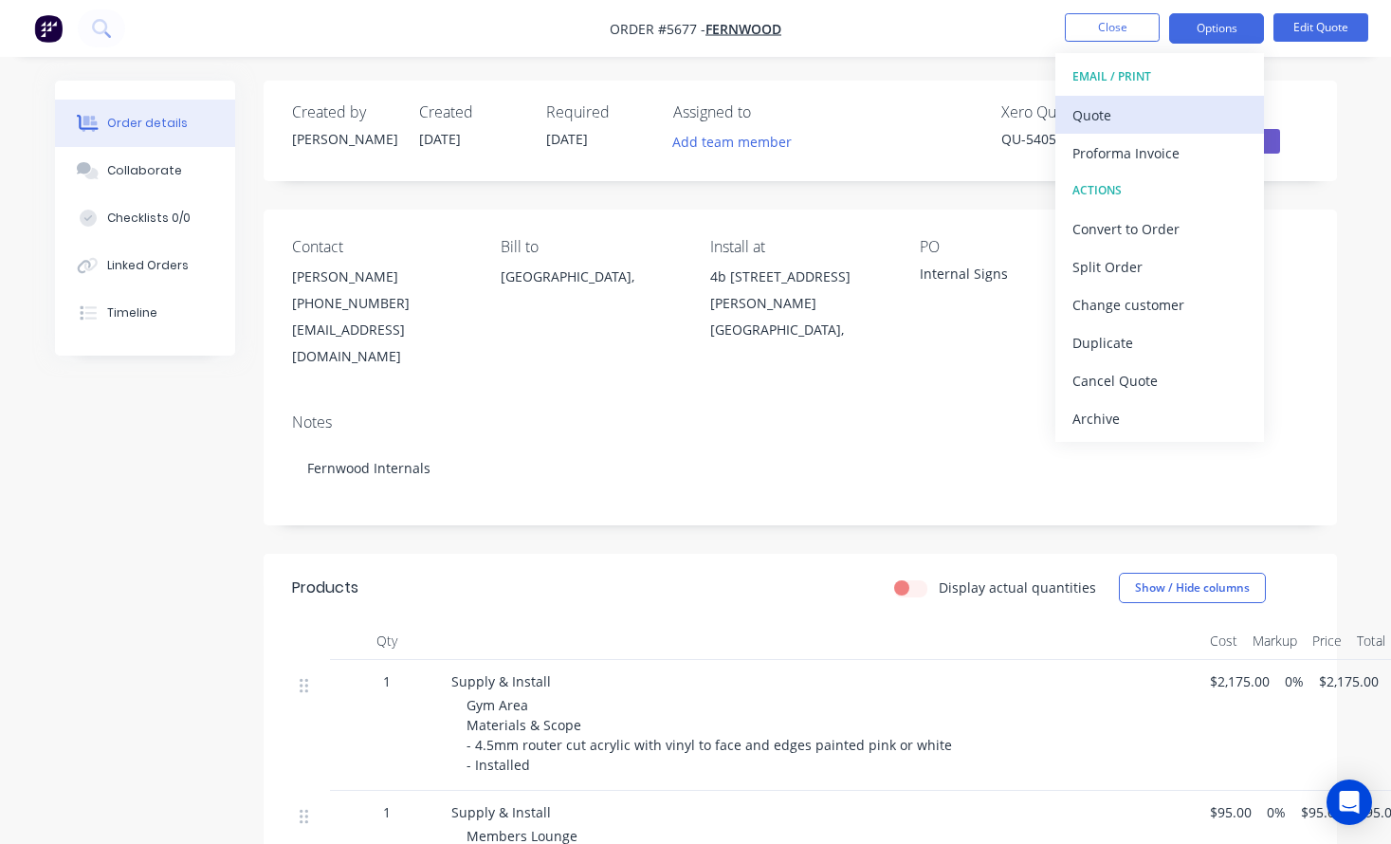
click at [1188, 103] on div "Quote" at bounding box center [1159, 114] width 174 height 27
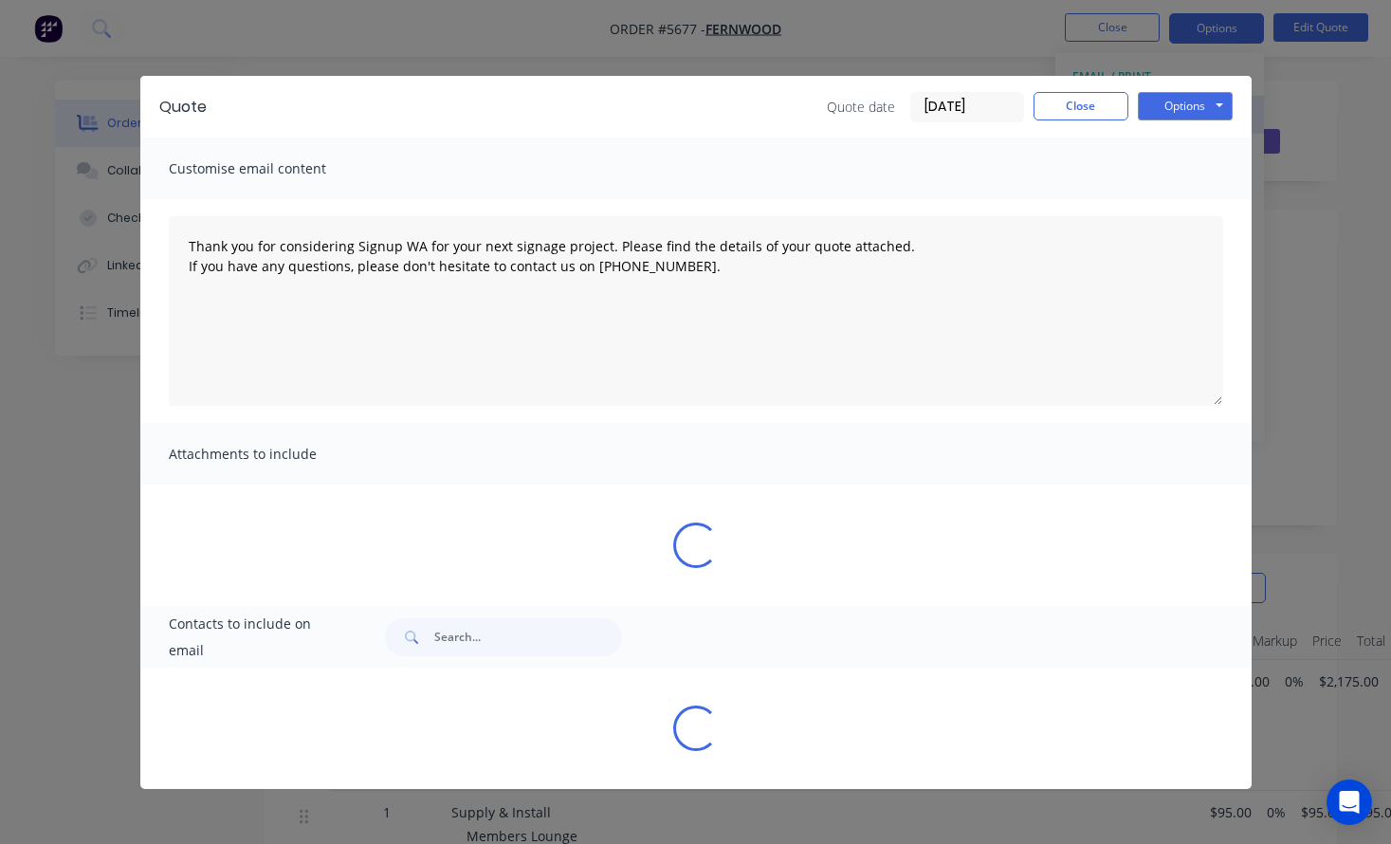
type textarea "Thank you for considering Signup WA for your next signage project. Please find …"
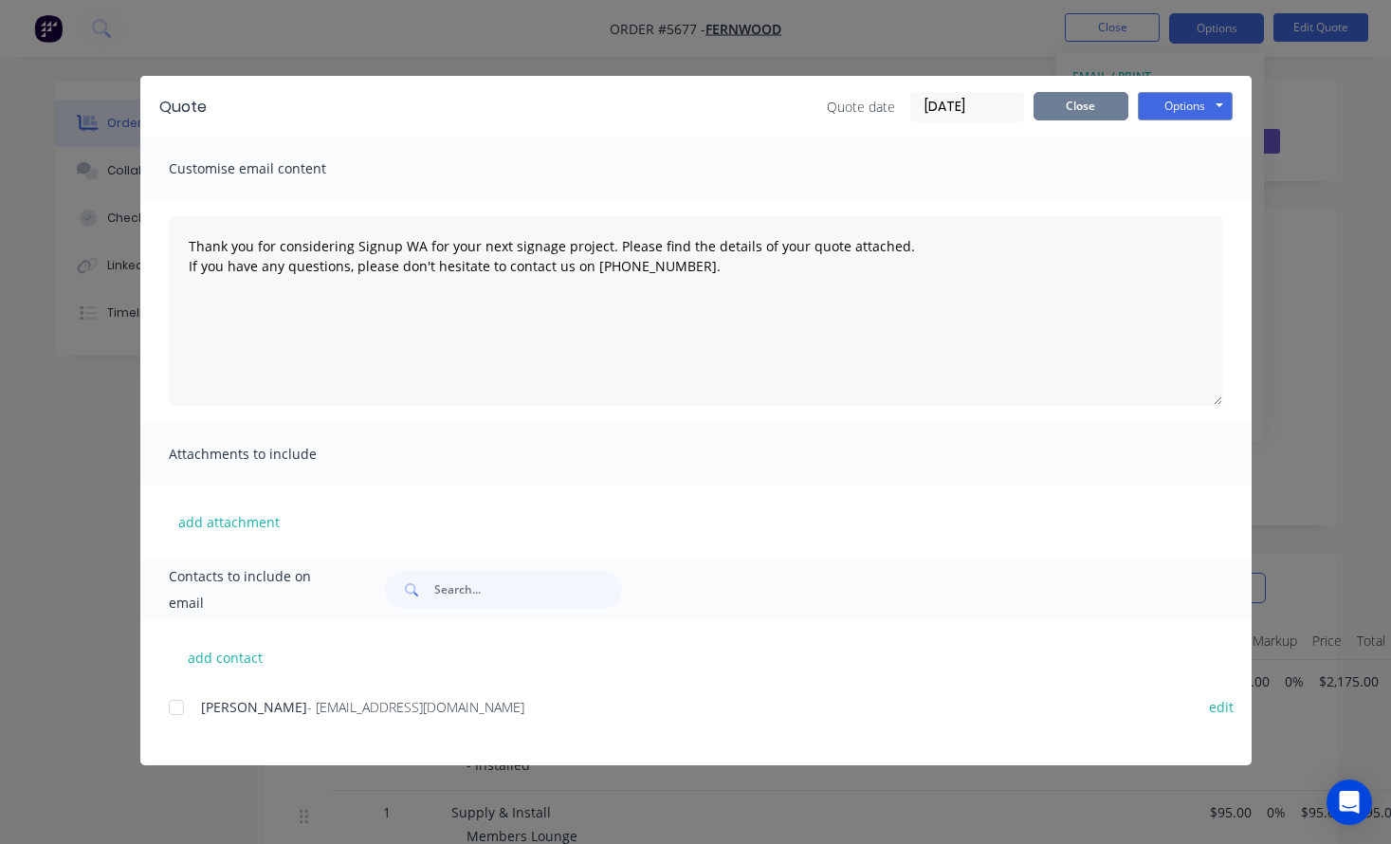
click at [1102, 115] on button "Close" at bounding box center [1080, 106] width 95 height 28
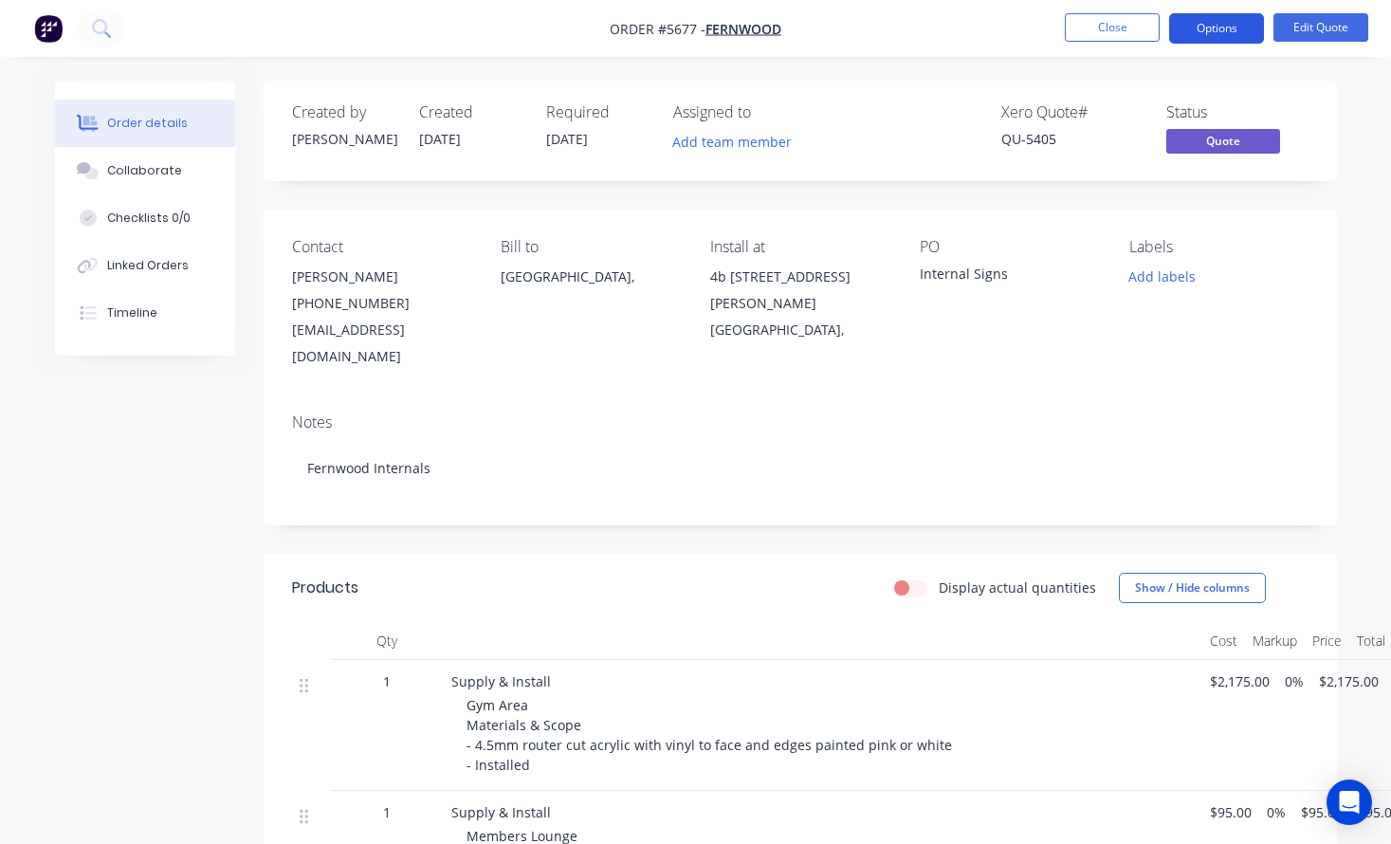
click at [1219, 35] on button "Options" at bounding box center [1216, 28] width 95 height 30
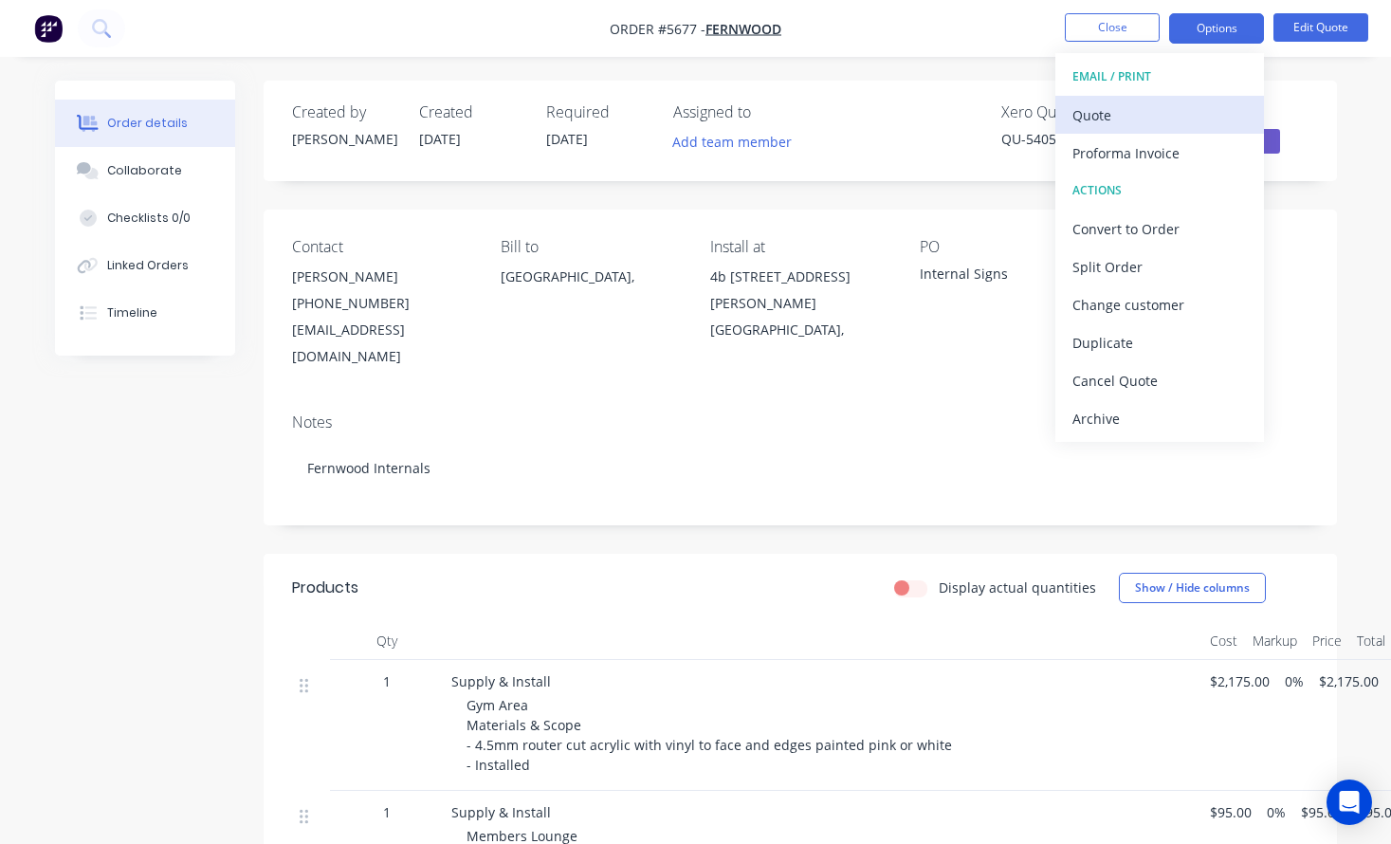
click at [1179, 121] on div "Quote" at bounding box center [1159, 114] width 174 height 27
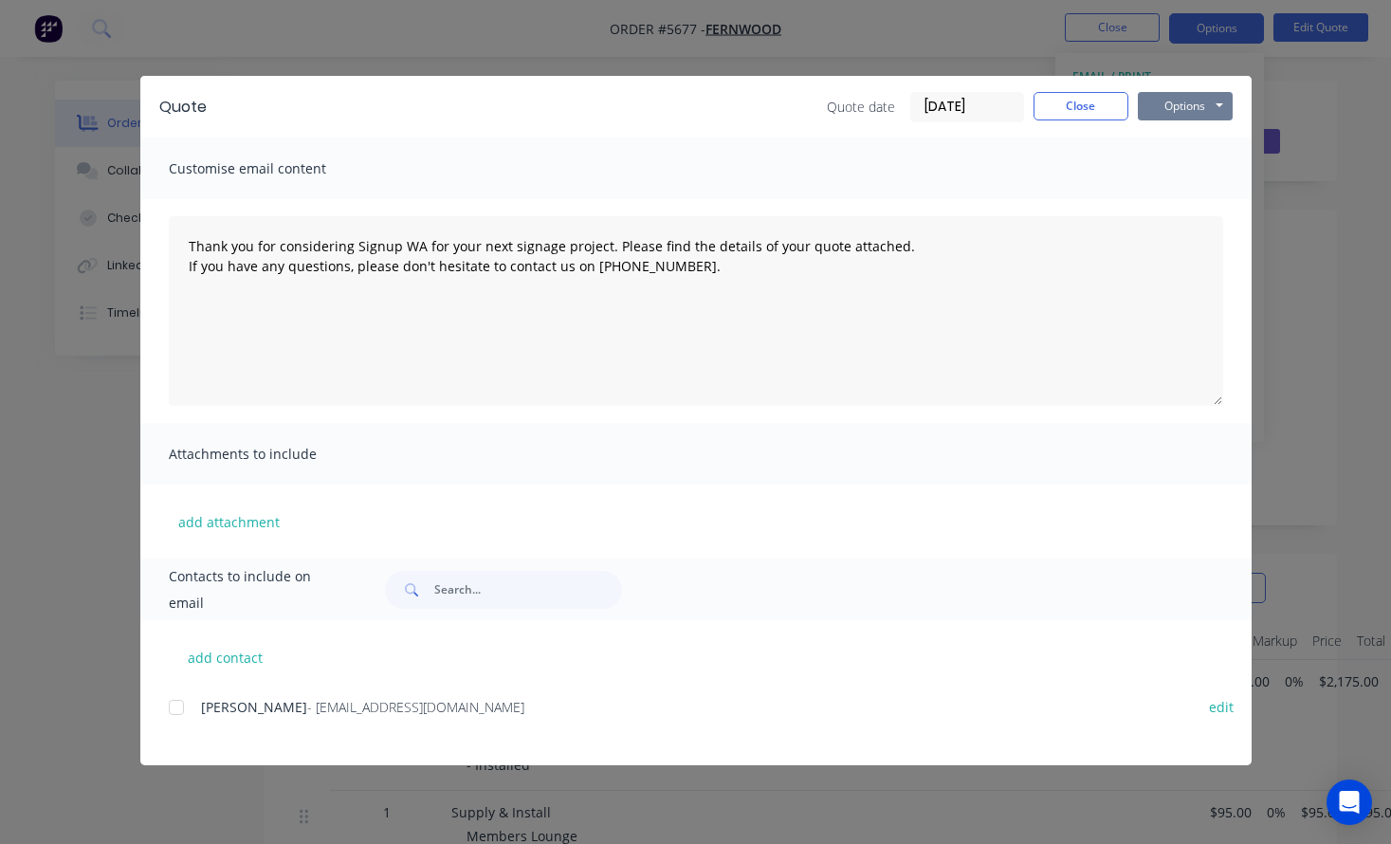
click at [1205, 103] on button "Options" at bounding box center [1185, 106] width 95 height 28
click at [1193, 167] on button "Print" at bounding box center [1198, 170] width 121 height 31
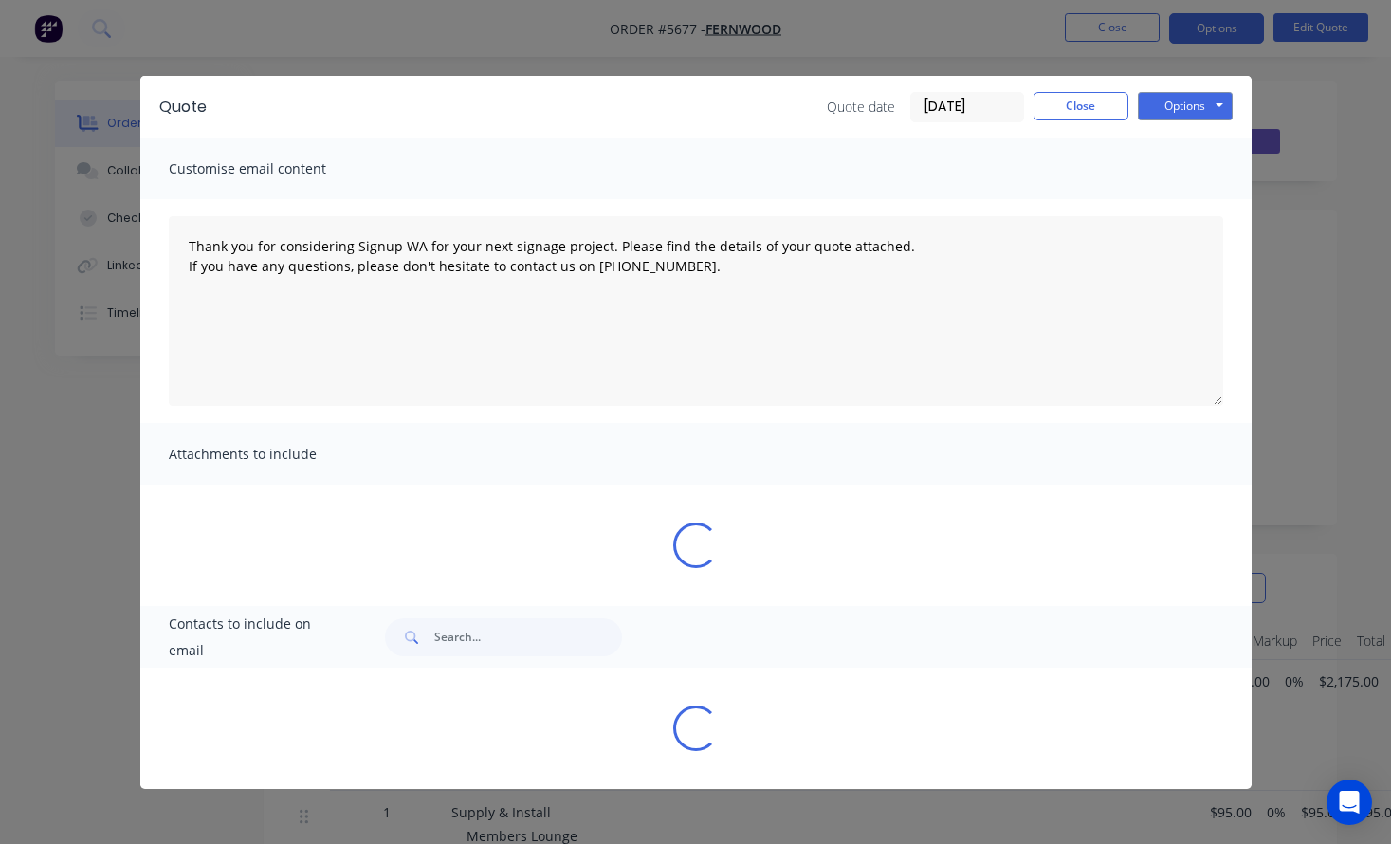
type textarea "Thank you for considering Signup WA for your next signage project. Please find …"
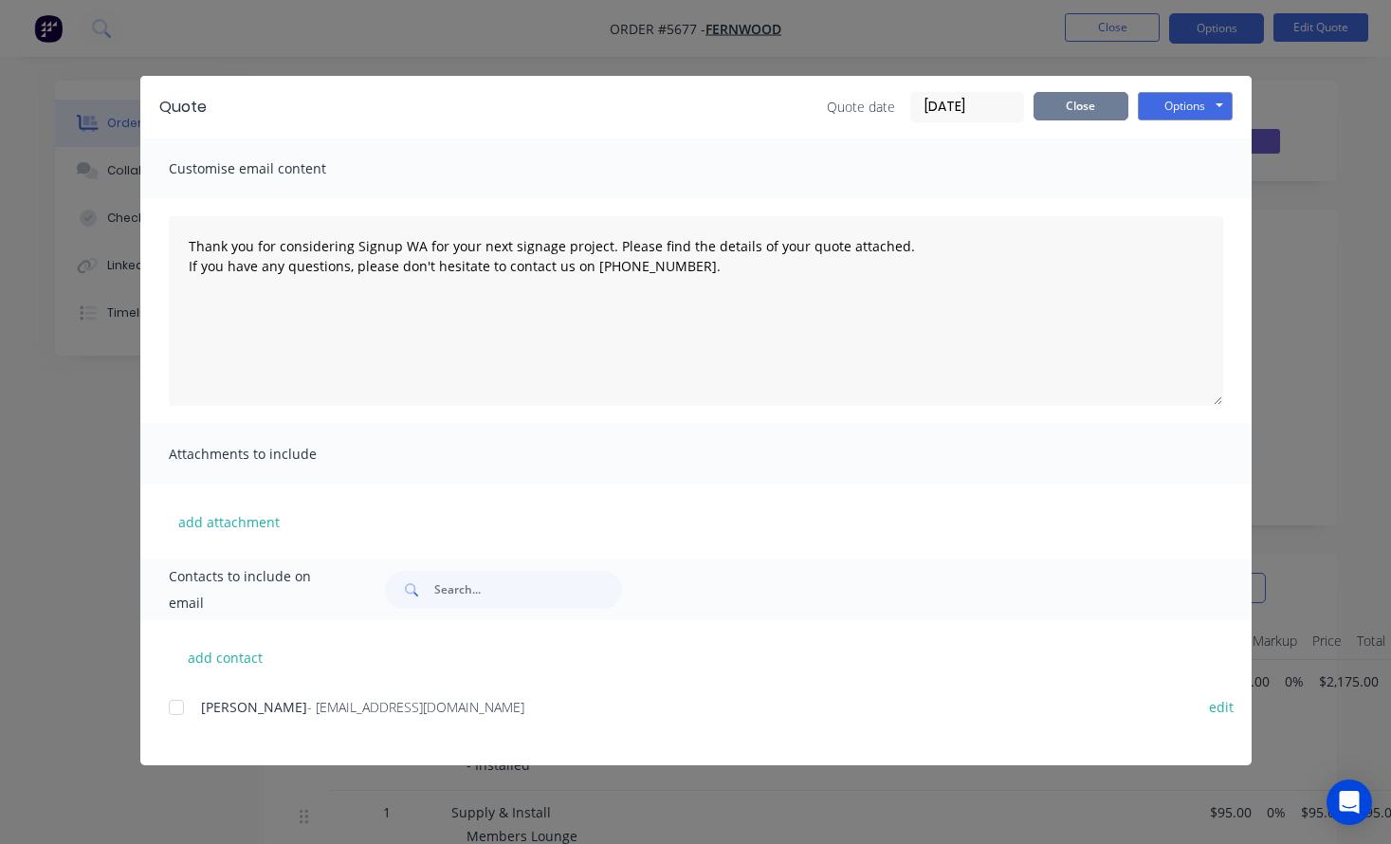
click at [1080, 105] on button "Close" at bounding box center [1080, 106] width 95 height 28
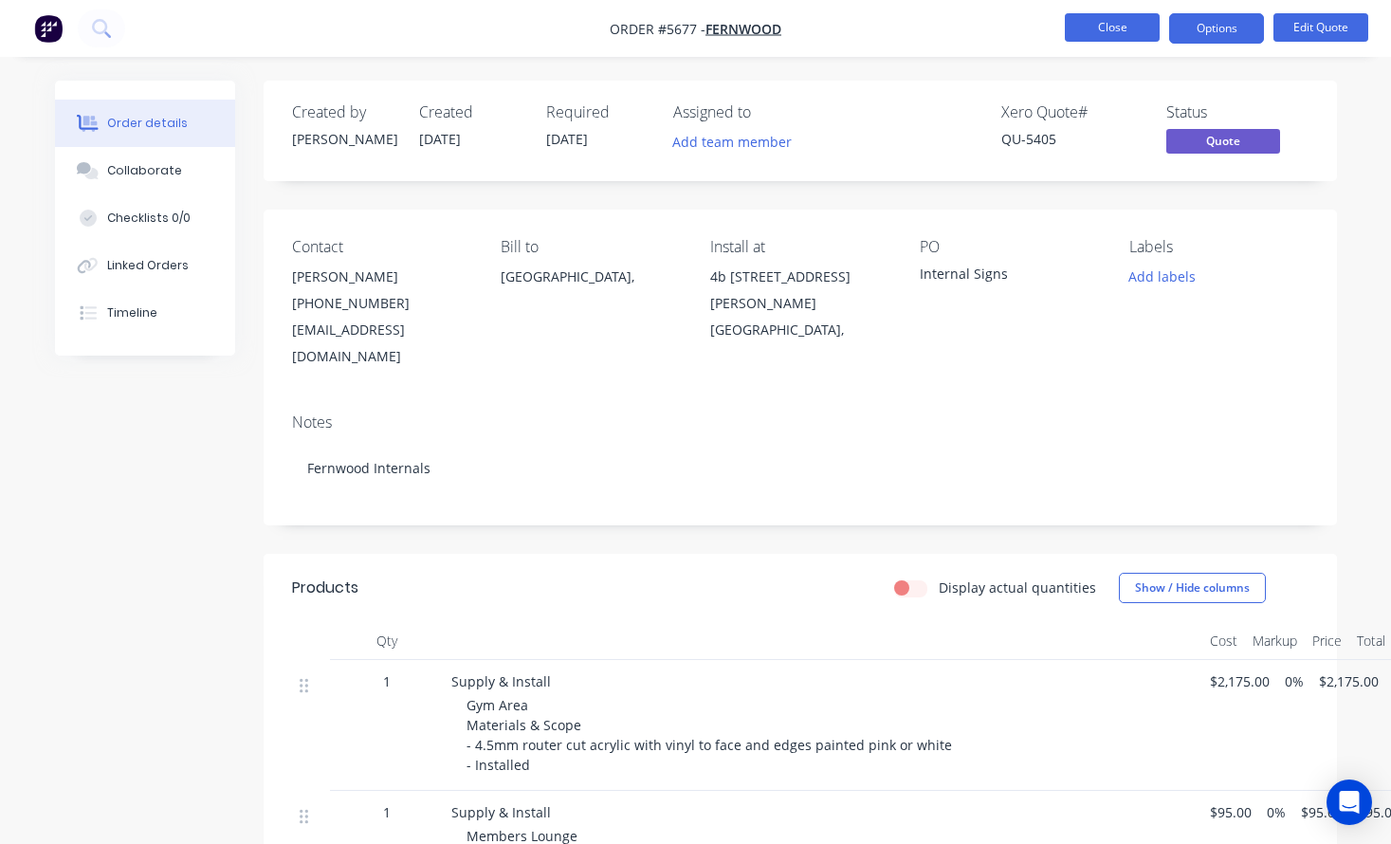
click at [1111, 27] on button "Close" at bounding box center [1112, 27] width 95 height 28
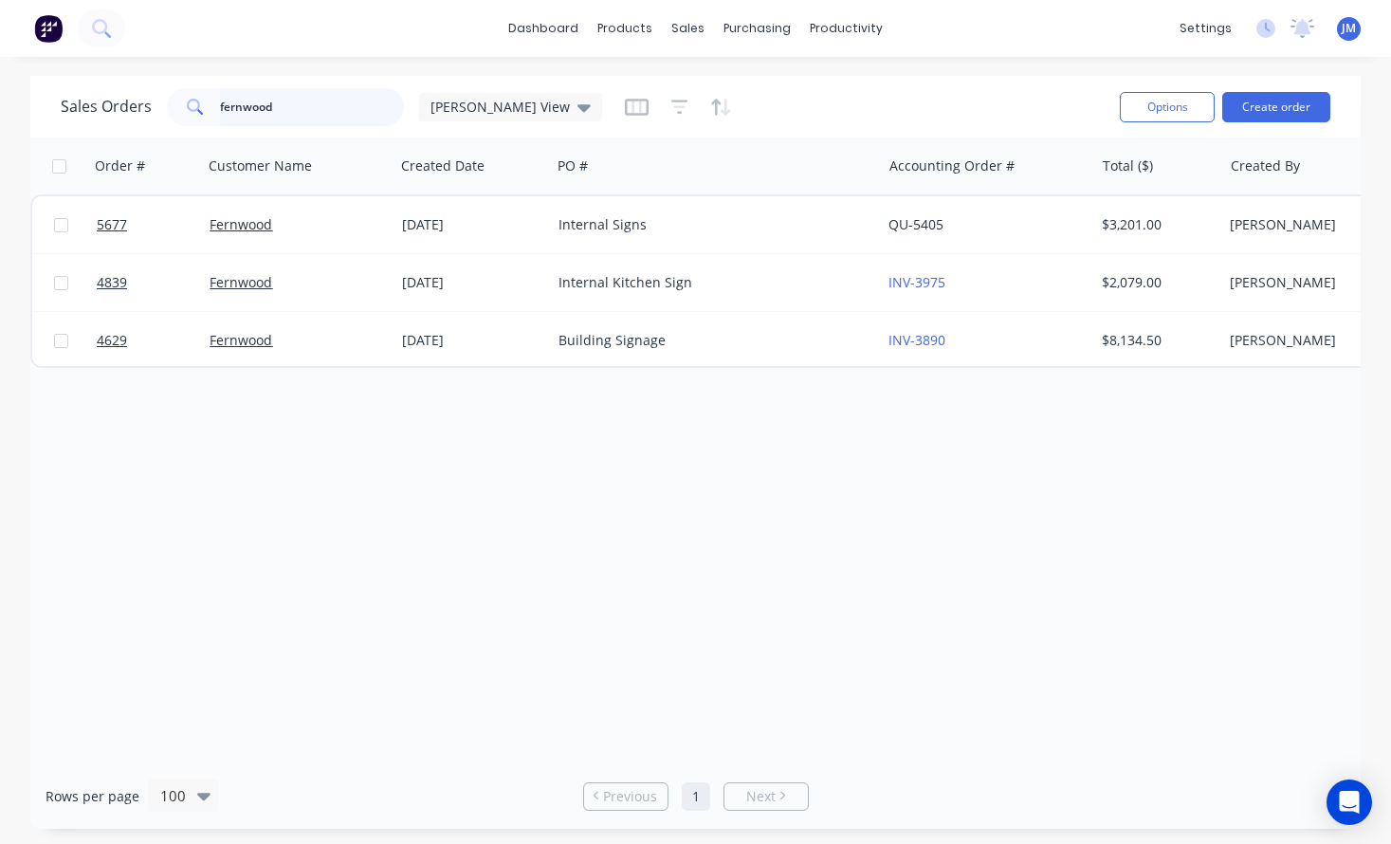
click at [339, 107] on input "fernwood" at bounding box center [312, 107] width 185 height 38
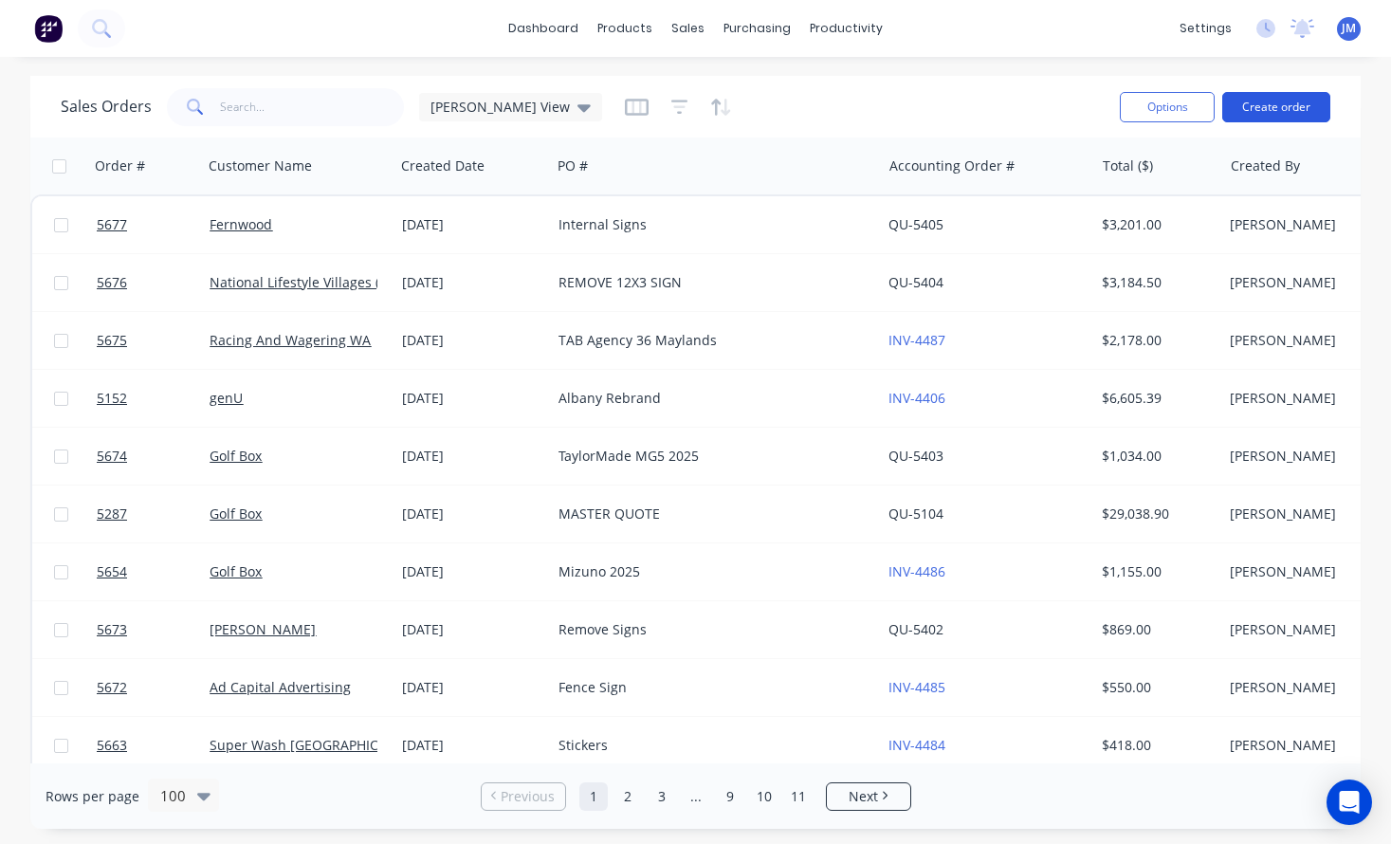
click at [1263, 101] on button "Create order" at bounding box center [1276, 107] width 108 height 30
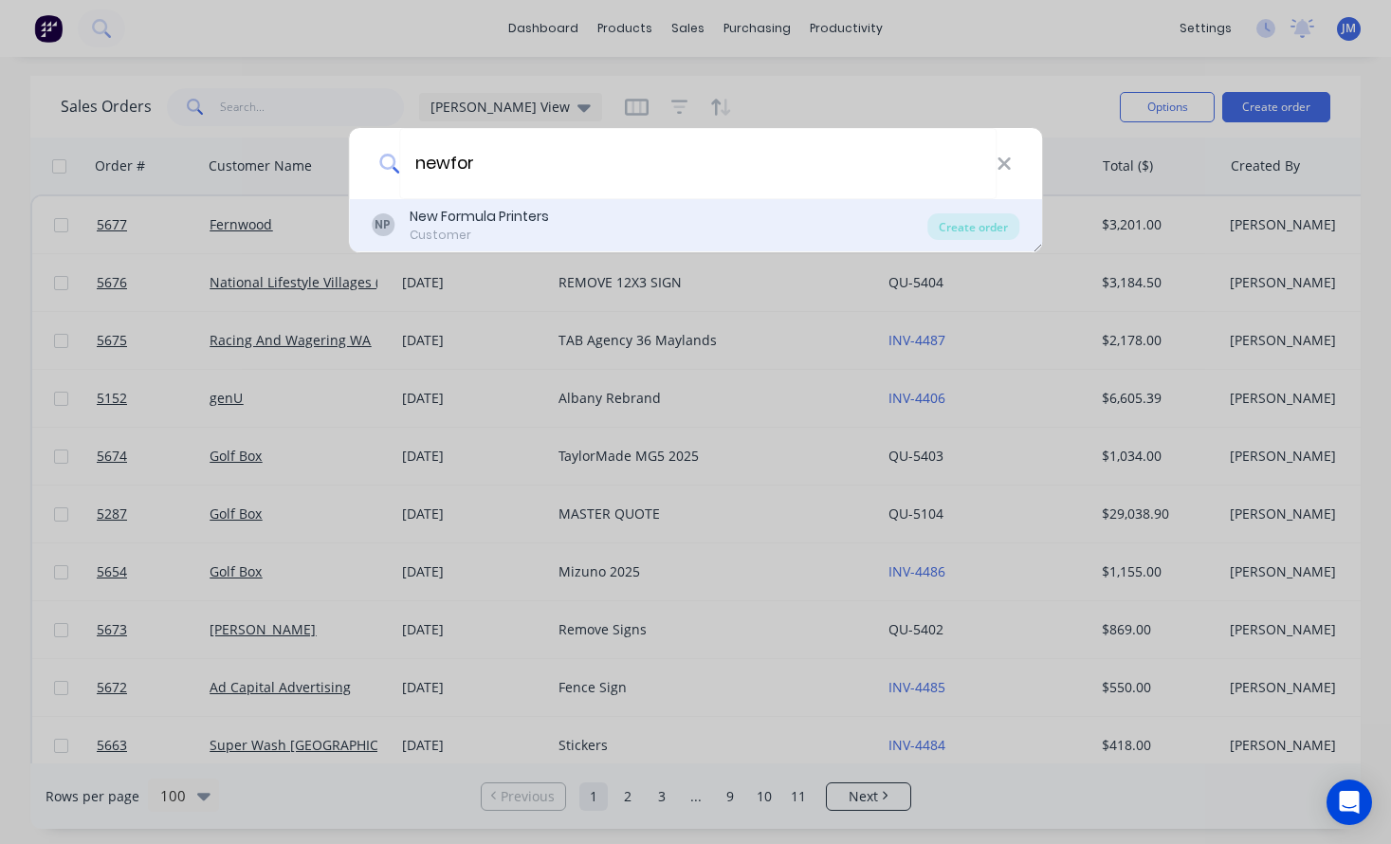
type input "newfor"
click at [522, 229] on div "Customer" at bounding box center [479, 235] width 139 height 17
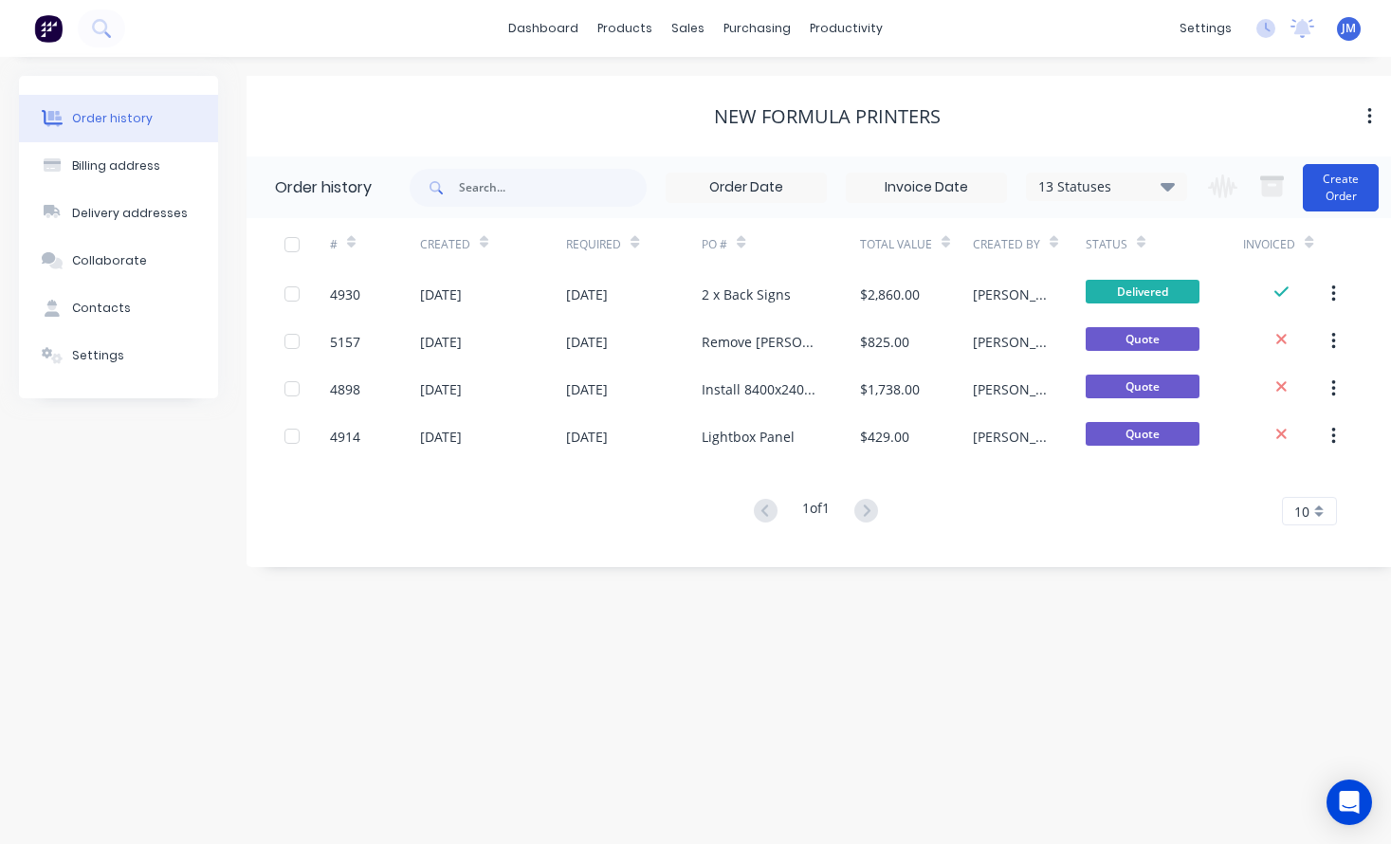
click at [1344, 180] on button "Create Order" at bounding box center [1340, 187] width 76 height 47
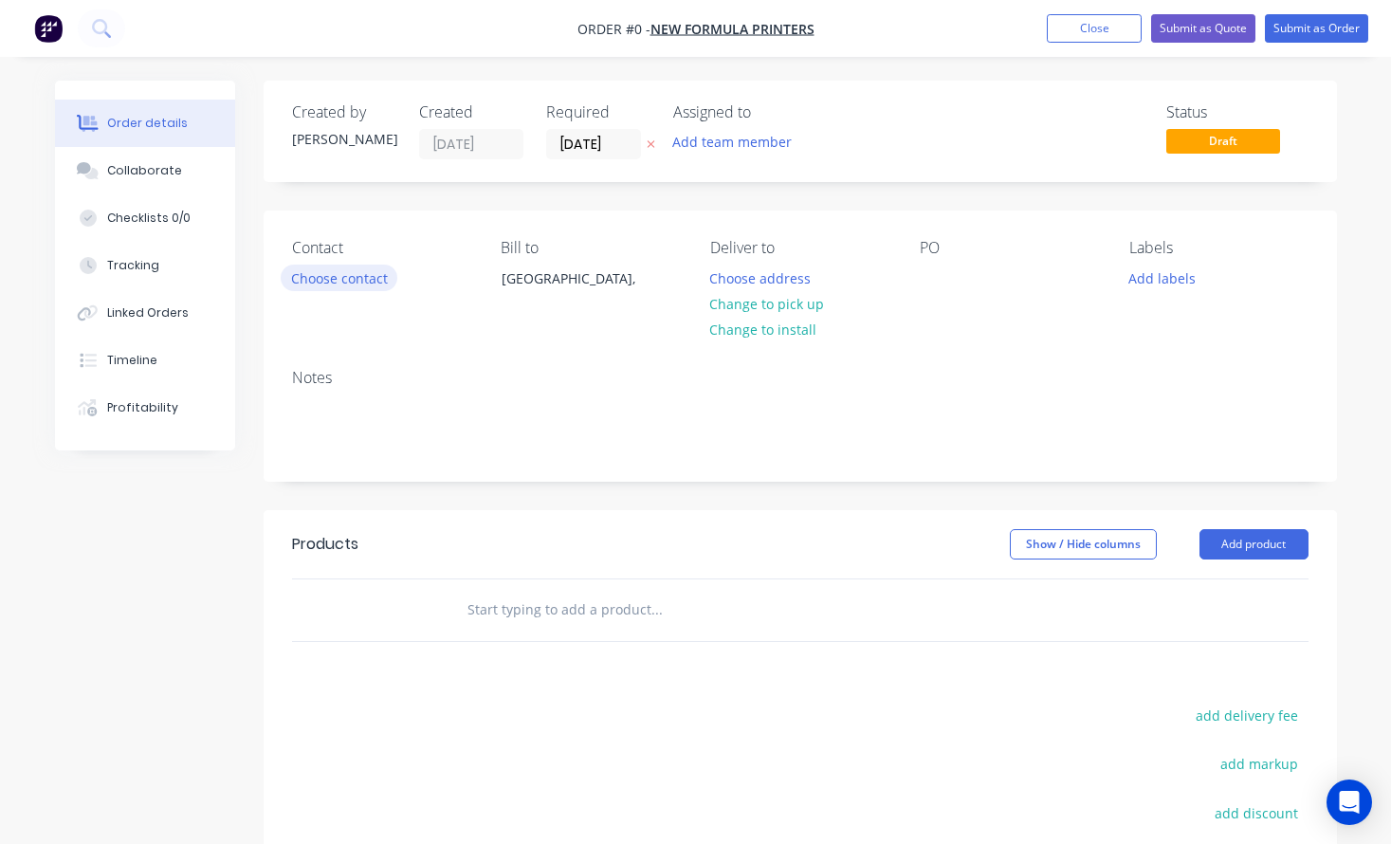
click at [376, 274] on button "Choose contact" at bounding box center [339, 277] width 117 height 26
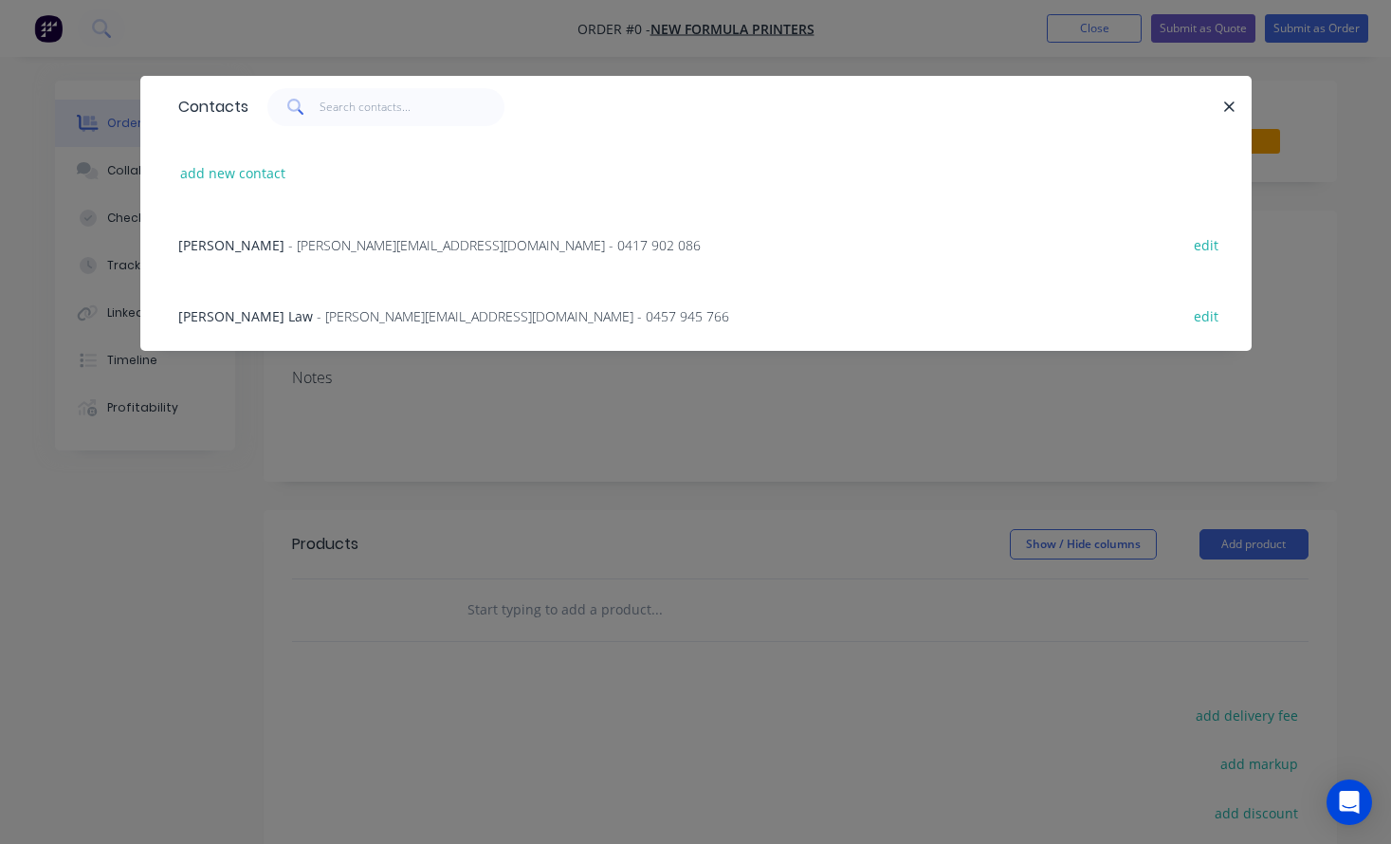
click at [366, 318] on span "- [PERSON_NAME][EMAIL_ADDRESS][DOMAIN_NAME] - 0457 945 766" at bounding box center [523, 316] width 412 height 18
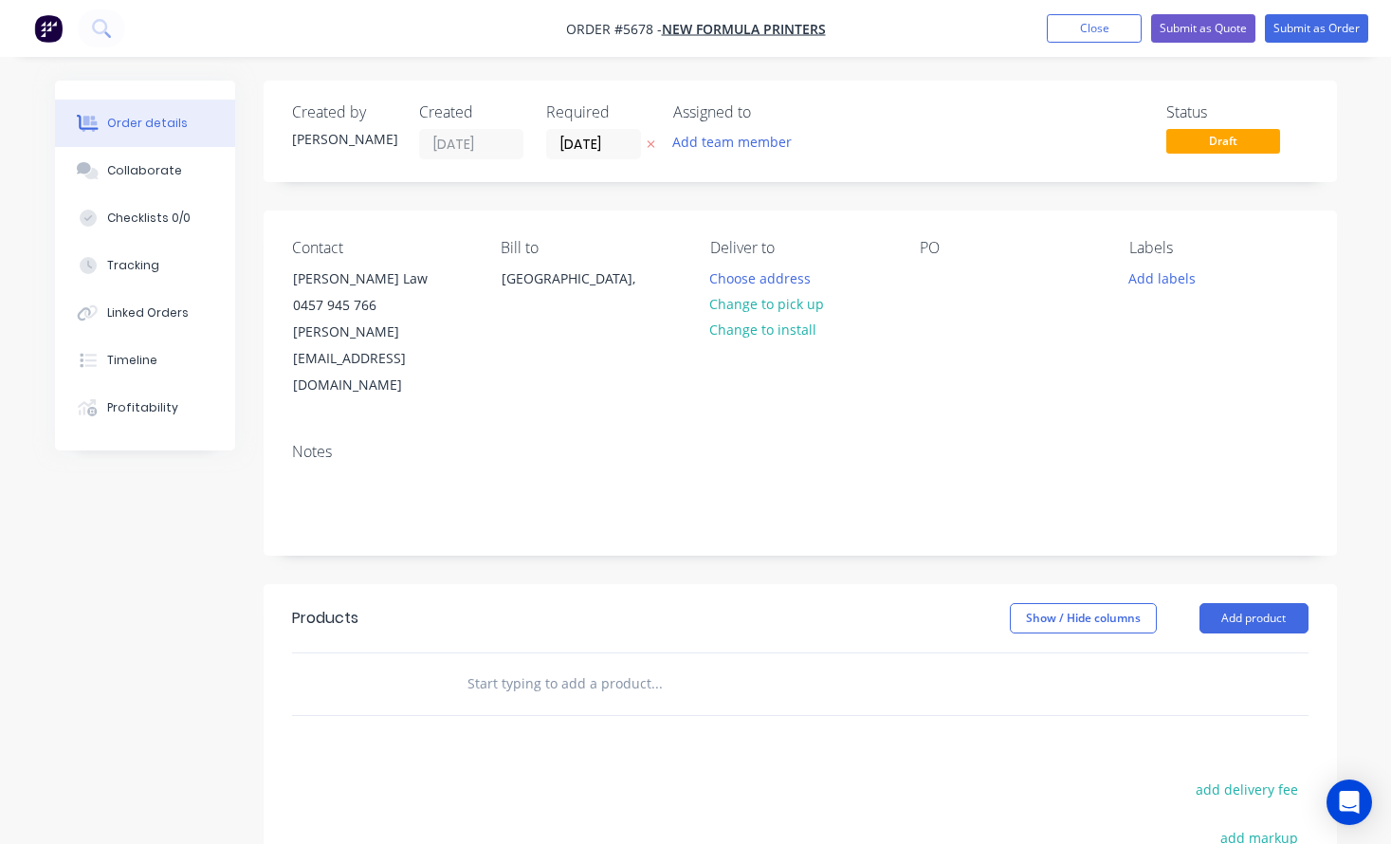
click at [546, 665] on input "text" at bounding box center [655, 684] width 379 height 38
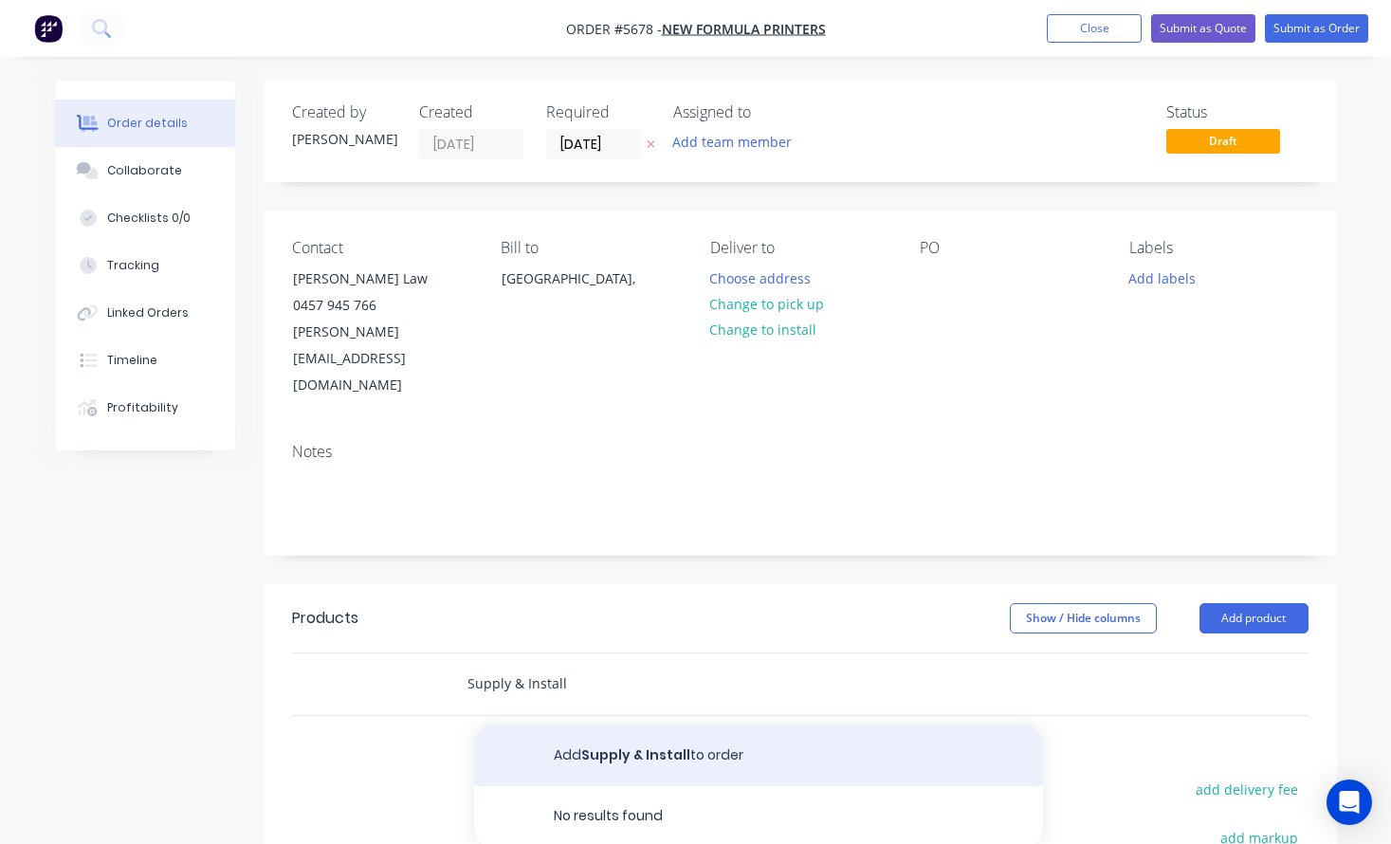
type input "Supply & Install"
click at [593, 725] on button "Add Supply & Install to order" at bounding box center [758, 755] width 569 height 61
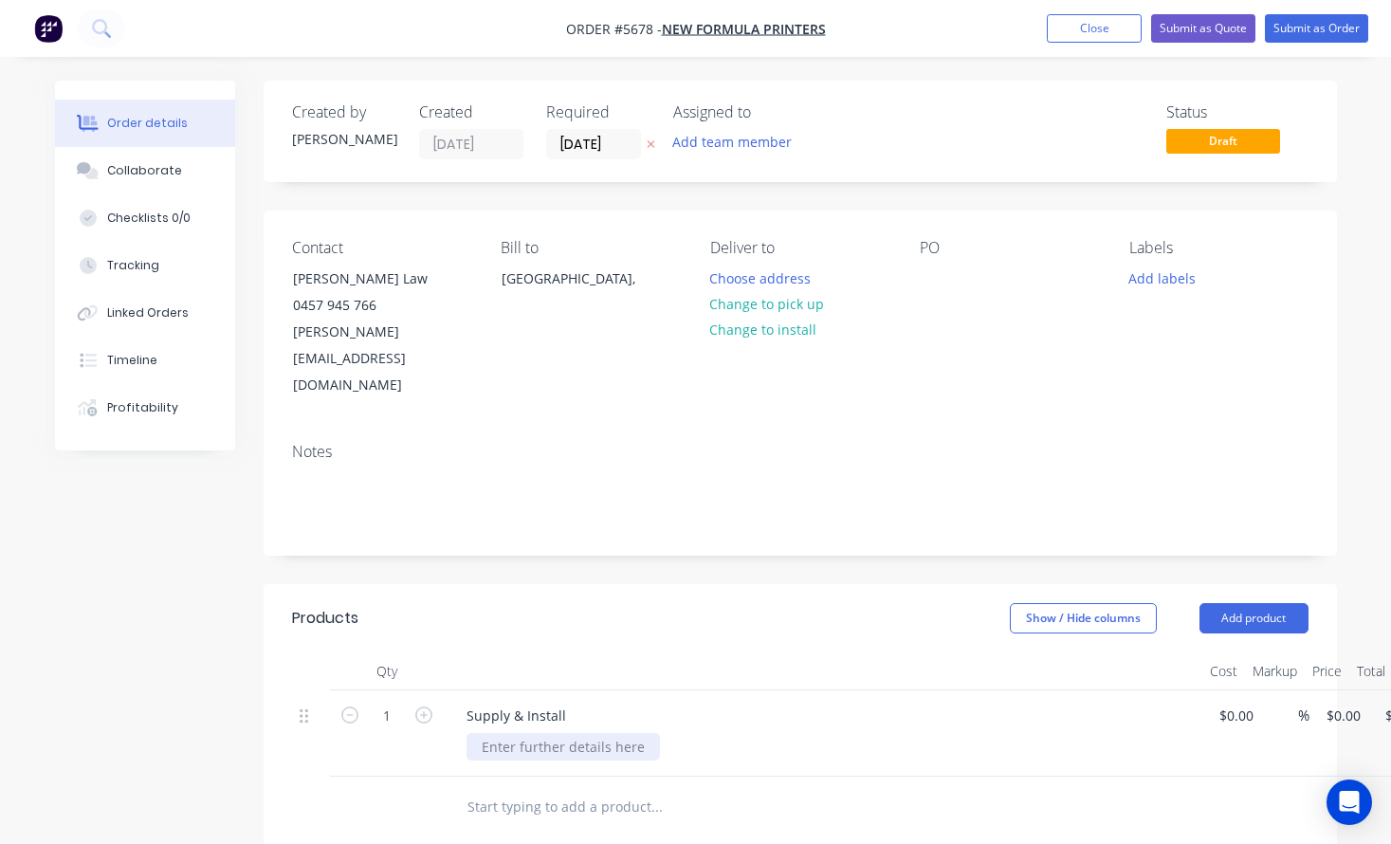
click at [534, 733] on div at bounding box center [562, 746] width 193 height 27
paste div
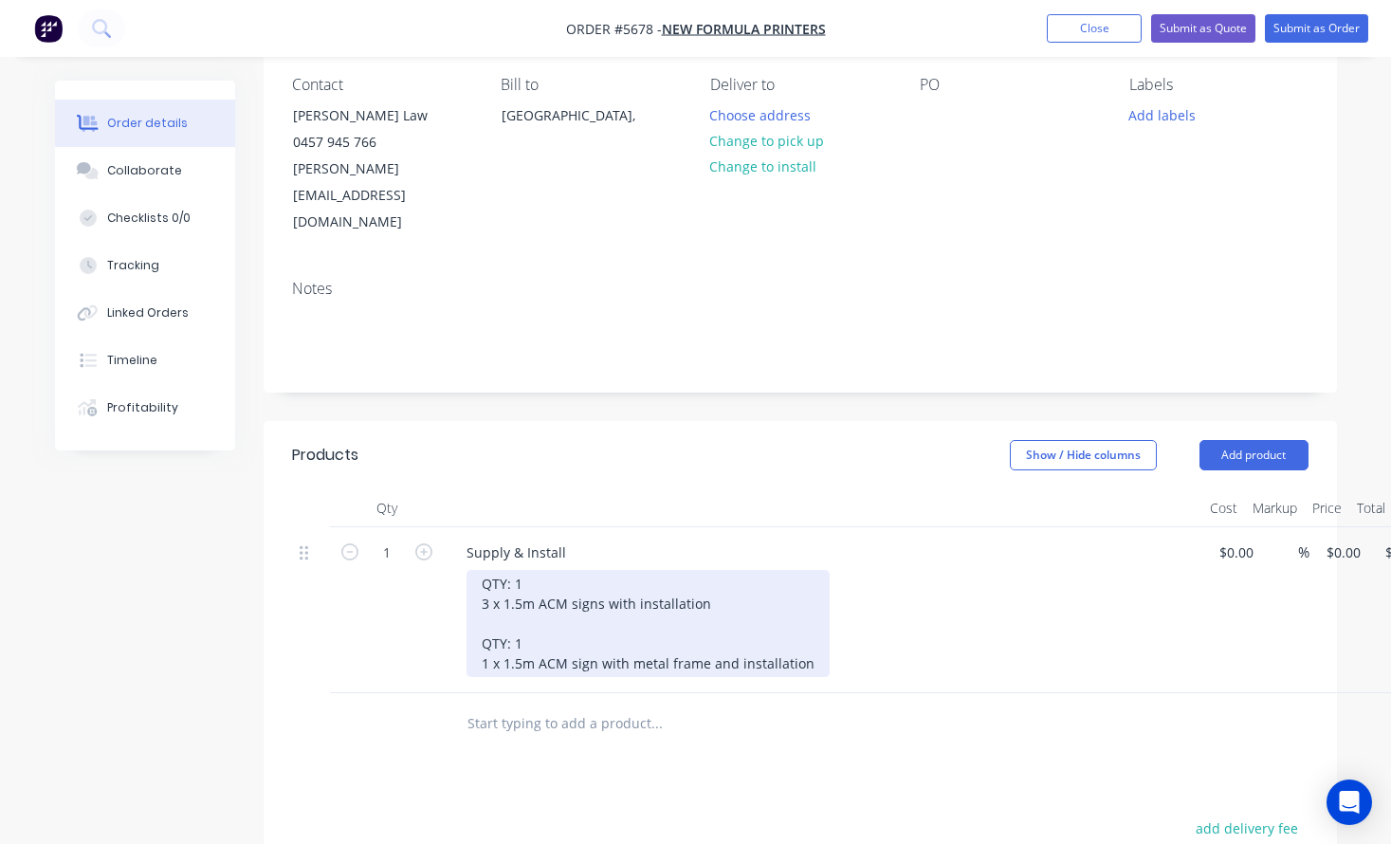
scroll to position [169, 0]
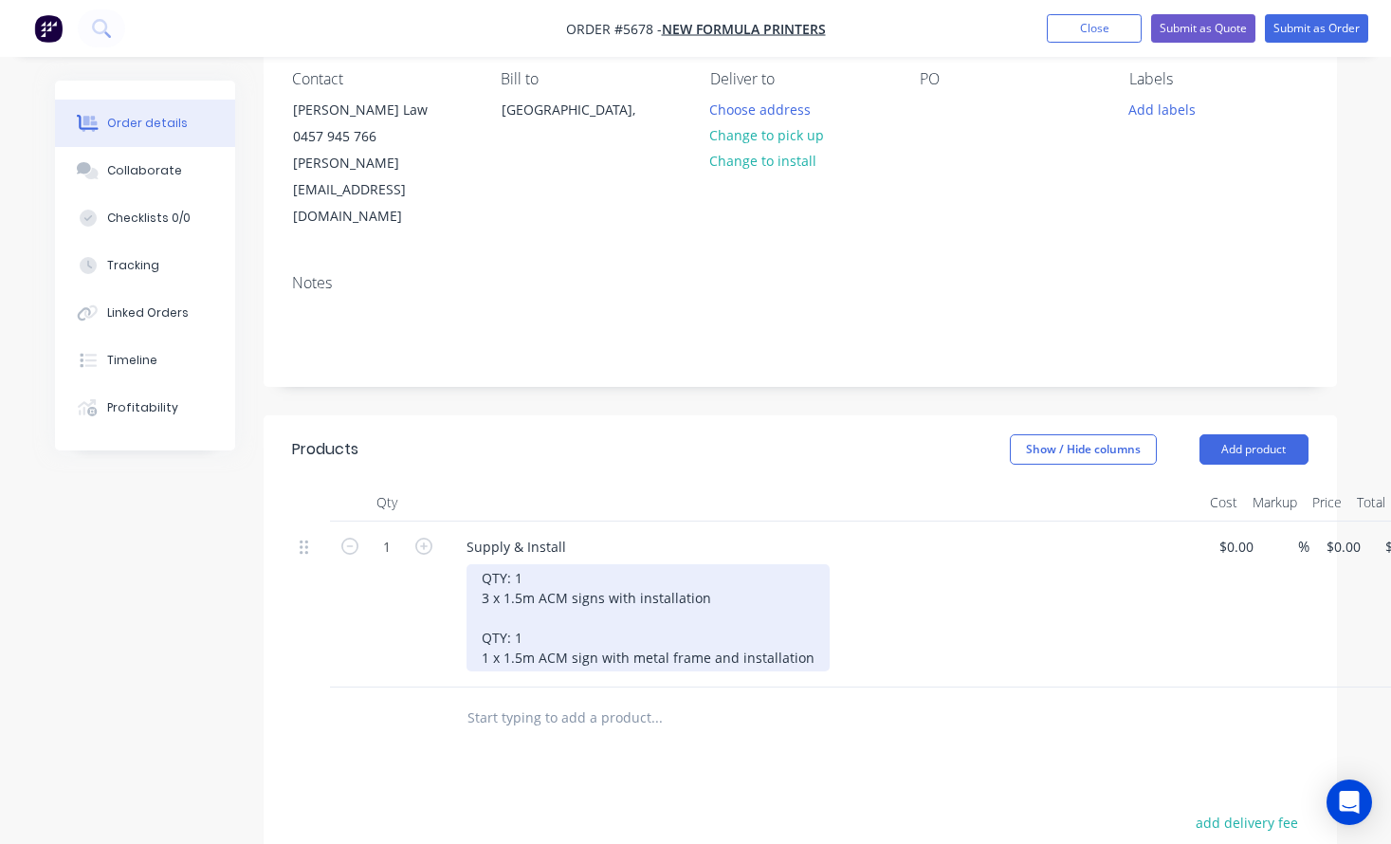
click at [488, 564] on div "QTY: 1 3 x 1.5m ACM signs with installation QTY: 1 1 x 1.5m ACM sign with metal…" at bounding box center [647, 617] width 363 height 107
click at [569, 564] on div "QTY: 1 3mm w x 1.5m ACM signs with installation QTY: 1 1 x 1.5m ACM sign with m…" at bounding box center [647, 617] width 363 height 107
click at [488, 609] on div "QTY: 1 3mm w x 1.5mm h ACM signs with installation QTY: 1 1 x 1.5m ACM sign wit…" at bounding box center [647, 617] width 363 height 107
click at [594, 605] on div "QTY: 1 3mm w x 1.5mm h ACM signs with installation QTY: 1 1000mm w x 1.5m ACM s…" at bounding box center [678, 617] width 425 height 107
click at [552, 564] on div "QTY: 1 3mm w x 1.5mm h ACM signs with installation QTY: 1 1000mm w x 1500mm h A…" at bounding box center [696, 617] width 461 height 107
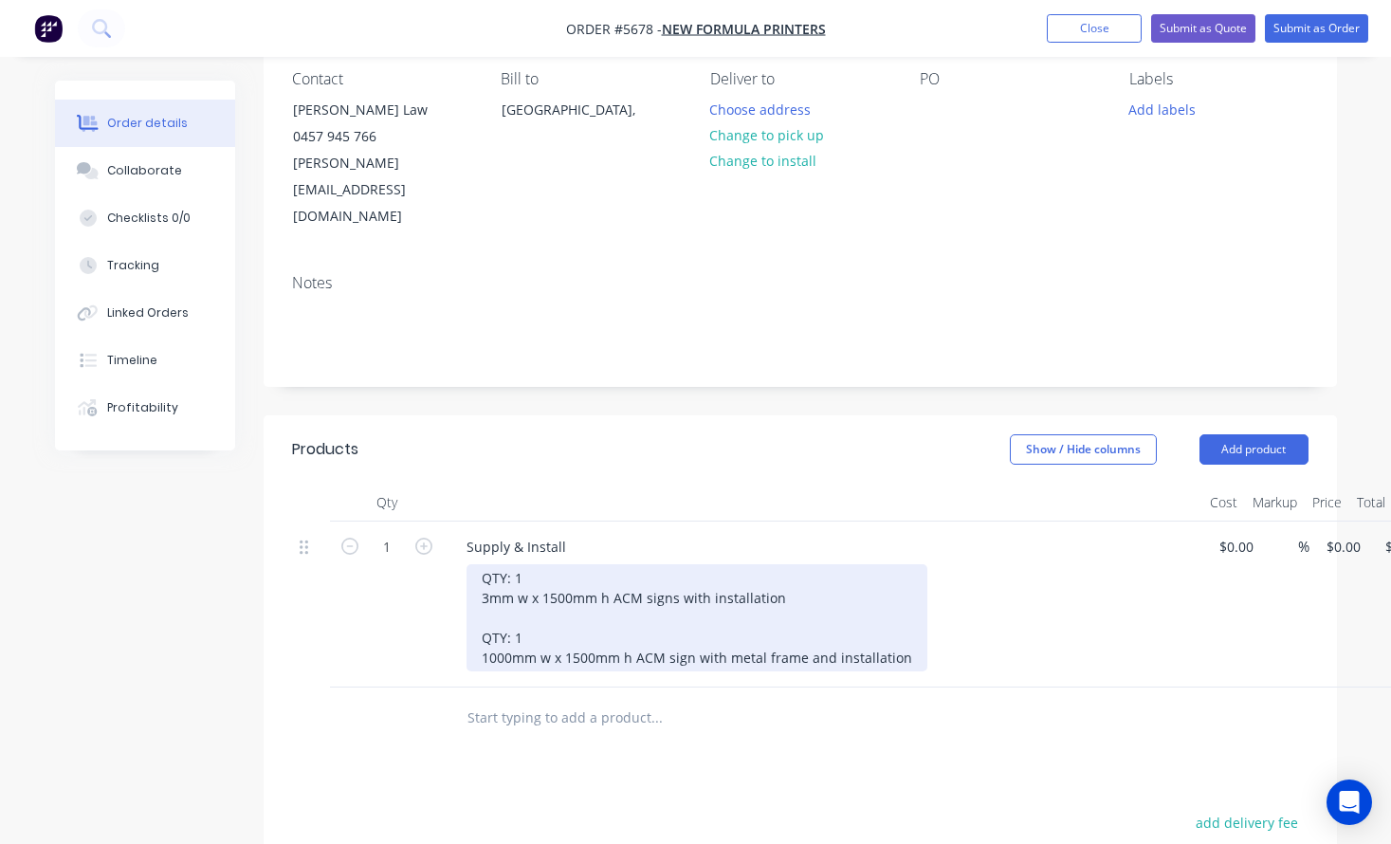
click at [486, 564] on div "QTY: 1 3mm w x 1500mm h ACM signs with installation QTY: 1 1000mm w x 1500mm h …" at bounding box center [696, 617] width 461 height 107
click at [480, 564] on div "QTY: 1 3000mm w x 1500mm h ACM signs with installation QTY: 1 1000mm w x 1500mm…" at bounding box center [696, 617] width 461 height 107
click at [477, 600] on div "QTY: 1 1 x 3000mm w x 1500mm h ACM signs with installation QTY: 1 1000mm w x 15…" at bounding box center [696, 617] width 461 height 107
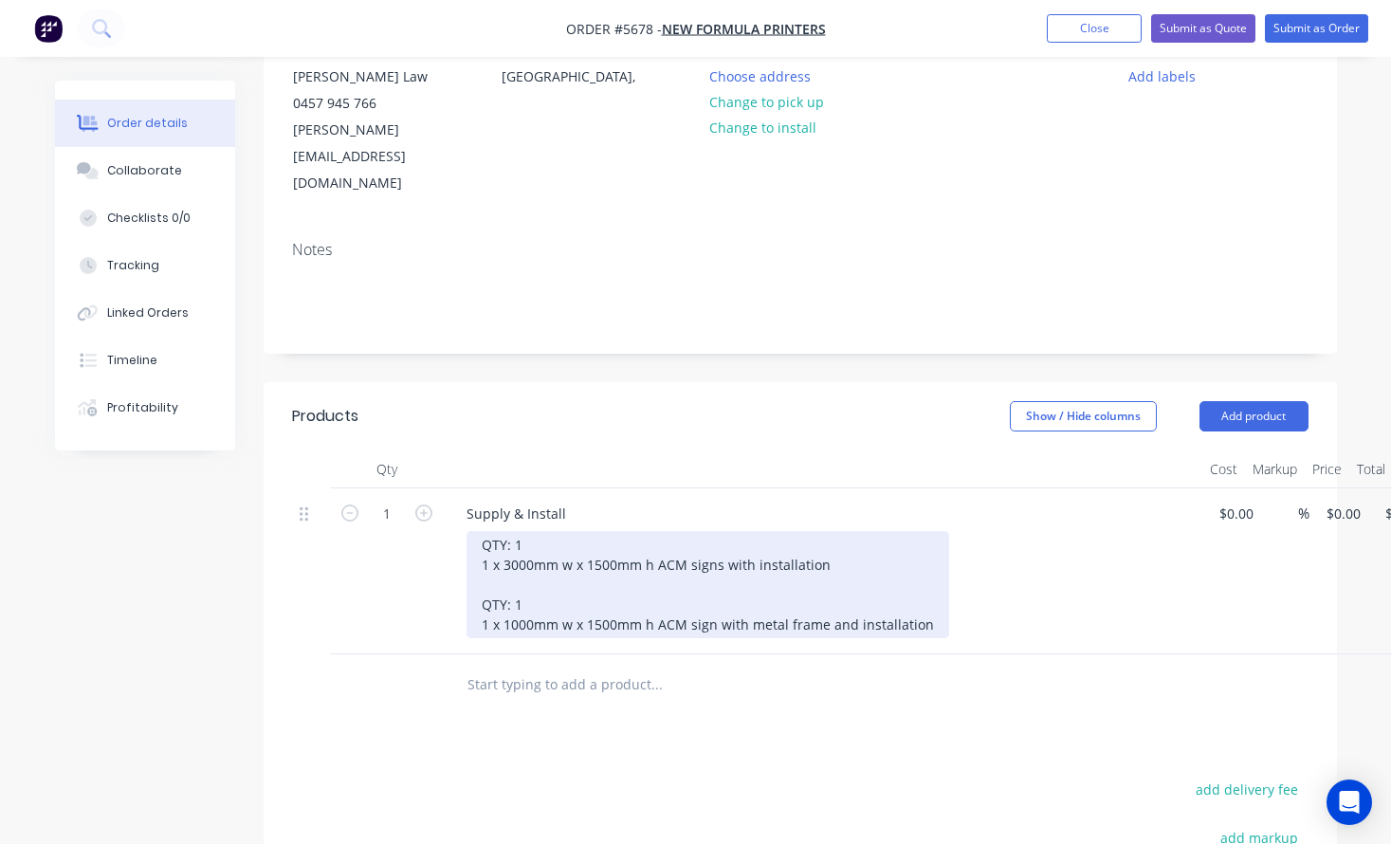
scroll to position [206, 0]
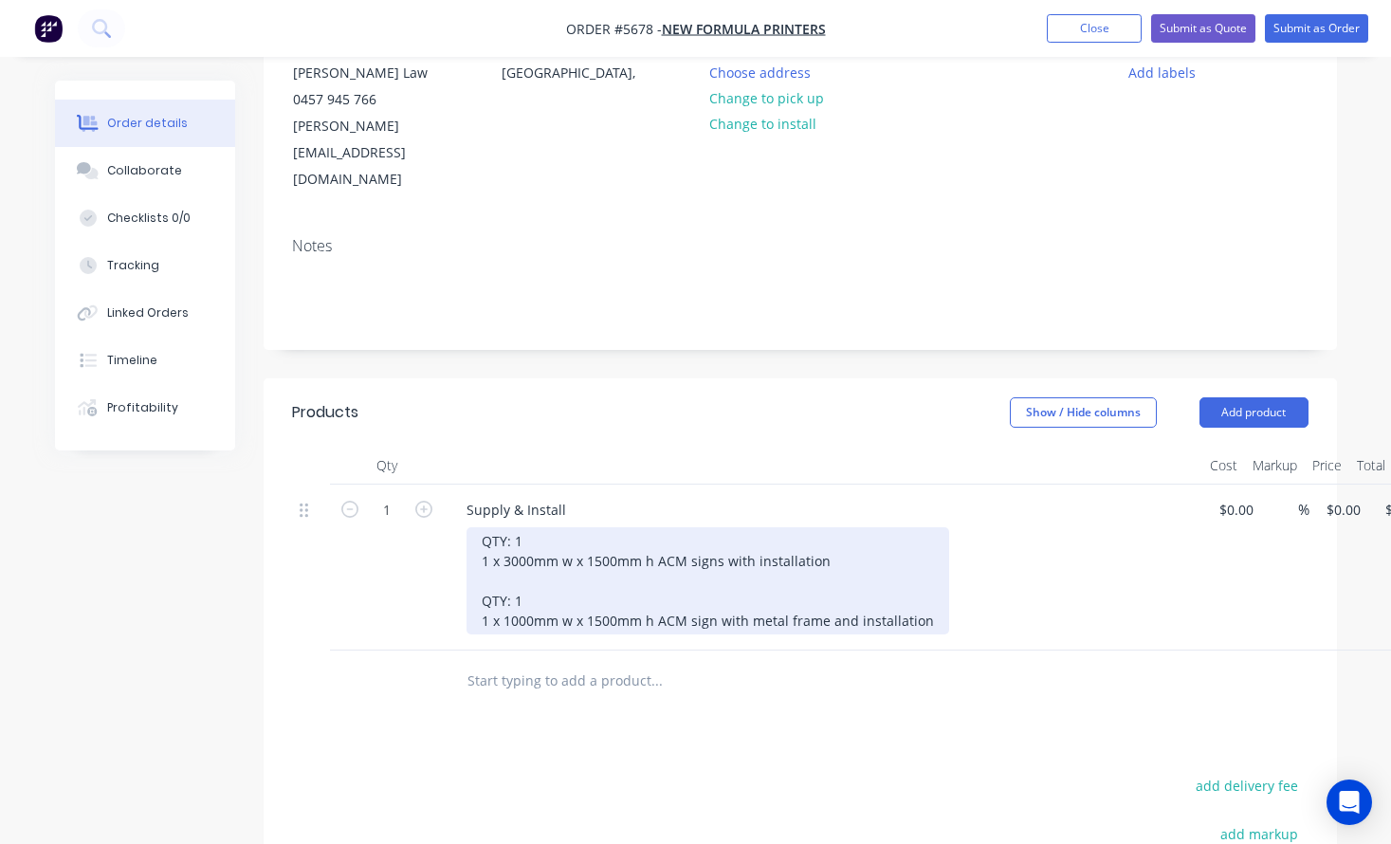
click at [918, 565] on div "QTY: 1 1 x 3000mm w x 1500mm h ACM signs with installation QTY: 1 1 x 1000mm w …" at bounding box center [707, 580] width 482 height 107
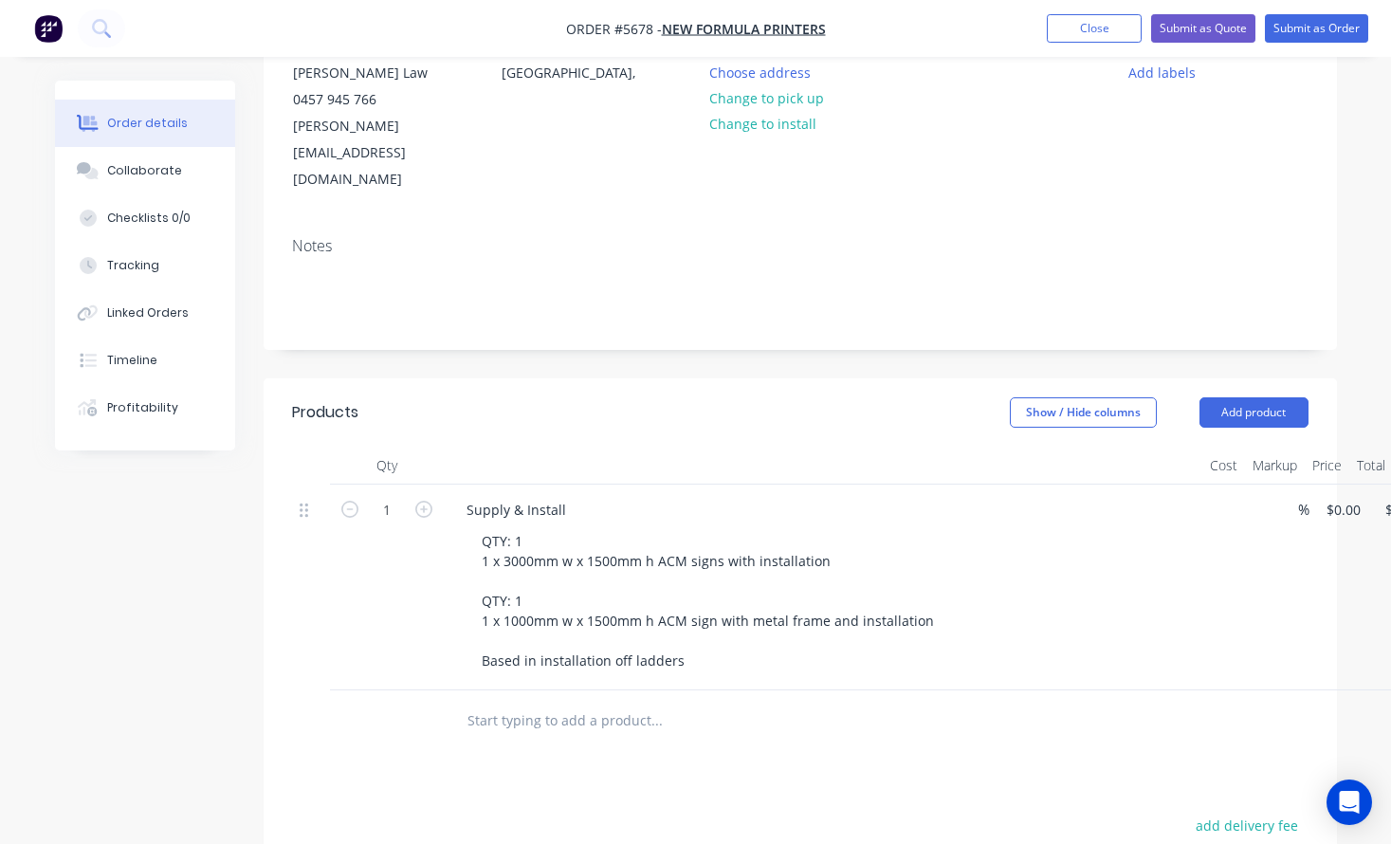
click at [1239, 484] on div "1 Supply & Install QTY: 1 1 x 3000mm w x 1500mm h ACM signs with installation Q…" at bounding box center [800, 587] width 1016 height 206
type input "$1,185.00"
click at [1138, 541] on div "QTY: 1 1 x 3000mm w x 1500mm h ACM signs with installation QTY: 1 1 x 1000mm w …" at bounding box center [830, 600] width 728 height 147
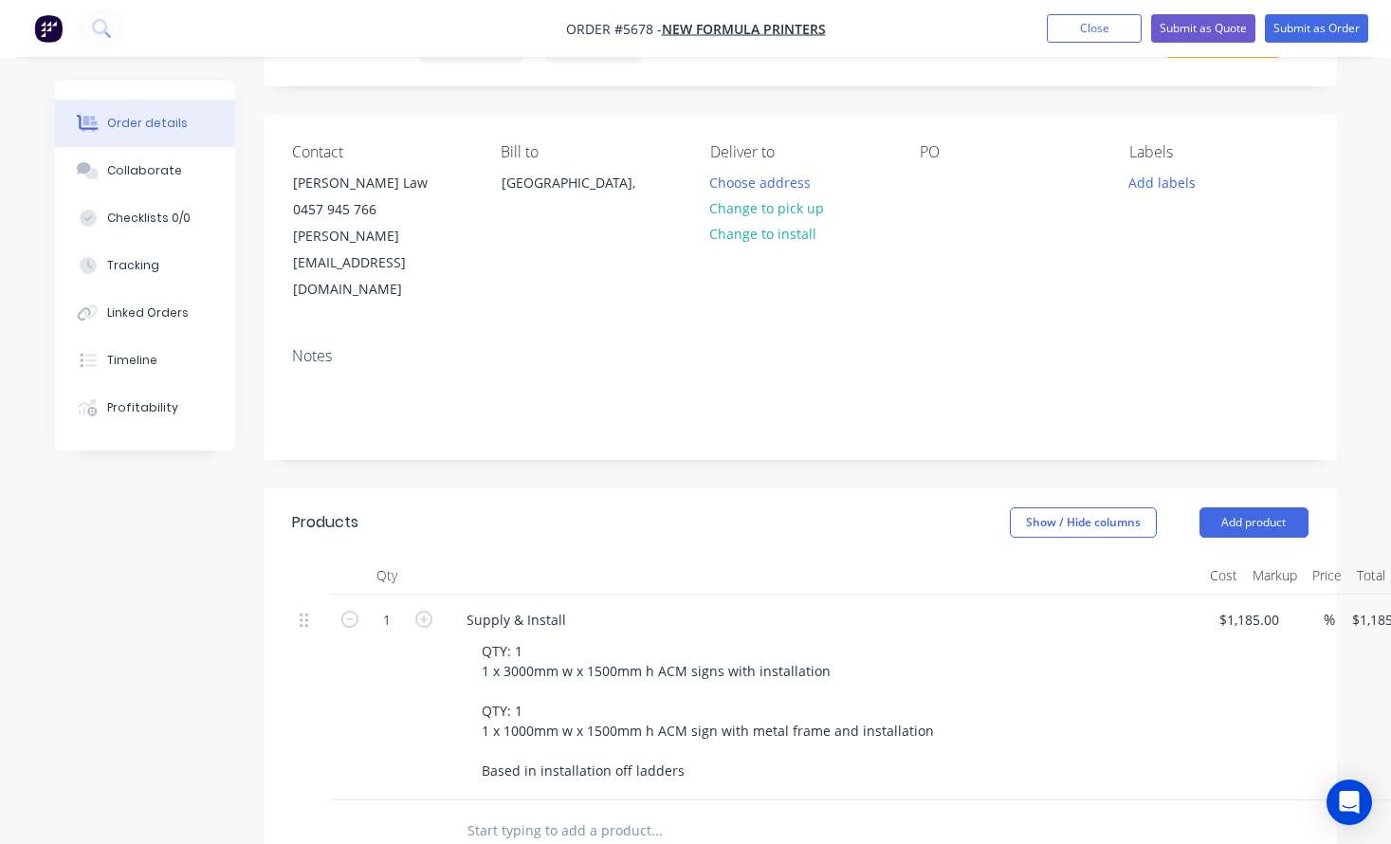
scroll to position [76, 0]
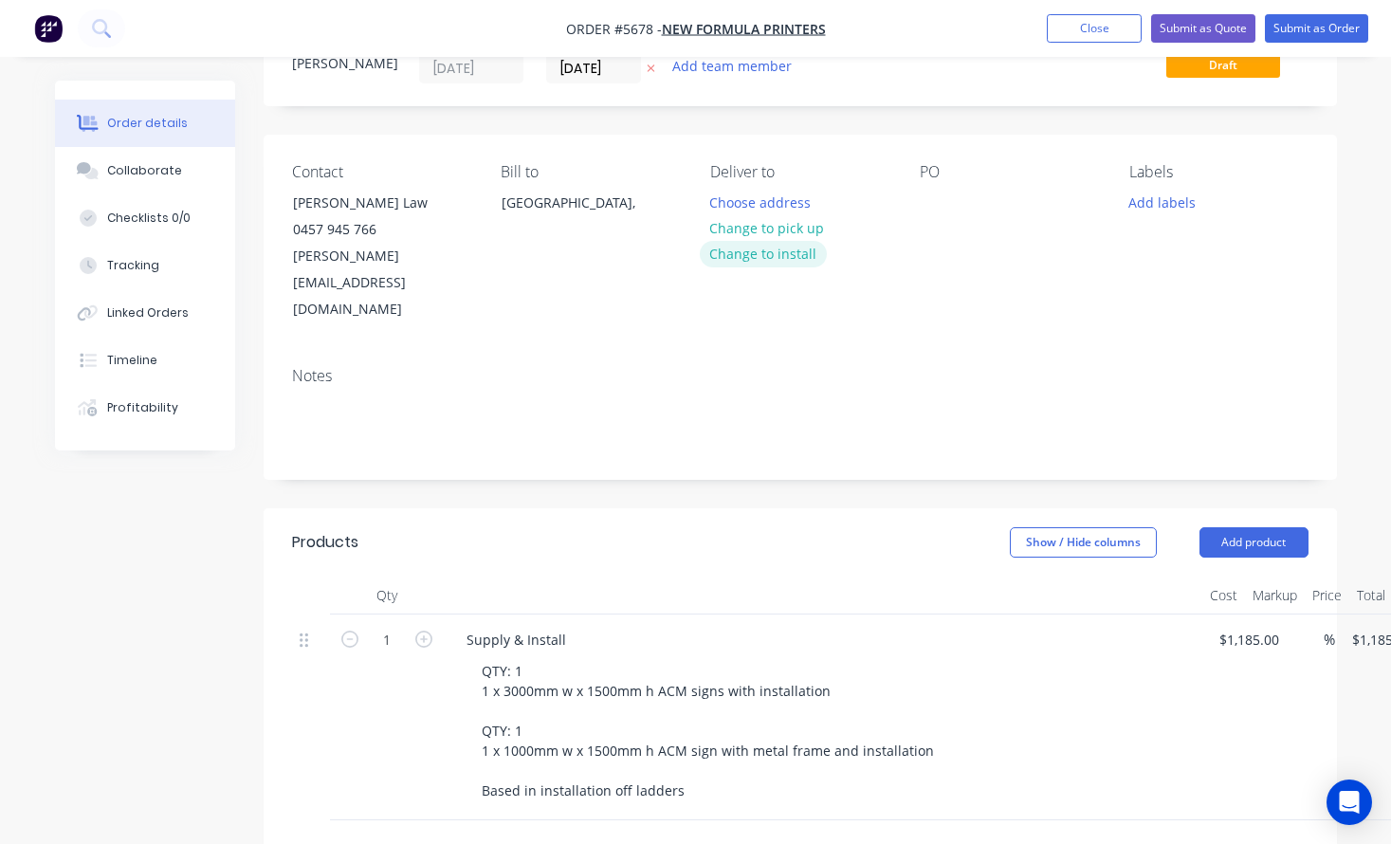
click at [776, 258] on button "Change to install" at bounding box center [763, 254] width 127 height 26
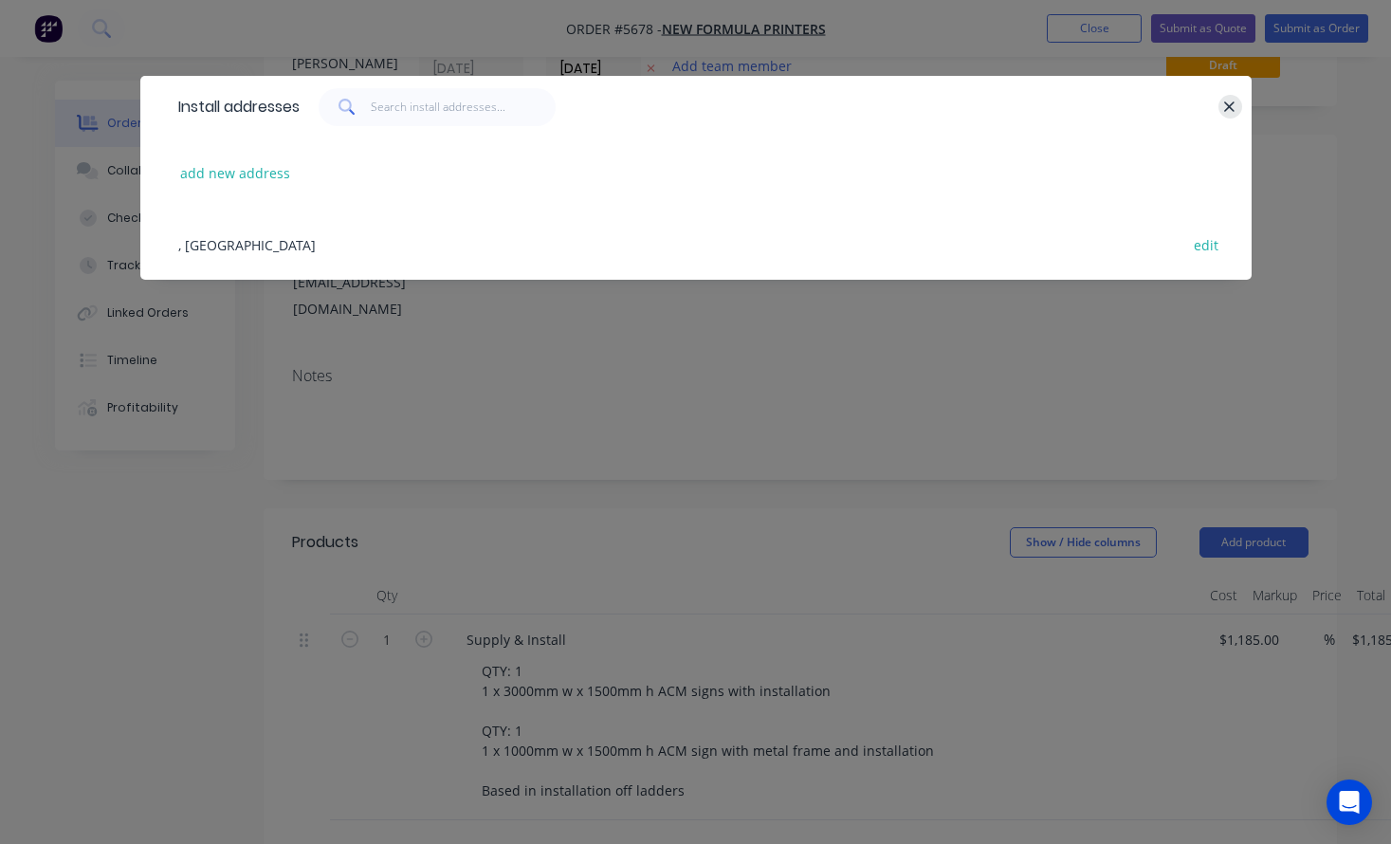
click at [1227, 105] on icon "button" at bounding box center [1229, 107] width 12 height 17
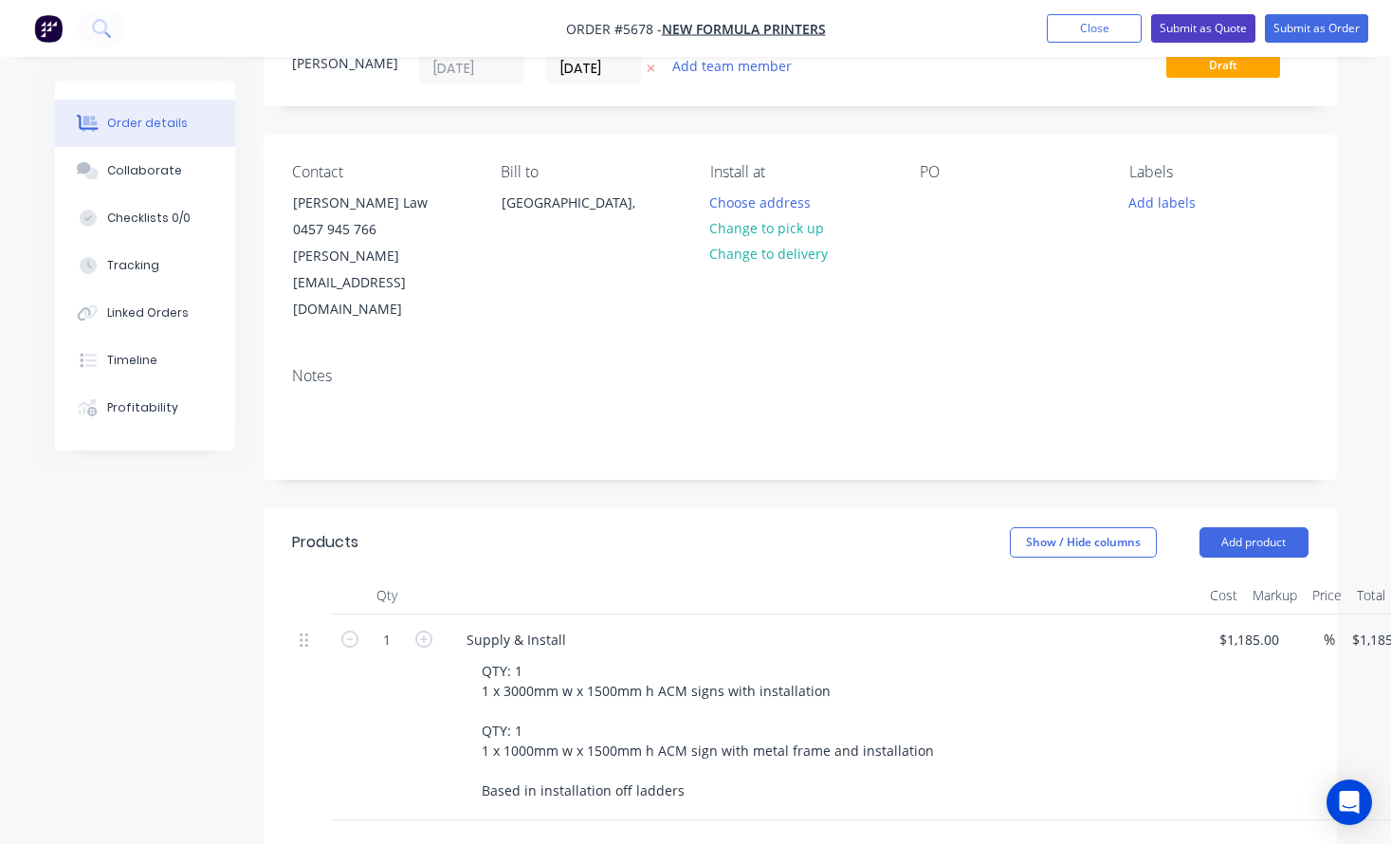
click at [1226, 30] on button "Submit as Quote" at bounding box center [1203, 28] width 104 height 28
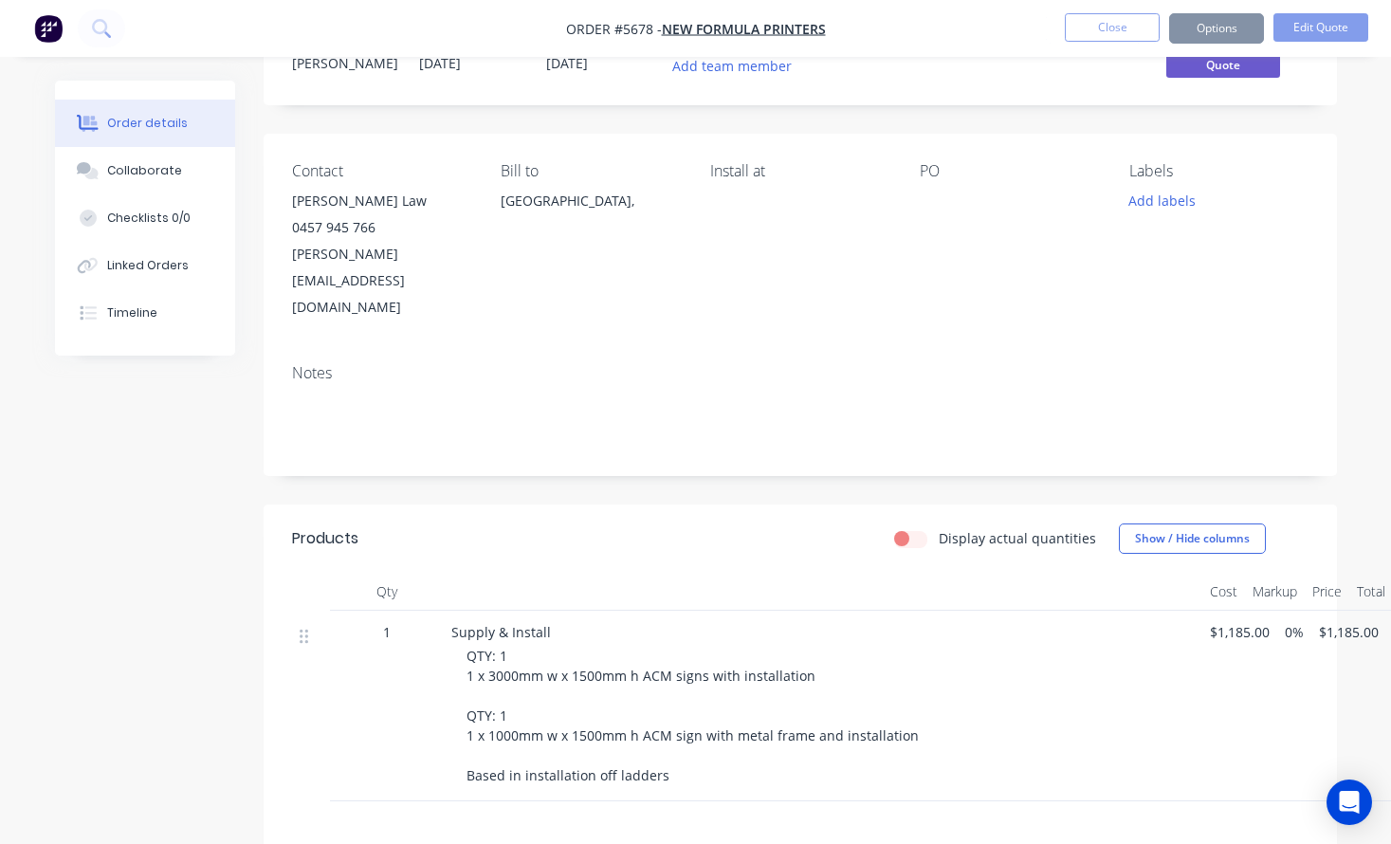
scroll to position [0, 0]
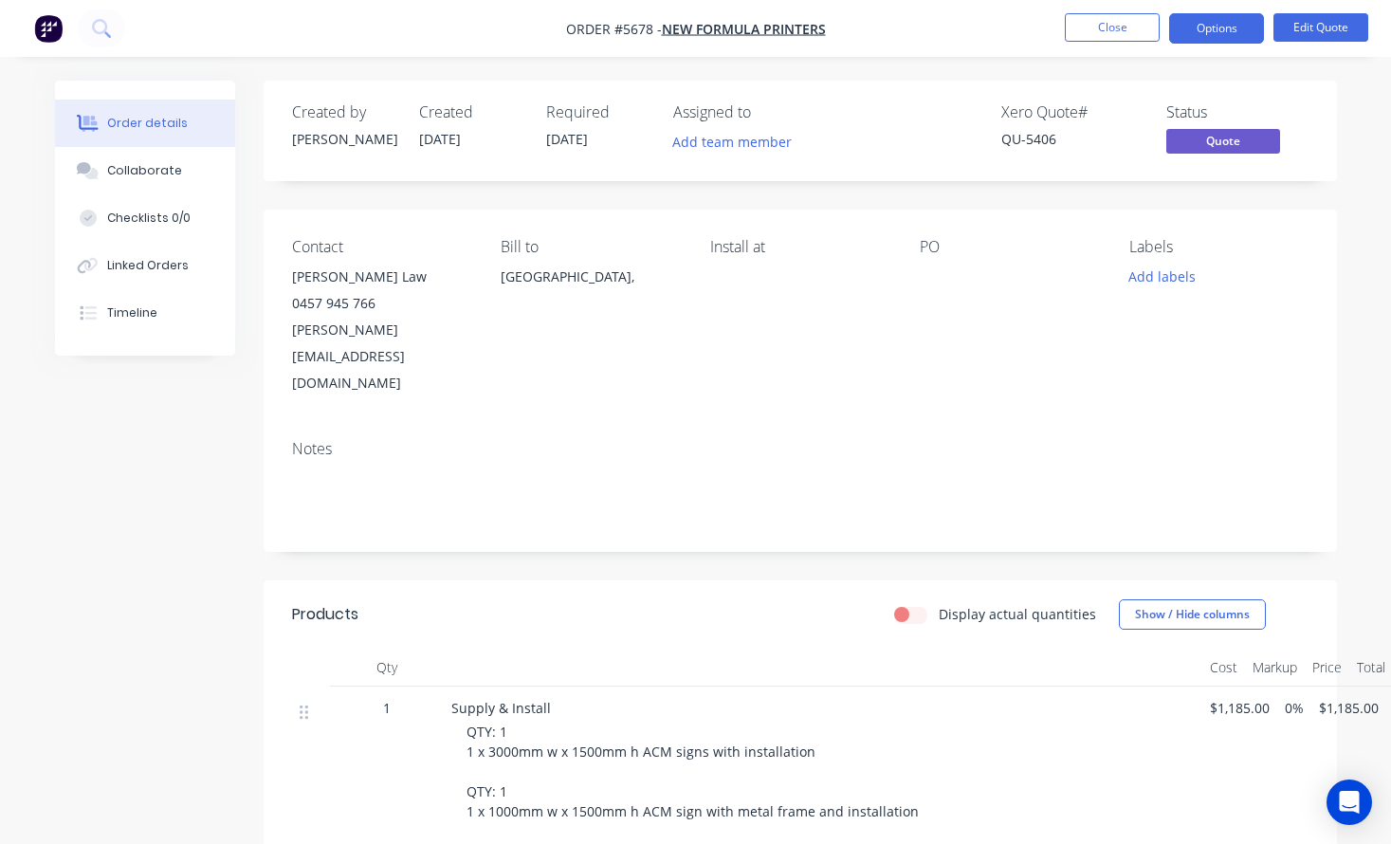
click at [1226, 30] on button "Options" at bounding box center [1216, 28] width 95 height 30
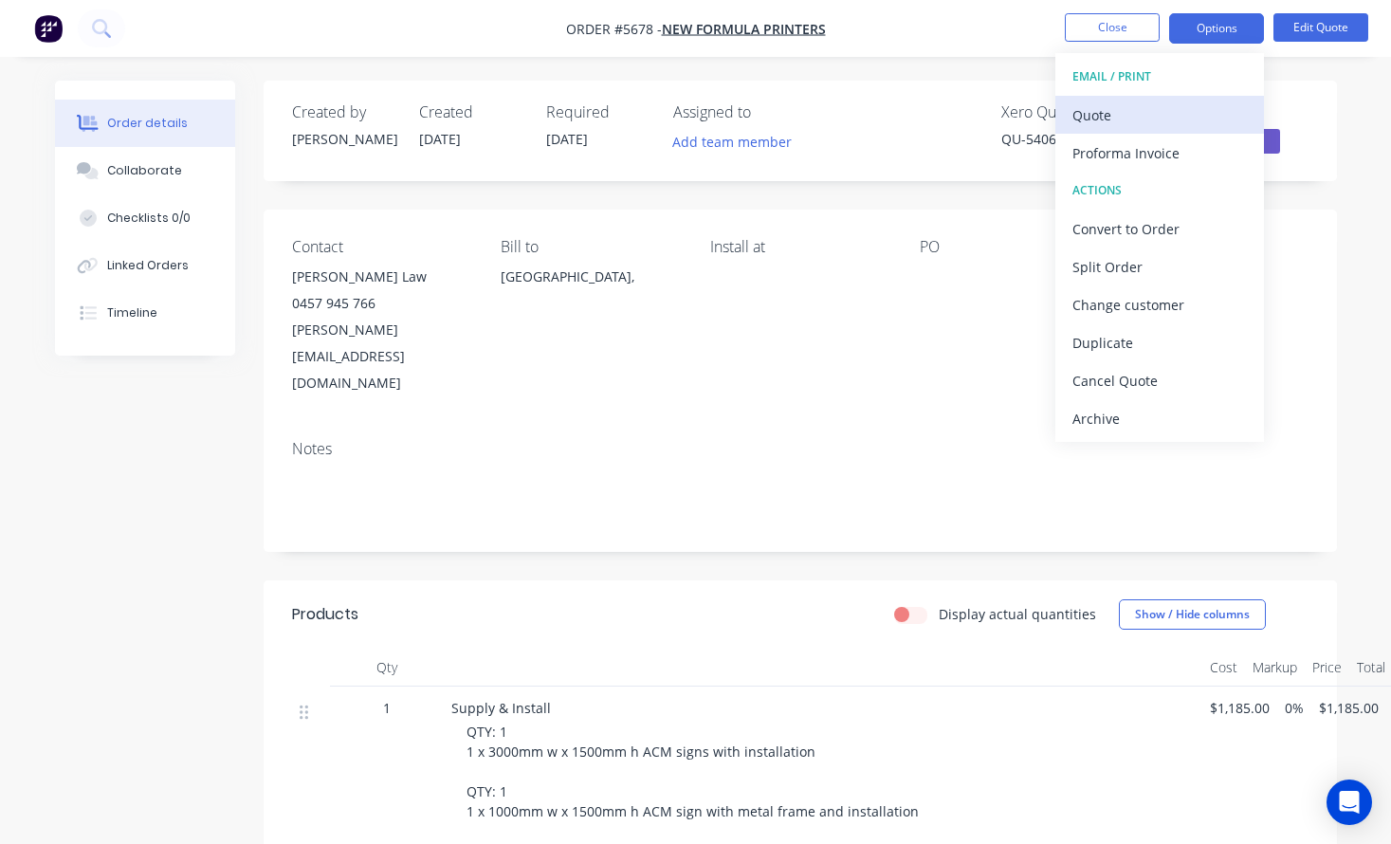
click at [1192, 119] on div "Quote" at bounding box center [1159, 114] width 174 height 27
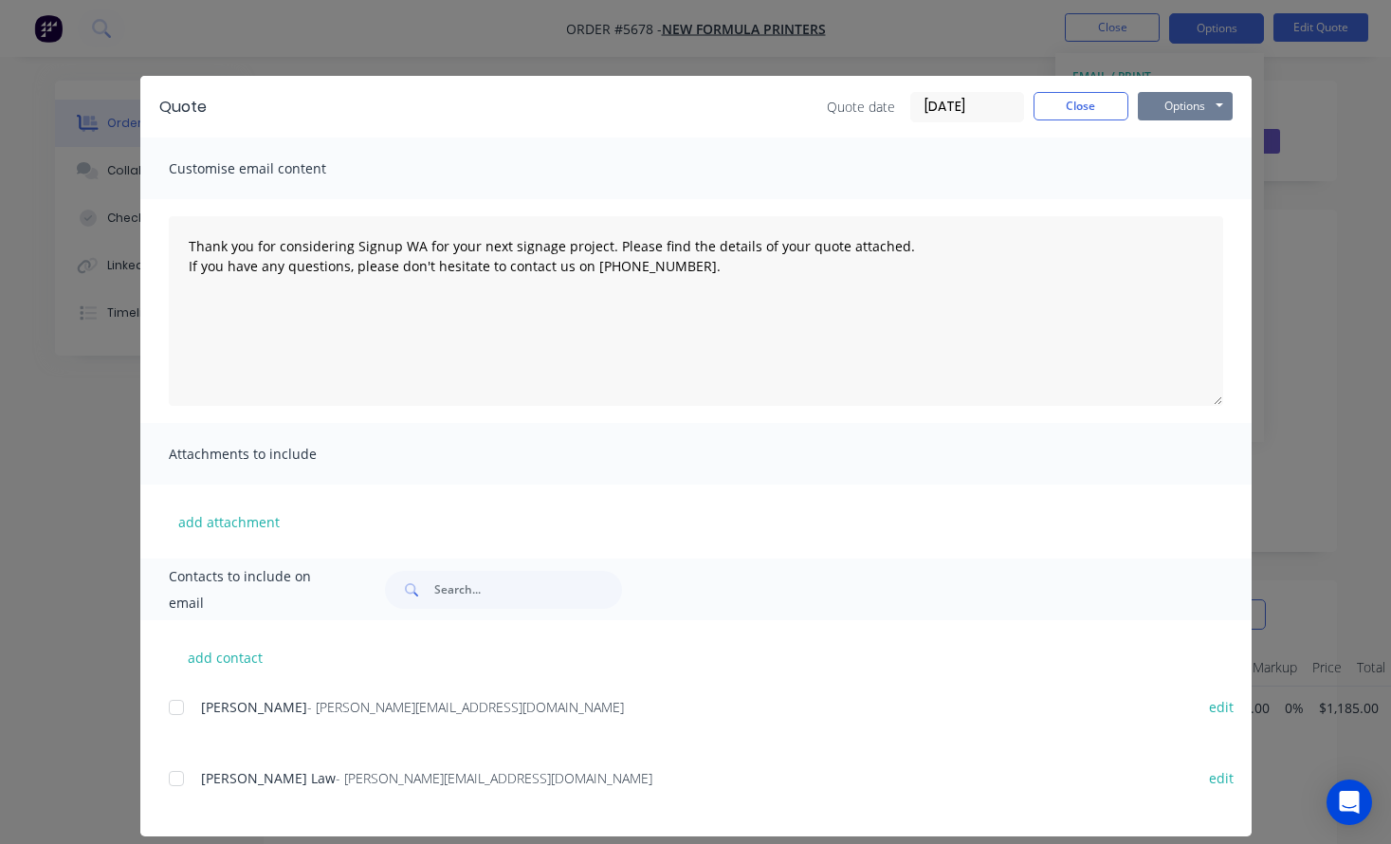
click at [1190, 115] on button "Options" at bounding box center [1185, 106] width 95 height 28
click at [1194, 169] on button "Print" at bounding box center [1198, 170] width 121 height 31
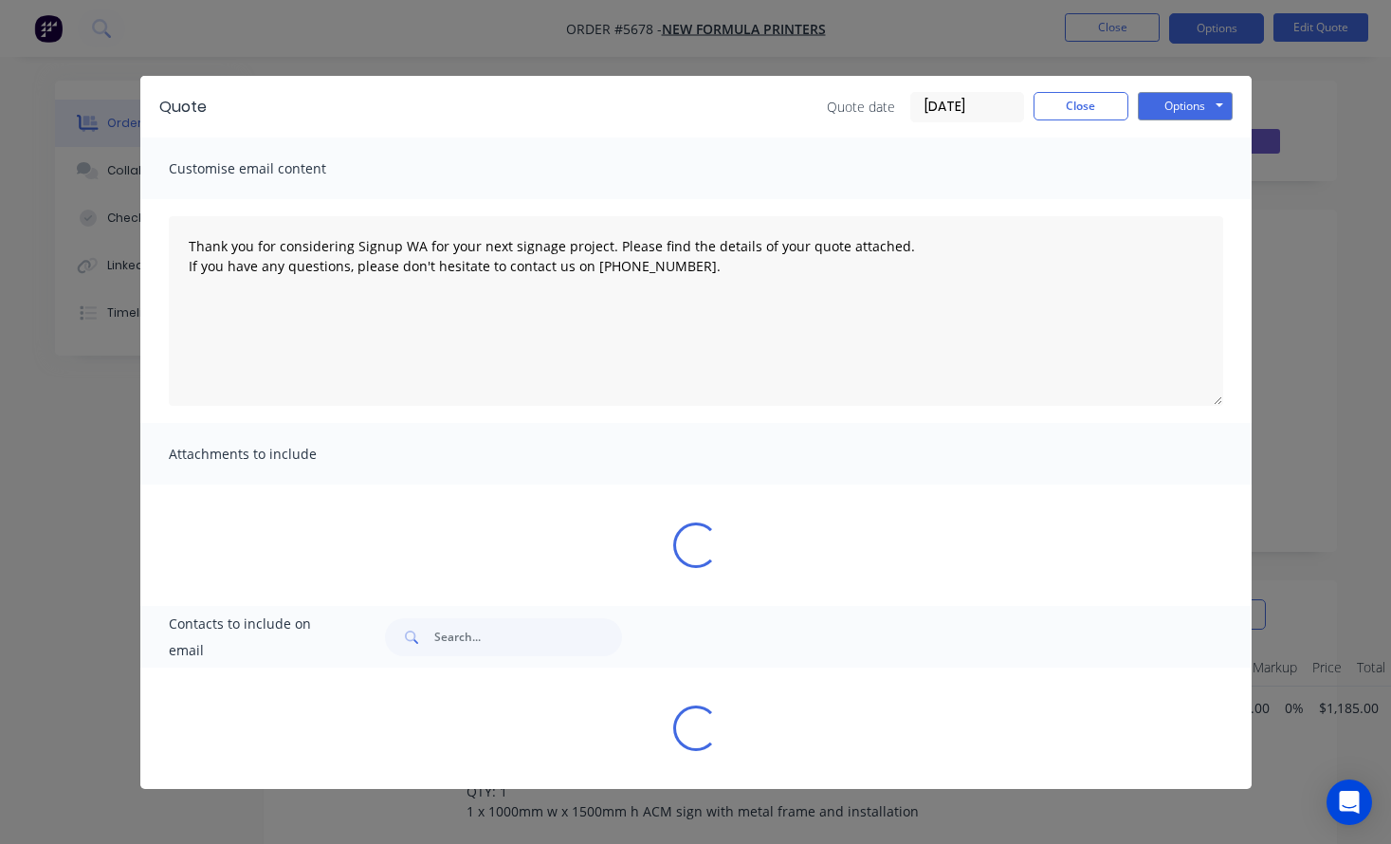
type textarea "Thank you for considering Signup WA for your next signage project. Please find …"
